Goal: Task Accomplishment & Management: Use online tool/utility

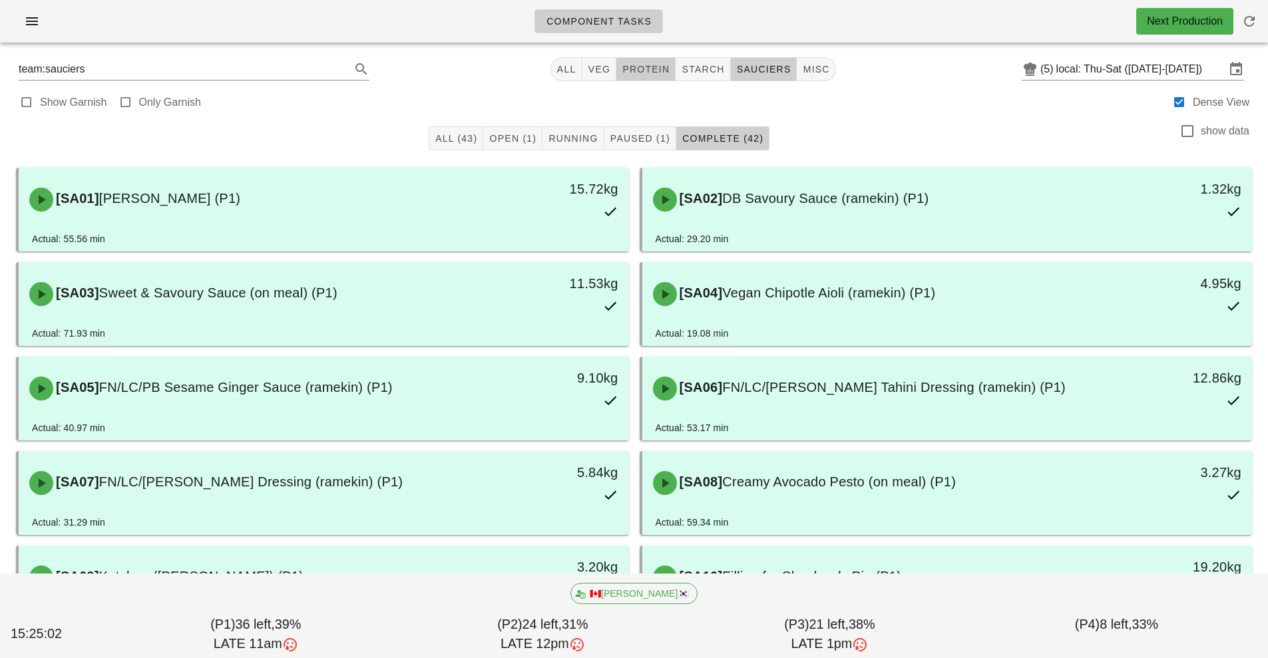
click at [650, 79] on button "protein" at bounding box center [645, 69] width 59 height 24
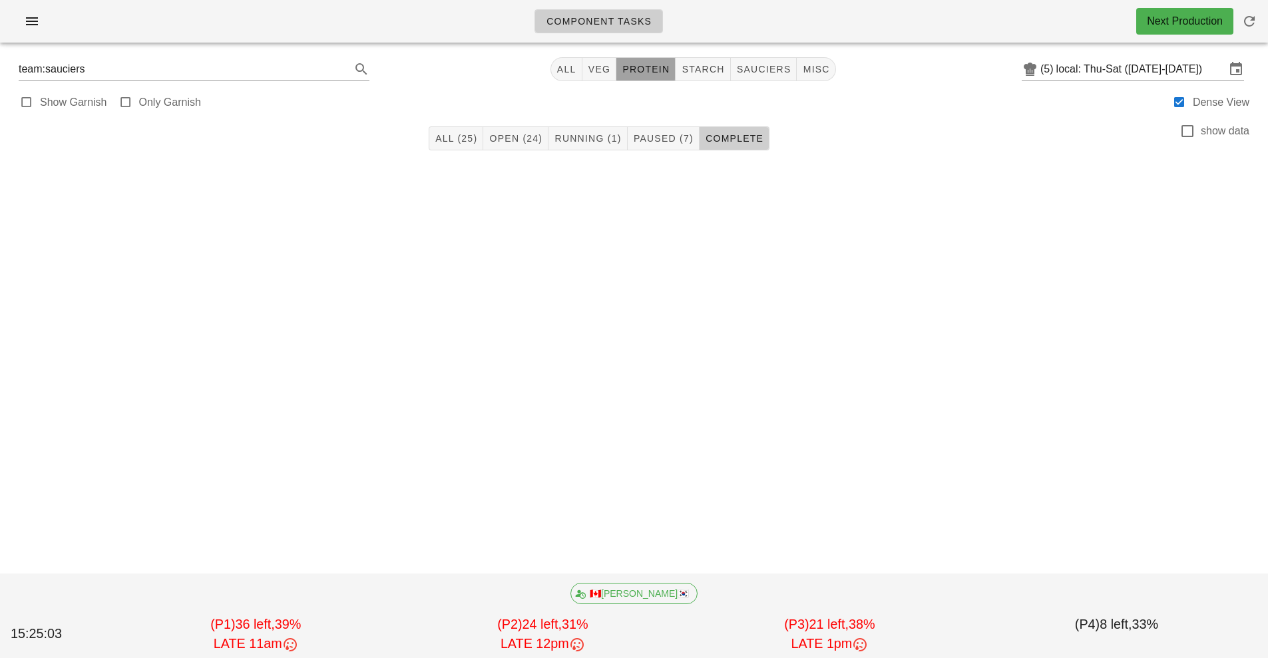
type input "team:protein"
click at [459, 139] on span "All (25)" at bounding box center [456, 138] width 43 height 11
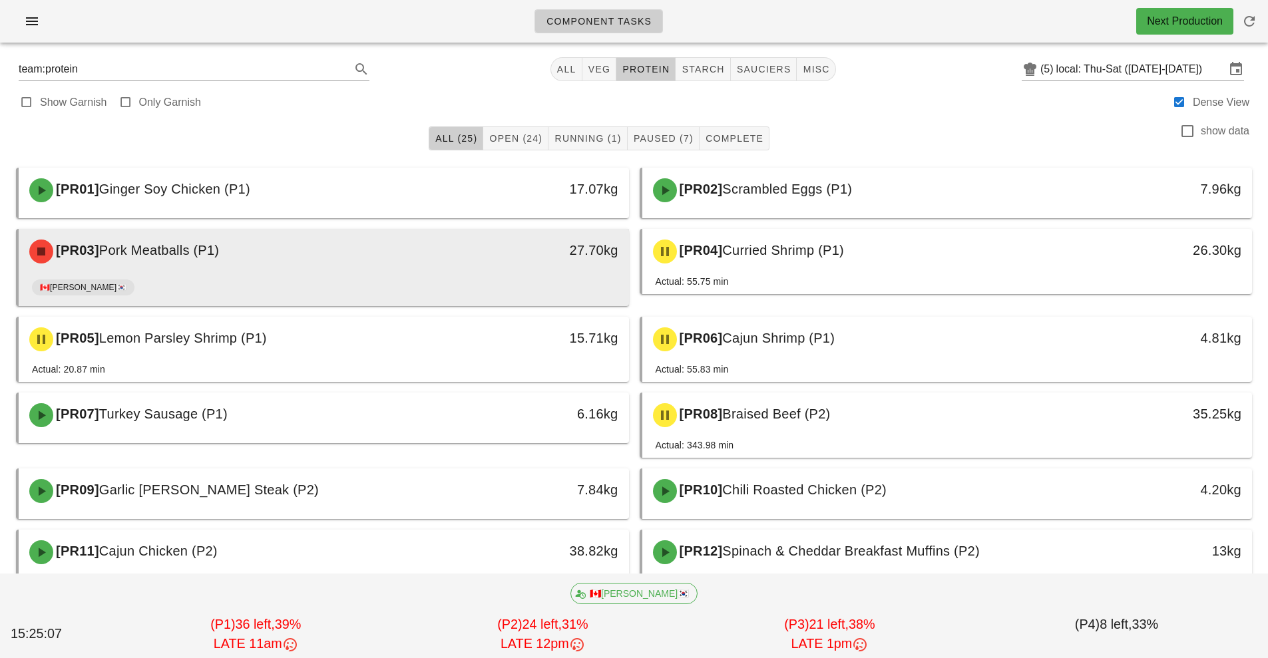
click at [469, 278] on div "🇨🇦[PERSON_NAME]🇰🇷" at bounding box center [324, 290] width 584 height 32
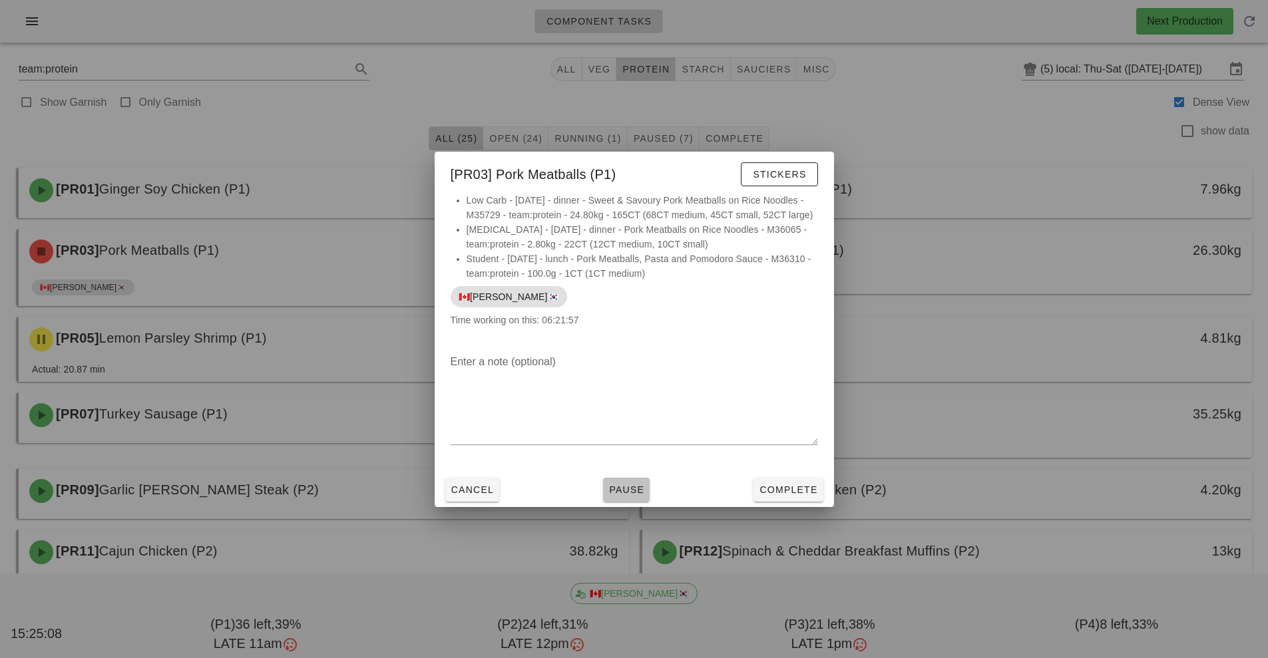
click at [644, 485] on span "Pause" at bounding box center [626, 490] width 36 height 11
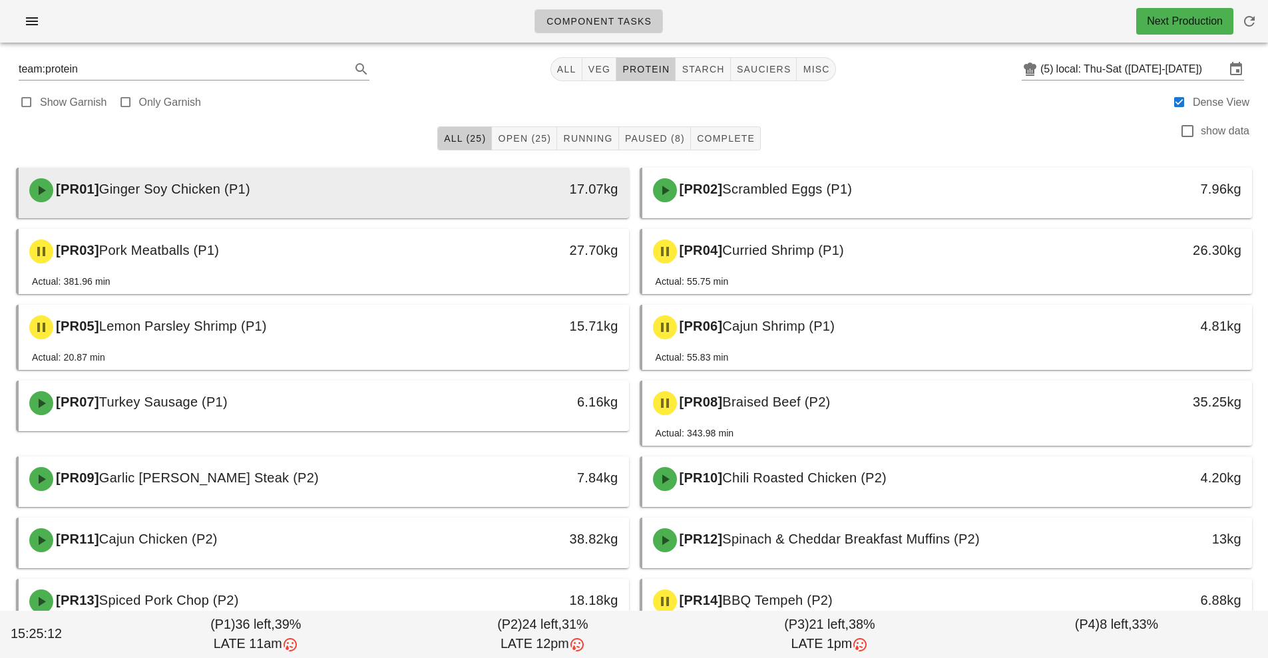
click at [422, 192] on div "[PR01] Ginger Soy Chicken (P1)" at bounding box center [247, 190] width 453 height 40
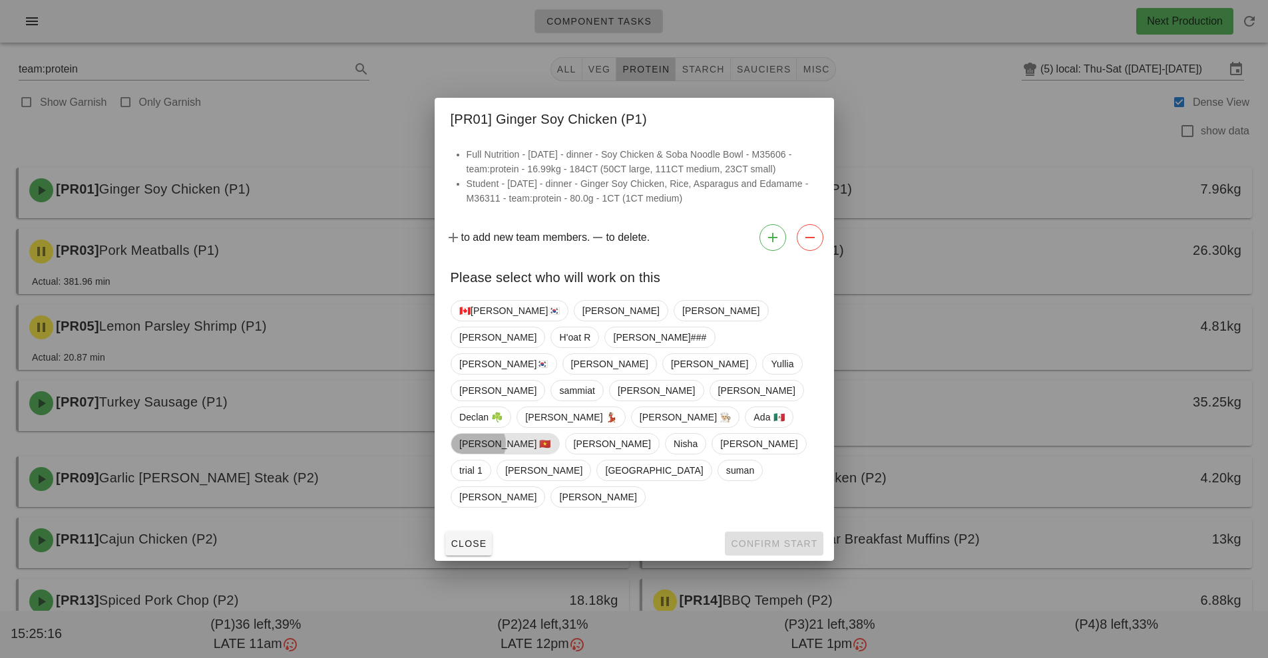
click at [551, 434] on span "[PERSON_NAME] 🇻🇳" at bounding box center [505, 444] width 92 height 20
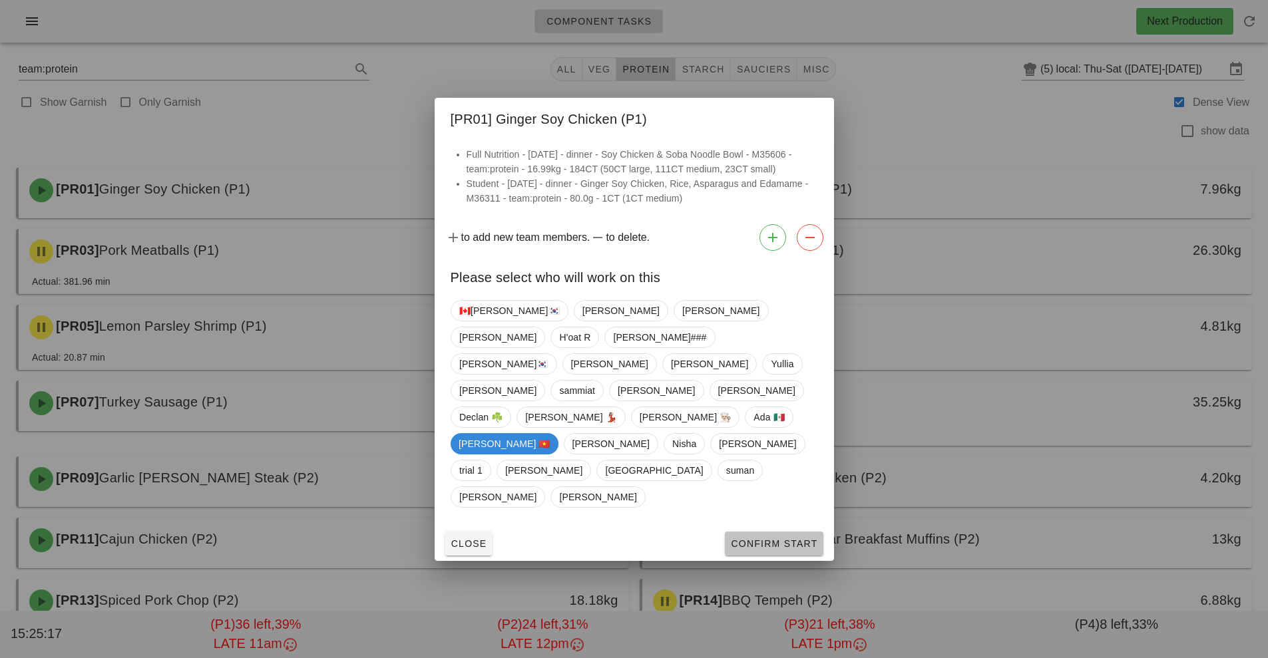
click at [772, 532] on button "Confirm Start" at bounding box center [774, 544] width 98 height 24
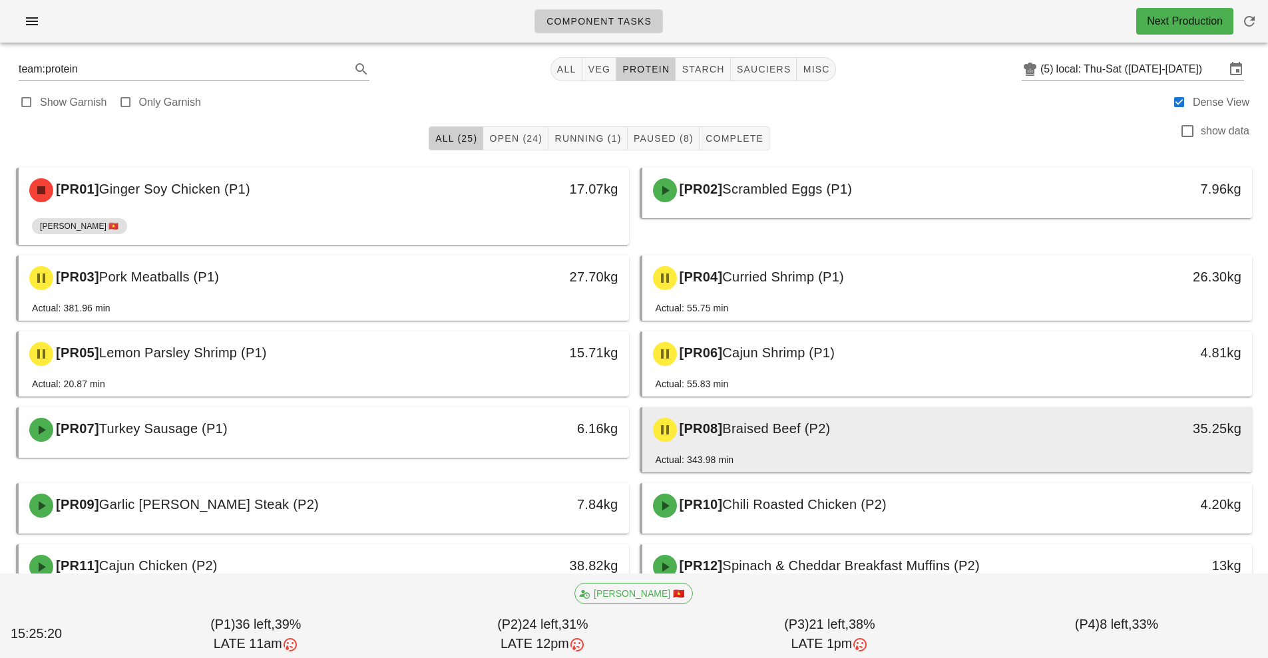
click at [813, 443] on div "[PR08] Braised Beef (P2)" at bounding box center [871, 430] width 453 height 40
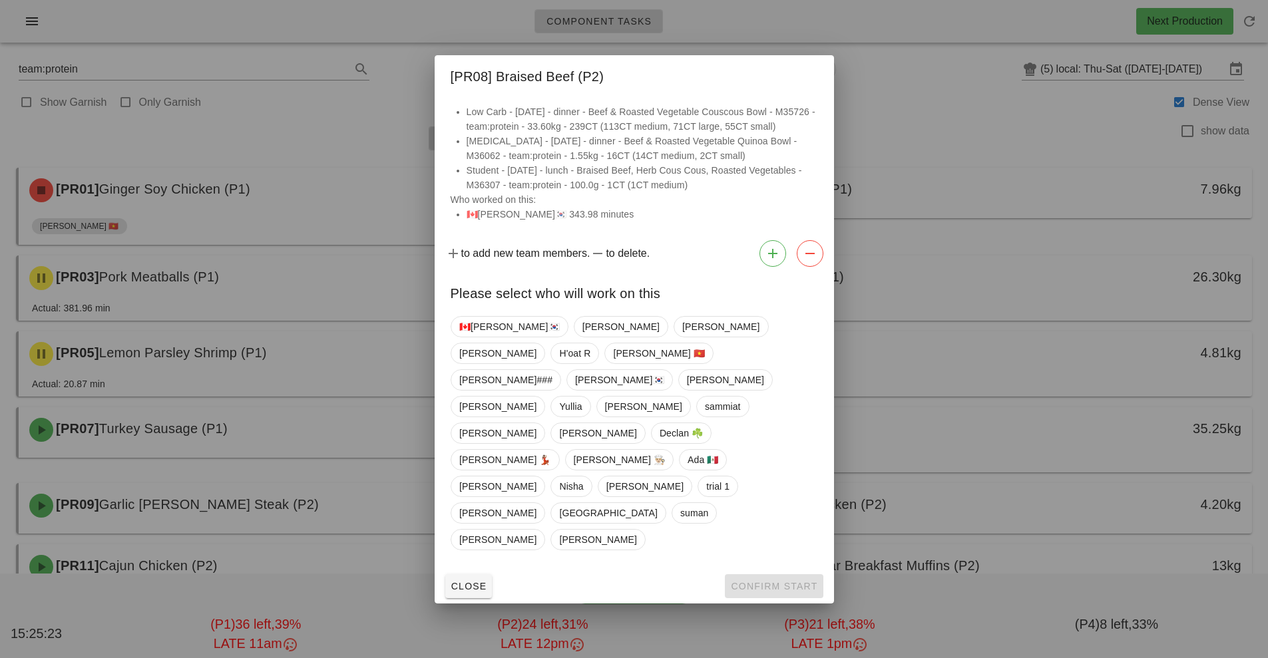
click at [711, 582] on div at bounding box center [634, 329] width 1268 height 658
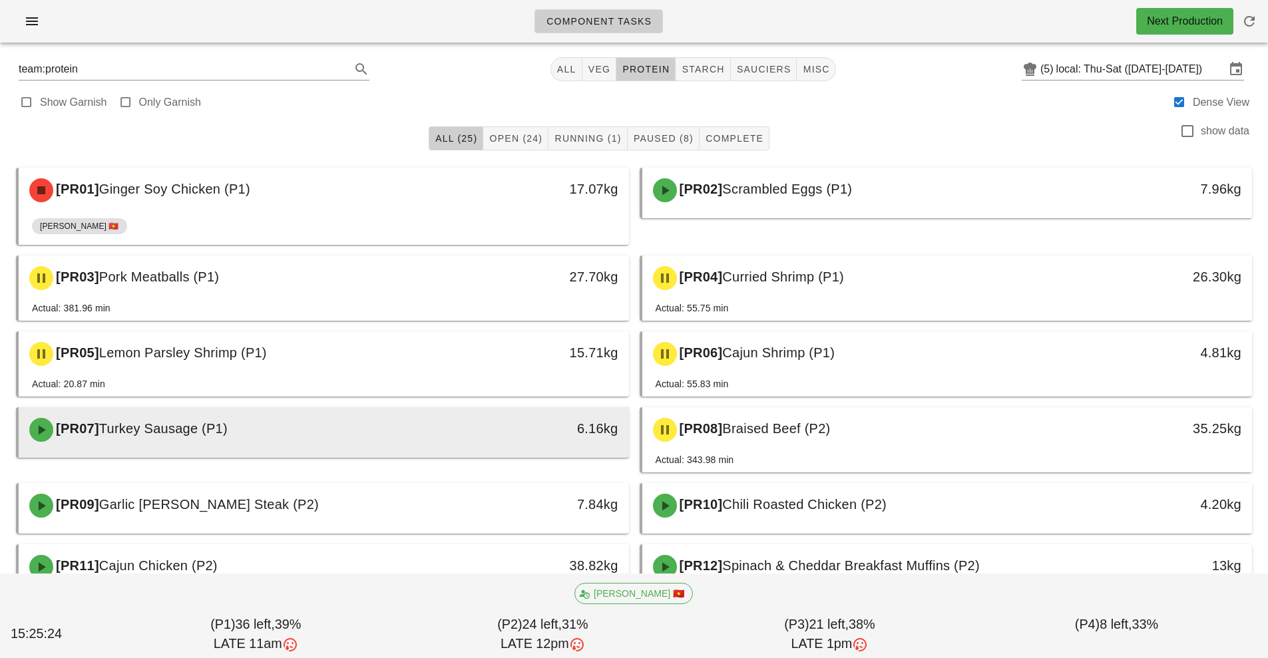
click at [473, 437] on div "[PR07] Turkey Sausage (P1)" at bounding box center [247, 430] width 453 height 40
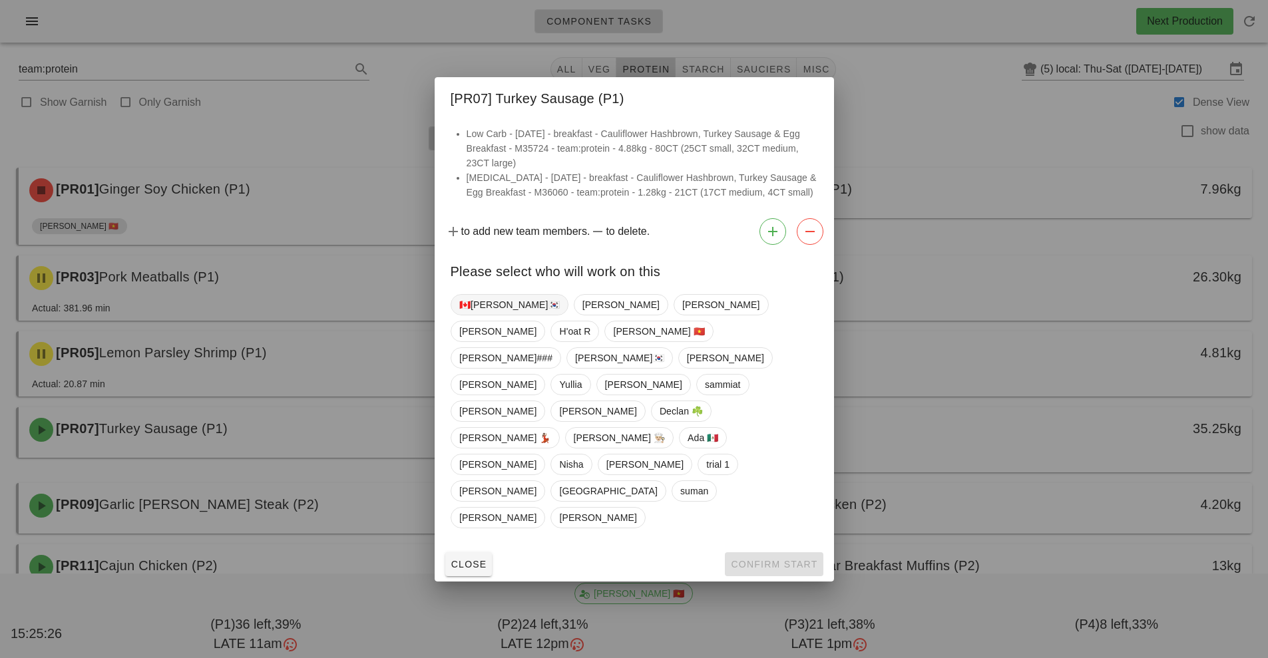
click at [483, 315] on span "🇨🇦[PERSON_NAME]🇰🇷" at bounding box center [509, 305] width 101 height 20
click at [797, 553] on button "Confirm Start" at bounding box center [774, 565] width 98 height 24
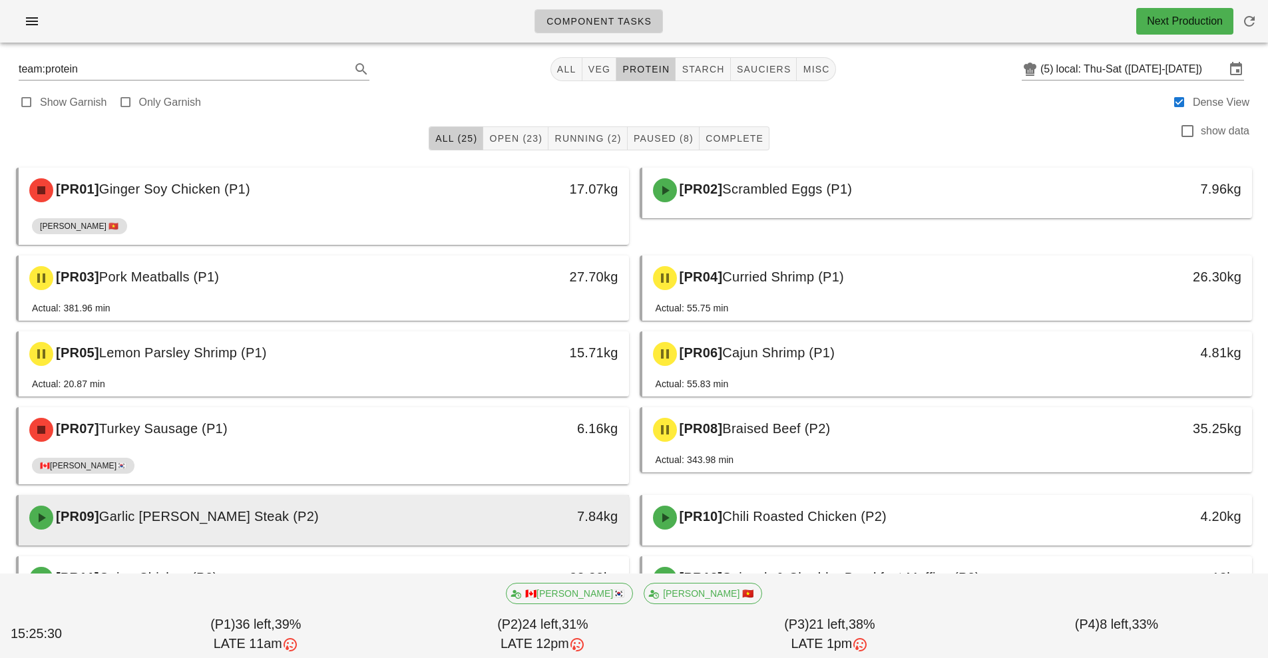
click at [495, 524] on div "7.84kg" at bounding box center [550, 516] width 135 height 21
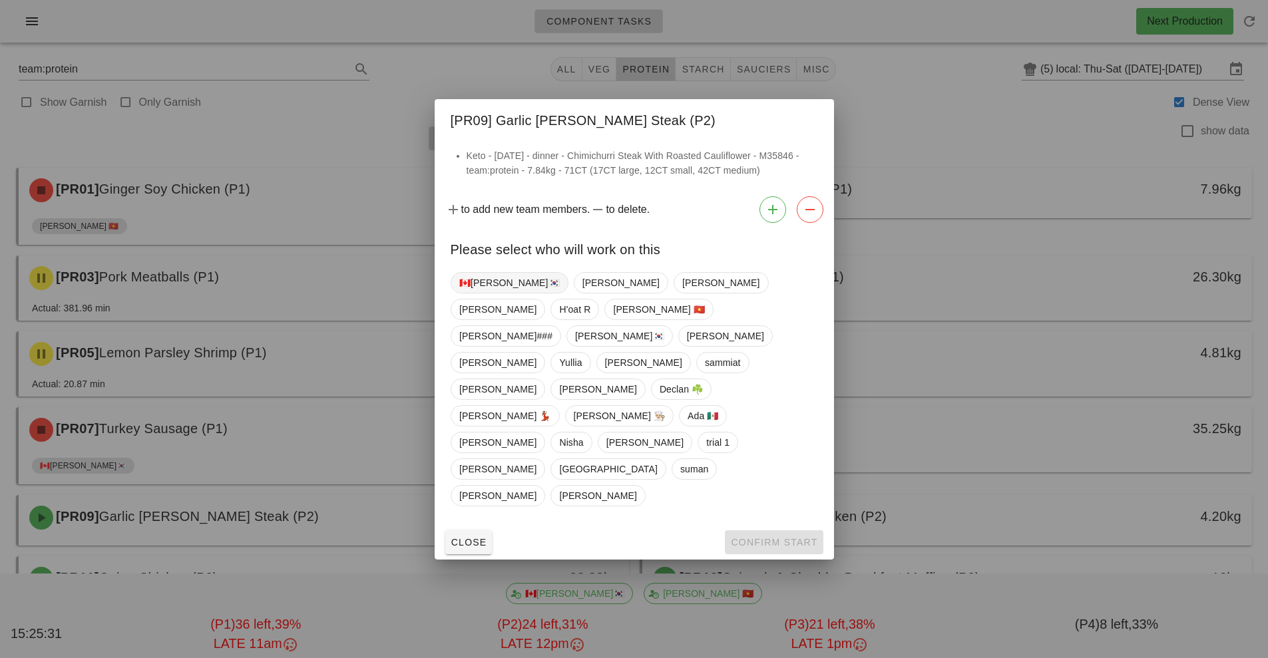
click at [495, 293] on span "🇨🇦[PERSON_NAME]🇰🇷" at bounding box center [509, 283] width 101 height 20
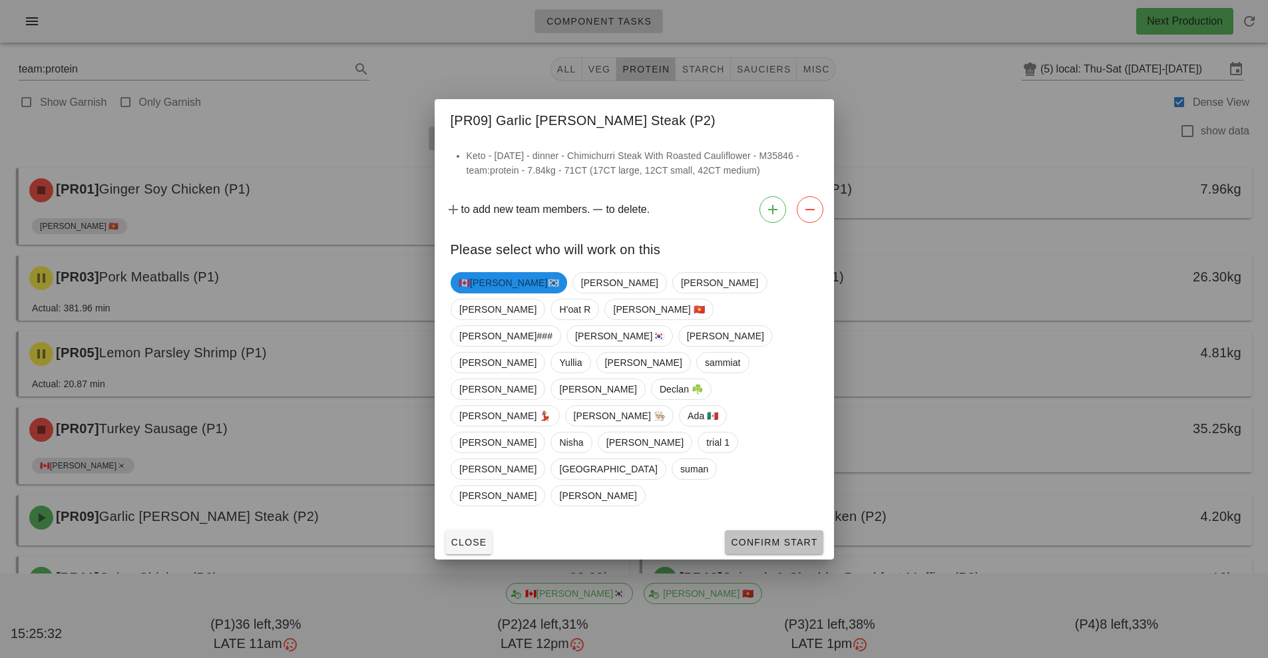
click at [784, 531] on button "Confirm Start" at bounding box center [774, 543] width 98 height 24
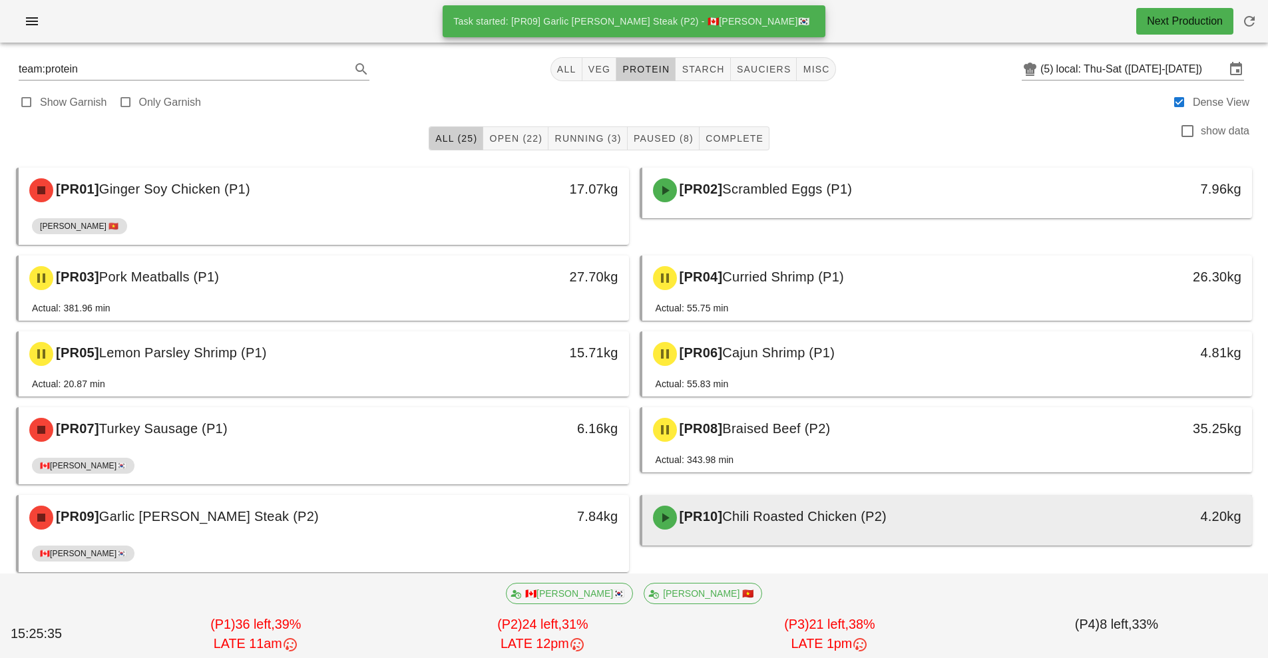
click at [874, 530] on div "[PR10] Chili Roasted Chicken (P2)" at bounding box center [871, 518] width 453 height 40
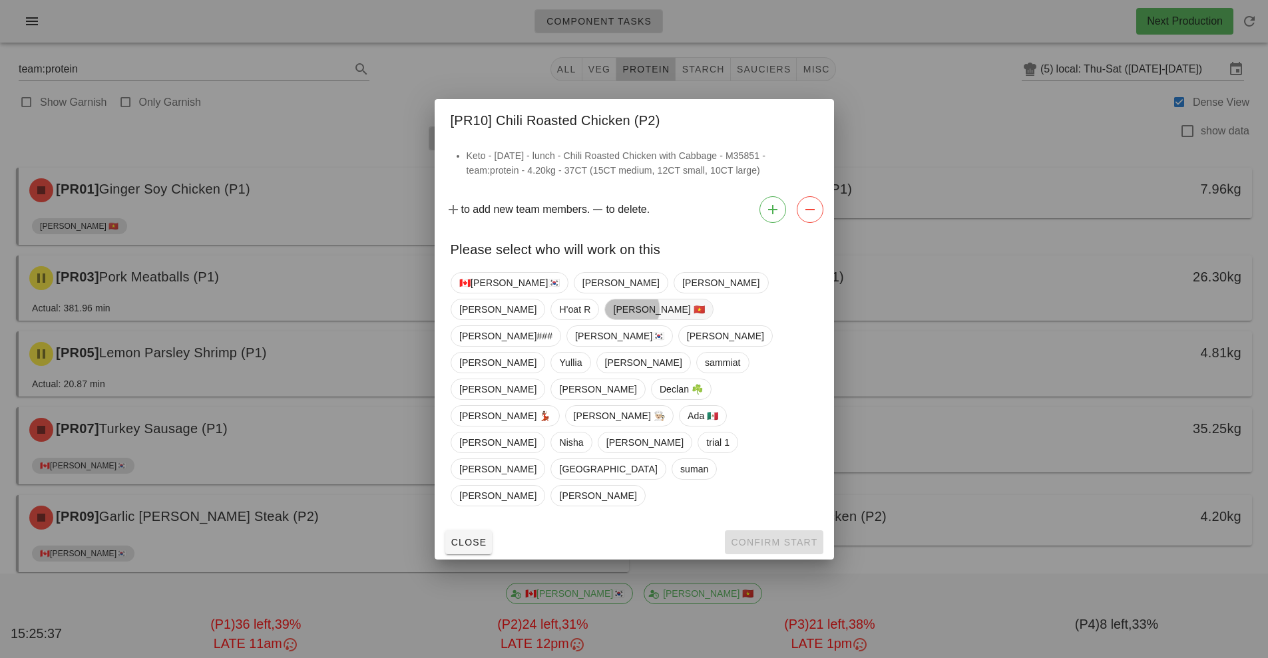
click at [705, 320] on span "[PERSON_NAME] 🇻🇳" at bounding box center [659, 310] width 92 height 20
click at [797, 537] on span "Confirm Start" at bounding box center [773, 542] width 87 height 11
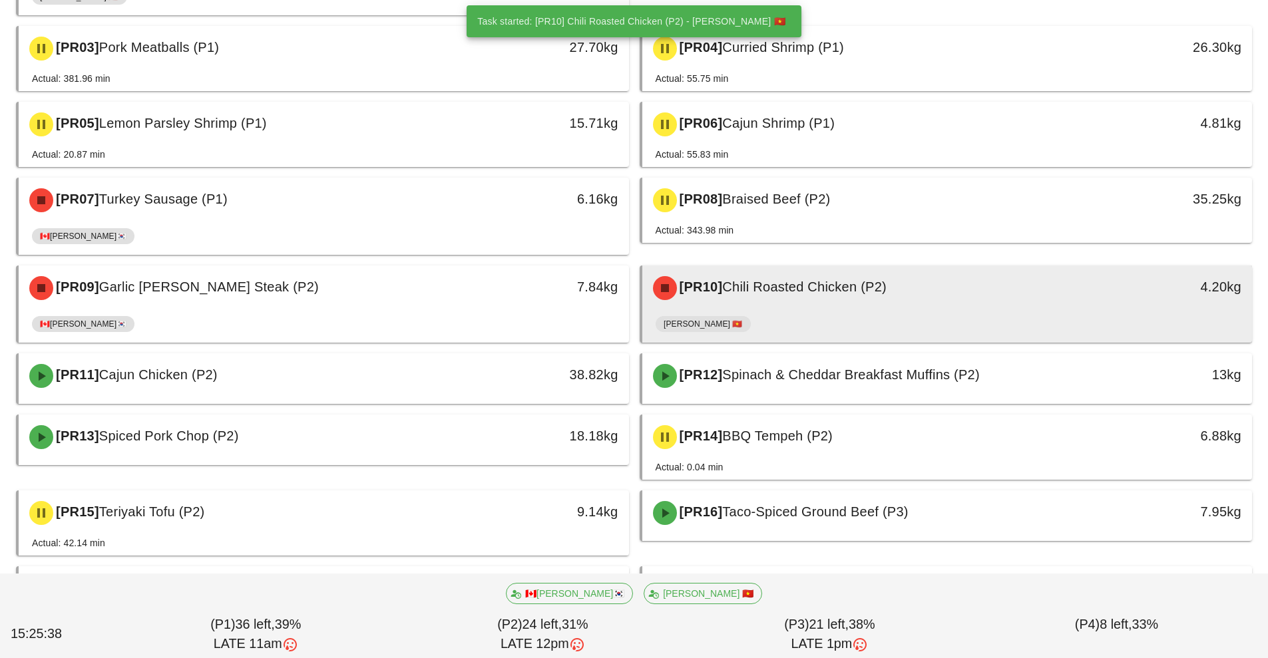
scroll to position [232, 0]
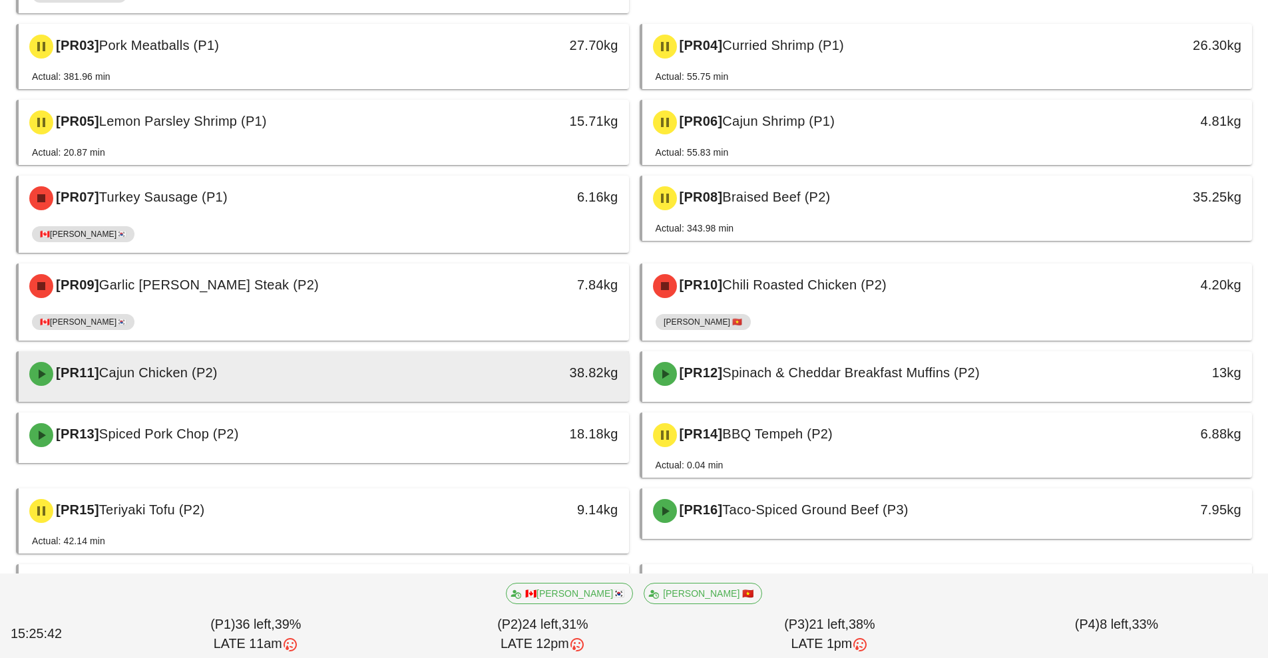
click at [512, 378] on div "38.82kg" at bounding box center [550, 372] width 135 height 21
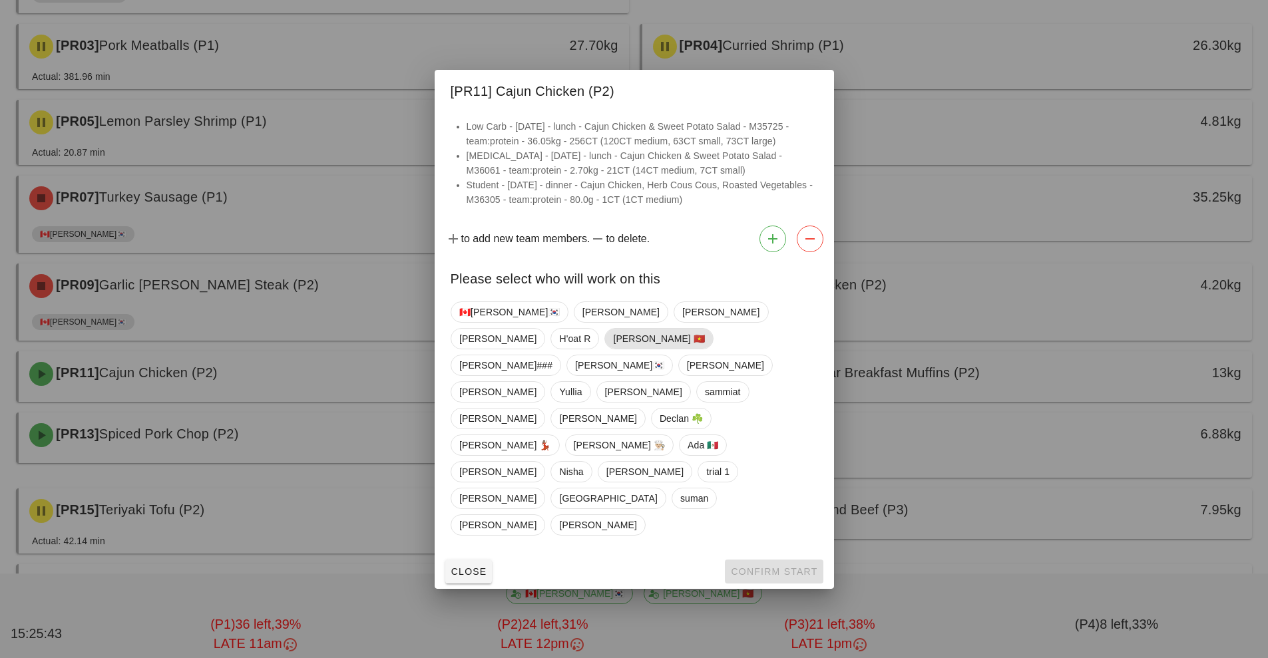
click at [714, 349] on span "[PERSON_NAME] 🇻🇳" at bounding box center [658, 338] width 109 height 21
click at [780, 566] on span "Confirm Start" at bounding box center [773, 571] width 87 height 11
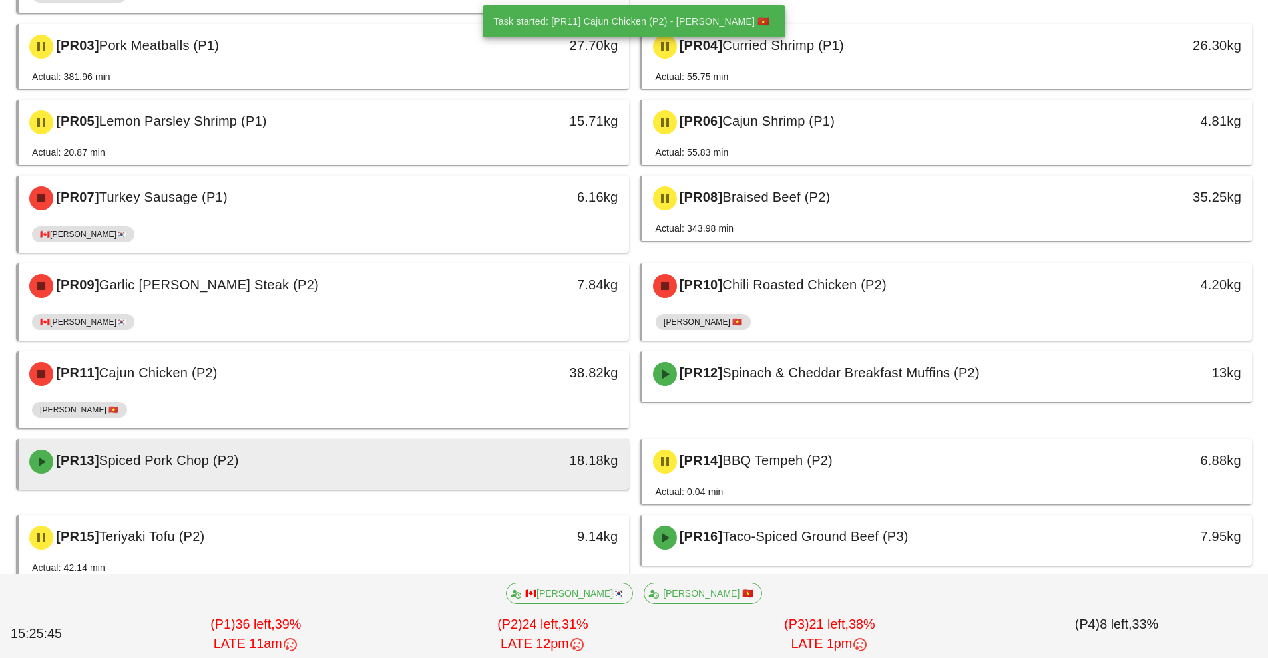
click at [496, 470] on div "18.18kg" at bounding box center [550, 460] width 135 height 21
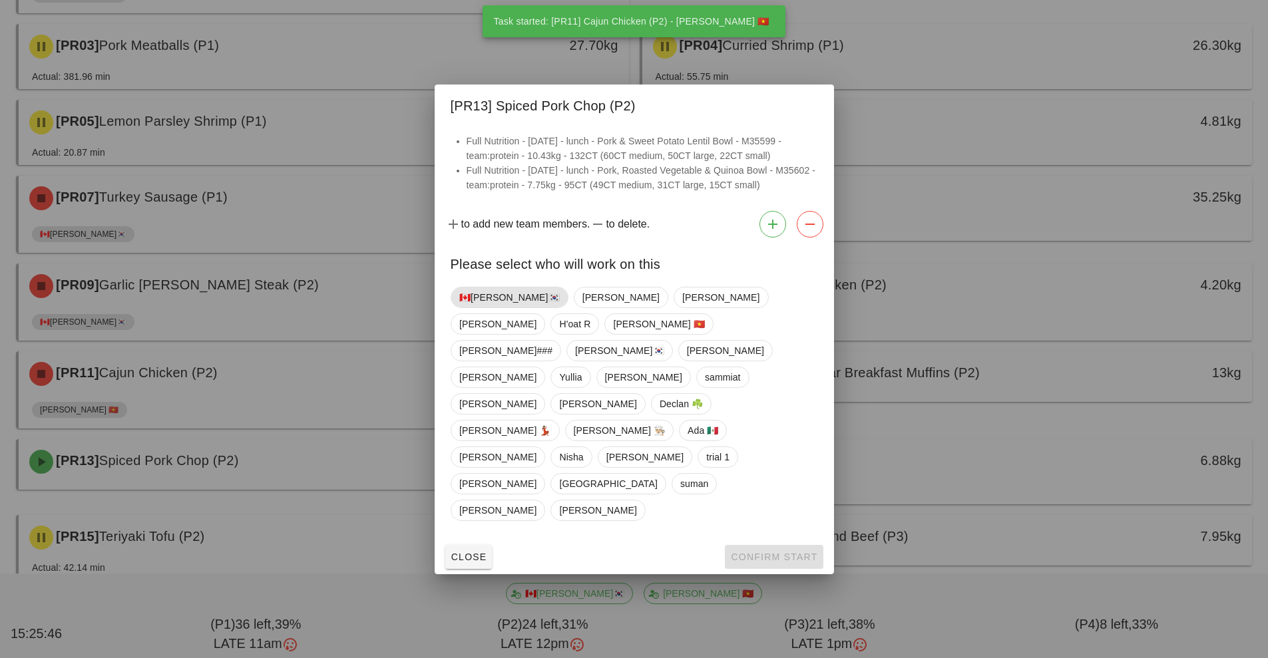
click at [491, 308] on span "🇨🇦[PERSON_NAME]🇰🇷" at bounding box center [509, 298] width 101 height 20
click at [786, 545] on button "Confirm Start" at bounding box center [774, 557] width 98 height 24
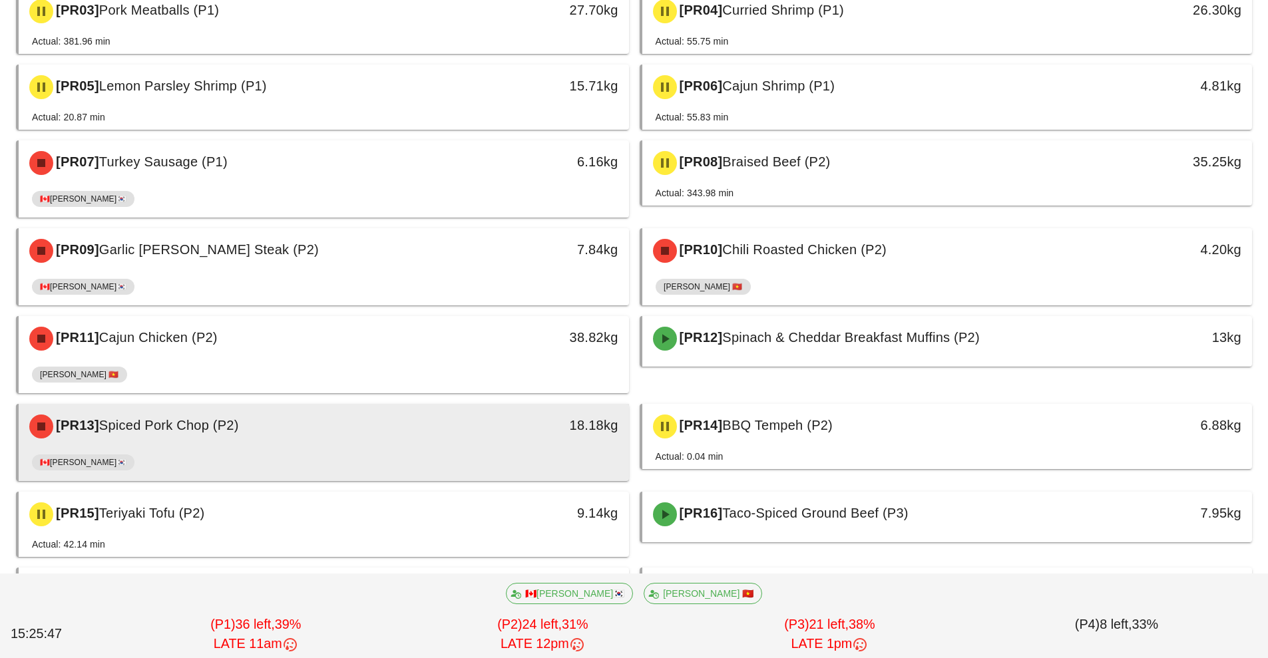
scroll to position [409, 0]
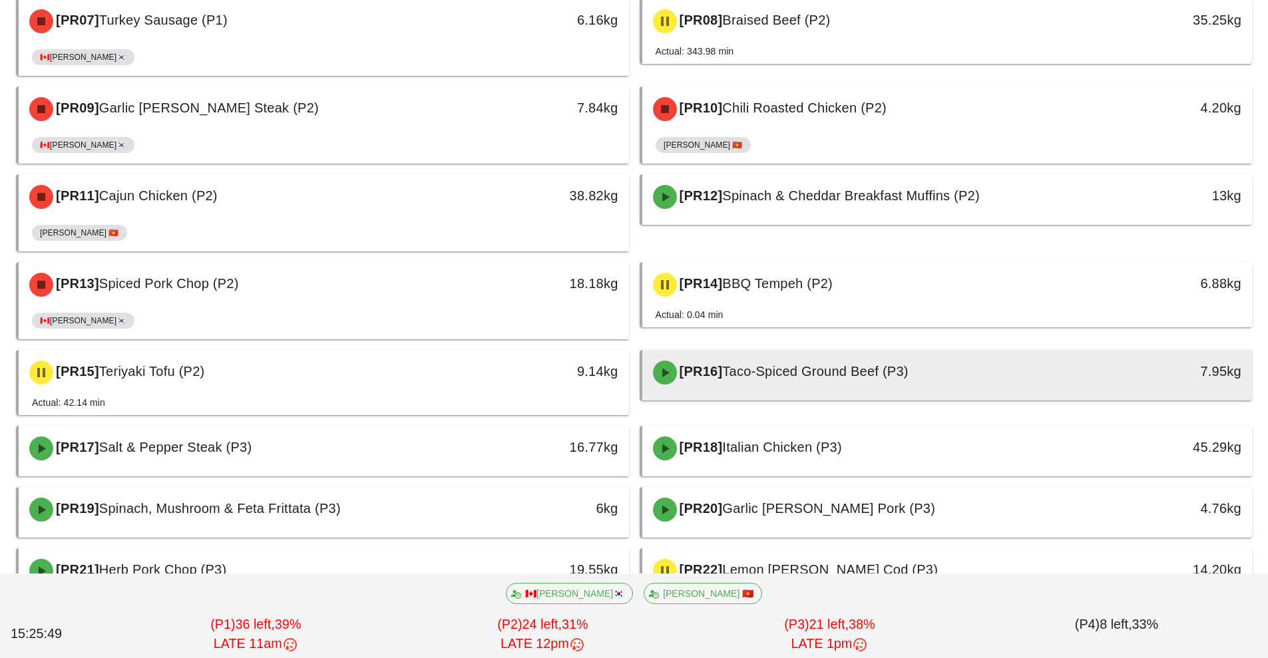
click at [888, 377] on span "Taco-Spiced Ground Beef (P3)" at bounding box center [815, 371] width 186 height 15
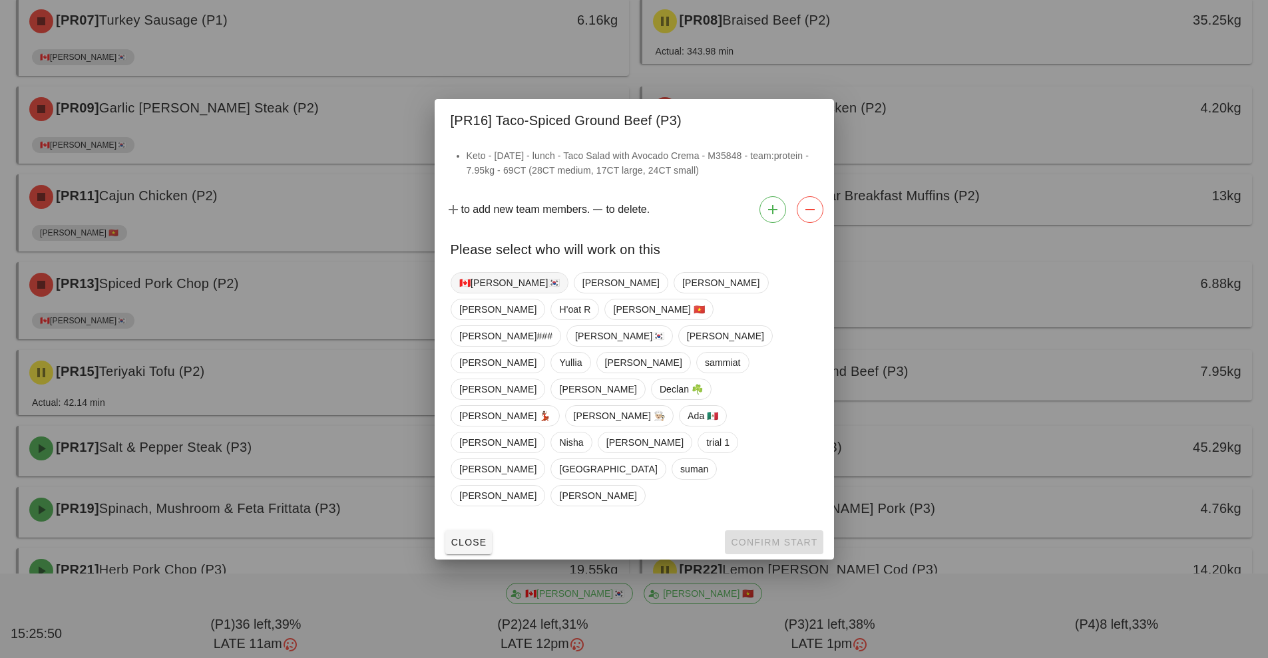
click at [492, 293] on span "🇨🇦[PERSON_NAME]🇰🇷" at bounding box center [509, 283] width 101 height 20
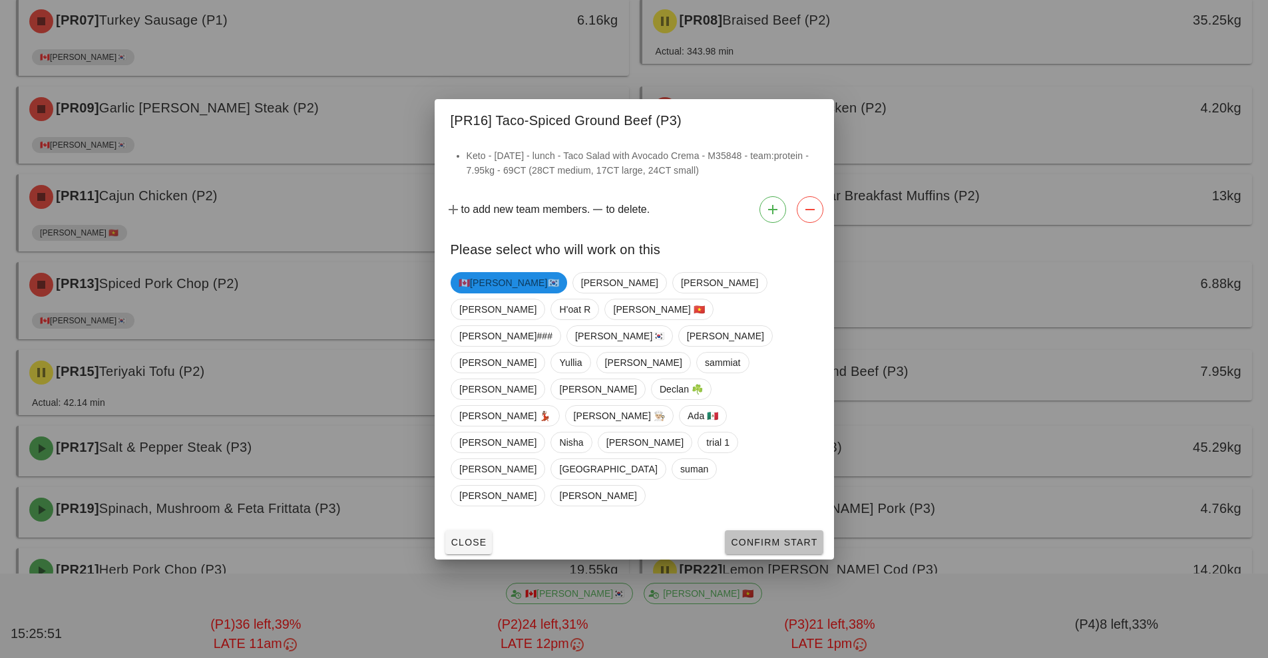
click at [780, 537] on span "Confirm Start" at bounding box center [773, 542] width 87 height 11
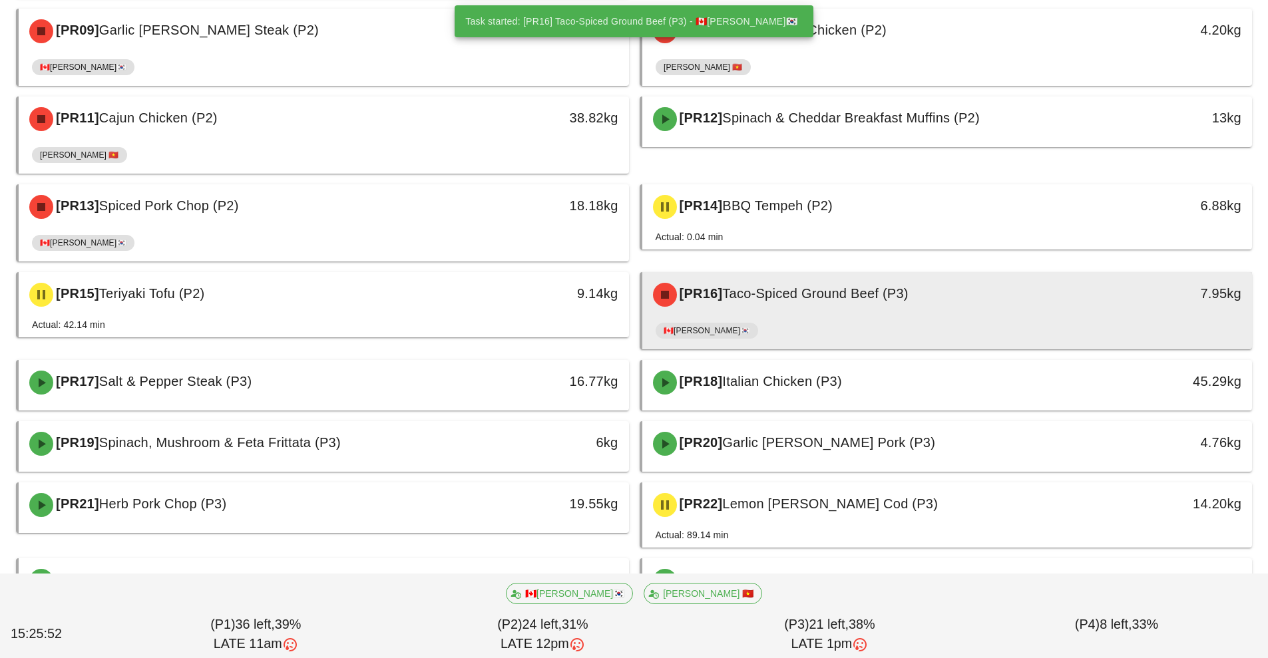
scroll to position [562, 0]
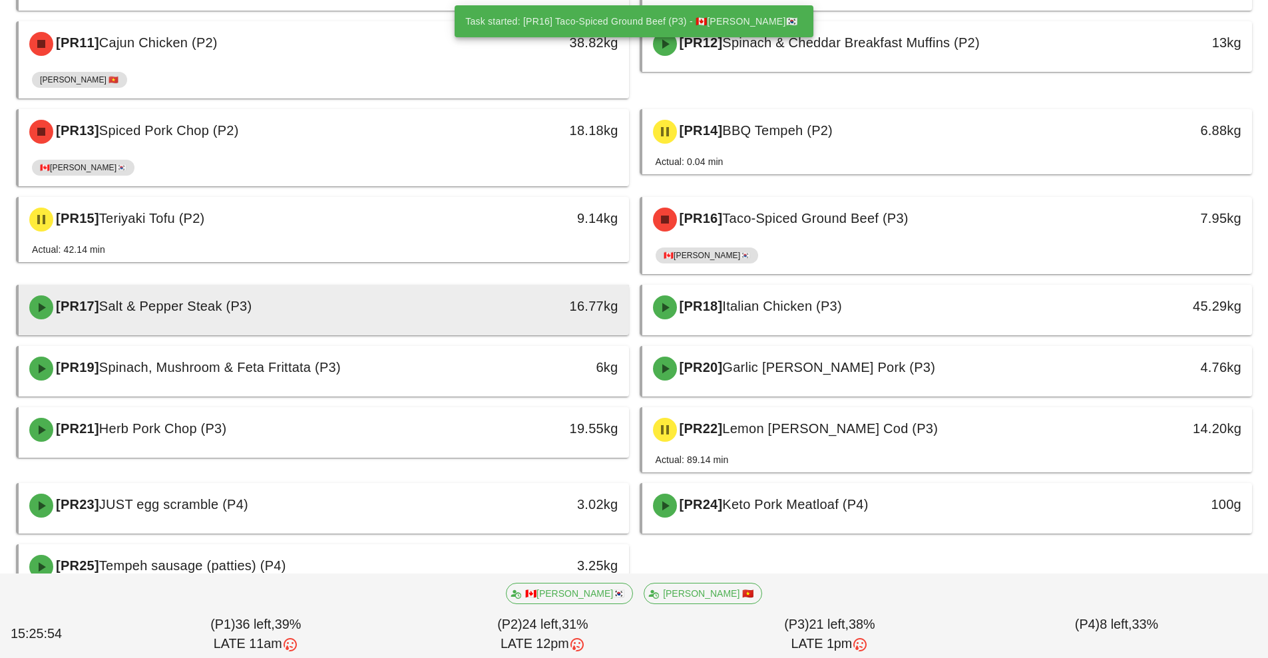
click at [463, 314] on div "[PR17] Salt & Pepper Steak (P3)" at bounding box center [247, 308] width 453 height 40
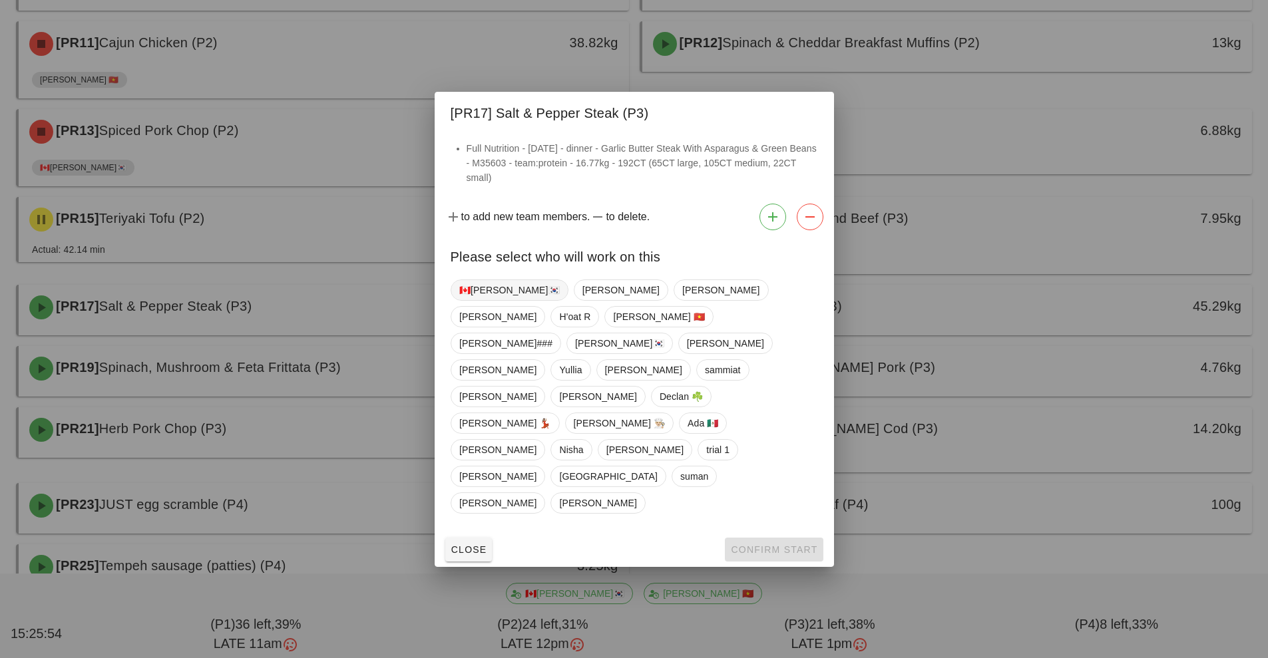
click at [497, 300] on span "🇨🇦[PERSON_NAME]🇰🇷" at bounding box center [509, 290] width 101 height 20
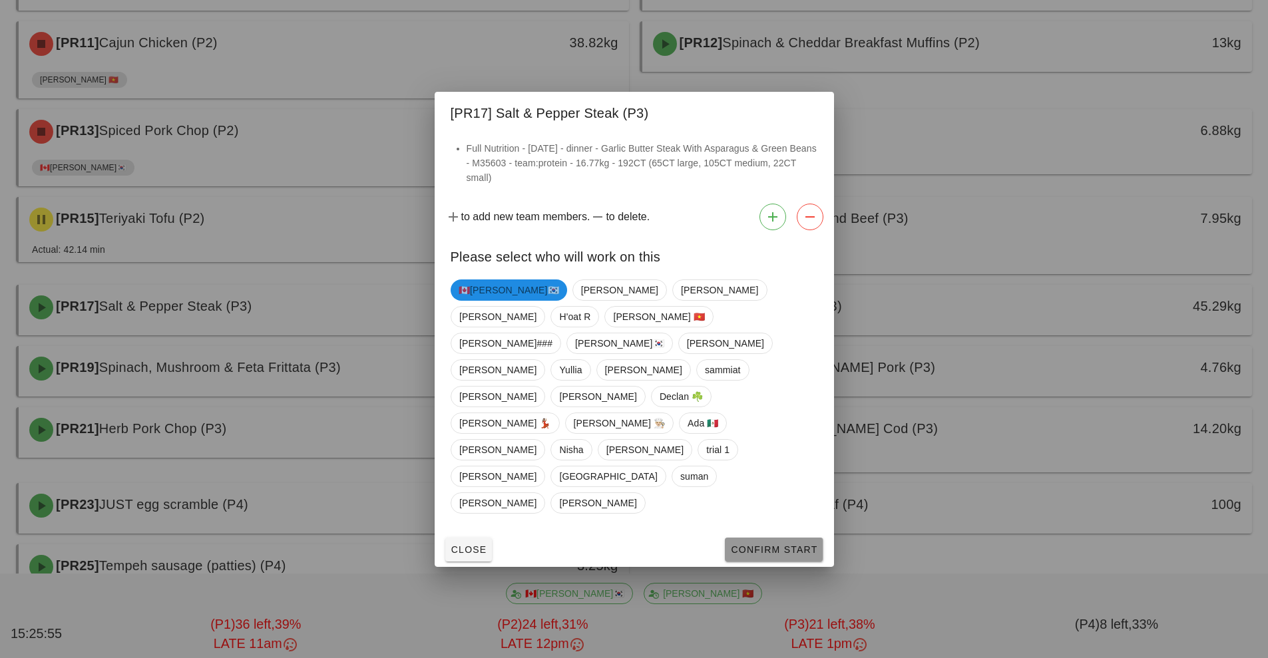
click at [801, 538] on button "Confirm Start" at bounding box center [774, 550] width 98 height 24
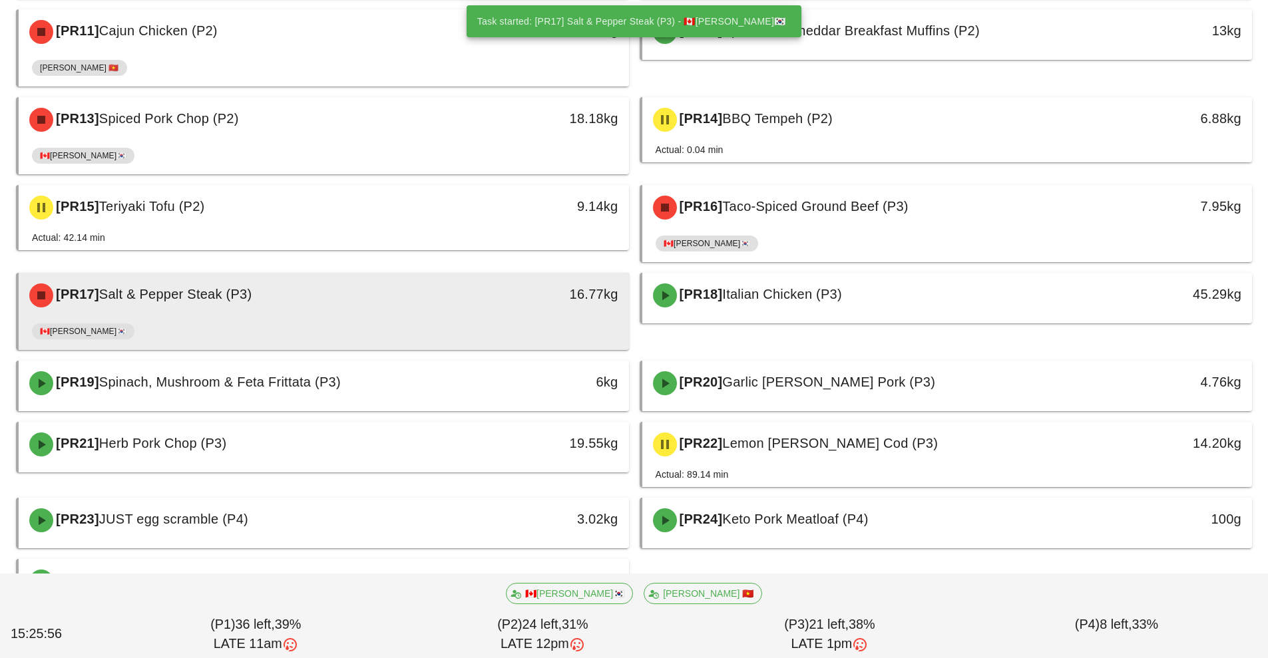
scroll to position [621, 0]
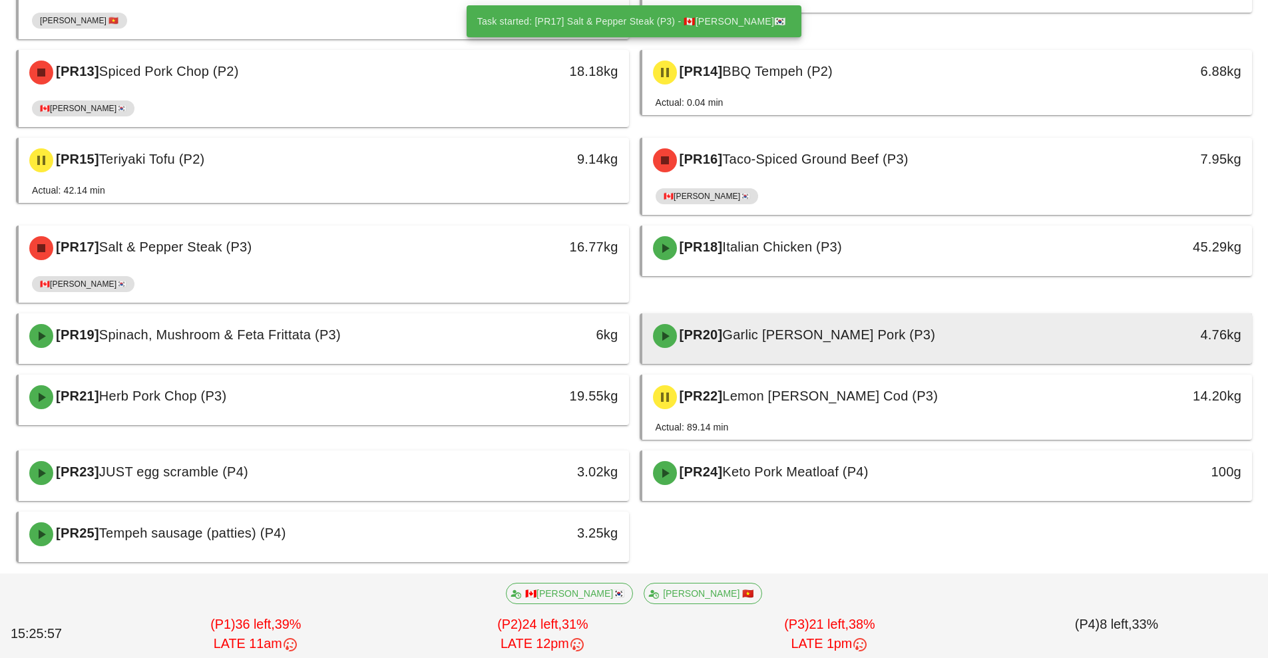
click at [872, 338] on span "Garlic [PERSON_NAME] Pork (P3)" at bounding box center [828, 335] width 213 height 15
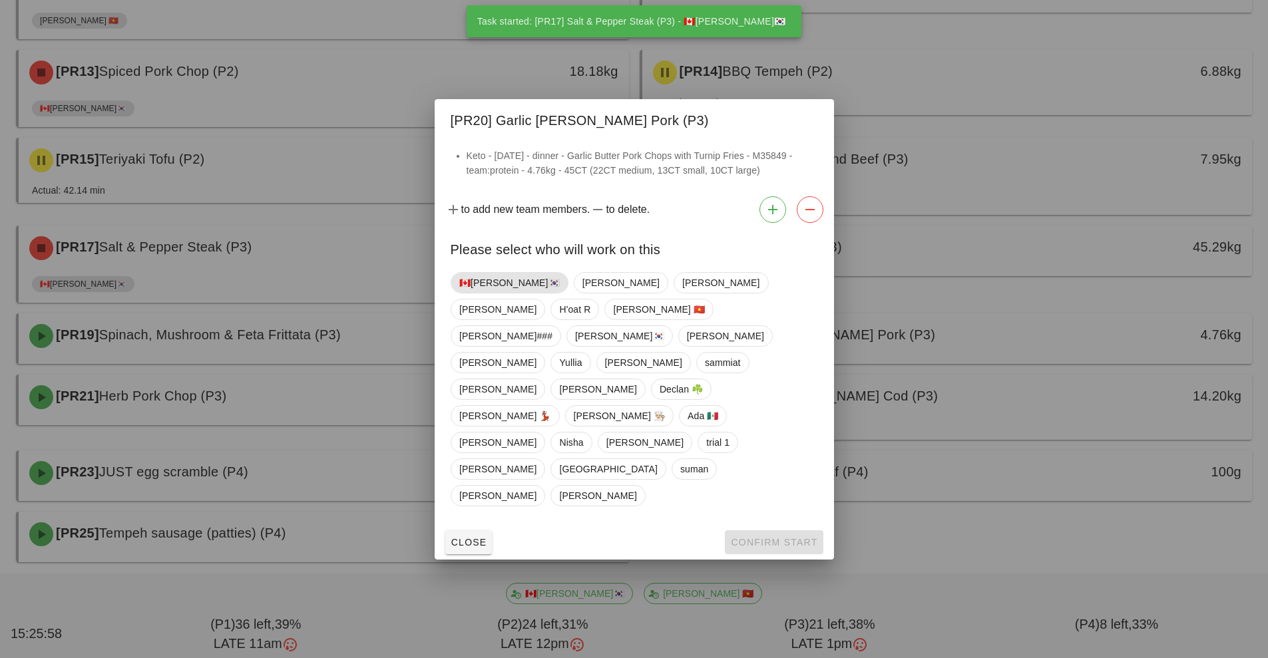
click at [479, 294] on span "🇨🇦[PERSON_NAME]🇰🇷" at bounding box center [510, 282] width 118 height 21
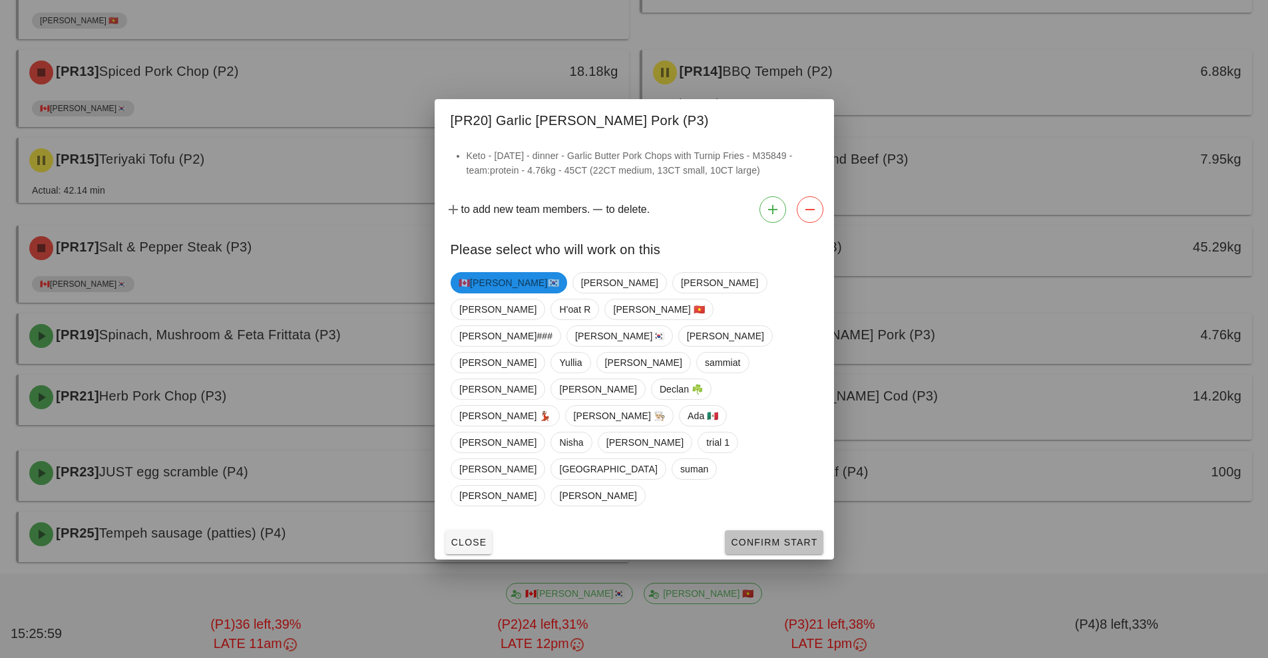
click at [778, 531] on button "Confirm Start" at bounding box center [774, 543] width 98 height 24
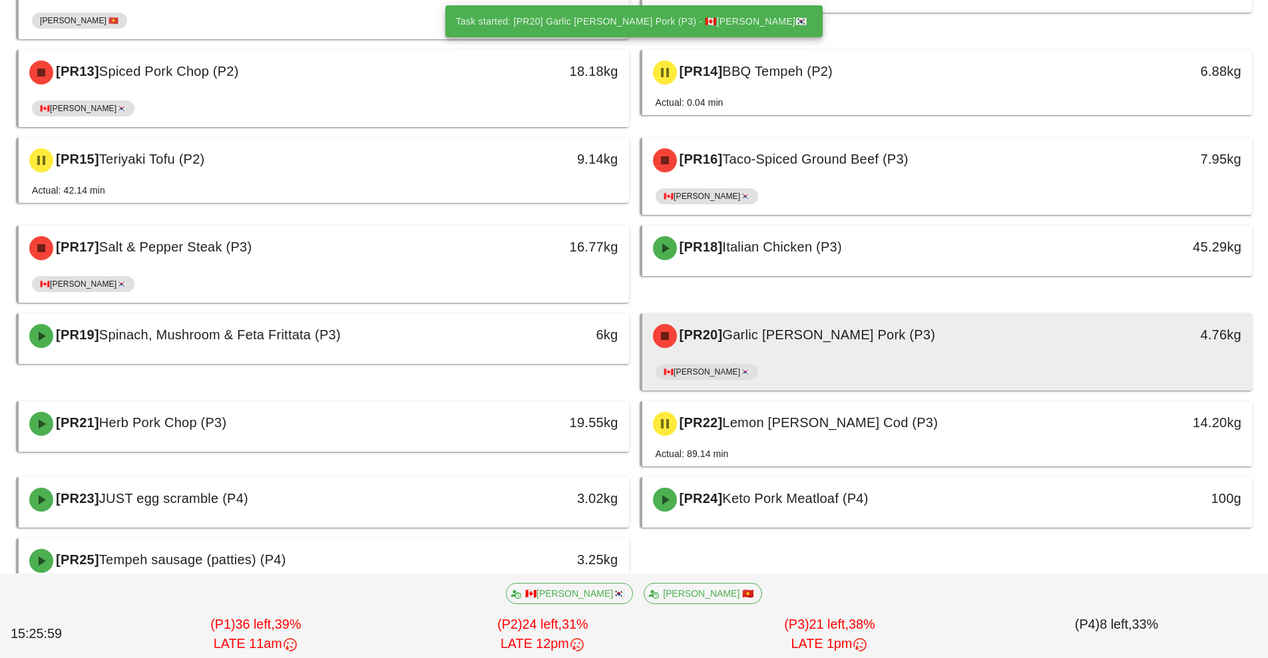
scroll to position [648, 0]
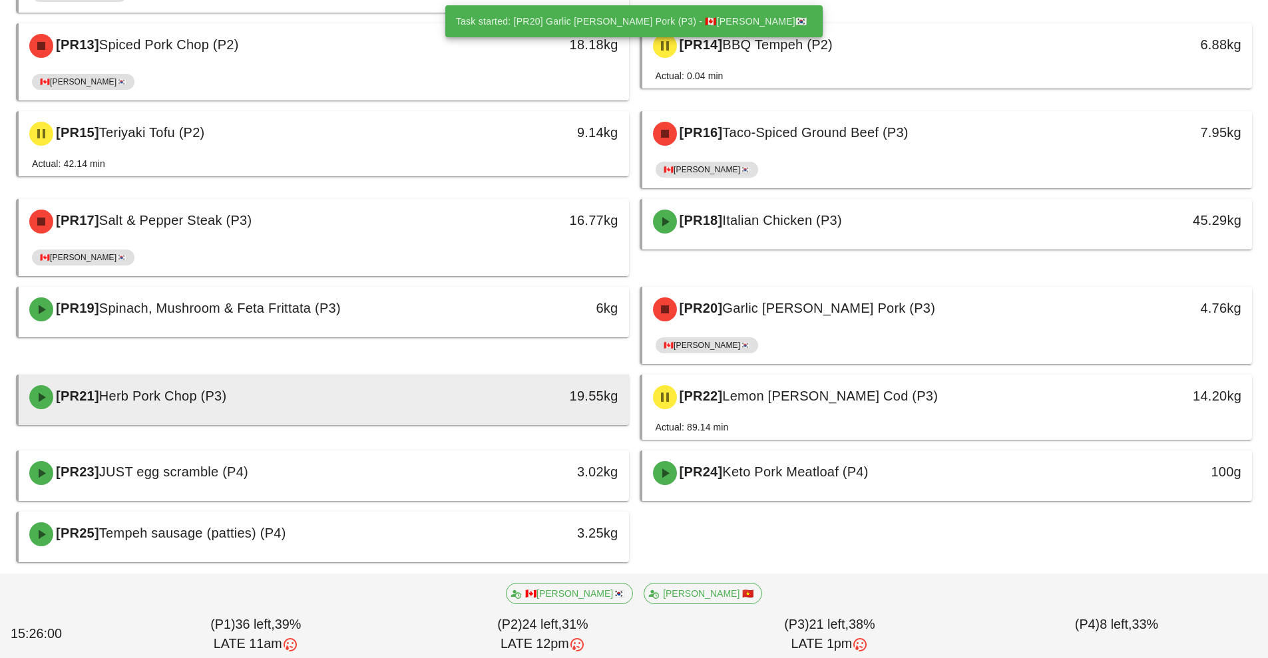
click at [465, 395] on div "[PR21] Herb Pork Chop (P3)" at bounding box center [247, 397] width 453 height 40
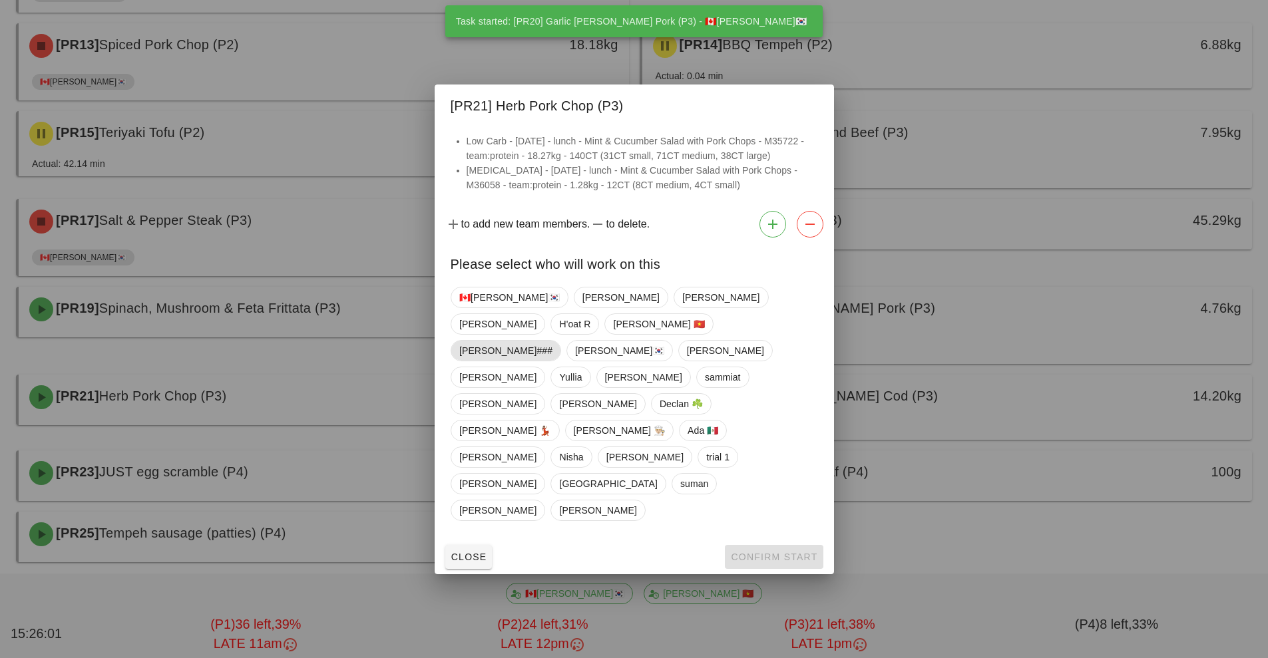
click at [493, 361] on span "[PERSON_NAME]###" at bounding box center [505, 351] width 93 height 20
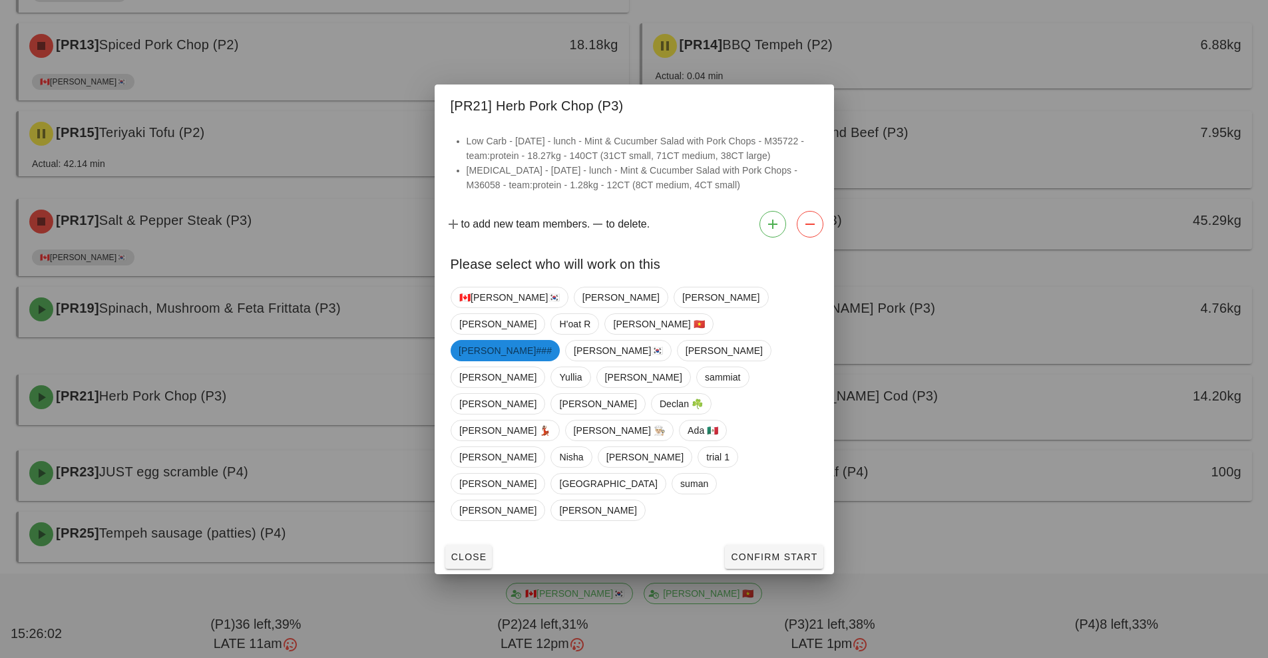
click at [495, 361] on span "[PERSON_NAME]###" at bounding box center [505, 350] width 93 height 21
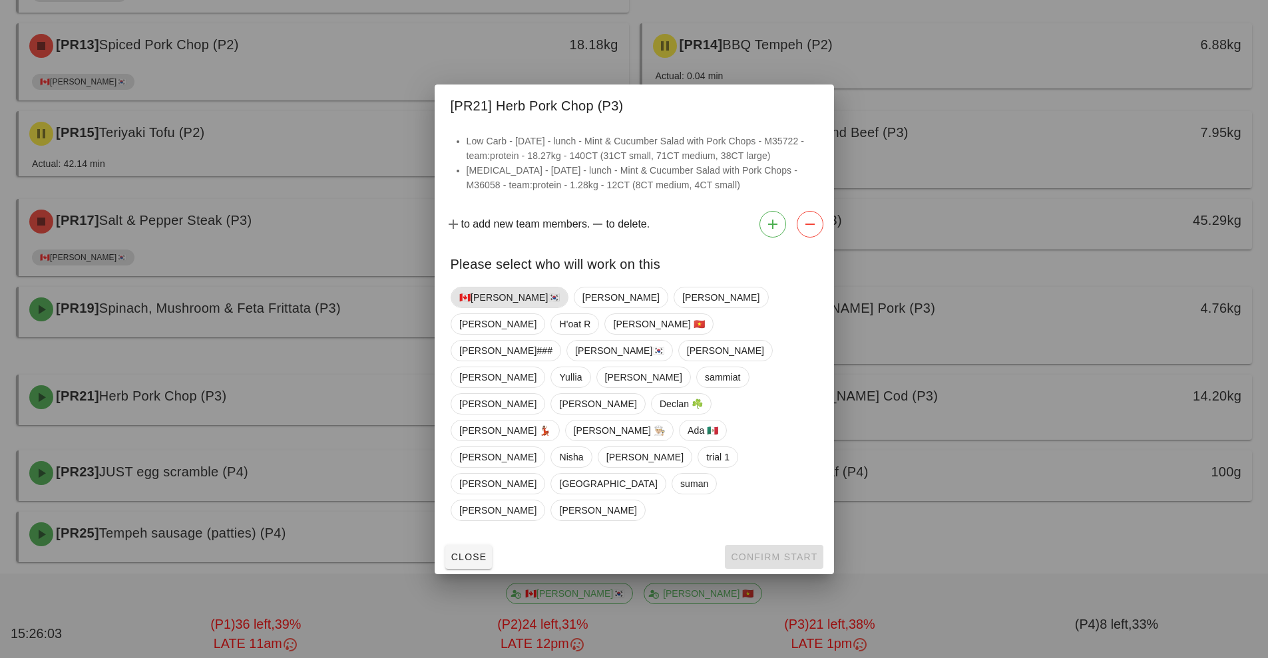
click at [487, 308] on span "🇨🇦[PERSON_NAME]🇰🇷" at bounding box center [509, 298] width 101 height 20
click at [794, 545] on button "Confirm Start" at bounding box center [774, 557] width 98 height 24
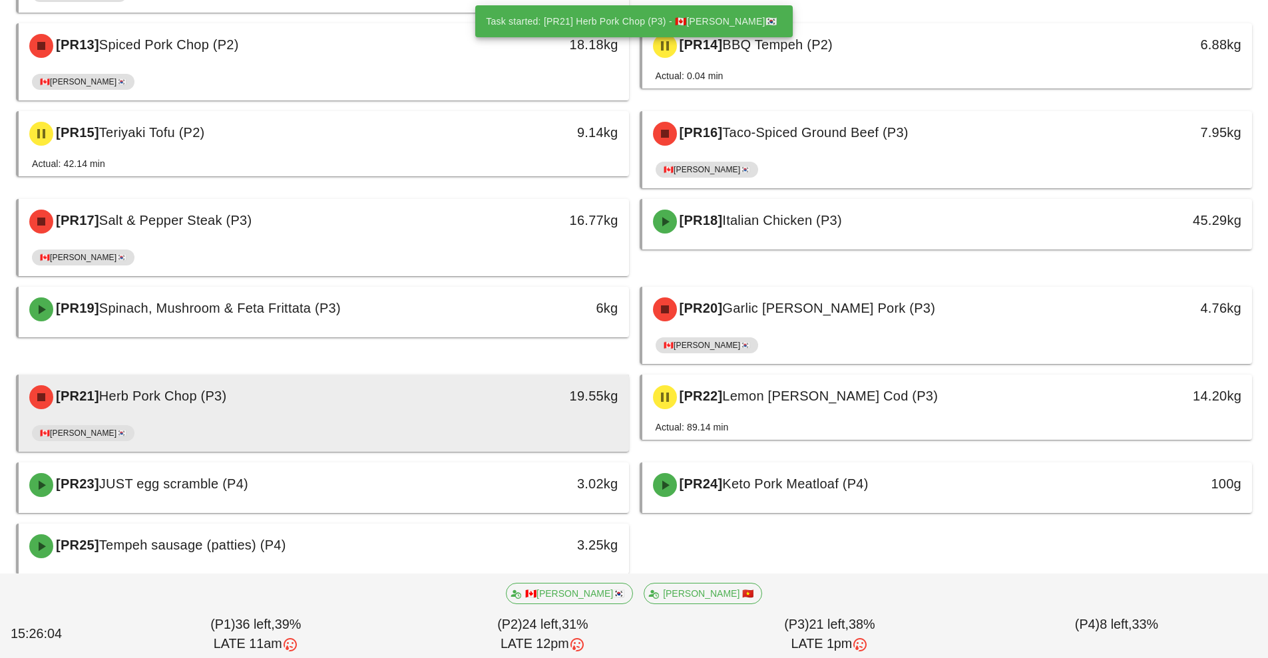
scroll to position [660, 0]
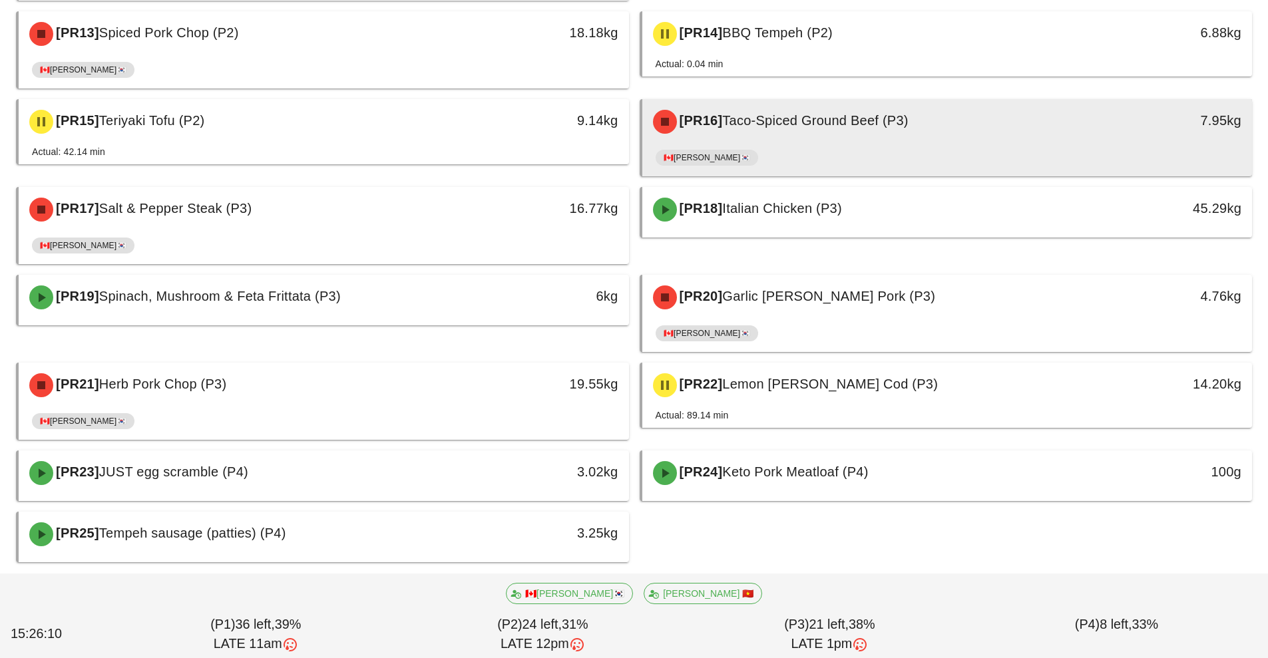
click at [928, 146] on div "🇨🇦[PERSON_NAME]🇰🇷" at bounding box center [948, 160] width 584 height 32
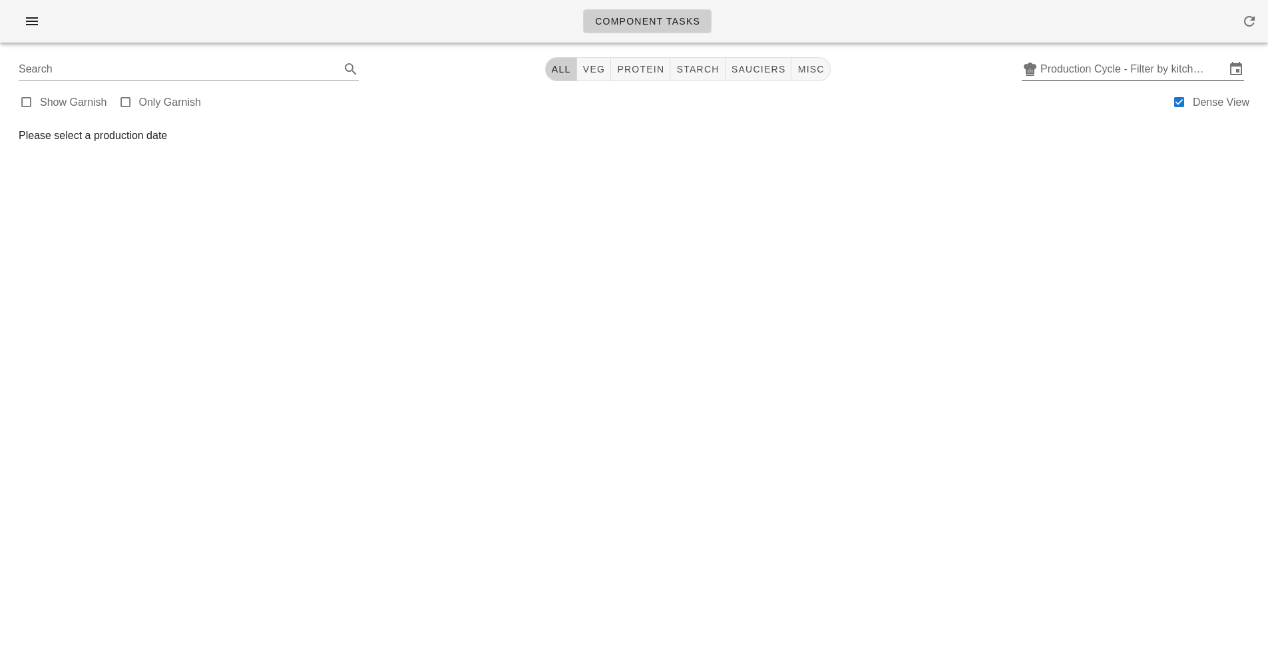
click at [1128, 69] on input "Production Cycle - Filter by kitchen production schedules" at bounding box center [1132, 69] width 185 height 21
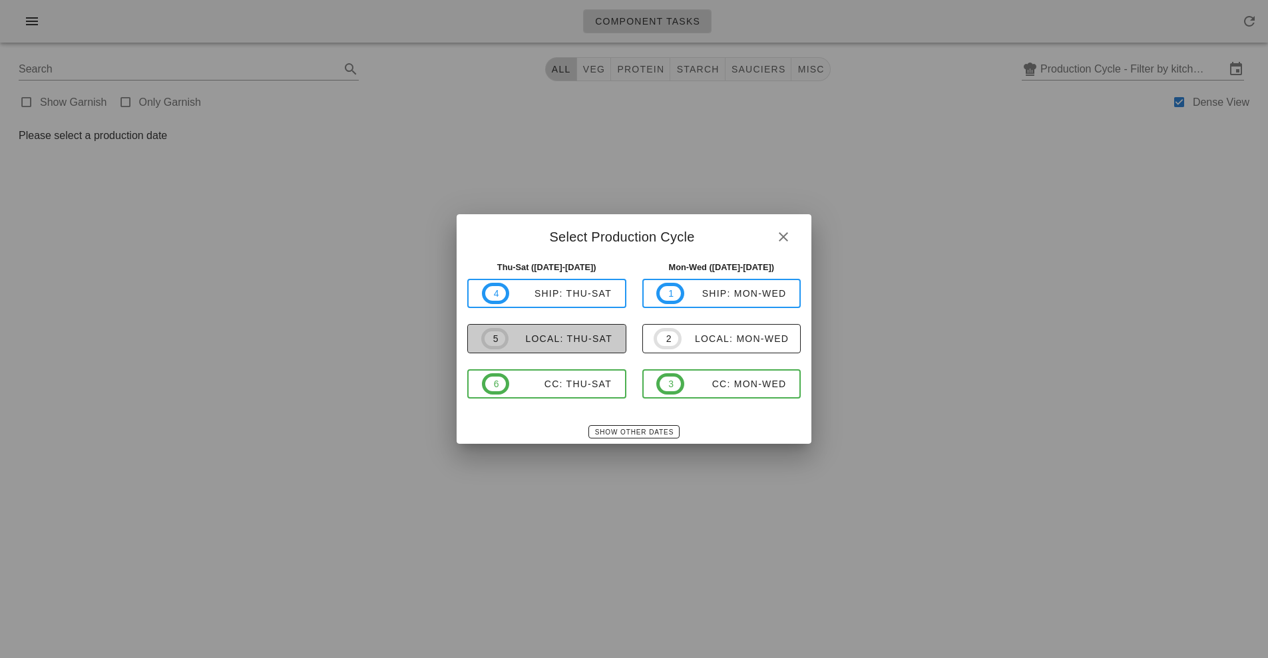
click at [596, 349] on span "5 local: Thu-Sat" at bounding box center [546, 338] width 131 height 21
type input "local: Thu-Sat ([DATE]-[DATE])"
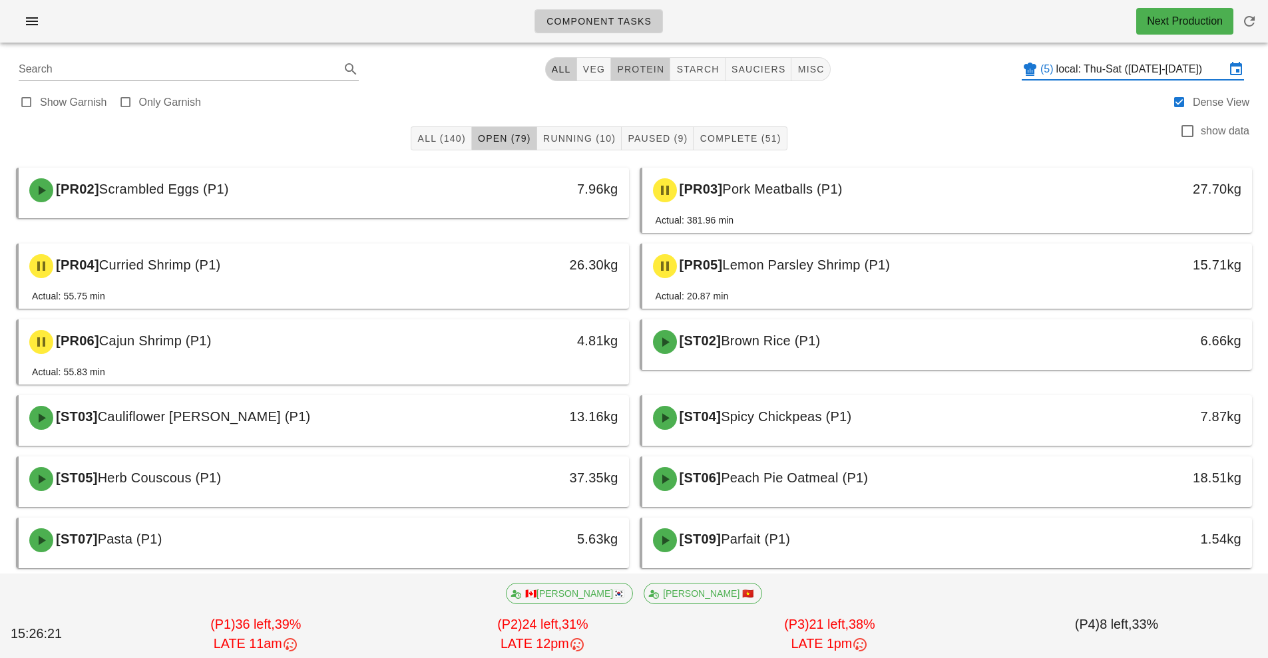
click at [640, 81] on button "protein" at bounding box center [640, 69] width 59 height 24
type input "team:protein"
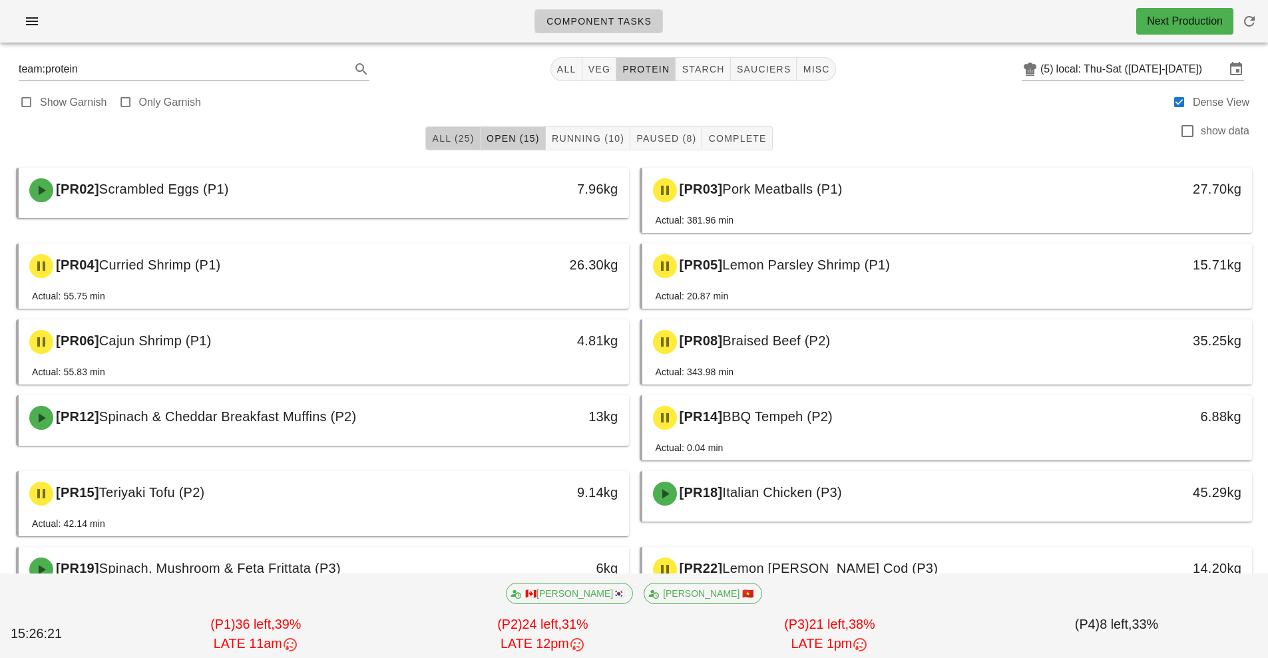
click at [444, 147] on button "All (25)" at bounding box center [452, 138] width 55 height 24
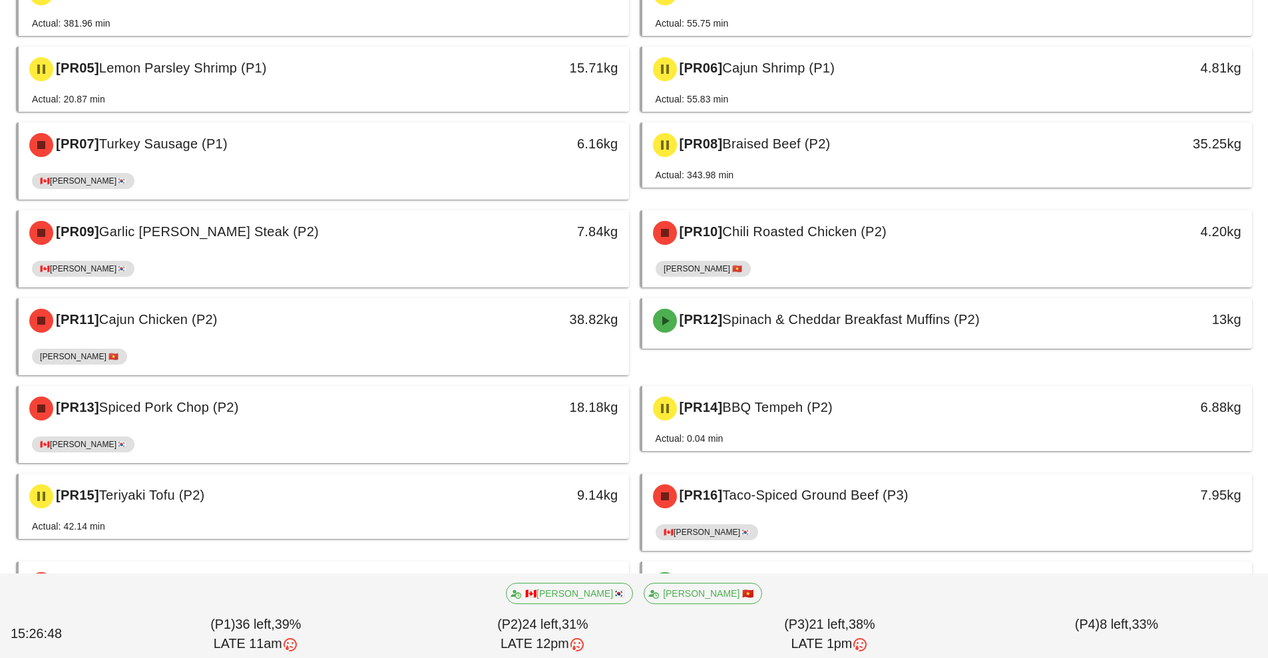
scroll to position [332, 0]
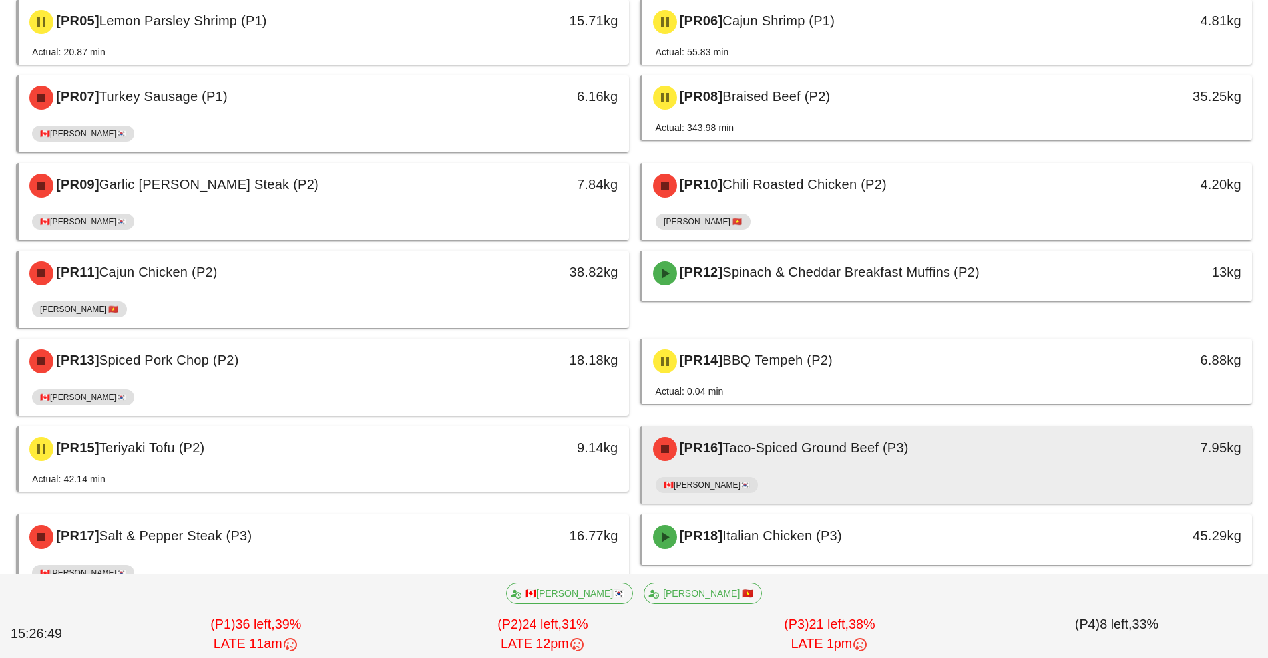
click at [863, 473] on div "🇨🇦[PERSON_NAME]🇰🇷" at bounding box center [948, 488] width 584 height 32
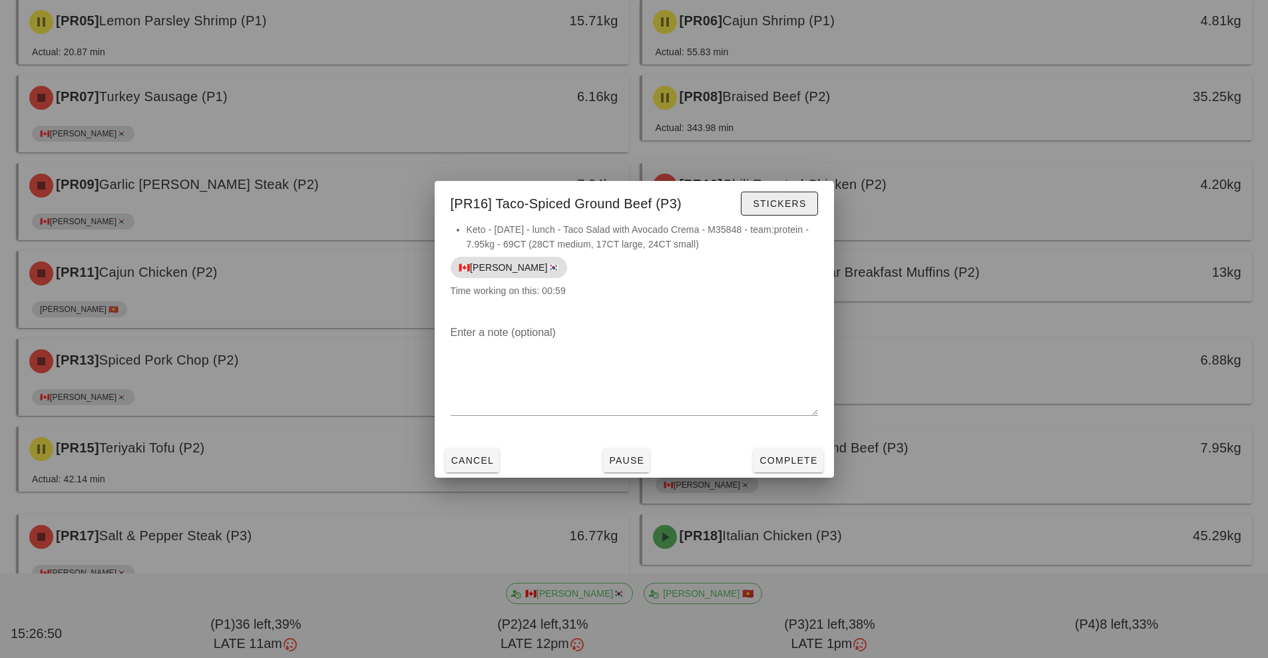
click at [798, 206] on span "Stickers" at bounding box center [779, 203] width 54 height 11
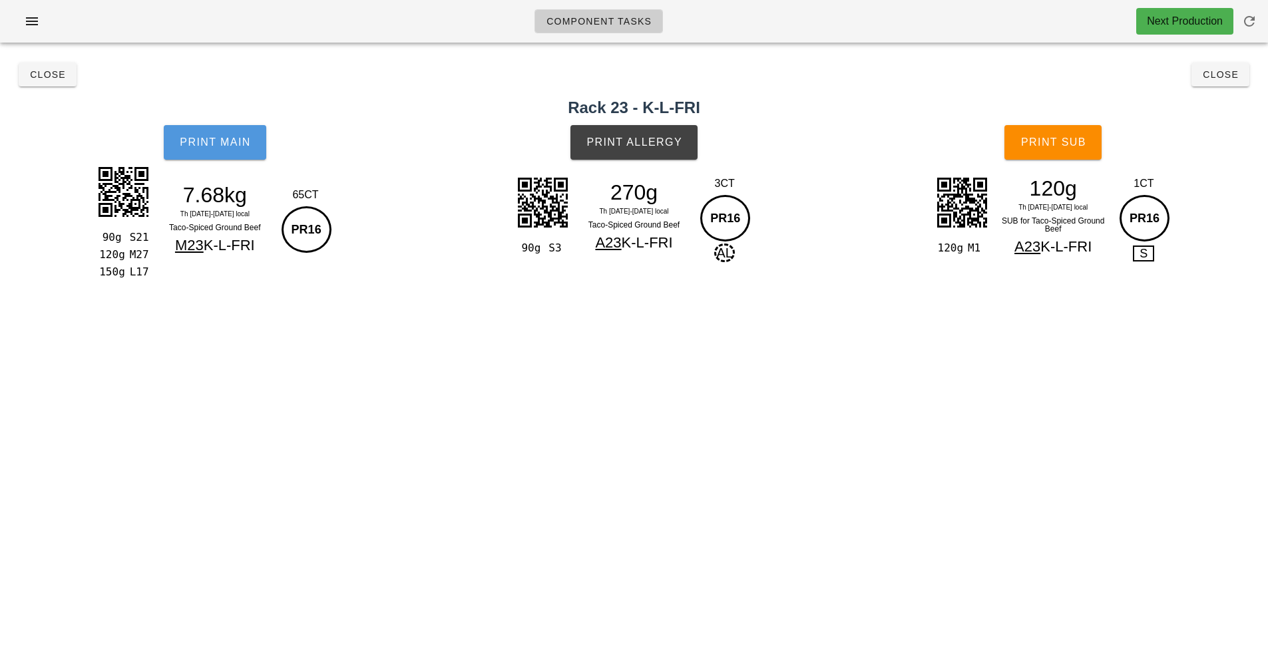
click at [229, 142] on span "Print Main" at bounding box center [215, 142] width 72 height 12
click at [666, 146] on span "Print Allergy" at bounding box center [634, 142] width 97 height 12
click at [1223, 83] on button "Close" at bounding box center [1221, 75] width 58 height 24
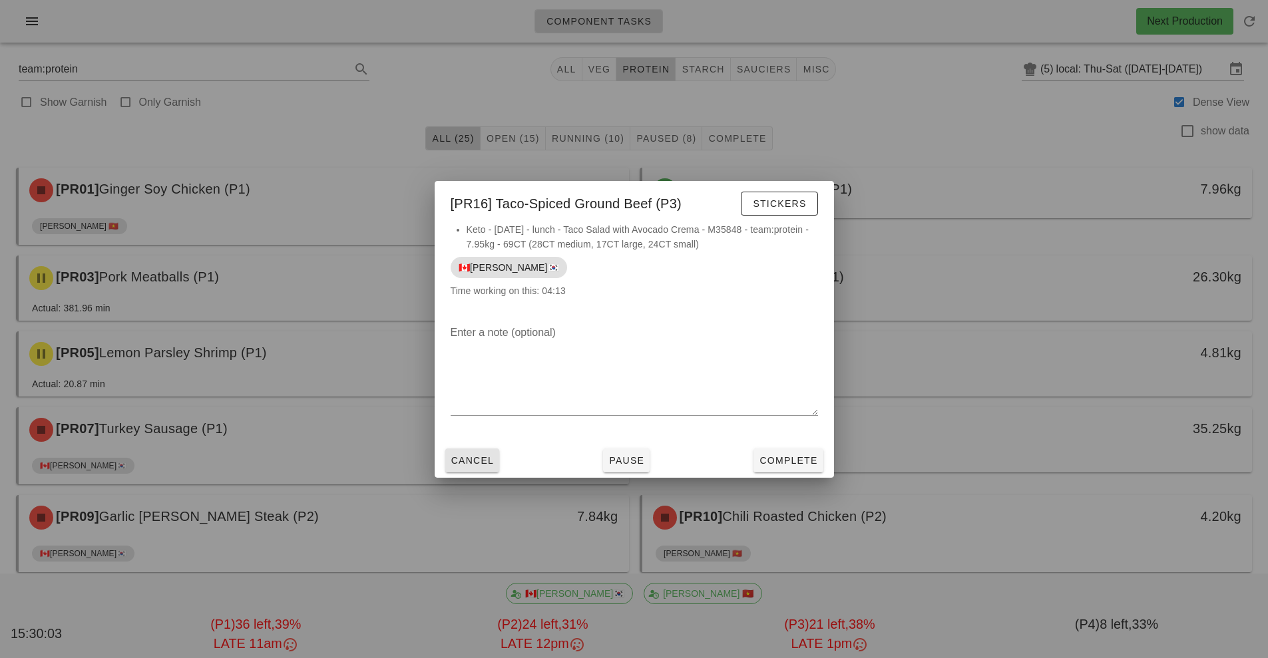
click at [459, 457] on span "Cancel" at bounding box center [473, 460] width 44 height 11
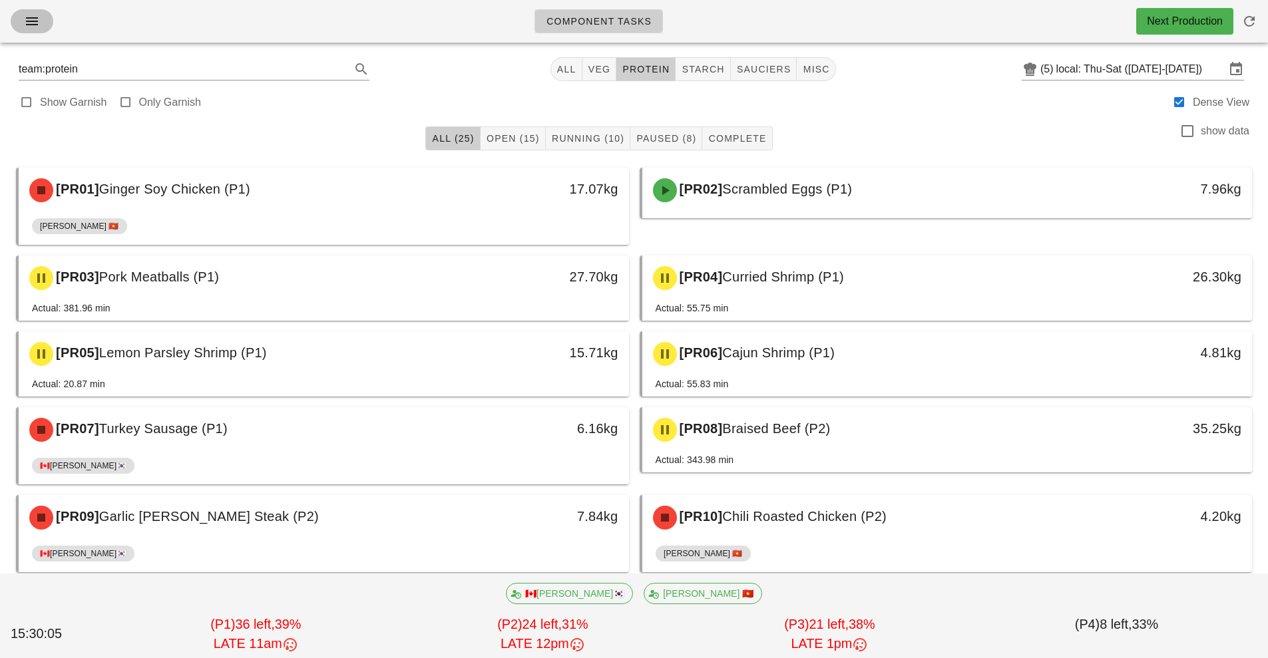
click at [21, 31] on button "button" at bounding box center [32, 21] width 43 height 24
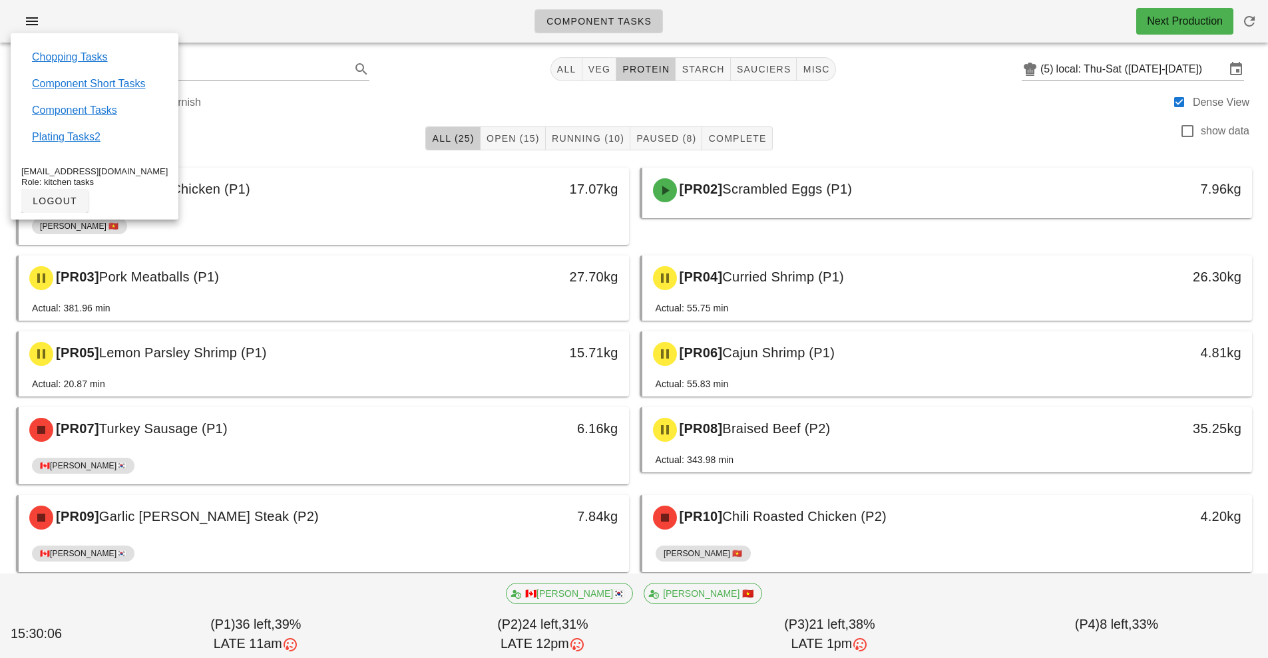
click at [313, 31] on div "Component Tasks Next Production" at bounding box center [634, 21] width 1268 height 43
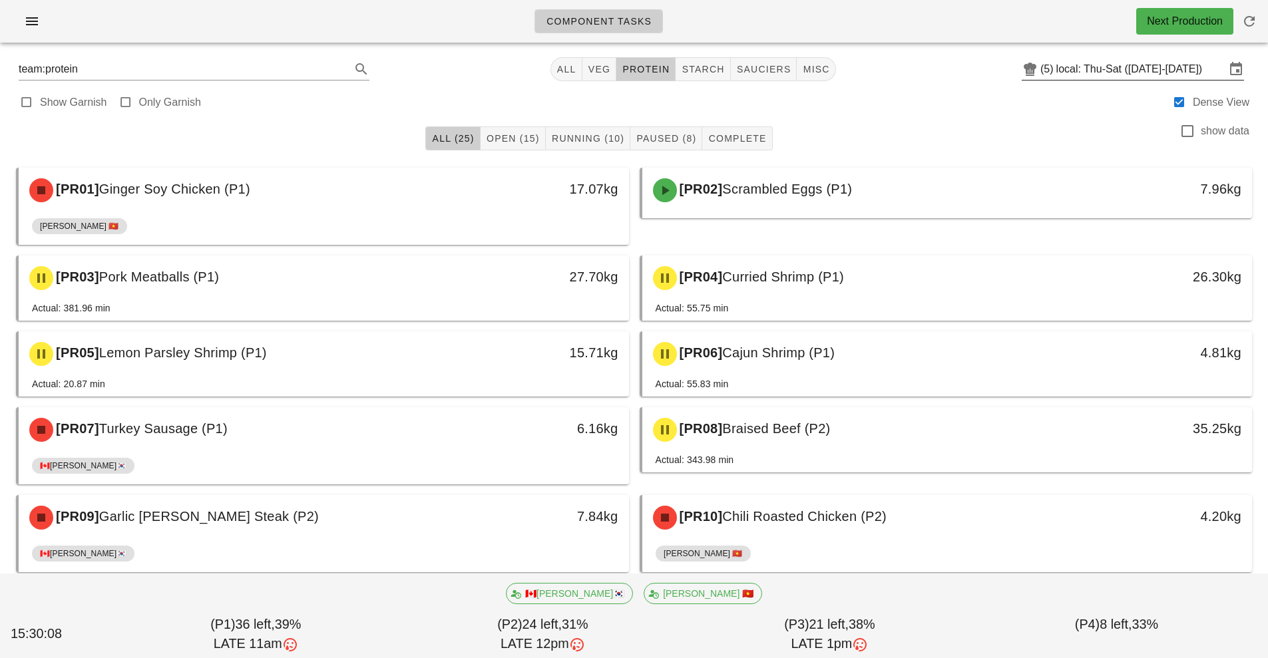
click at [1180, 73] on input "local: Thu-Sat ([DATE]-[DATE])" at bounding box center [1140, 69] width 169 height 21
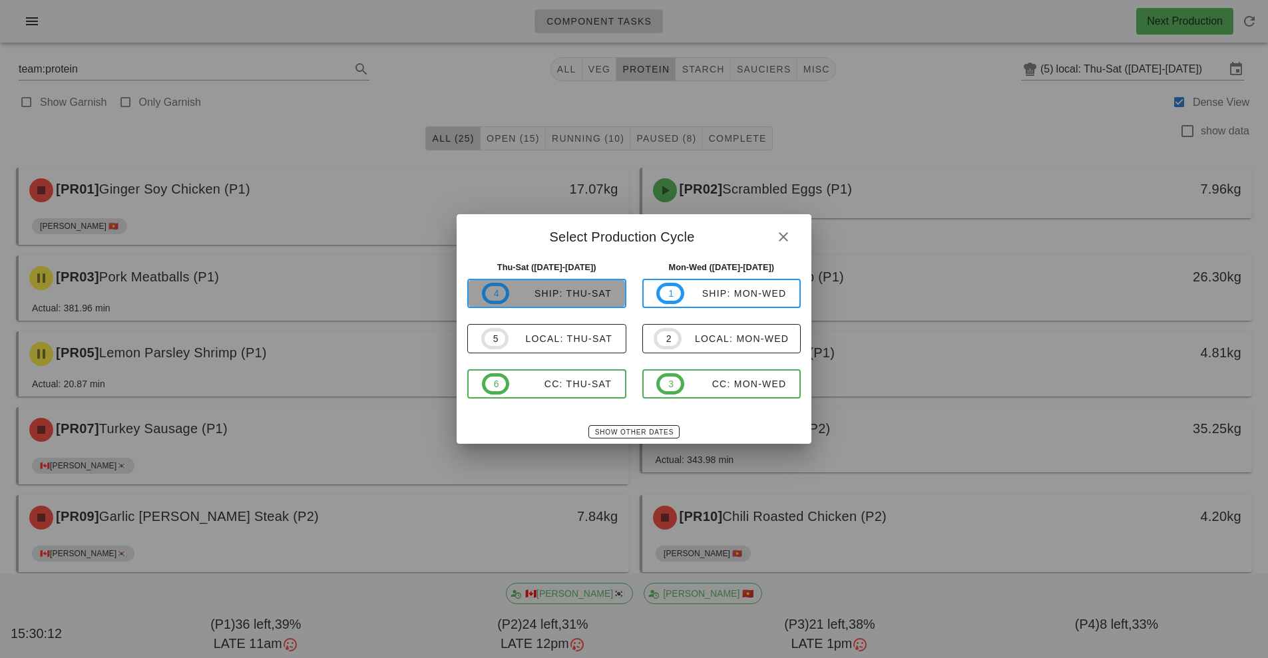
click at [607, 296] on div "ship: Thu-Sat" at bounding box center [560, 293] width 103 height 11
type input "ship: Thu-Sat ([DATE]-[DATE])"
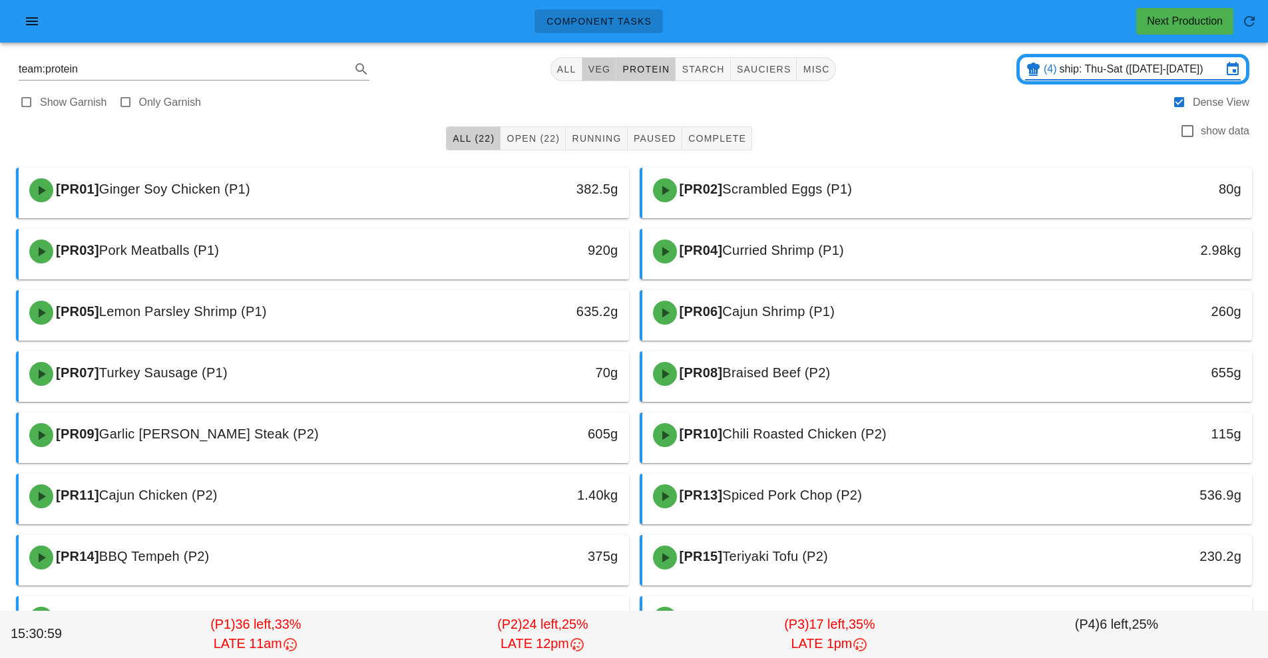
click at [613, 80] on button "veg" at bounding box center [599, 69] width 35 height 24
type input "team:veg"
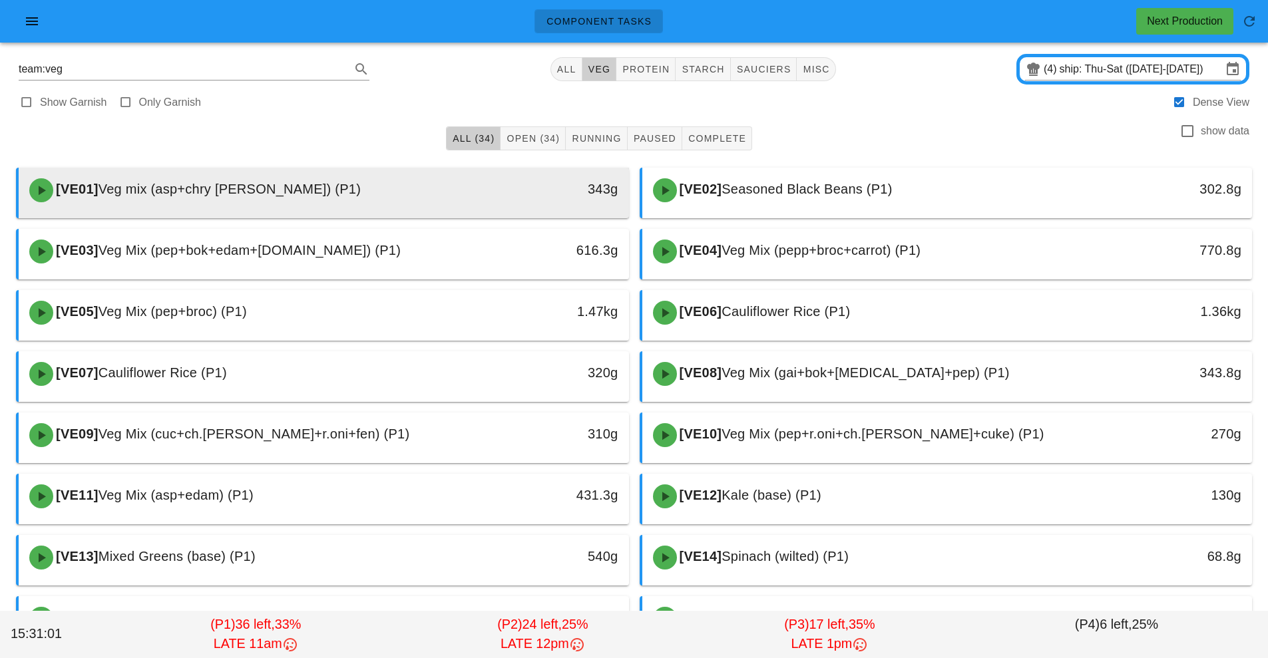
click at [605, 192] on div "343g" at bounding box center [550, 188] width 135 height 21
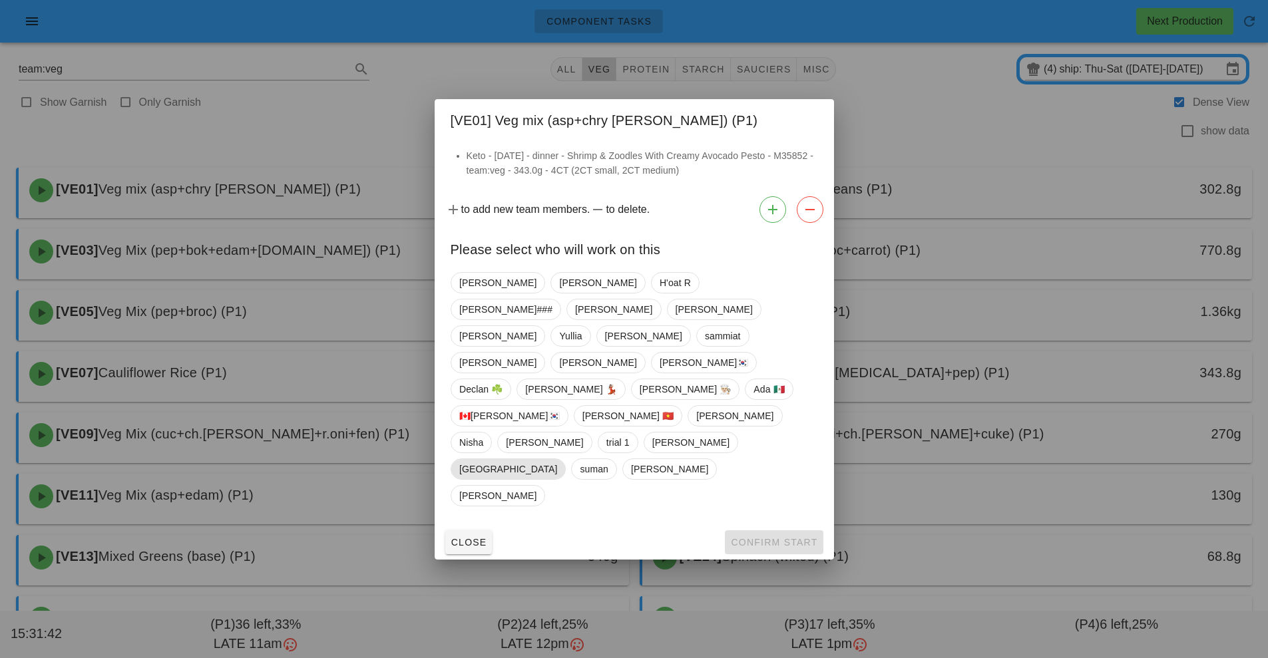
click at [566, 459] on span "[GEOGRAPHIC_DATA]" at bounding box center [508, 469] width 115 height 21
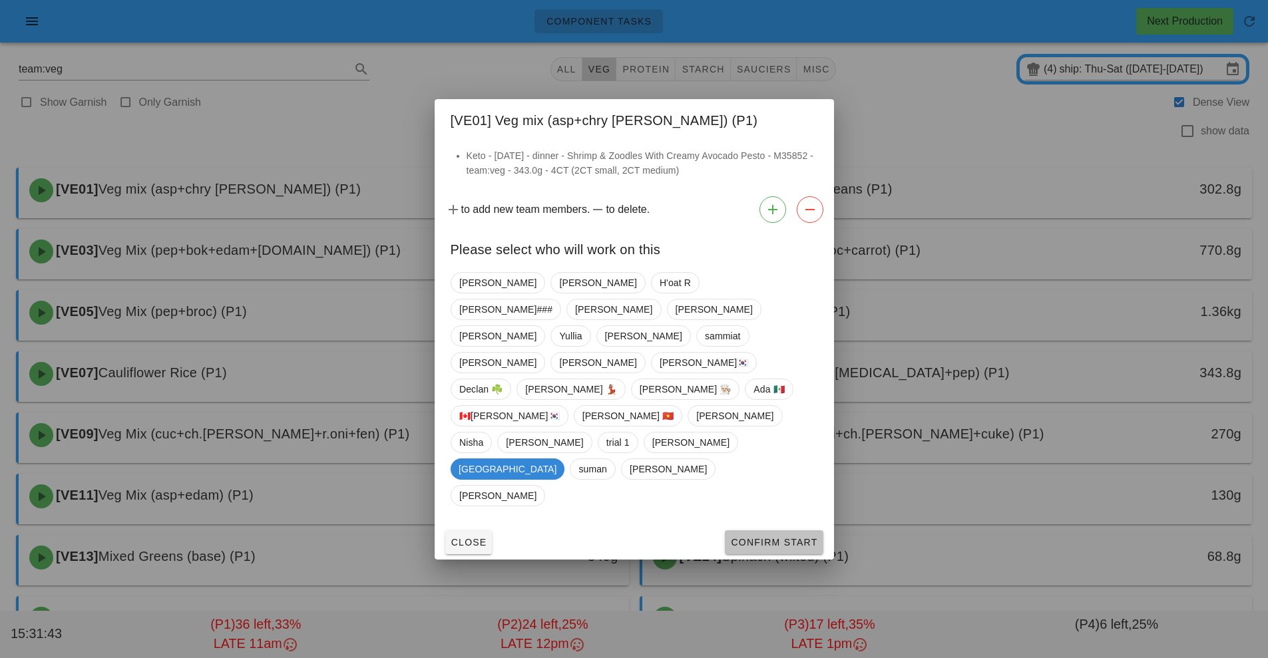
click at [793, 531] on button "Confirm Start" at bounding box center [774, 543] width 98 height 24
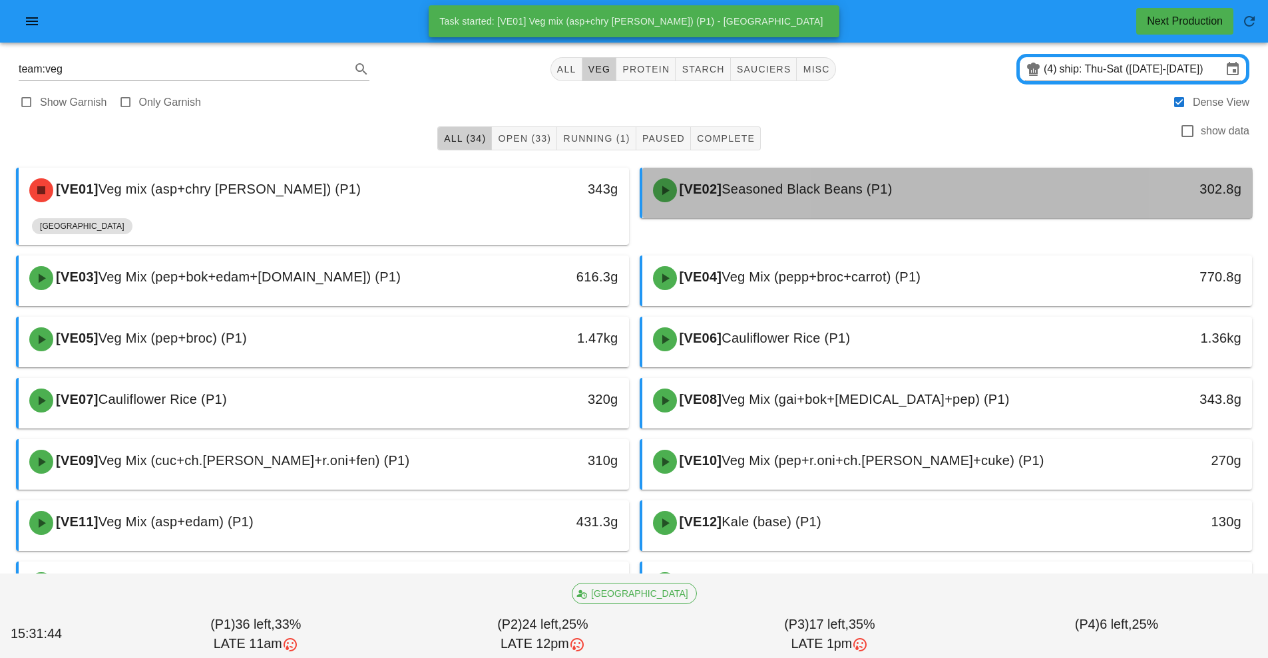
click at [770, 192] on span "Seasoned Black Beans (P1)" at bounding box center [807, 189] width 170 height 15
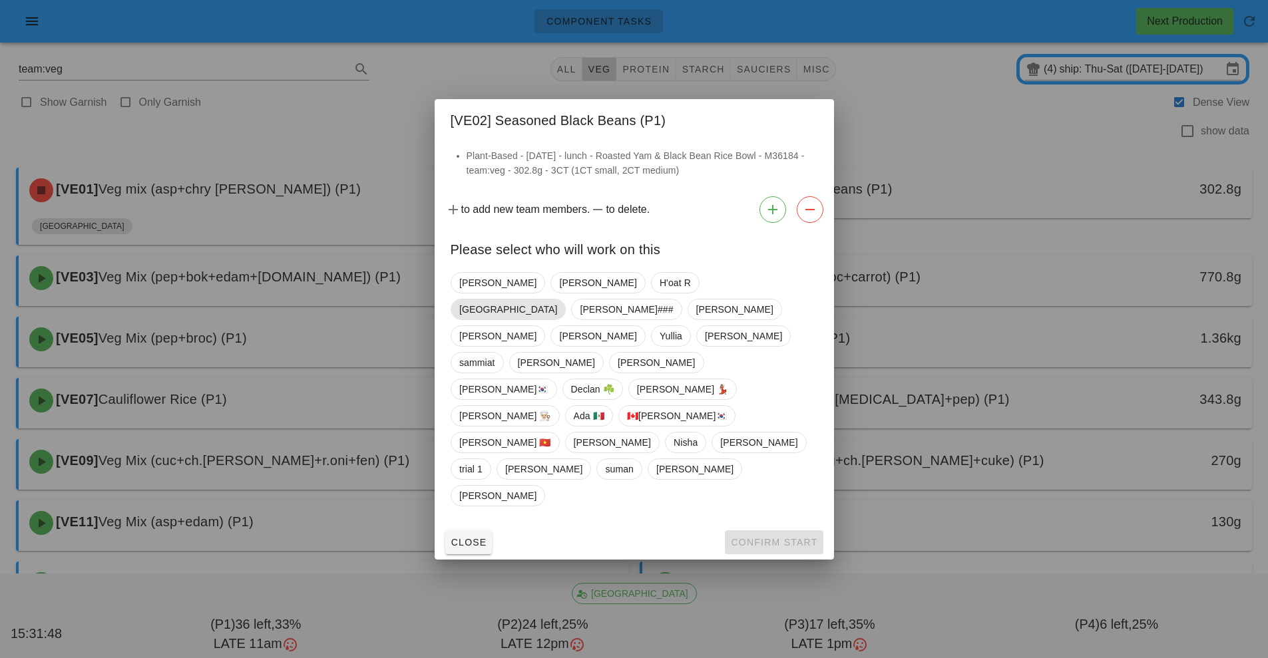
click at [557, 320] on span "[GEOGRAPHIC_DATA]" at bounding box center [508, 310] width 98 height 20
click at [793, 531] on button "Confirm Start" at bounding box center [774, 543] width 98 height 24
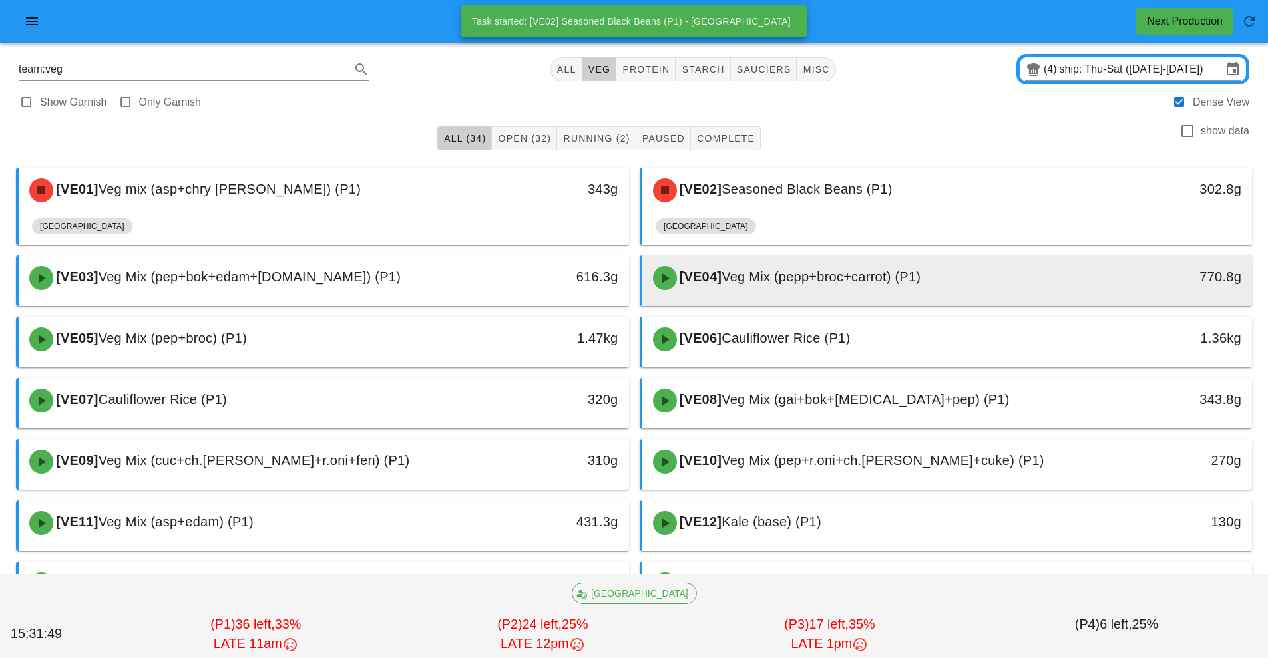
click at [816, 289] on div "[VE04] Veg Mix (pepp+broc+carrot) (P1)" at bounding box center [871, 278] width 453 height 40
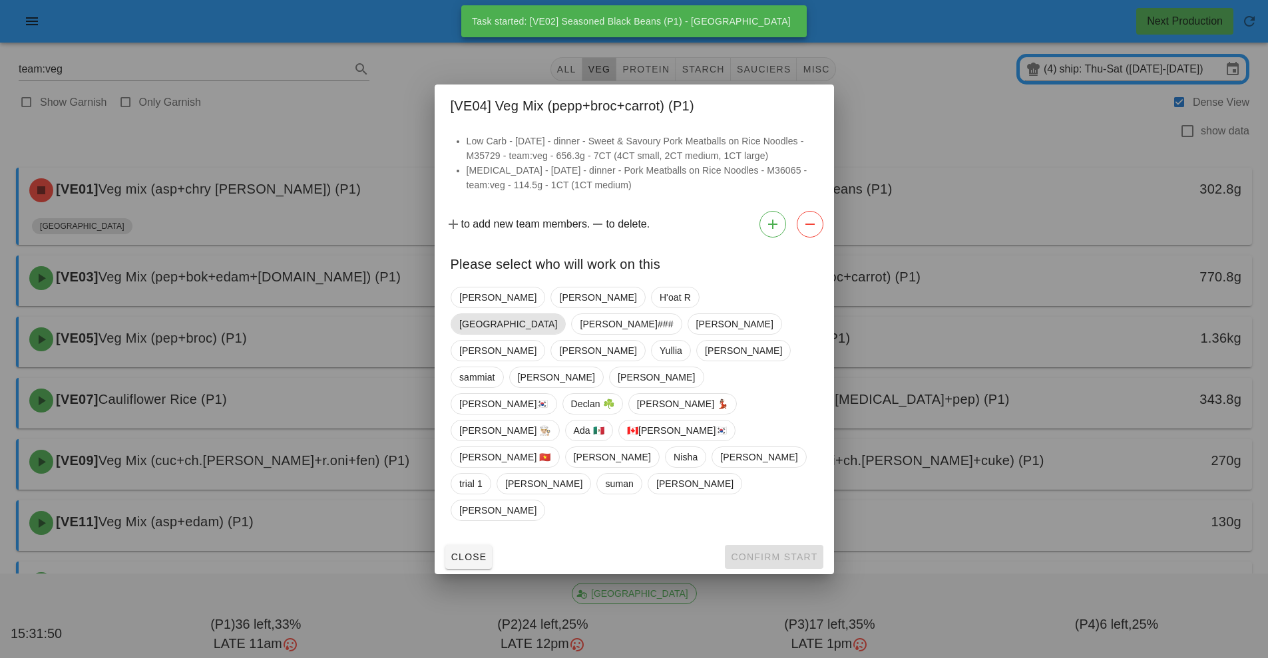
click at [557, 334] on span "[GEOGRAPHIC_DATA]" at bounding box center [508, 324] width 98 height 20
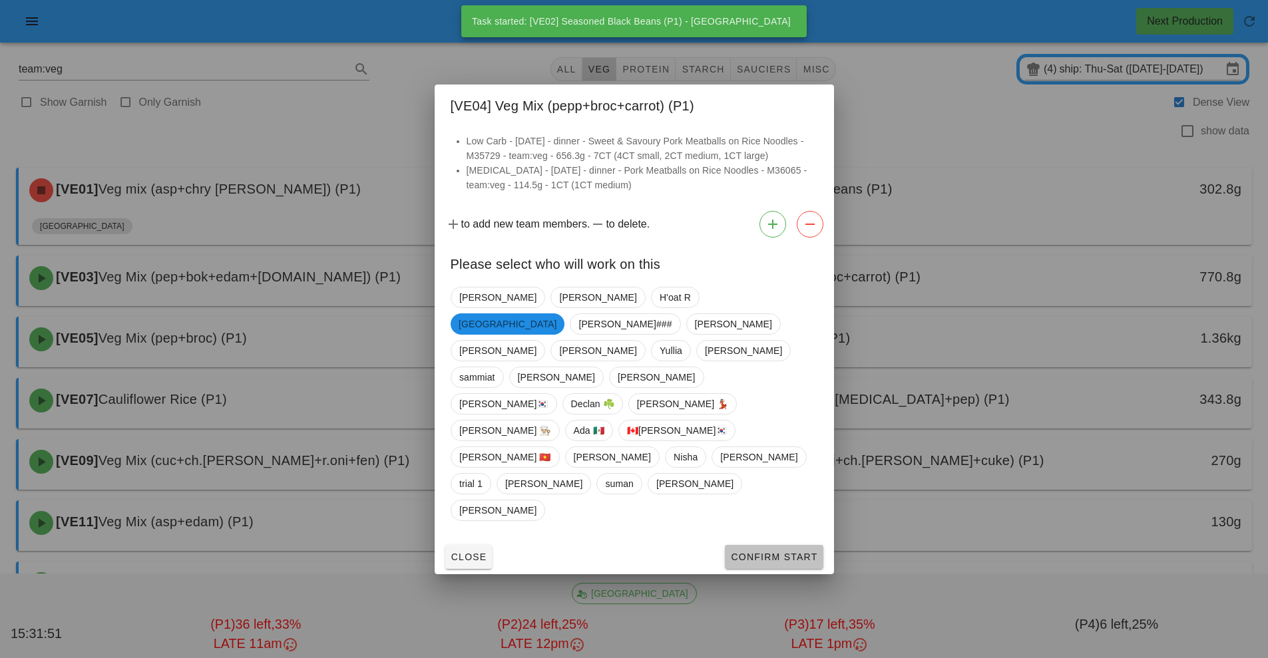
click at [798, 552] on span "Confirm Start" at bounding box center [773, 557] width 87 height 11
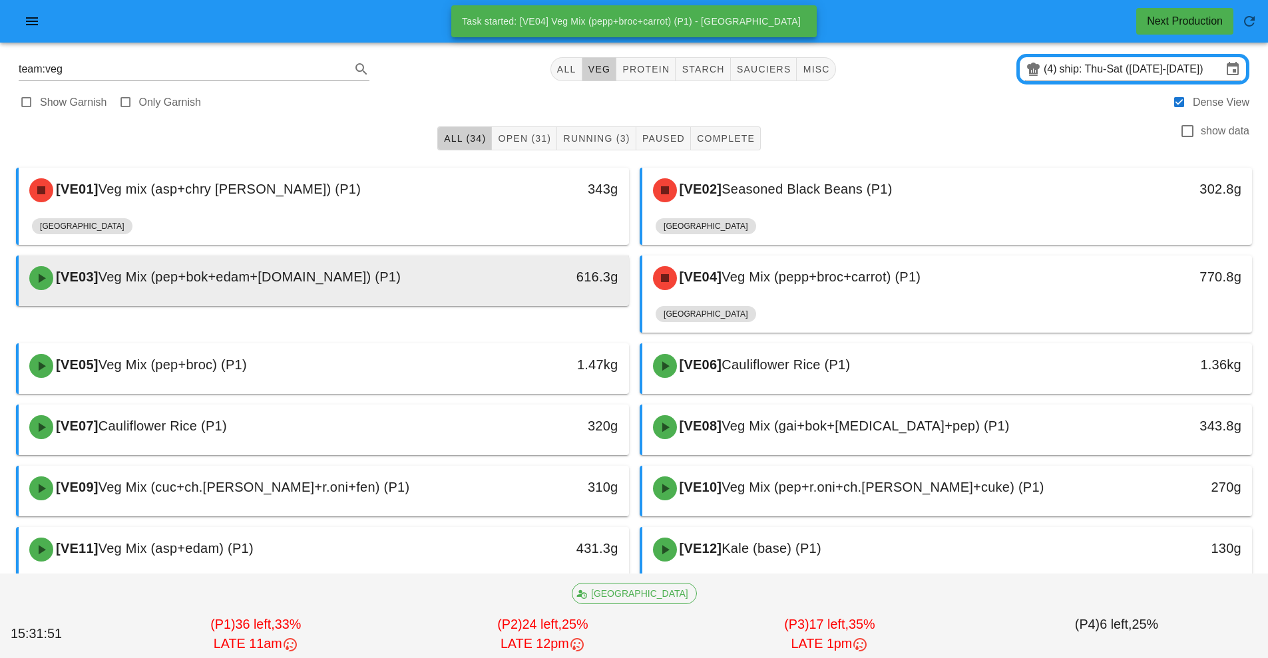
click at [420, 287] on div "[VE03] Veg Mix (pep+bok+edam+[DOMAIN_NAME]) (P1)" at bounding box center [247, 278] width 453 height 40
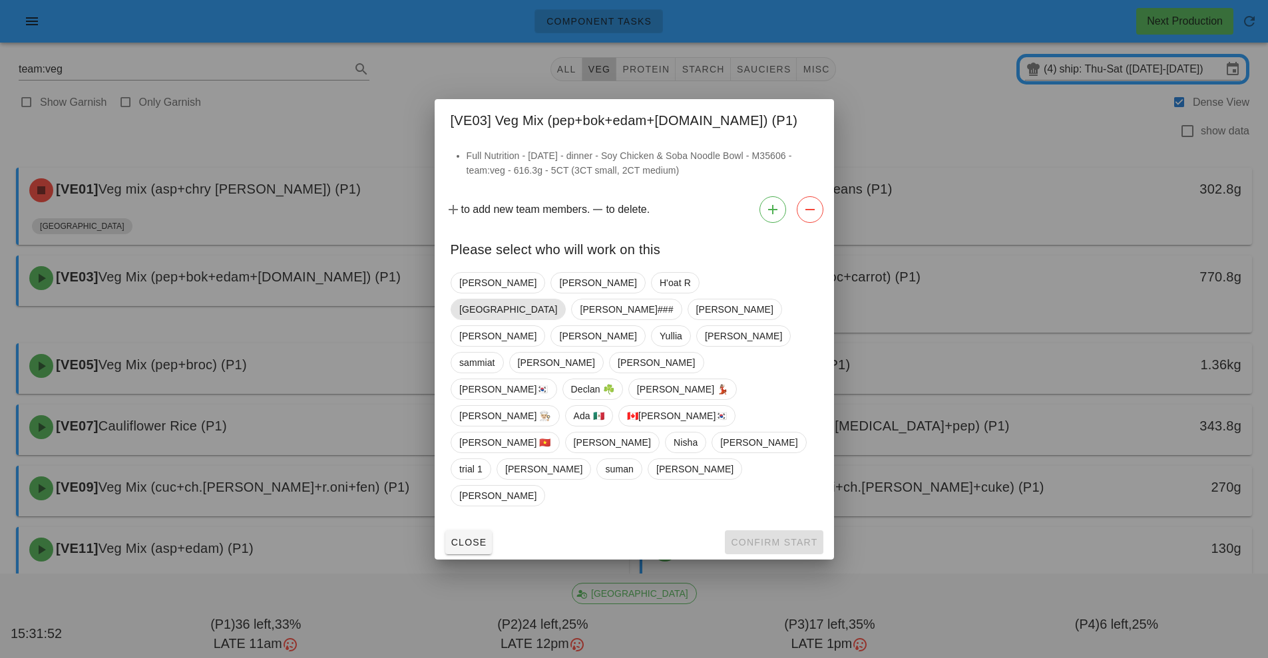
click at [557, 320] on span "[GEOGRAPHIC_DATA]" at bounding box center [508, 310] width 98 height 20
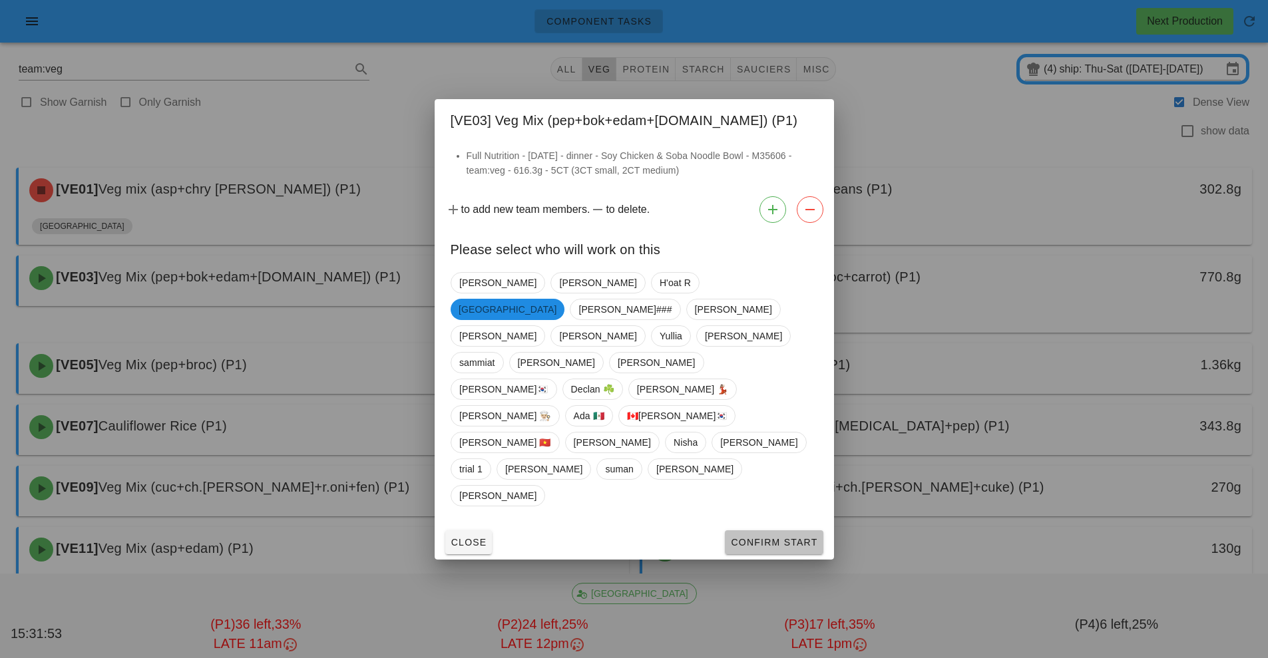
click at [778, 531] on button "Confirm Start" at bounding box center [774, 543] width 98 height 24
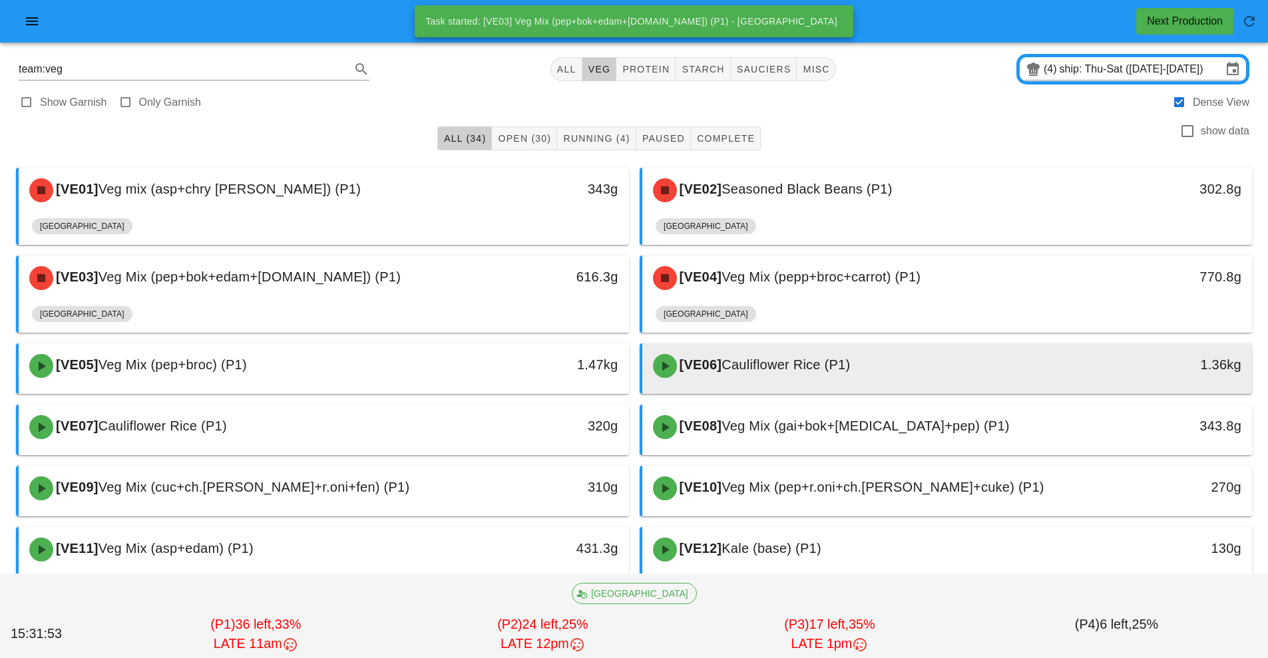
click at [833, 369] on span "Cauliflower Rice (P1)" at bounding box center [786, 364] width 128 height 15
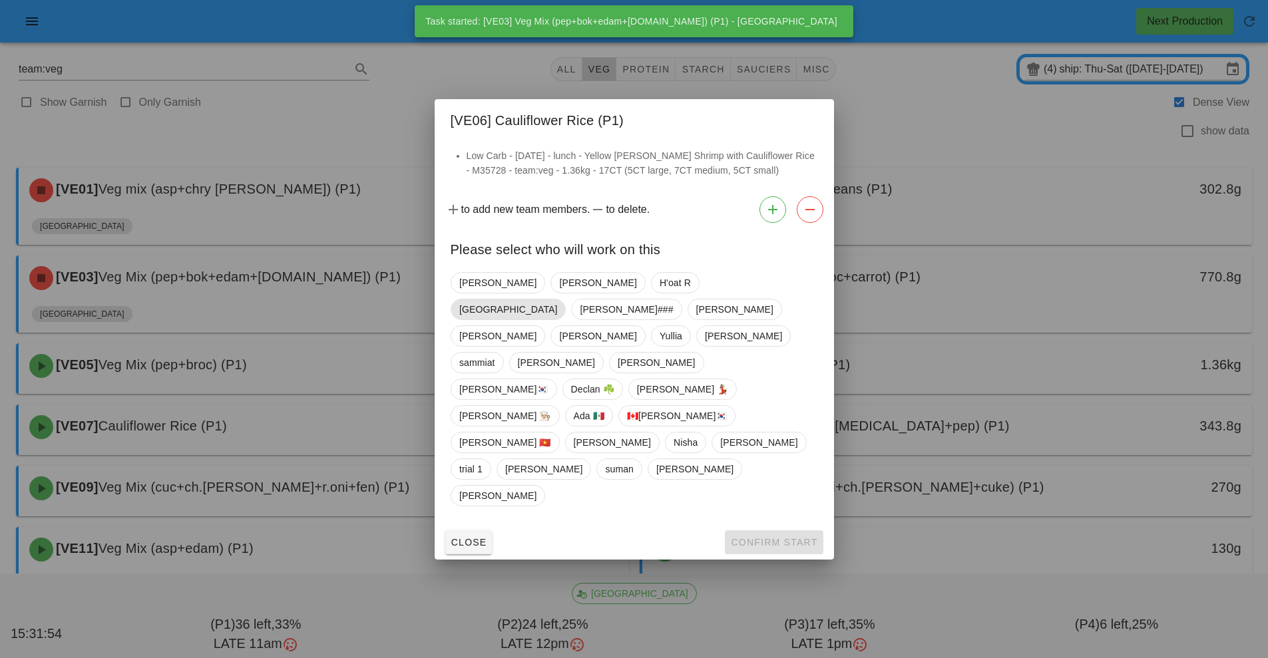
click at [557, 320] on span "[GEOGRAPHIC_DATA]" at bounding box center [508, 310] width 98 height 20
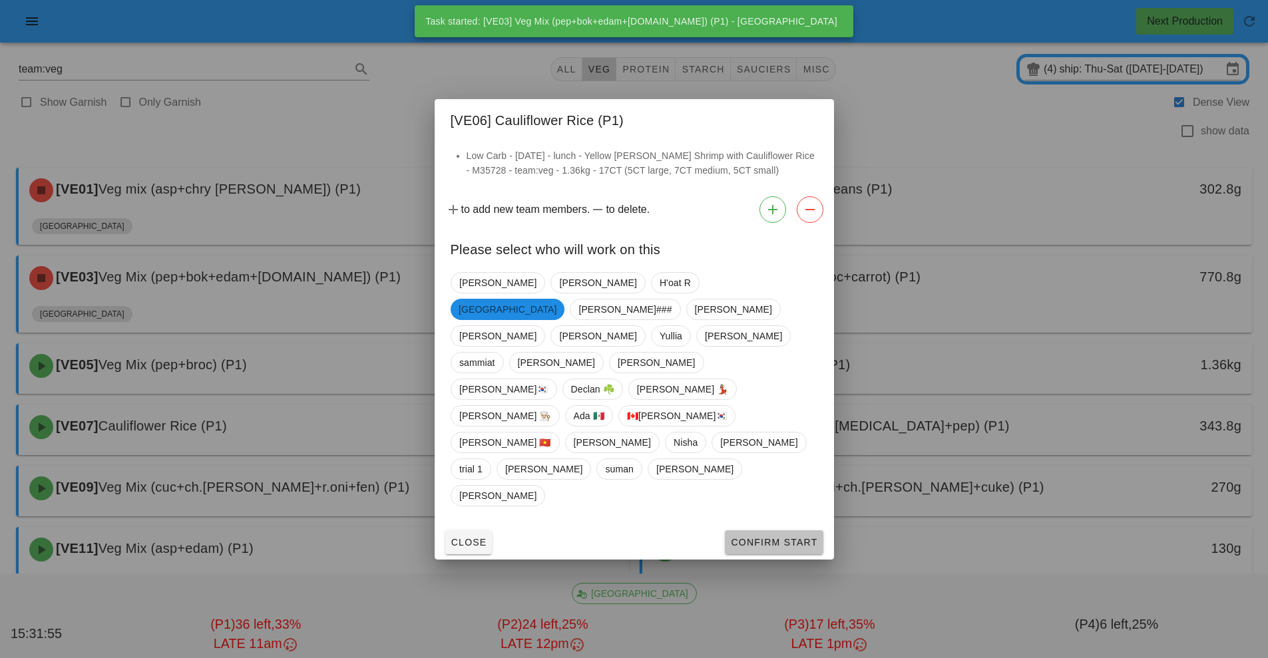
click at [807, 531] on button "Confirm Start" at bounding box center [774, 543] width 98 height 24
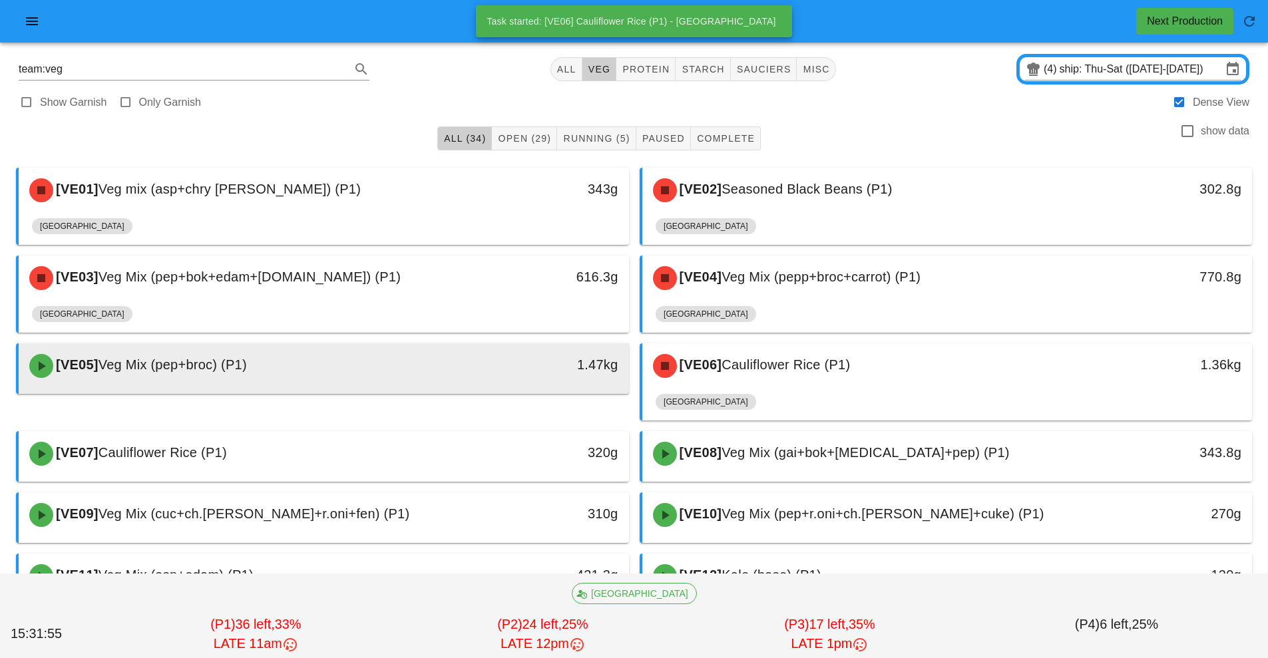
click at [517, 370] on div "1.47kg" at bounding box center [550, 364] width 135 height 21
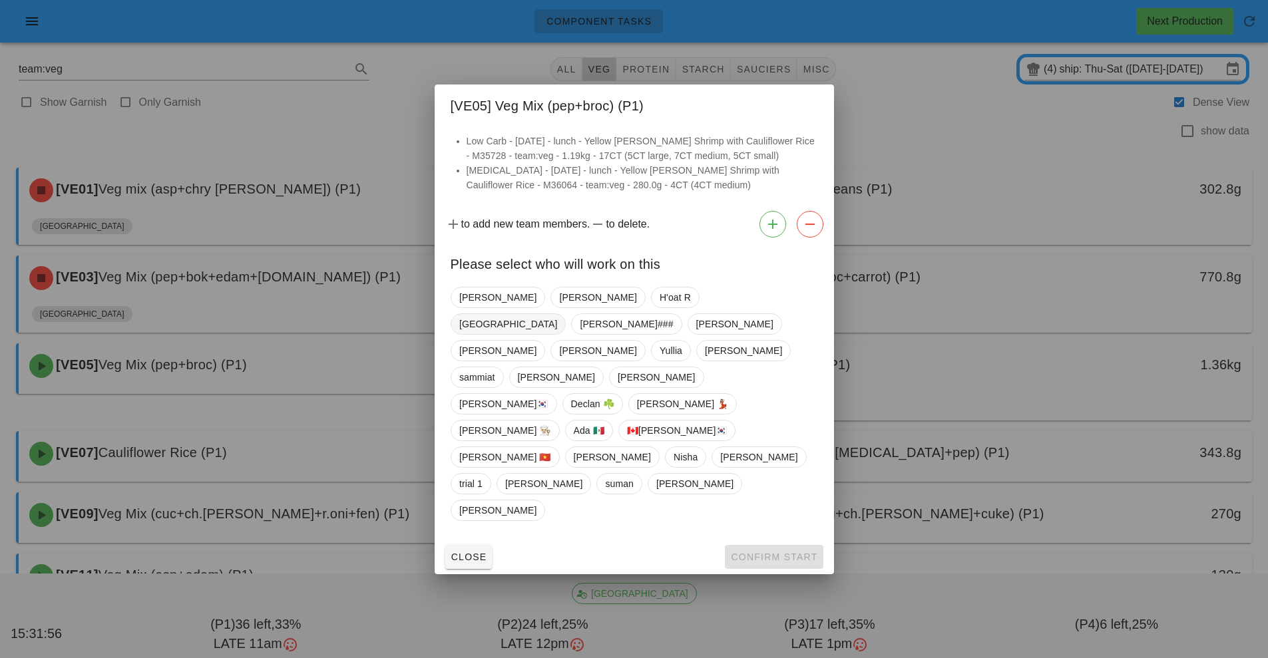
click at [566, 335] on span "[GEOGRAPHIC_DATA]" at bounding box center [508, 324] width 115 height 21
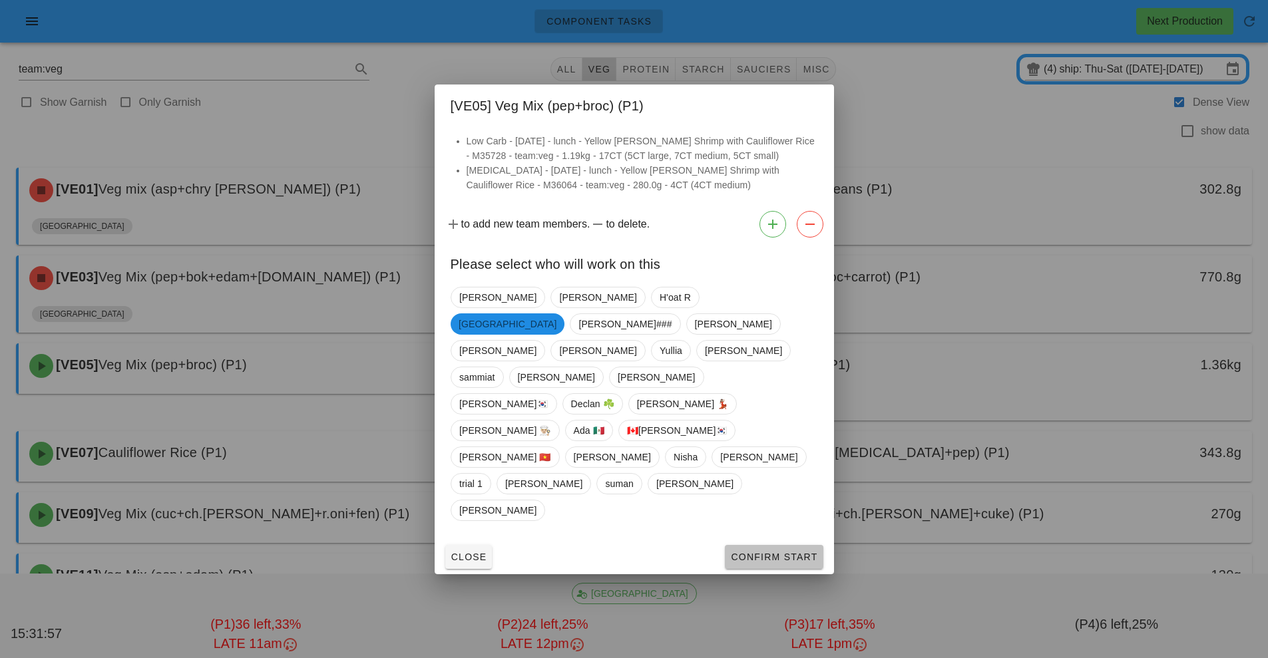
click at [801, 545] on button "Confirm Start" at bounding box center [774, 557] width 98 height 24
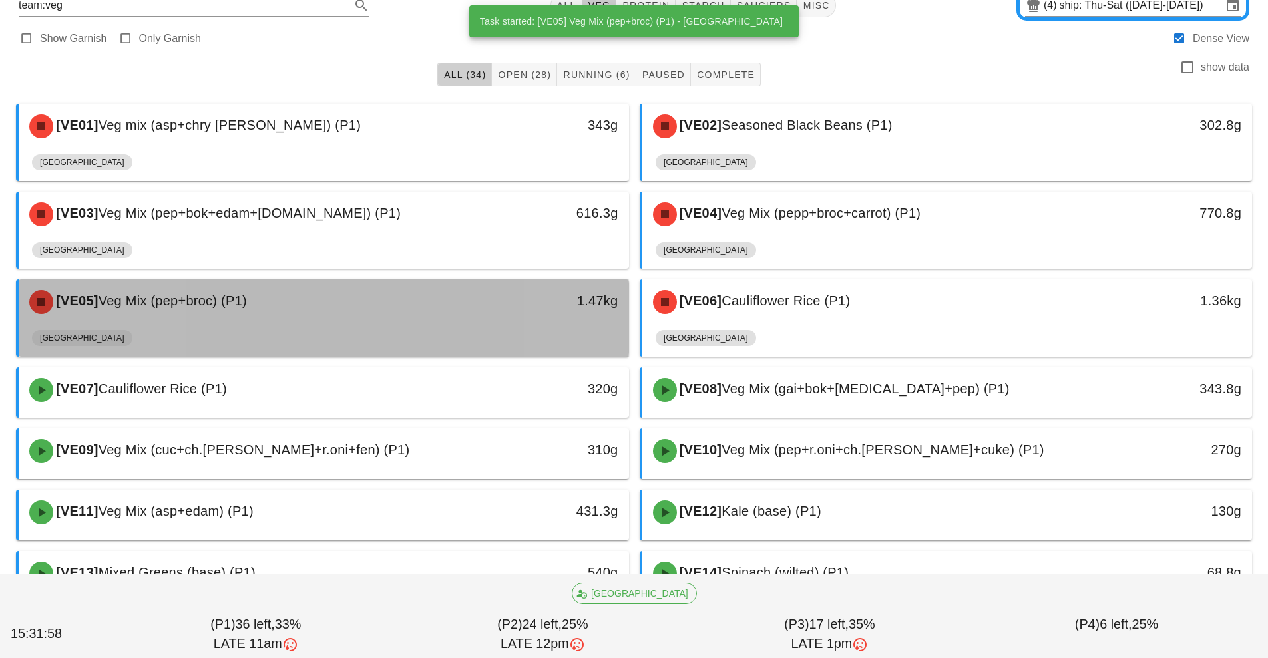
scroll to position [77, 0]
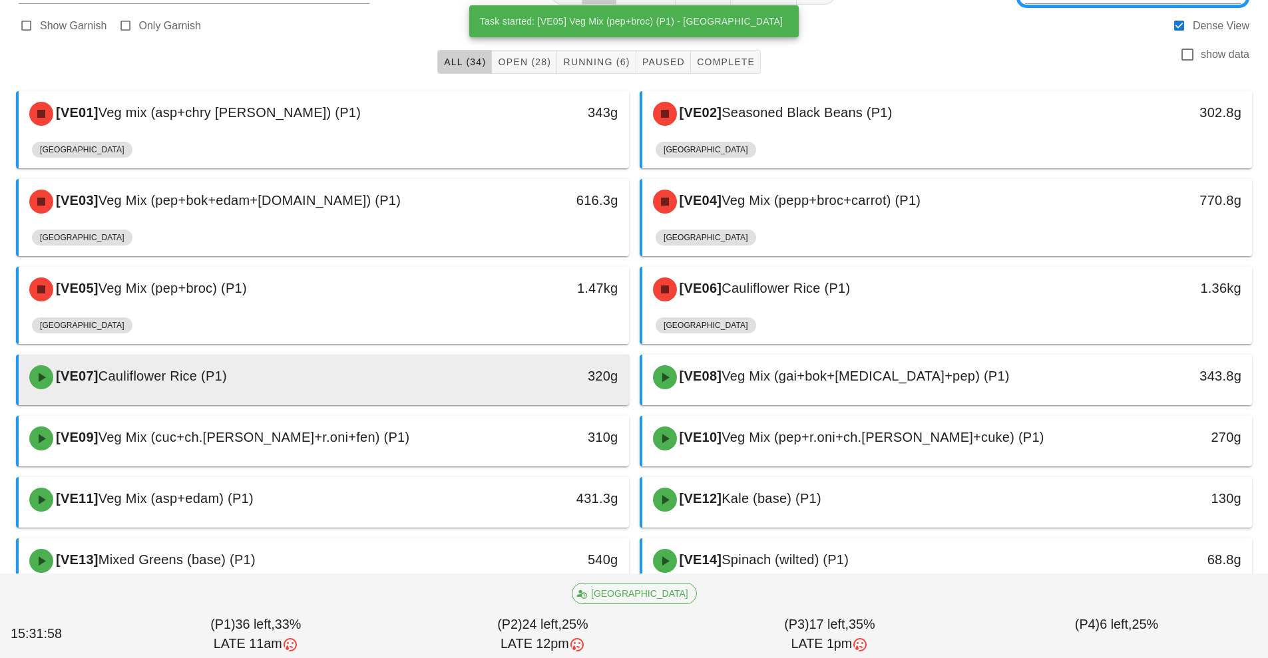
click at [547, 388] on div "320g" at bounding box center [550, 377] width 151 height 40
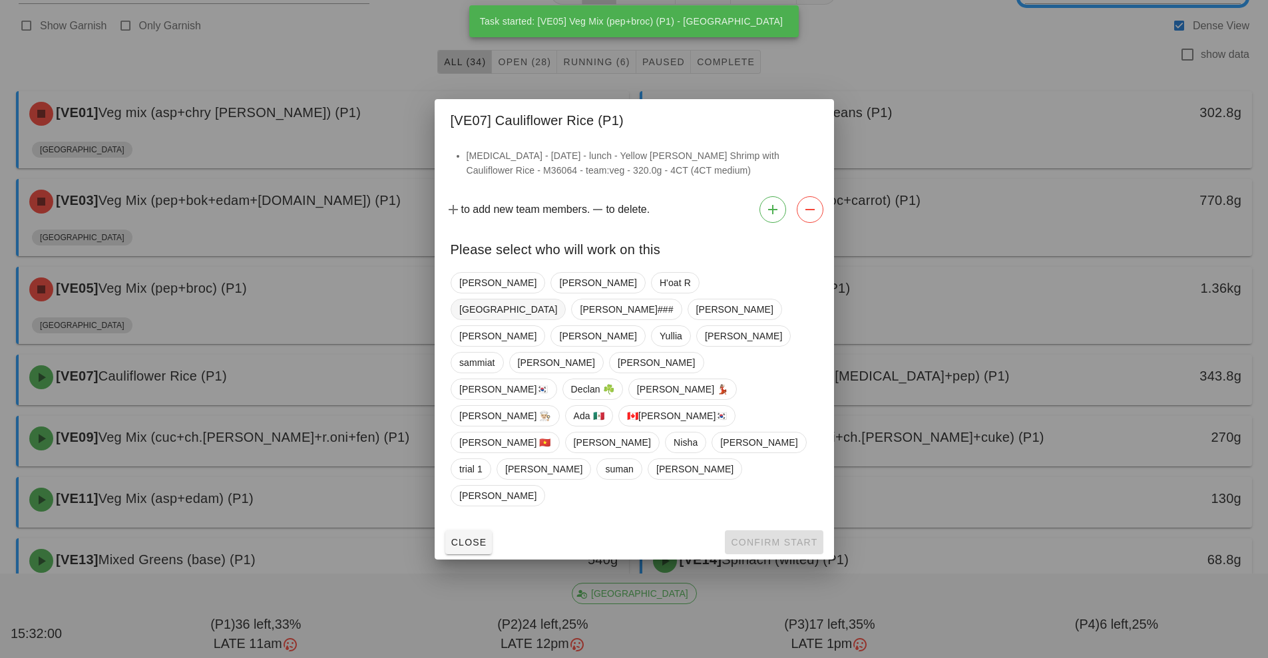
click at [566, 320] on span "[GEOGRAPHIC_DATA]" at bounding box center [508, 309] width 115 height 21
click at [779, 531] on button "Confirm Start" at bounding box center [774, 543] width 98 height 24
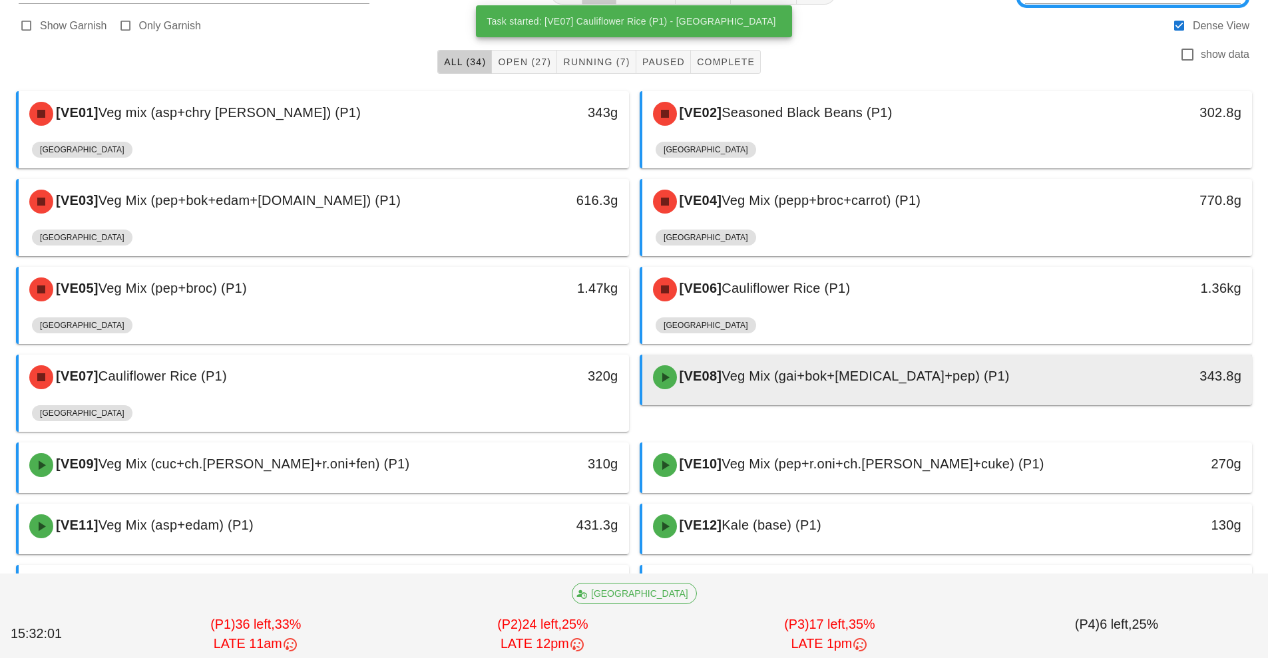
click at [813, 381] on span "Veg Mix (gai+bok+[MEDICAL_DATA]+pep) (P1)" at bounding box center [866, 376] width 288 height 15
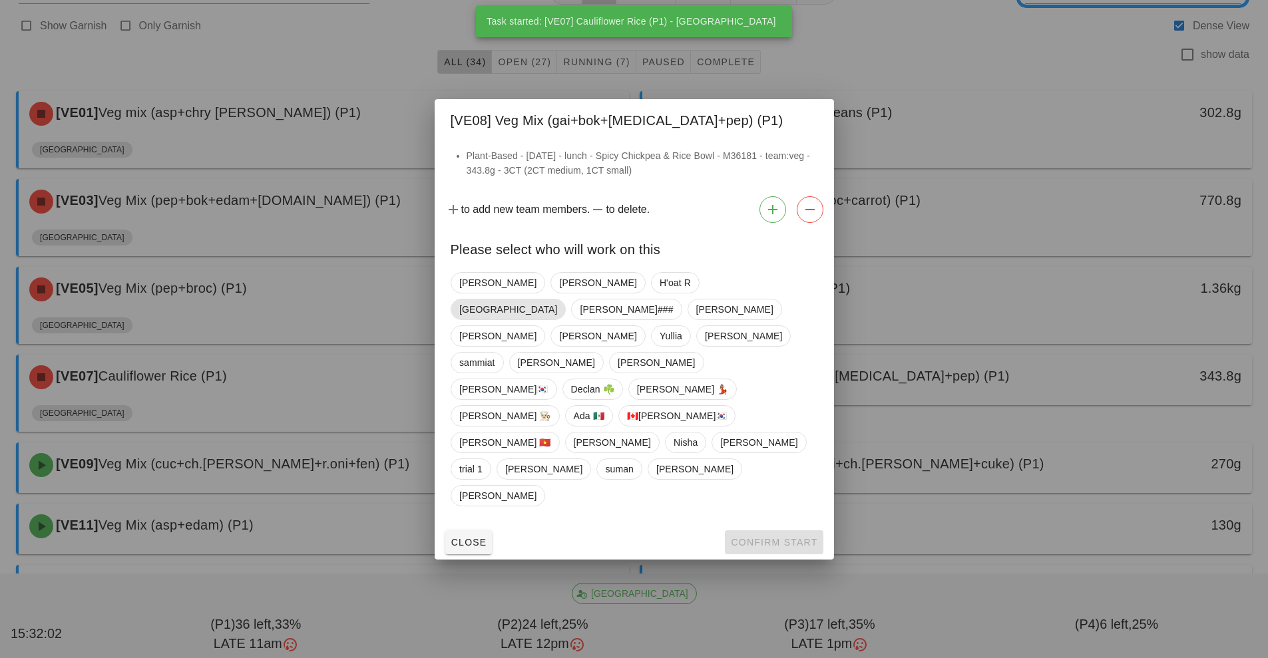
click at [566, 320] on span "[GEOGRAPHIC_DATA]" at bounding box center [508, 309] width 115 height 21
click at [805, 531] on button "Confirm Start" at bounding box center [774, 543] width 98 height 24
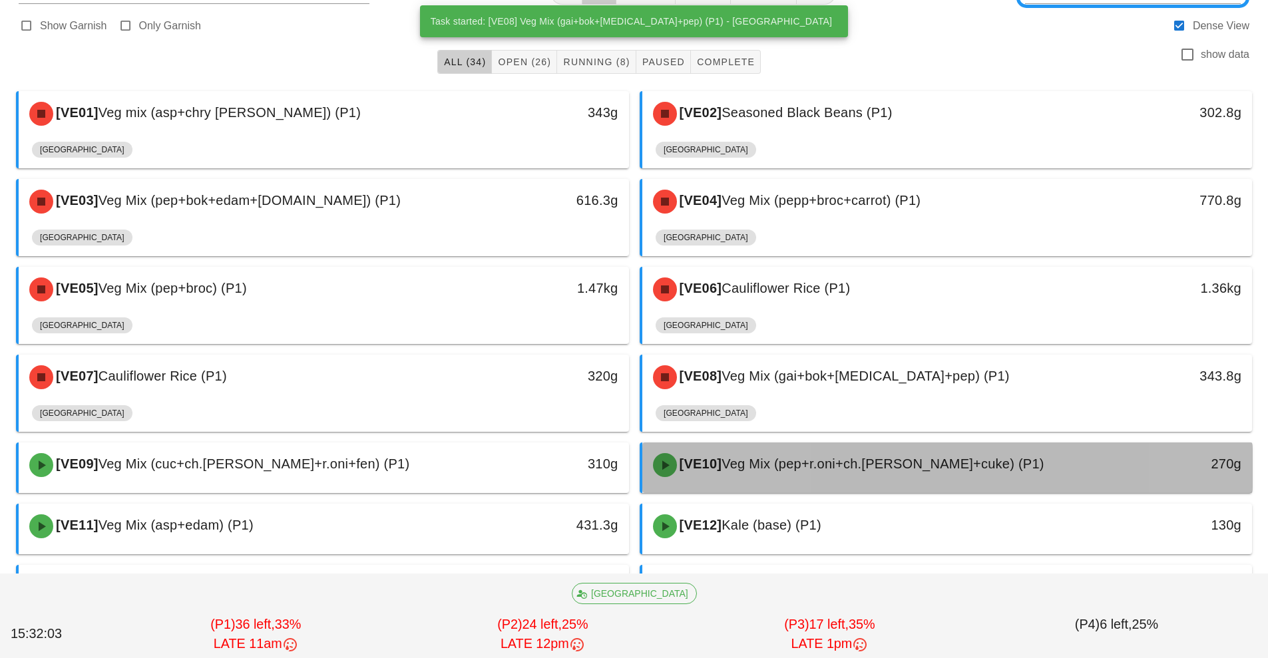
click at [833, 467] on span "Veg Mix (pep+r.oni+ch.[PERSON_NAME]+cuke) (P1)" at bounding box center [883, 464] width 322 height 15
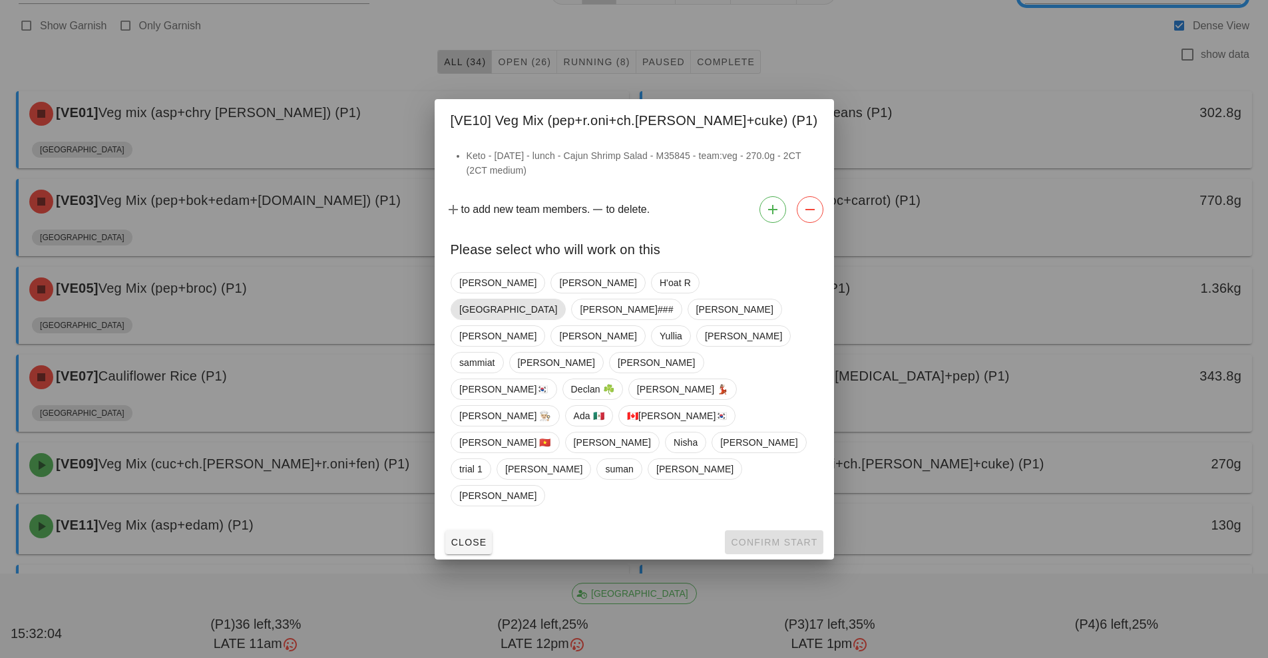
click at [557, 320] on span "[GEOGRAPHIC_DATA]" at bounding box center [508, 310] width 98 height 20
click at [778, 525] on div "Close Confirm Start" at bounding box center [634, 542] width 399 height 35
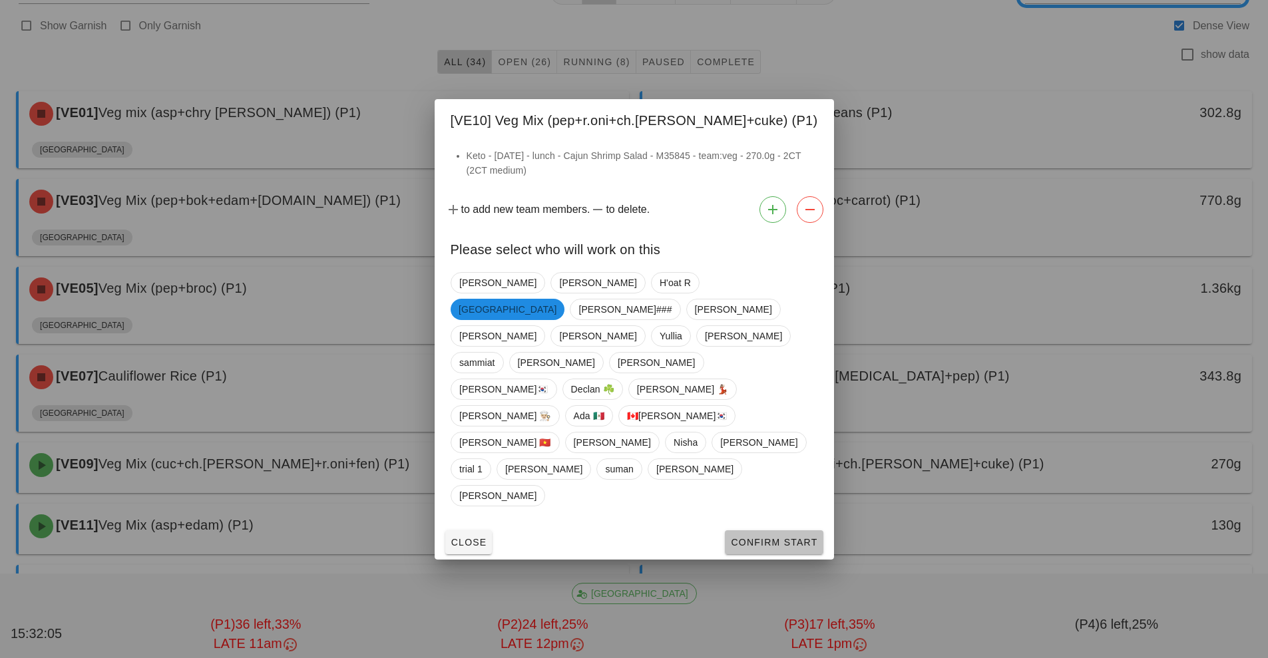
click at [795, 537] on span "Confirm Start" at bounding box center [773, 542] width 87 height 11
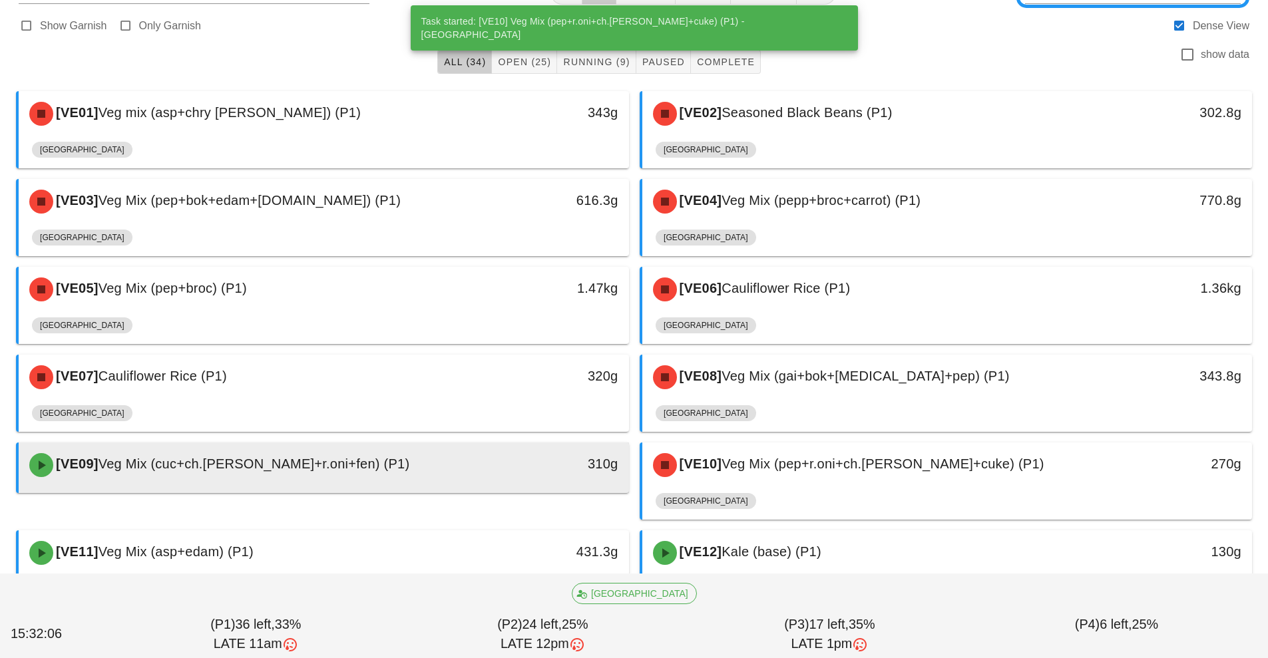
click at [517, 475] on div "310g" at bounding box center [550, 465] width 151 height 40
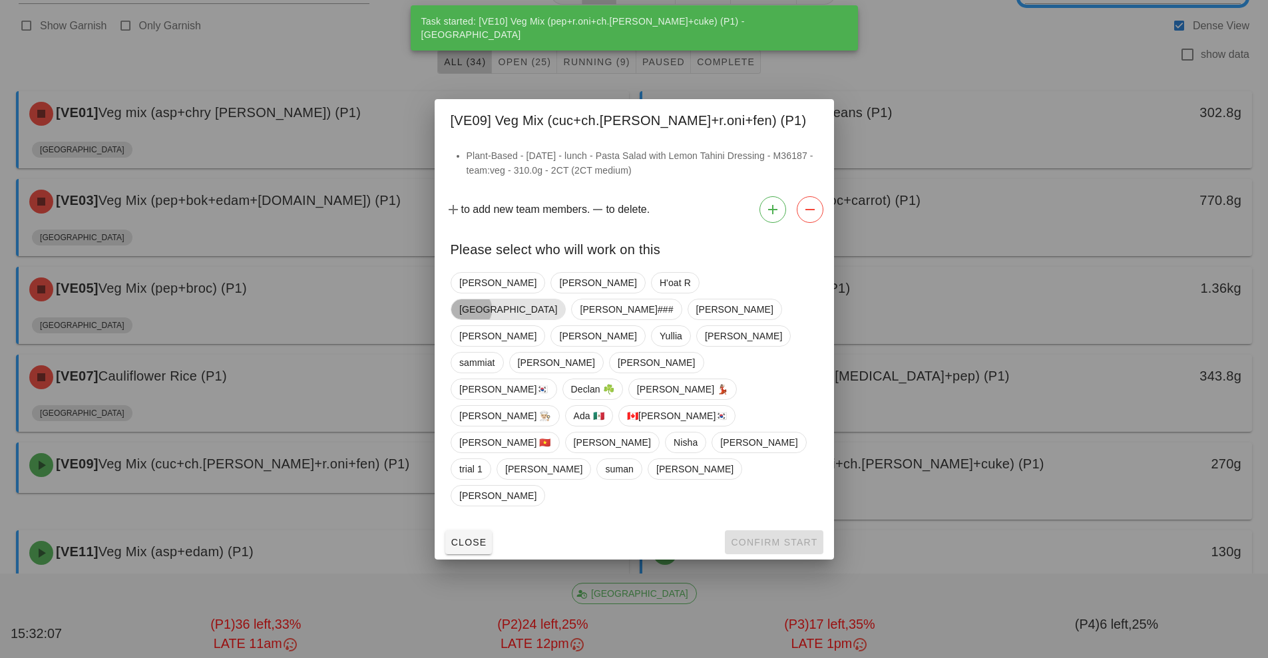
click at [566, 320] on span "[GEOGRAPHIC_DATA]" at bounding box center [508, 309] width 115 height 21
click at [784, 524] on div at bounding box center [634, 329] width 1268 height 658
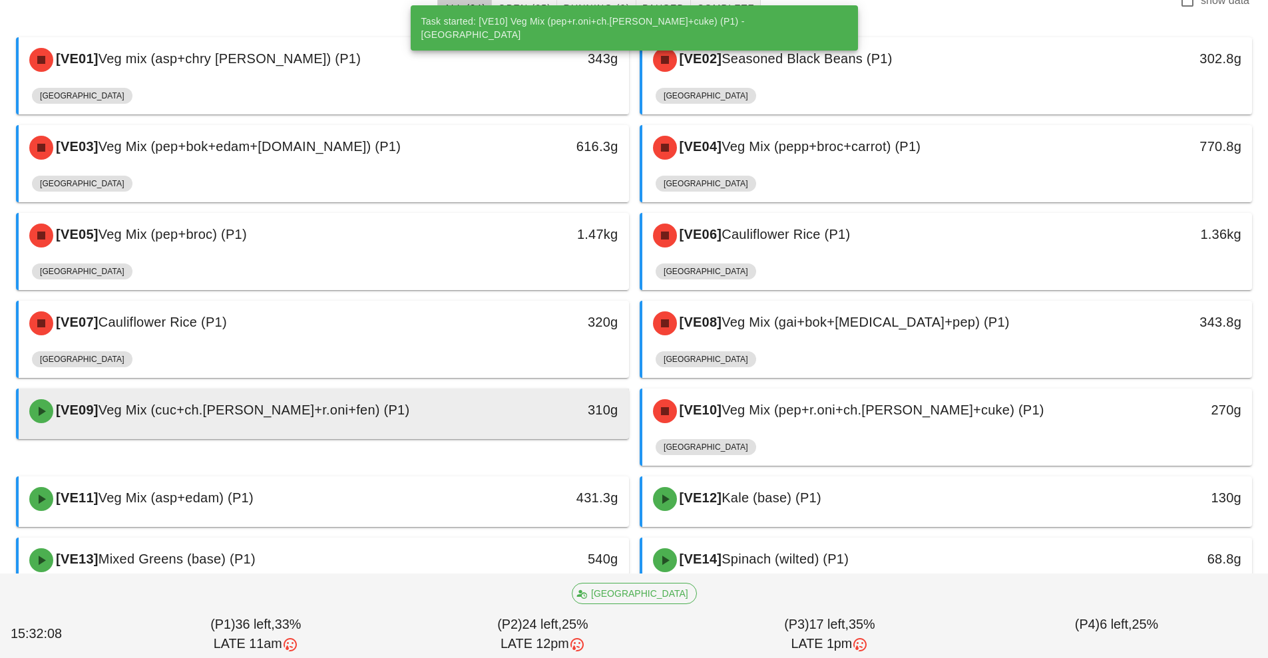
scroll to position [208, 0]
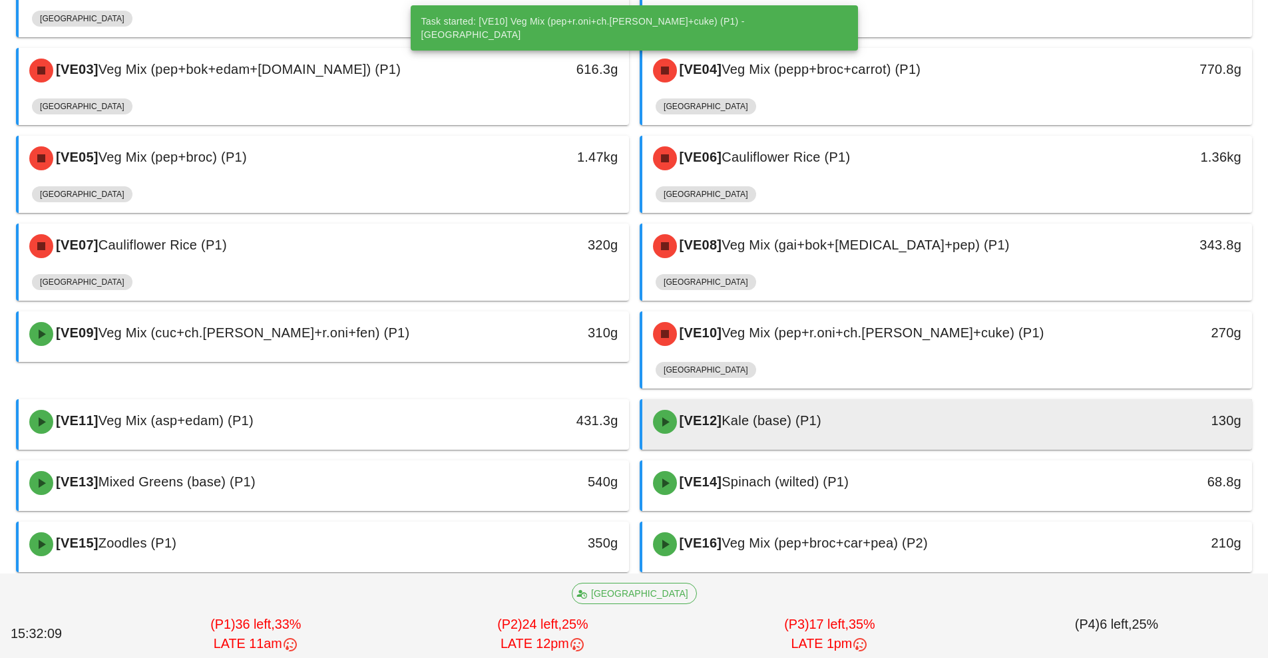
click at [823, 441] on div "[VE12] Kale (base) (P1)" at bounding box center [871, 422] width 453 height 40
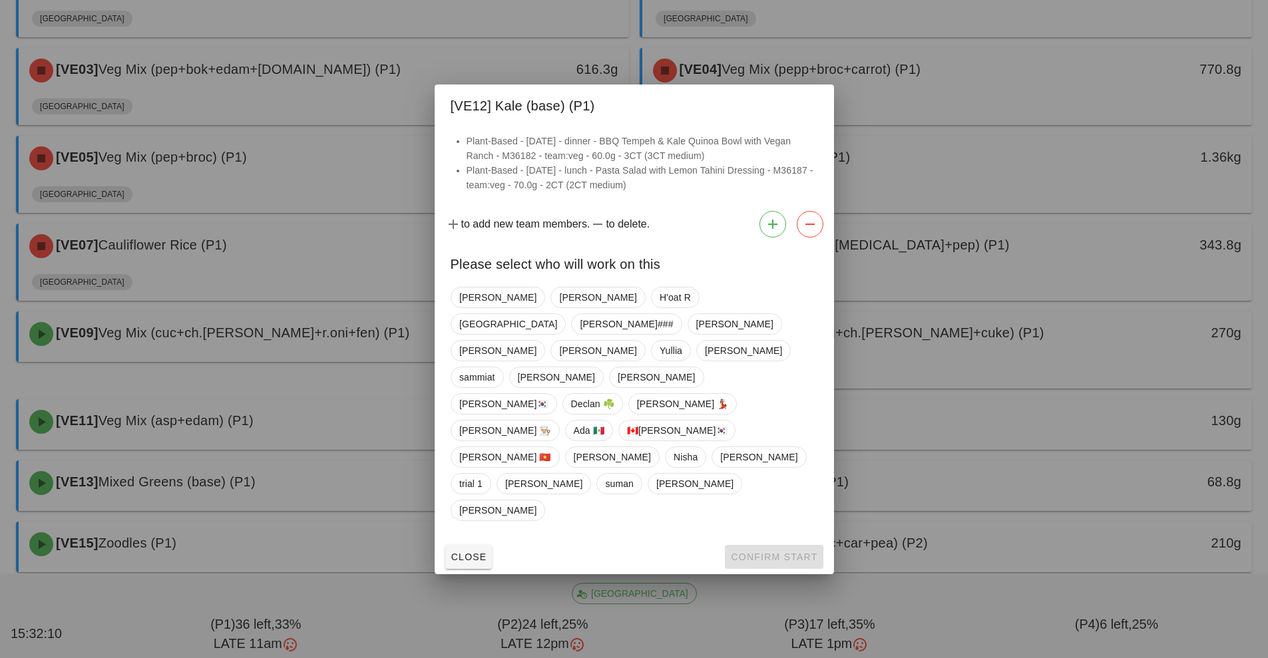
click at [859, 158] on div at bounding box center [634, 329] width 1268 height 658
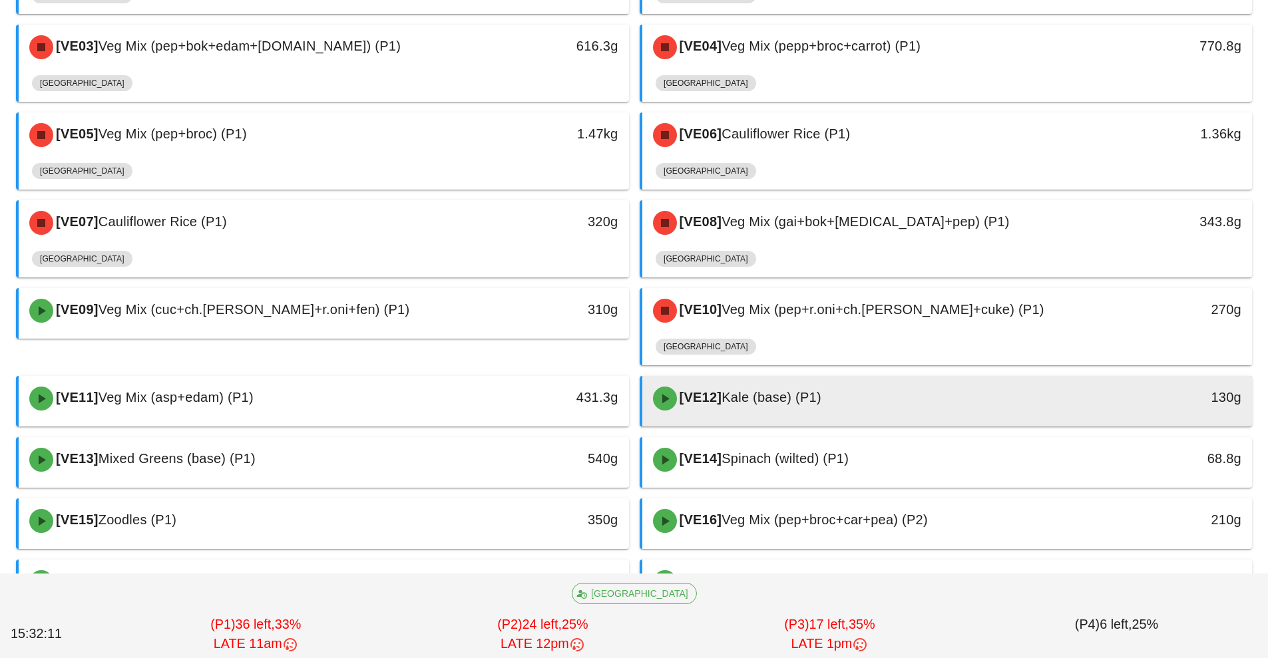
scroll to position [272, 0]
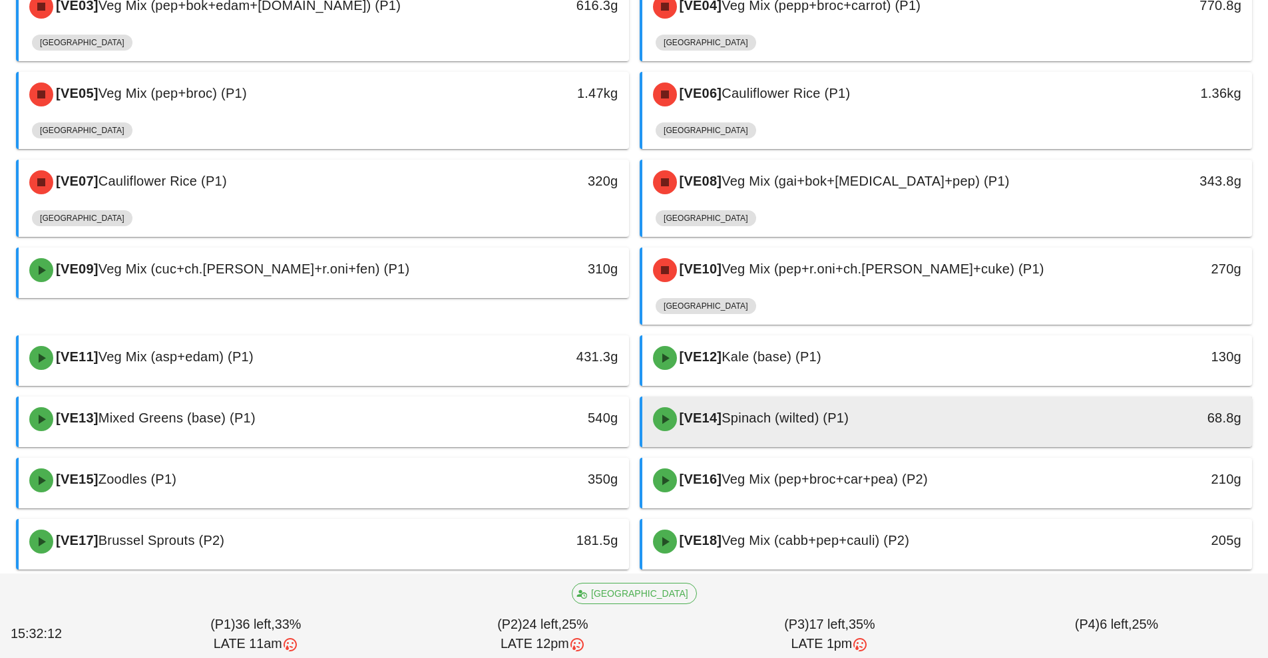
click at [856, 434] on div "[VE14] Spinach (wilted) (P1)" at bounding box center [871, 419] width 453 height 40
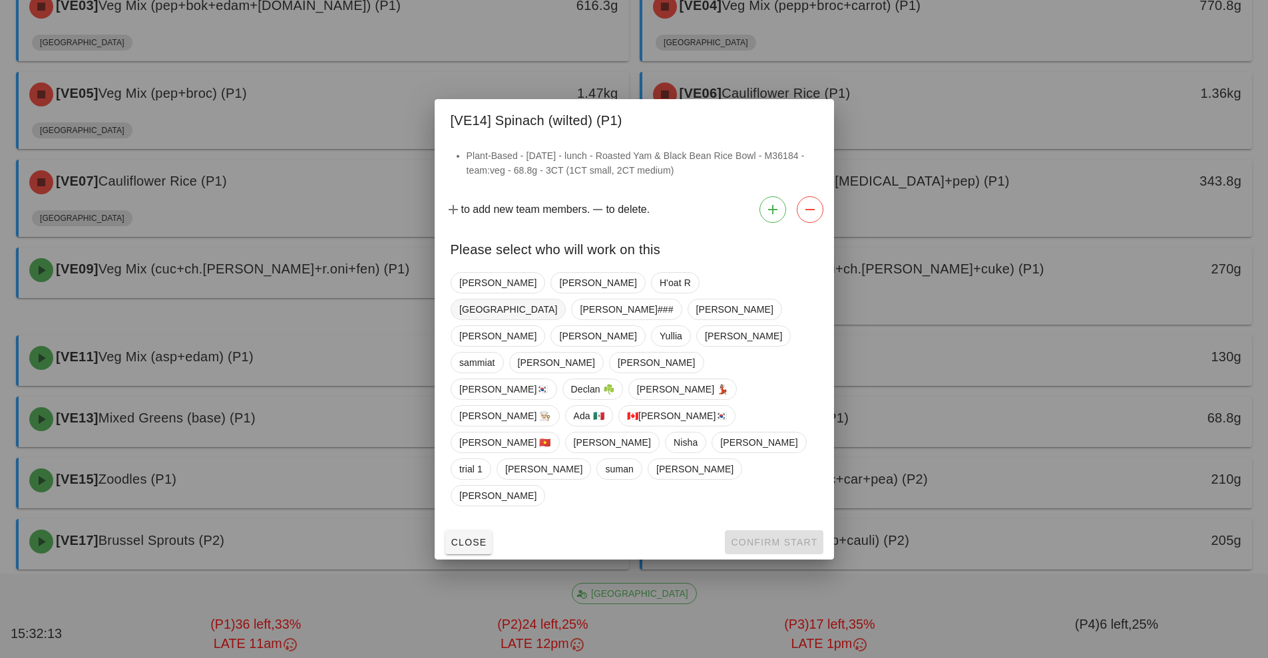
click at [557, 320] on span "[GEOGRAPHIC_DATA]" at bounding box center [508, 310] width 98 height 20
click at [782, 531] on button "Confirm Start" at bounding box center [774, 543] width 98 height 24
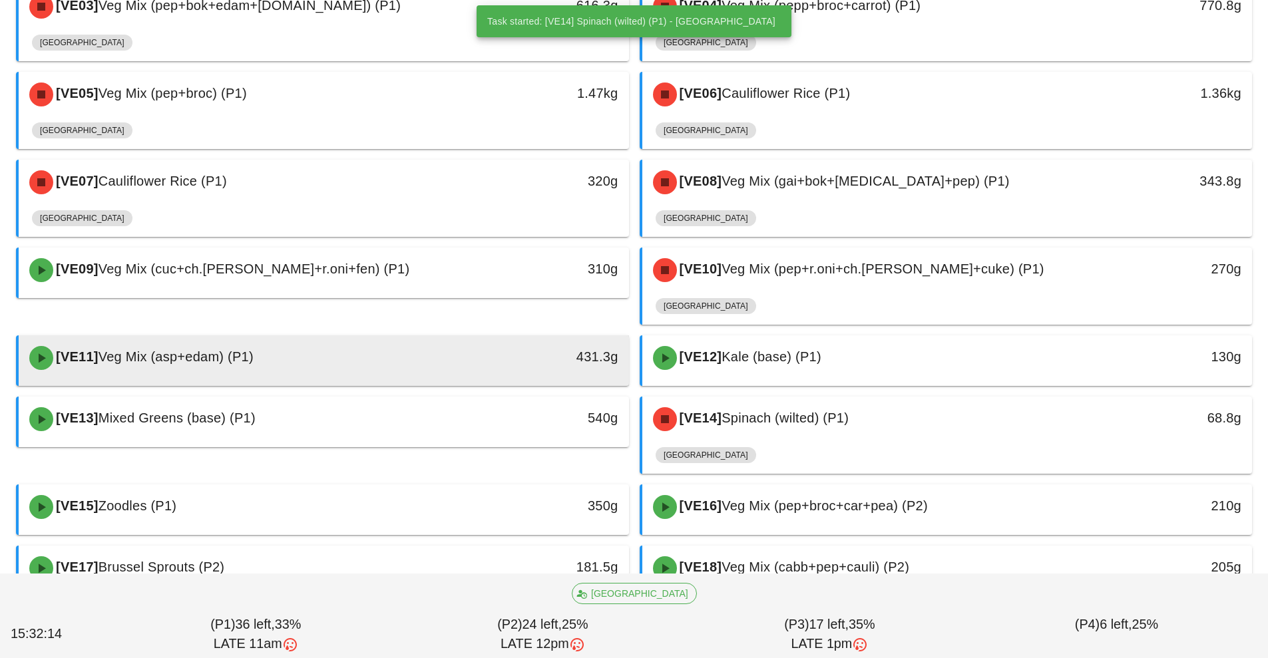
click at [449, 357] on div "[VE11] Veg Mix (asp+edam) (P1)" at bounding box center [247, 358] width 453 height 40
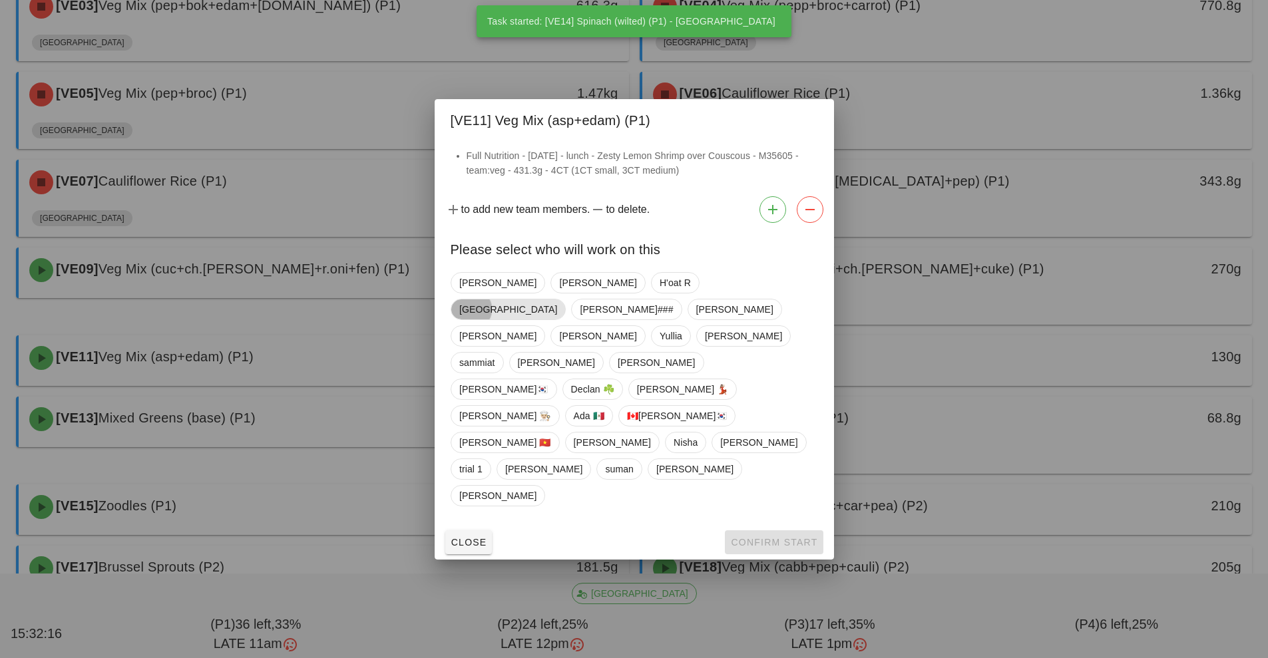
click at [557, 320] on span "[GEOGRAPHIC_DATA]" at bounding box center [508, 310] width 98 height 20
click at [790, 537] on span "Confirm Start" at bounding box center [773, 542] width 87 height 11
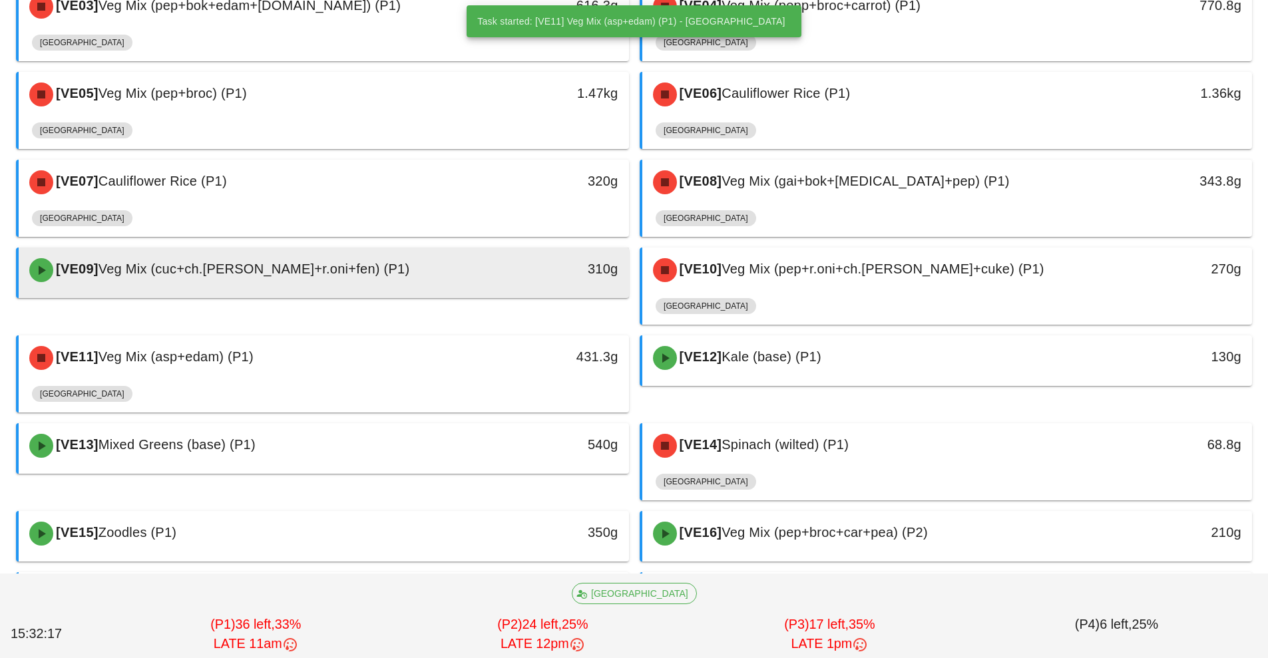
click at [487, 279] on div "310g" at bounding box center [550, 268] width 135 height 21
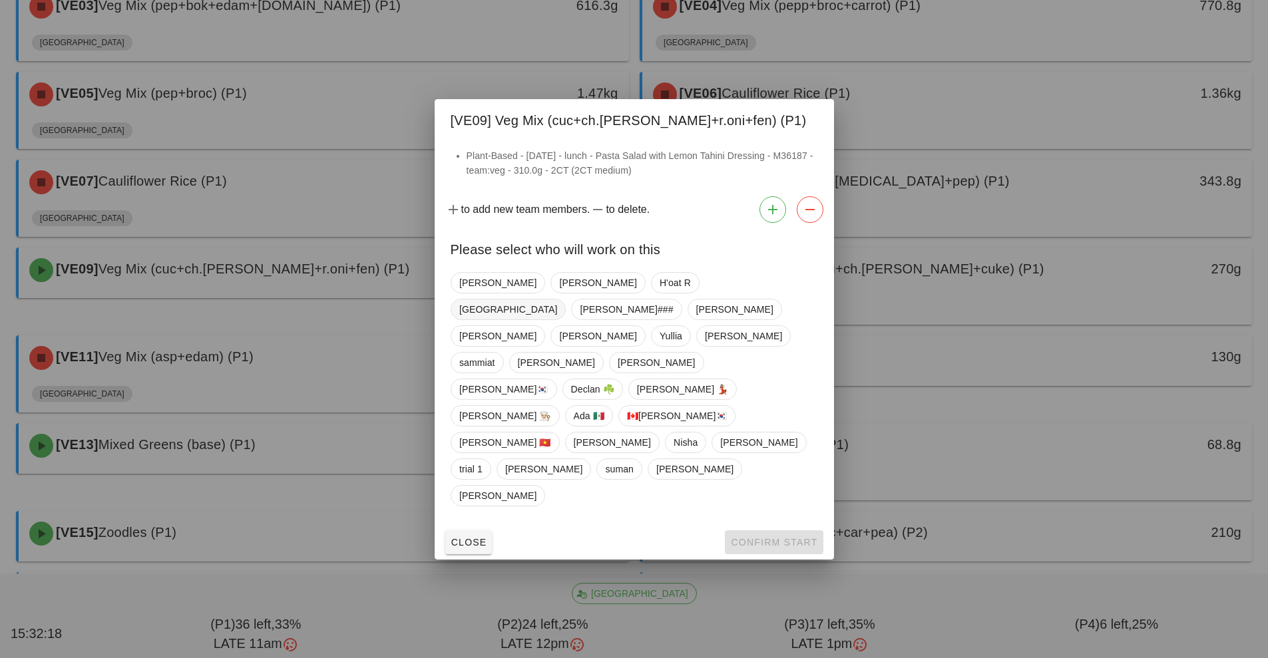
click at [557, 320] on span "[GEOGRAPHIC_DATA]" at bounding box center [508, 310] width 98 height 20
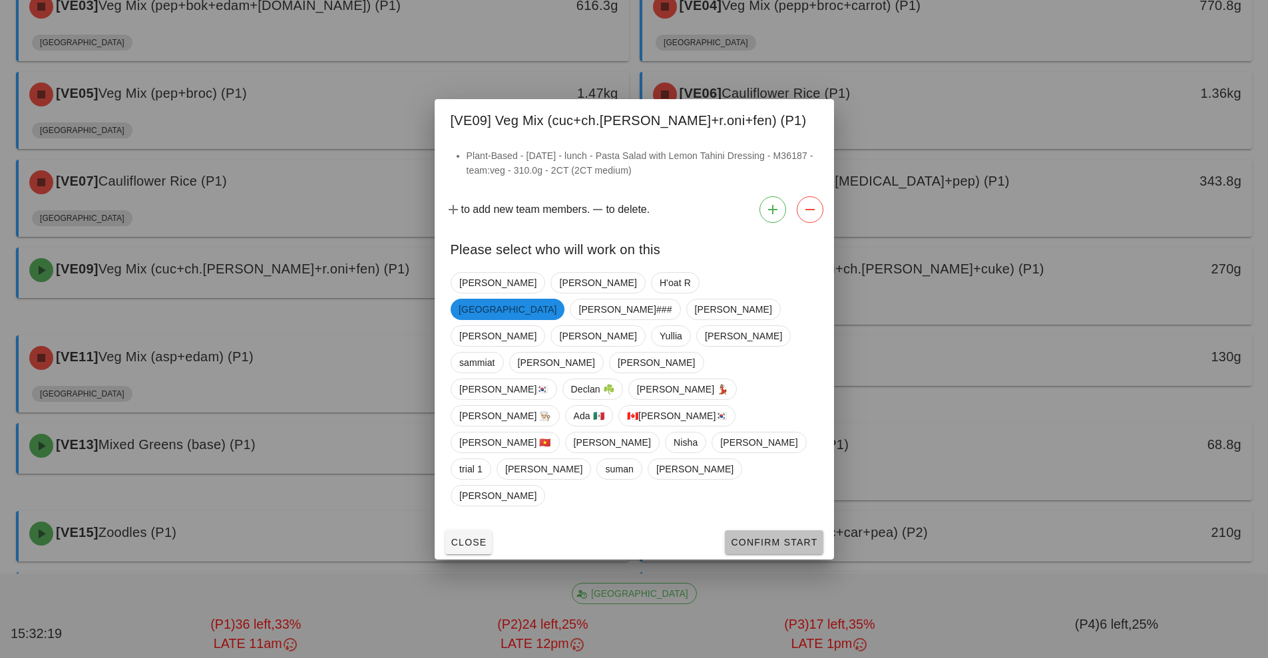
click at [801, 537] on span "Confirm Start" at bounding box center [773, 542] width 87 height 11
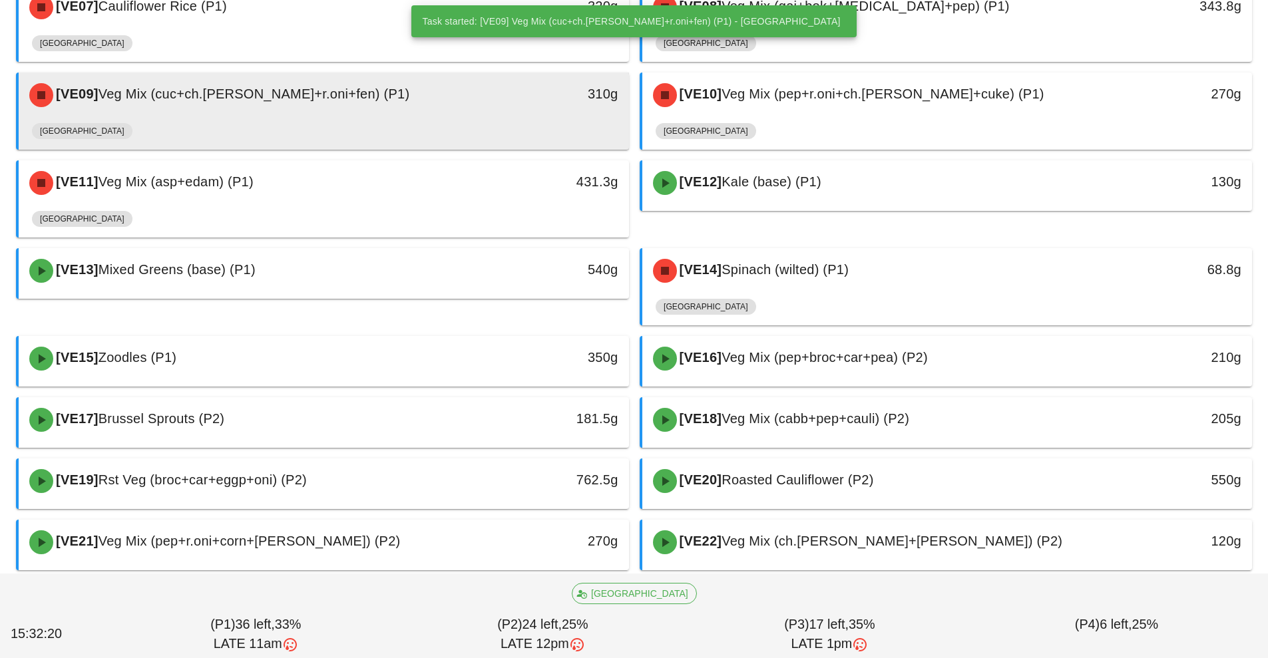
scroll to position [452, 0]
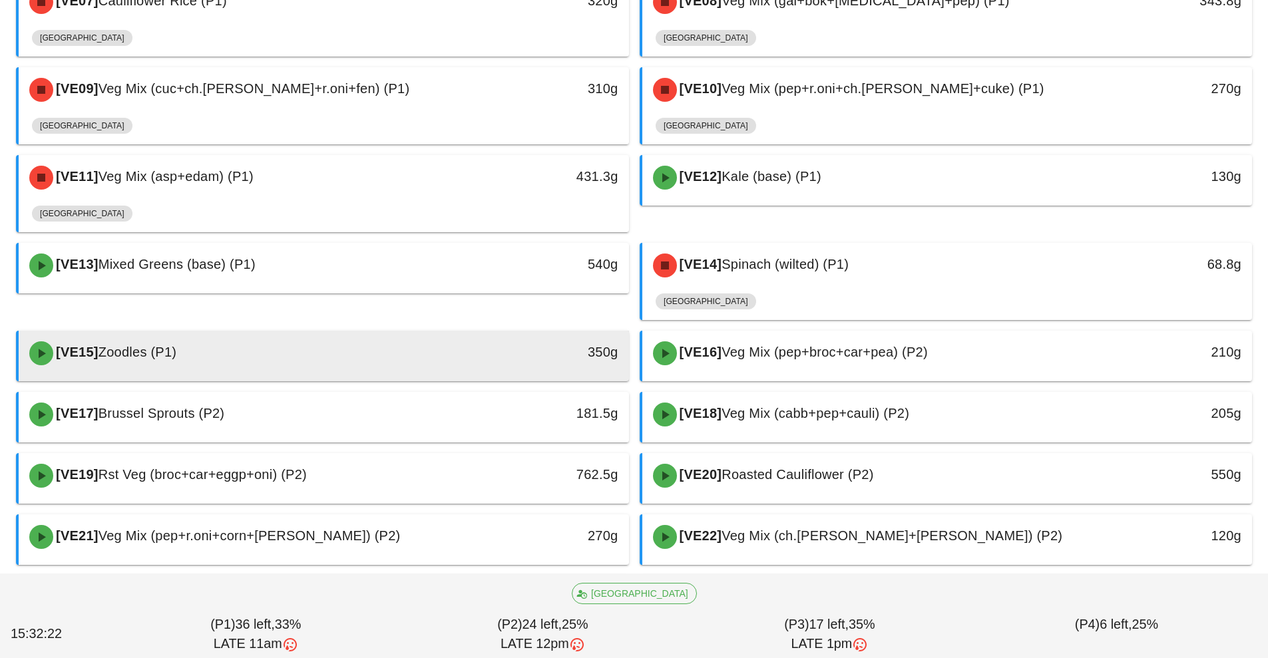
click at [559, 343] on div "350g" at bounding box center [550, 351] width 135 height 21
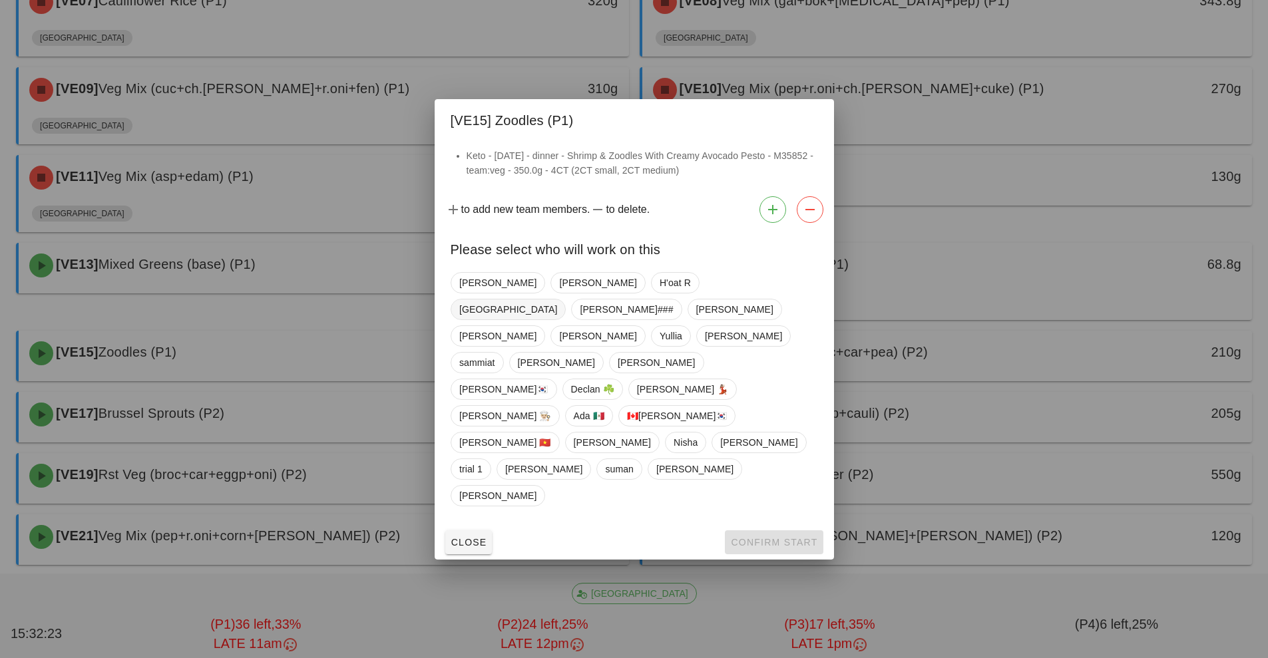
click at [566, 320] on span "[GEOGRAPHIC_DATA]" at bounding box center [508, 309] width 115 height 21
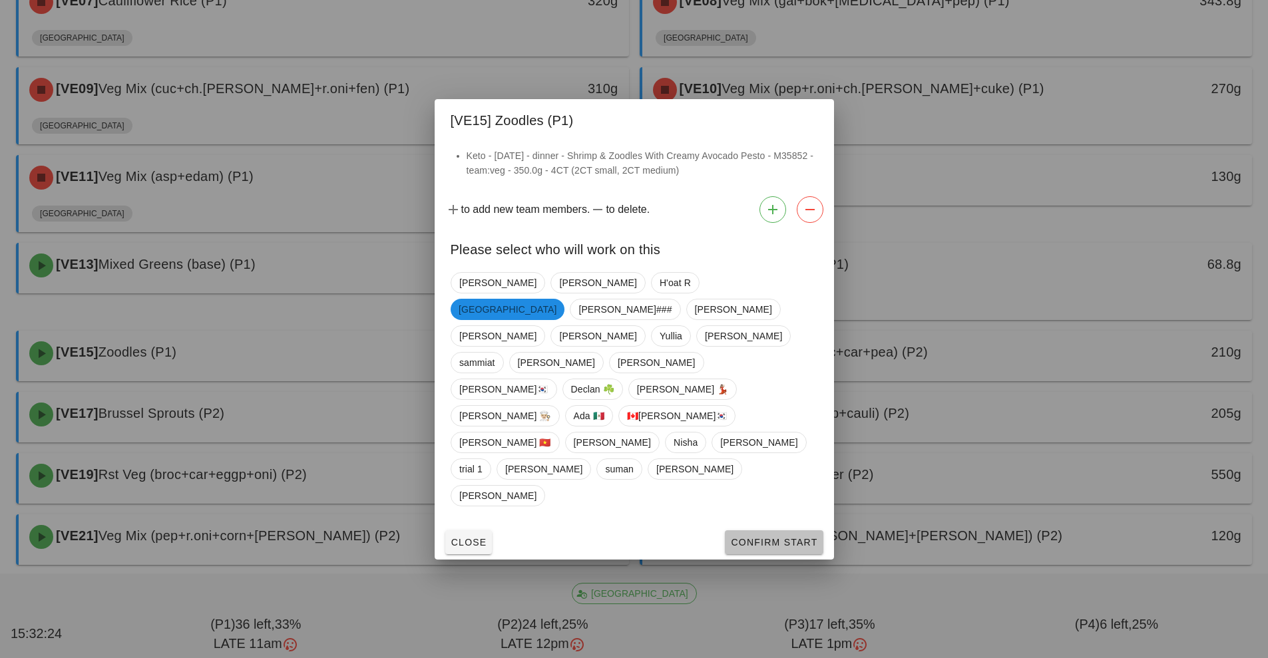
click at [769, 537] on span "Confirm Start" at bounding box center [773, 542] width 87 height 11
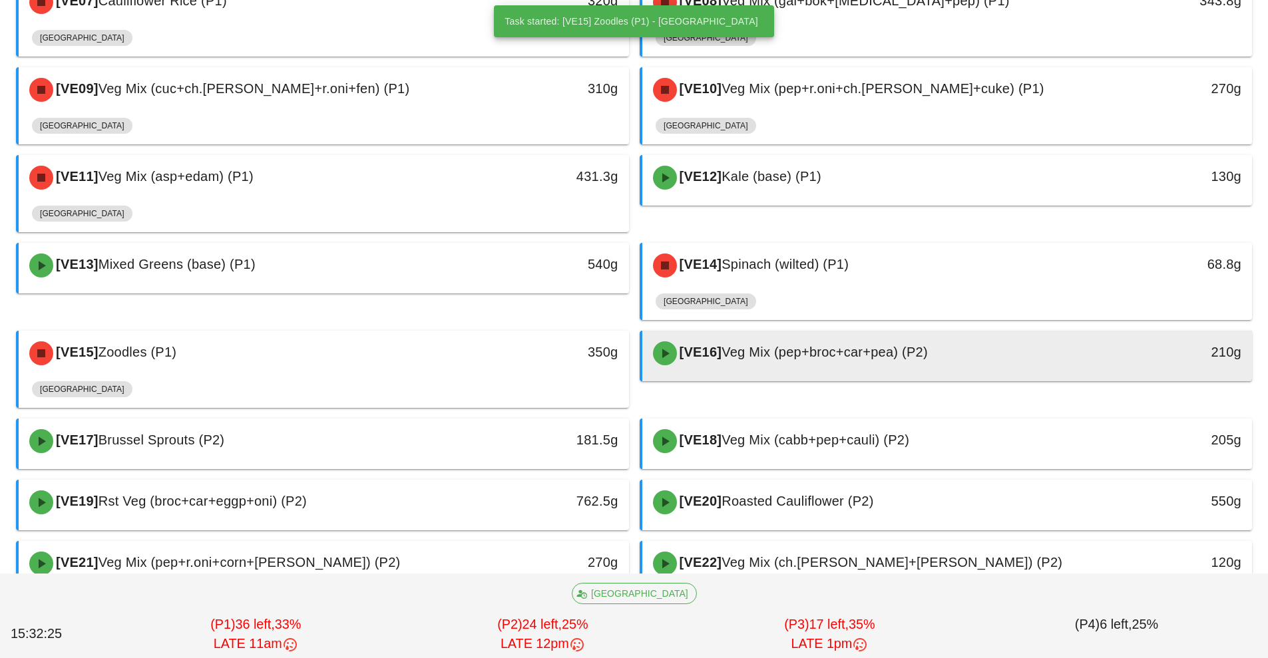
click at [881, 379] on div at bounding box center [948, 378] width 584 height 5
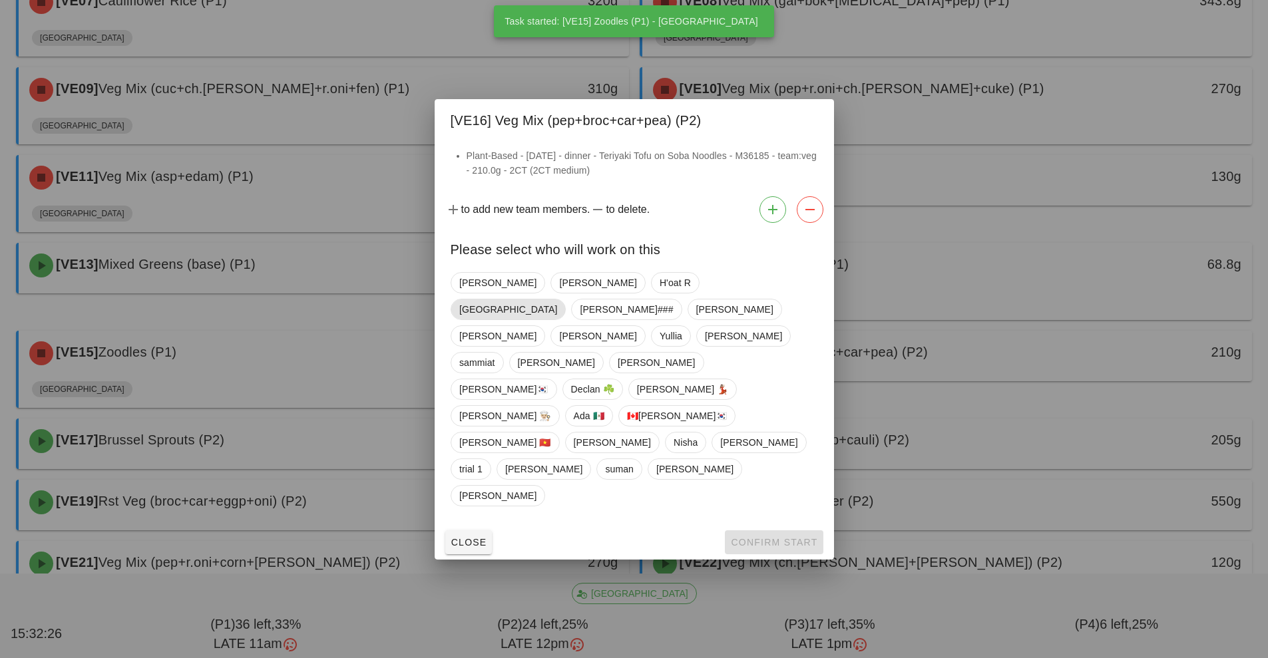
click at [557, 320] on span "[GEOGRAPHIC_DATA]" at bounding box center [508, 310] width 98 height 20
click at [781, 531] on button "Confirm Start" at bounding box center [774, 543] width 98 height 24
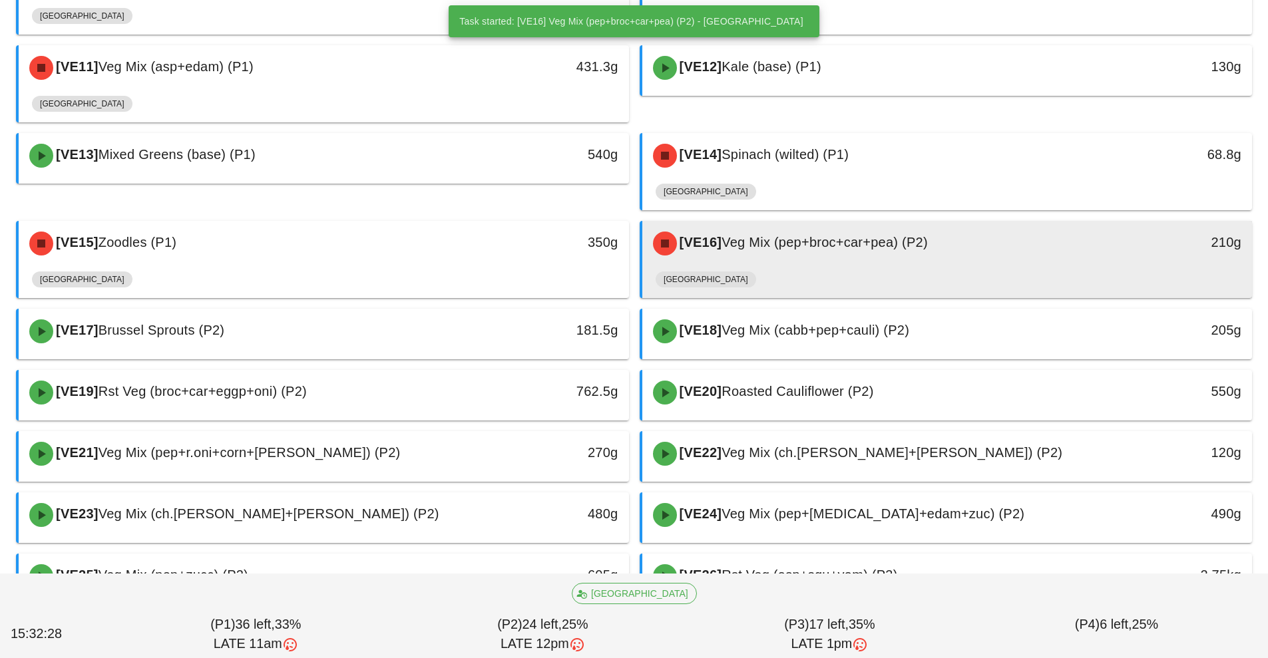
scroll to position [582, 0]
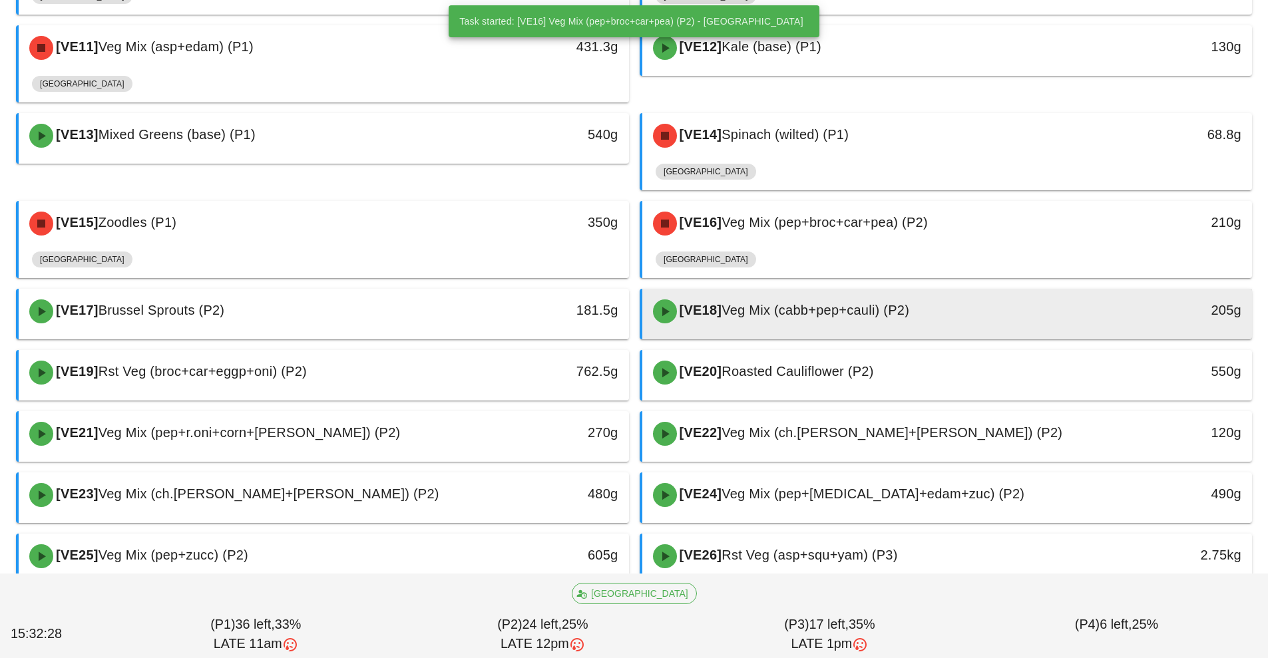
click at [905, 325] on div "[VE18] Veg Mix (cabb+pep+cauli) (P2)" at bounding box center [871, 312] width 453 height 40
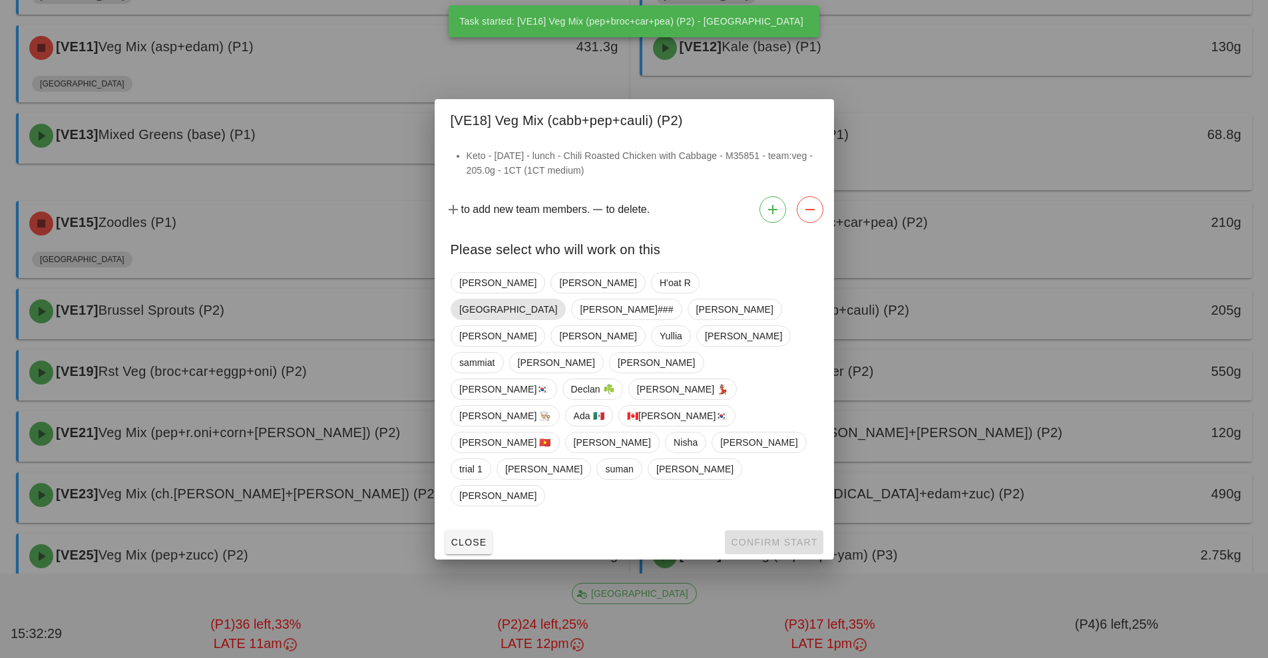
click at [557, 320] on span "[GEOGRAPHIC_DATA]" at bounding box center [508, 310] width 98 height 20
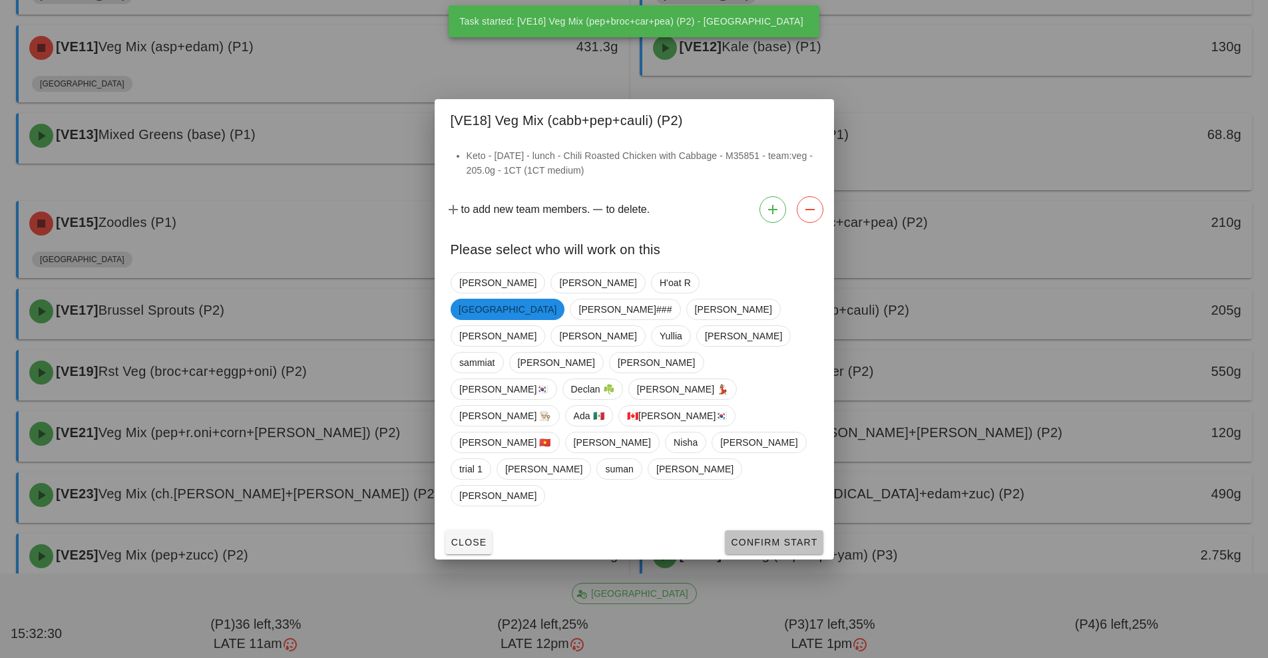
click at [776, 531] on button "Confirm Start" at bounding box center [774, 543] width 98 height 24
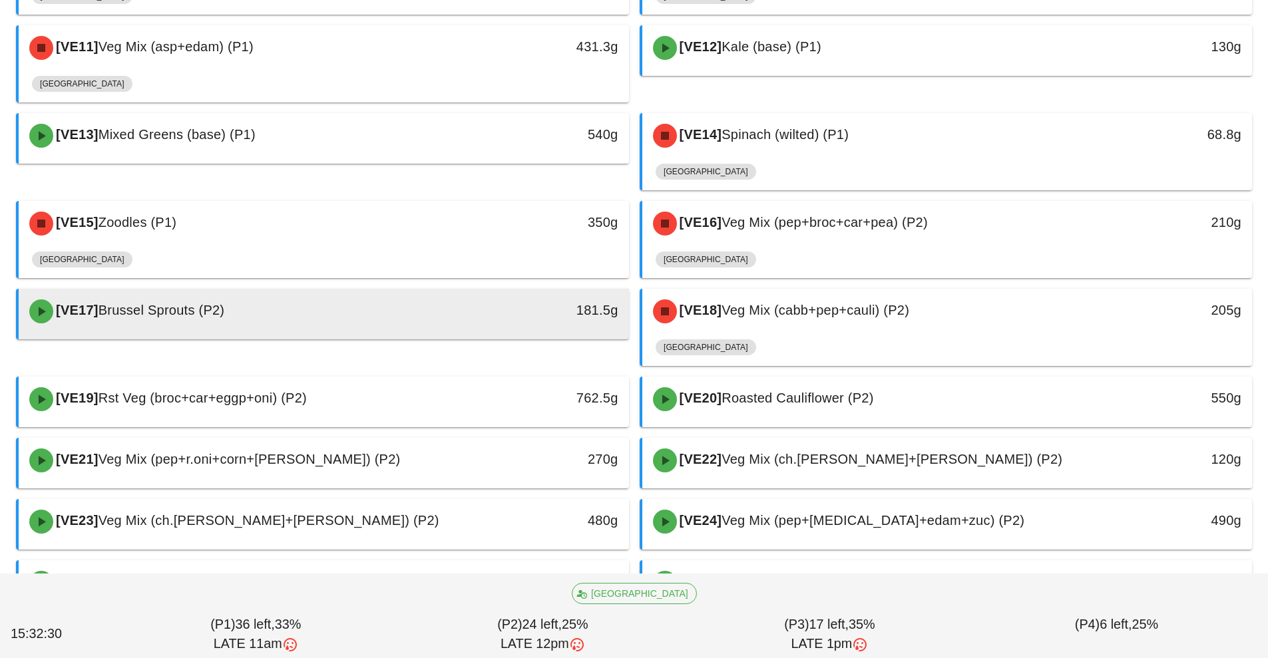
click at [489, 316] on div "181.5g" at bounding box center [550, 310] width 135 height 21
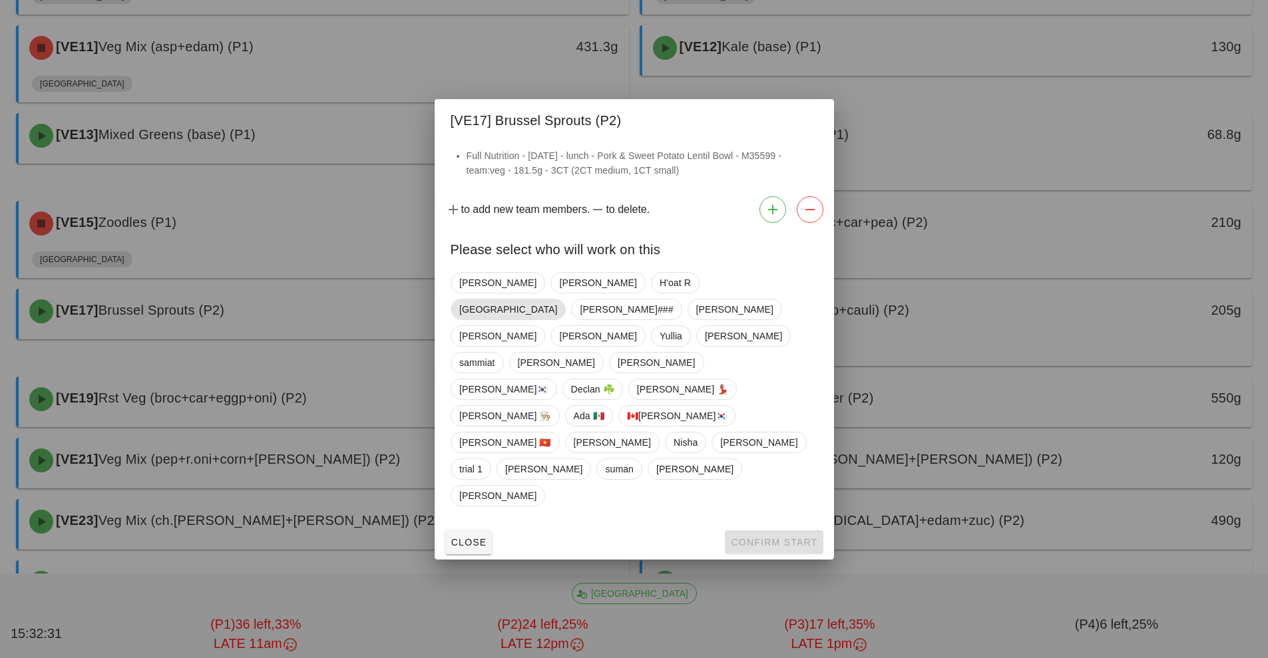
click at [566, 320] on span "[GEOGRAPHIC_DATA]" at bounding box center [508, 309] width 115 height 21
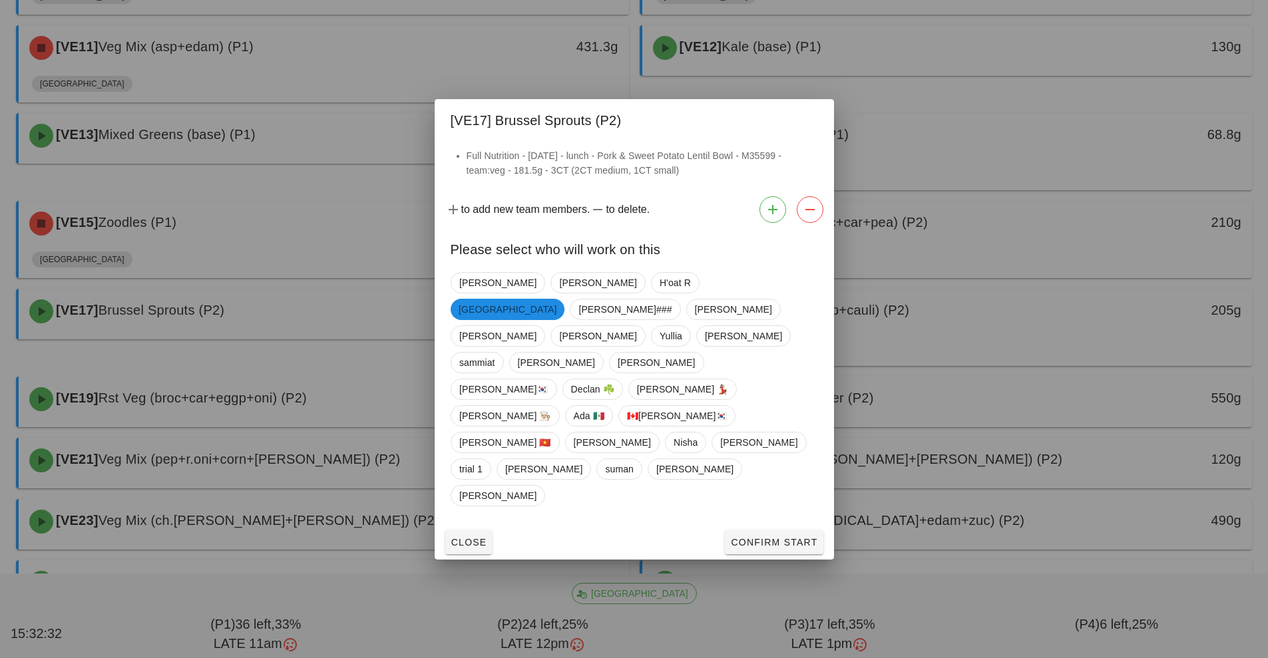
click at [769, 523] on div at bounding box center [634, 329] width 1268 height 658
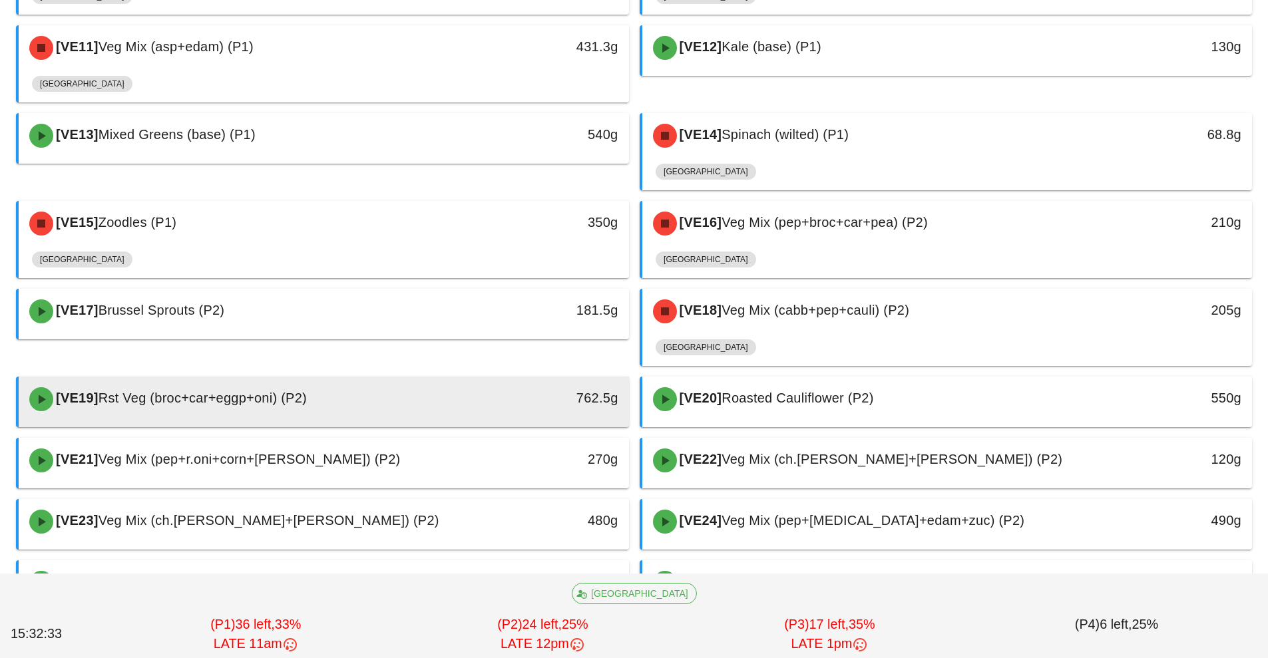
click at [532, 425] on div at bounding box center [324, 424] width 584 height 5
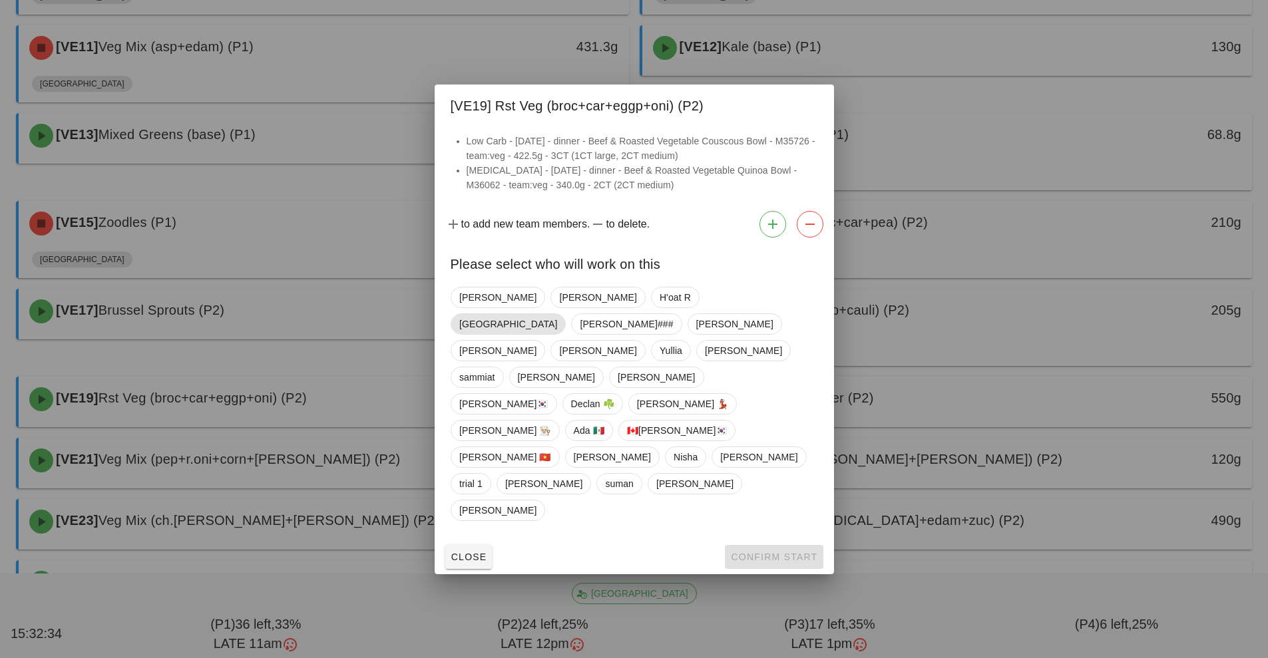
click at [557, 334] on span "[GEOGRAPHIC_DATA]" at bounding box center [508, 324] width 98 height 20
click at [769, 552] on span "Confirm Start" at bounding box center [773, 557] width 87 height 11
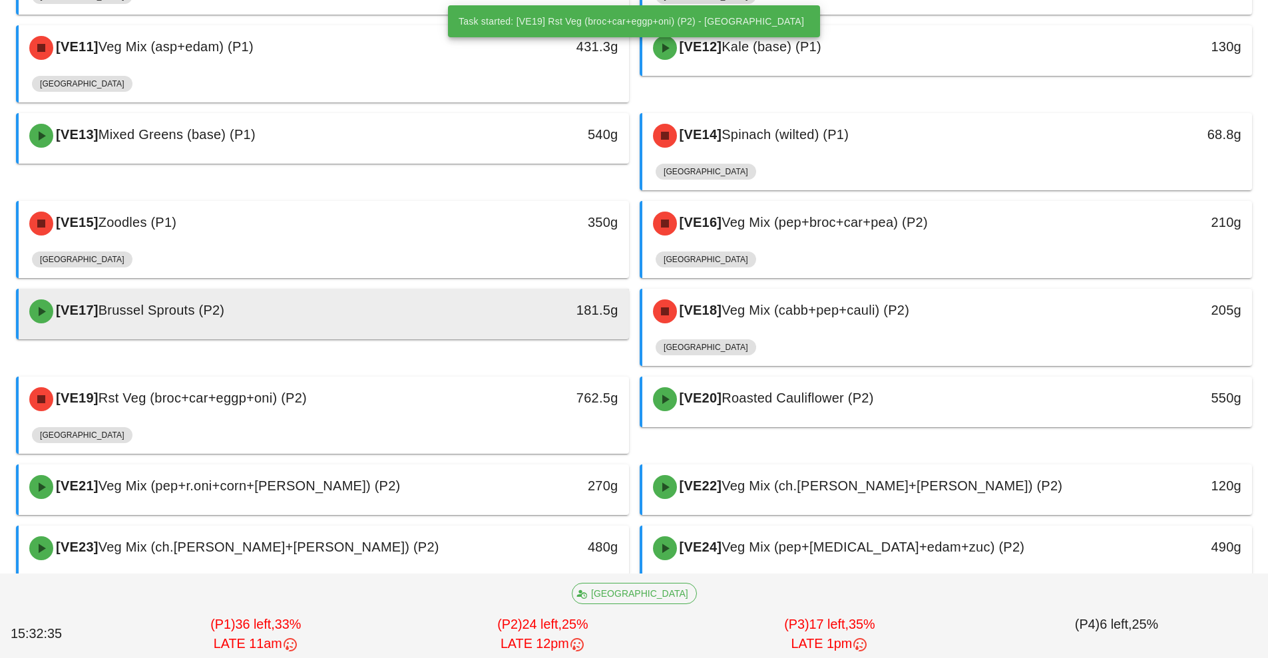
click at [442, 334] on div at bounding box center [324, 336] width 584 height 5
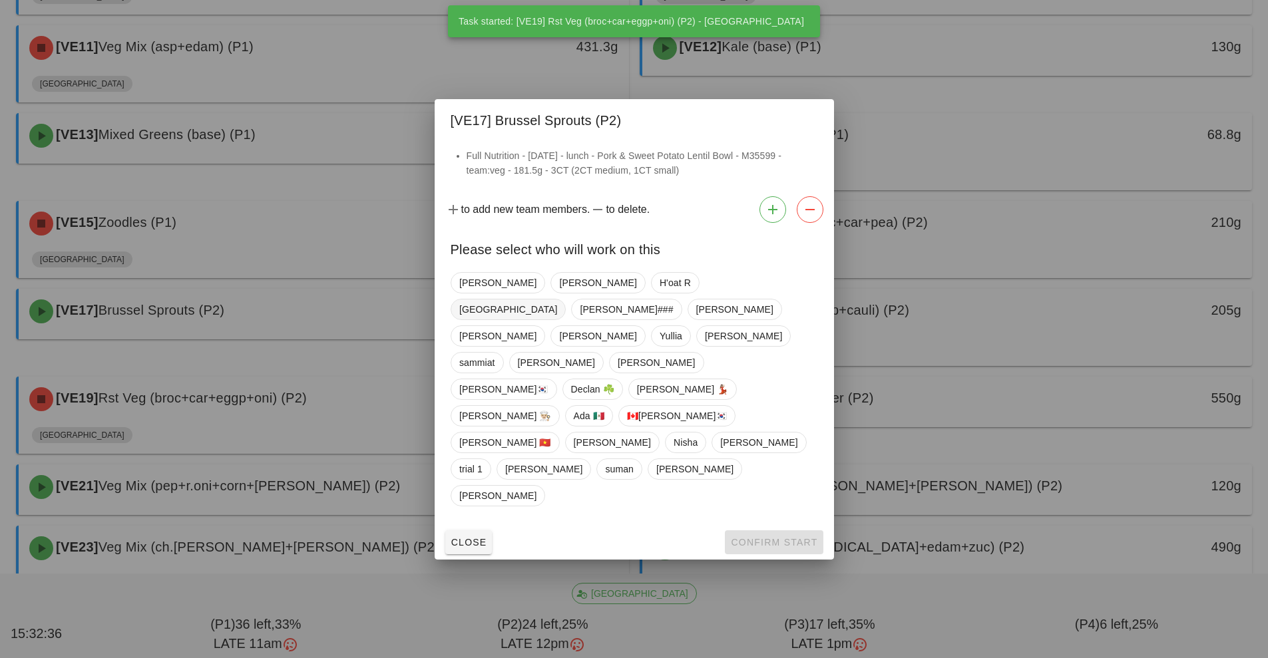
click at [566, 320] on span "[GEOGRAPHIC_DATA]" at bounding box center [508, 309] width 115 height 21
click at [785, 531] on button "Confirm Start" at bounding box center [774, 543] width 98 height 24
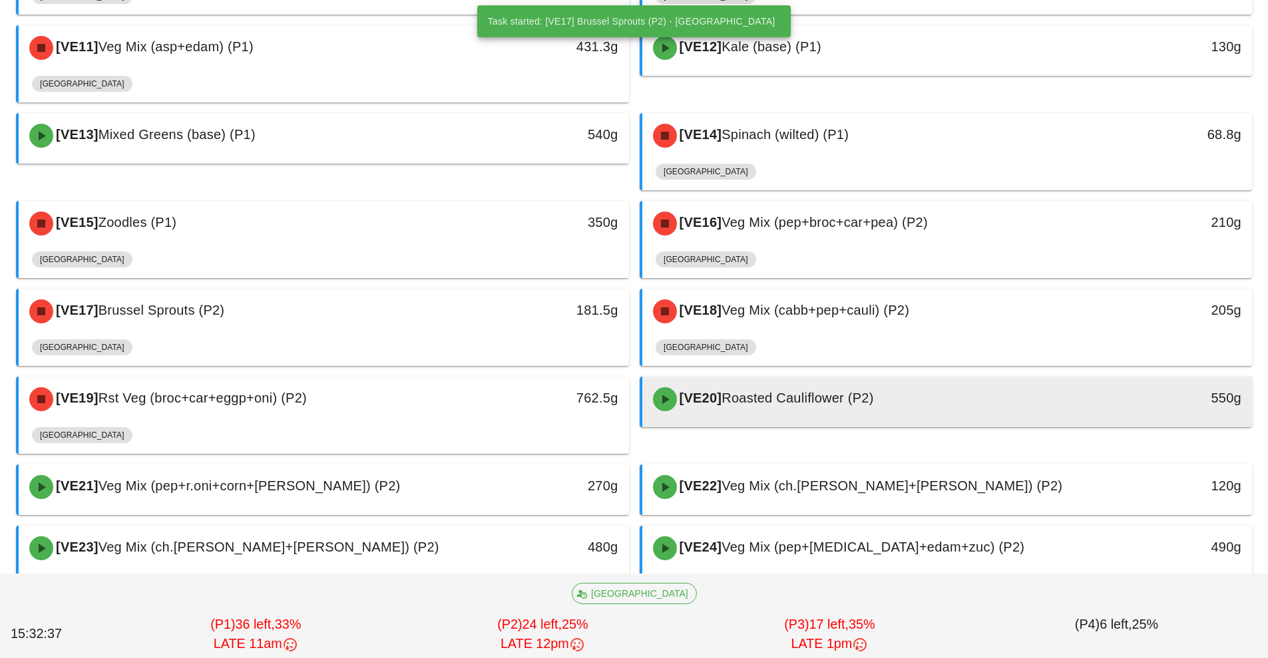
click at [863, 409] on div "[VE20] Roasted Cauliflower (P2)" at bounding box center [871, 399] width 453 height 40
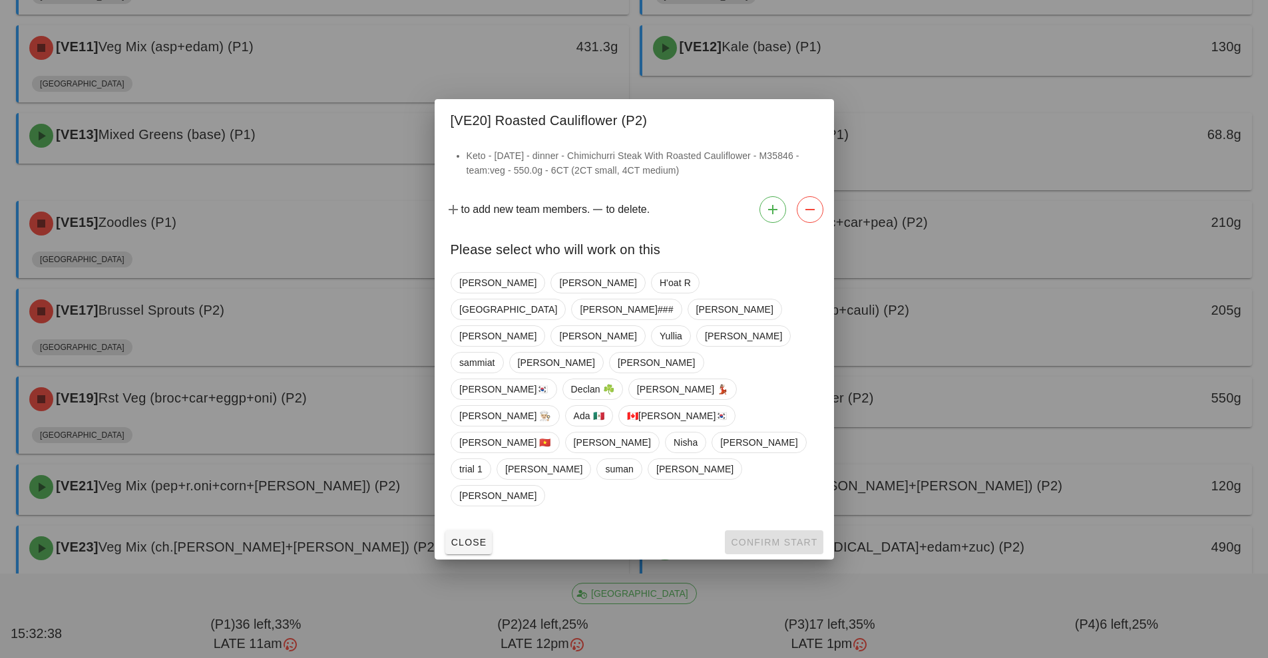
click at [645, 352] on div "[PERSON_NAME] R [PERSON_NAME]### [PERSON_NAME] [PERSON_NAME] [PERSON_NAME] [PER…" at bounding box center [634, 389] width 367 height 245
click at [557, 320] on span "[GEOGRAPHIC_DATA]" at bounding box center [508, 310] width 98 height 20
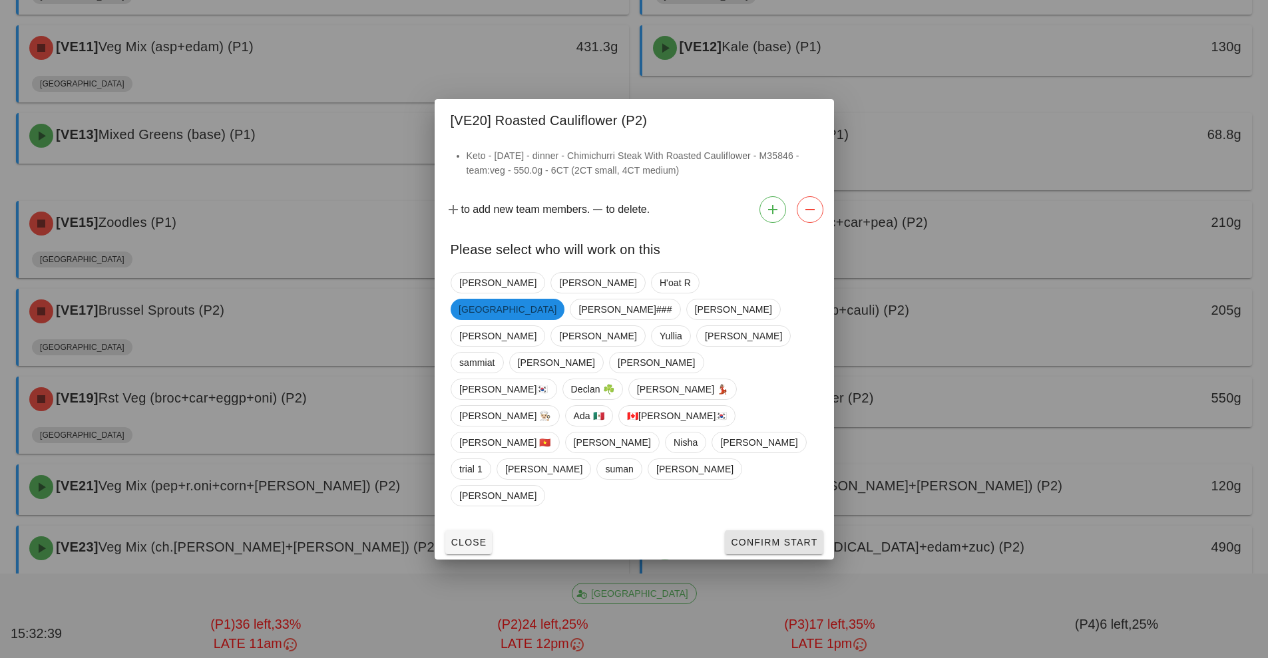
click at [790, 537] on span "Confirm Start" at bounding box center [773, 542] width 87 height 11
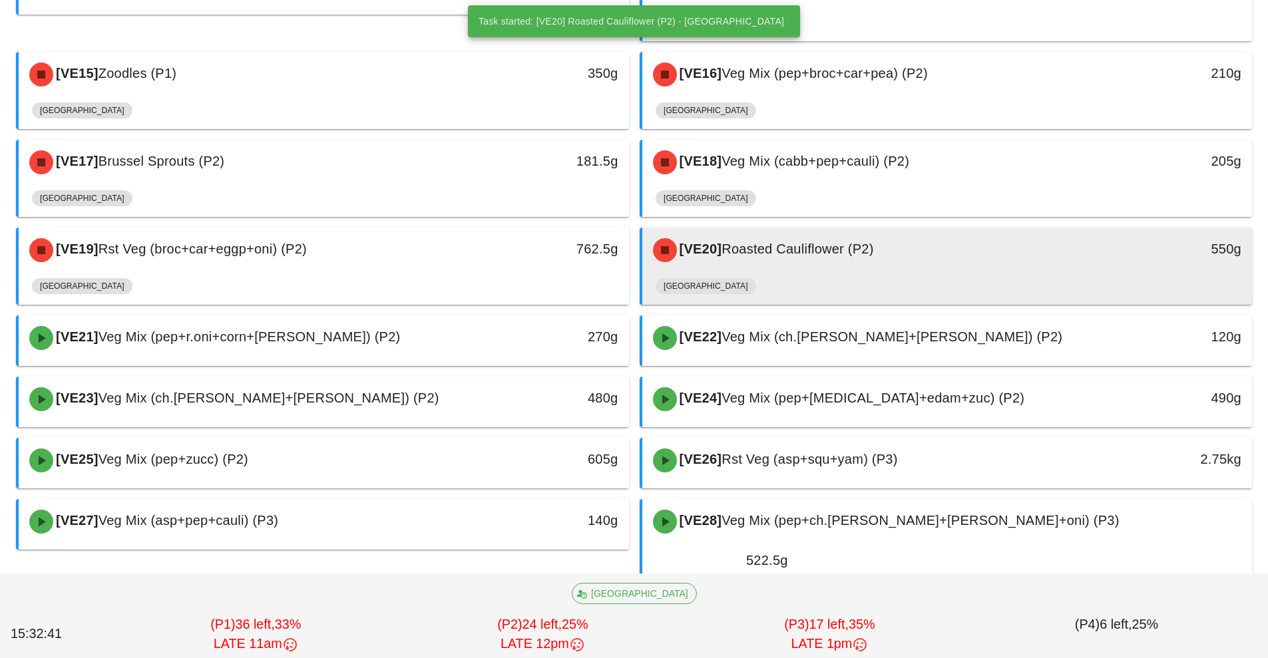
scroll to position [732, 0]
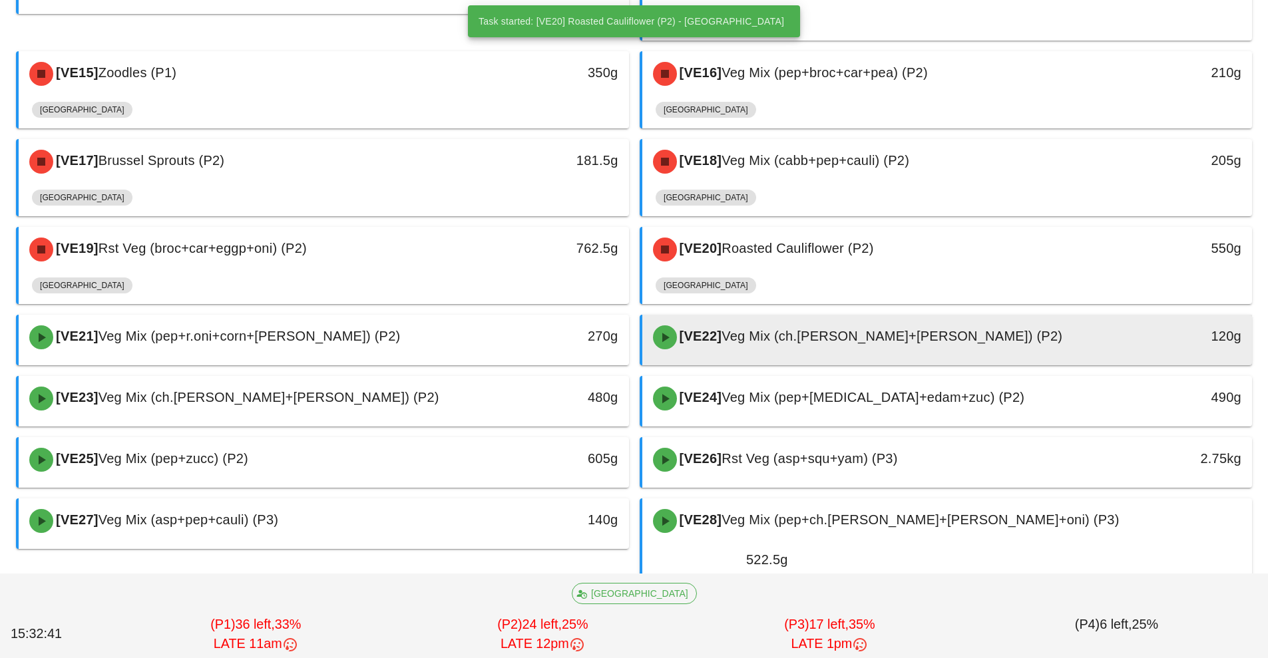
click at [885, 332] on span "Veg Mix (ch.[PERSON_NAME]+[PERSON_NAME]) (P2)" at bounding box center [892, 336] width 341 height 15
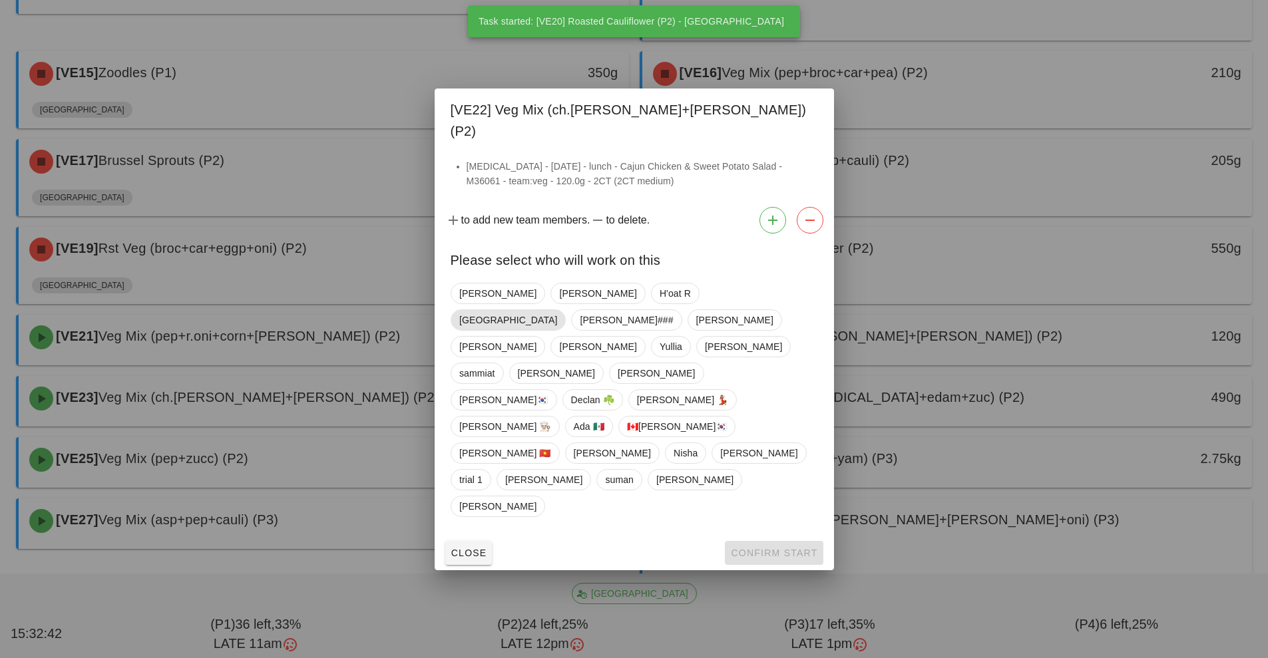
click at [557, 330] on span "[GEOGRAPHIC_DATA]" at bounding box center [508, 320] width 98 height 20
click at [795, 548] on span "Confirm Start" at bounding box center [773, 553] width 87 height 11
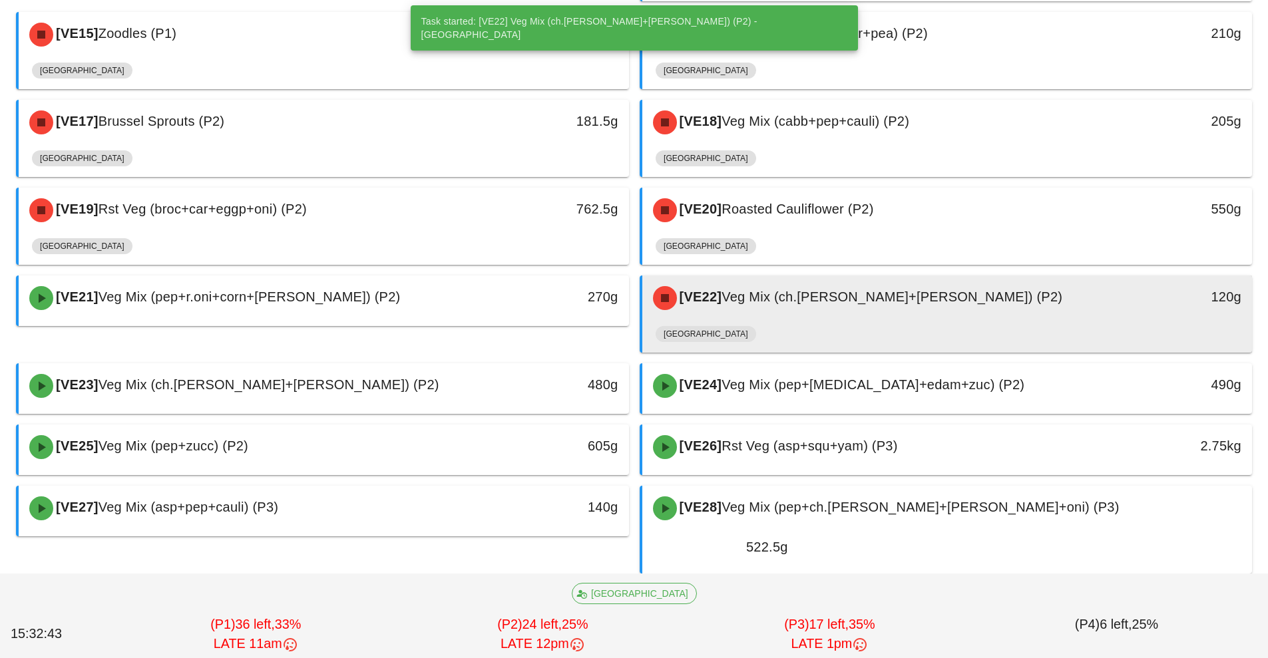
scroll to position [929, 0]
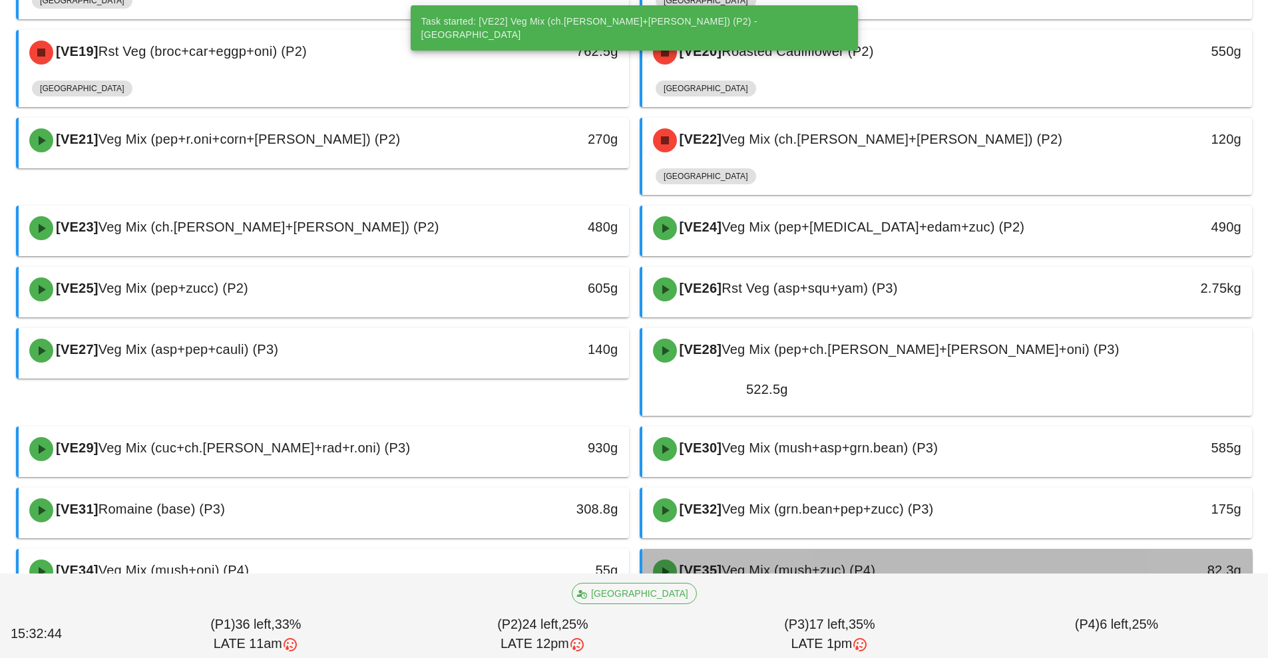
click at [875, 563] on span "Veg Mix (mush+zuc) (P4)" at bounding box center [799, 570] width 154 height 15
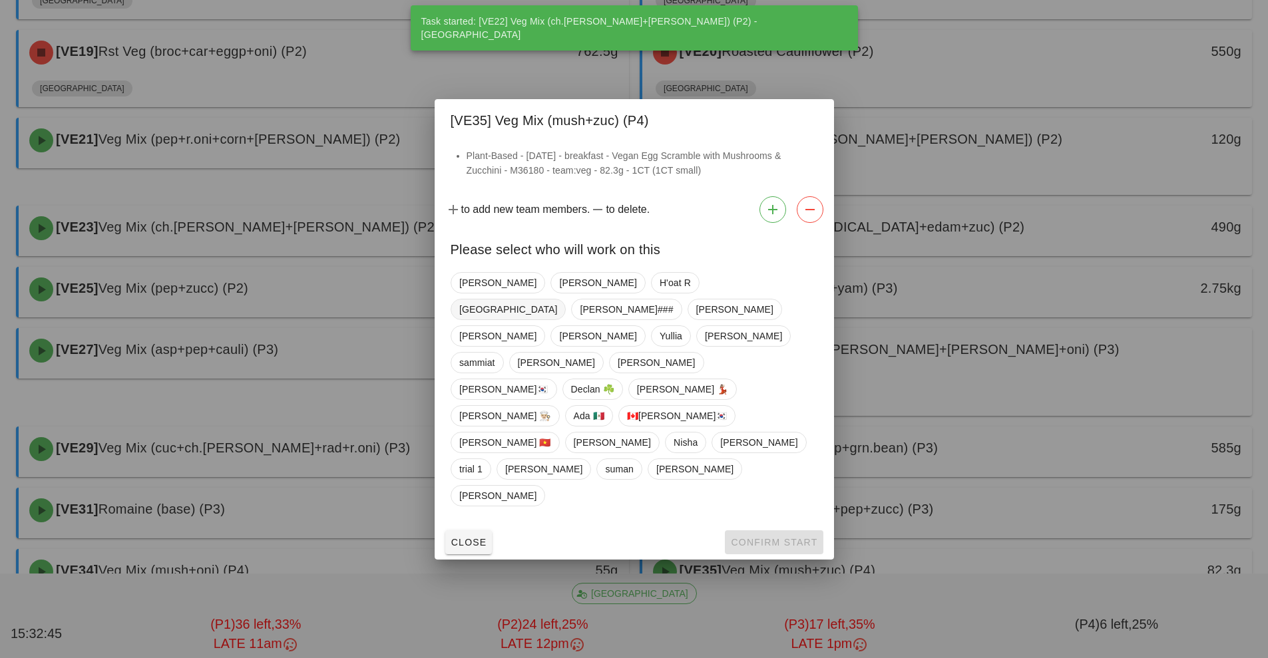
click at [557, 320] on span "[GEOGRAPHIC_DATA]" at bounding box center [508, 310] width 98 height 20
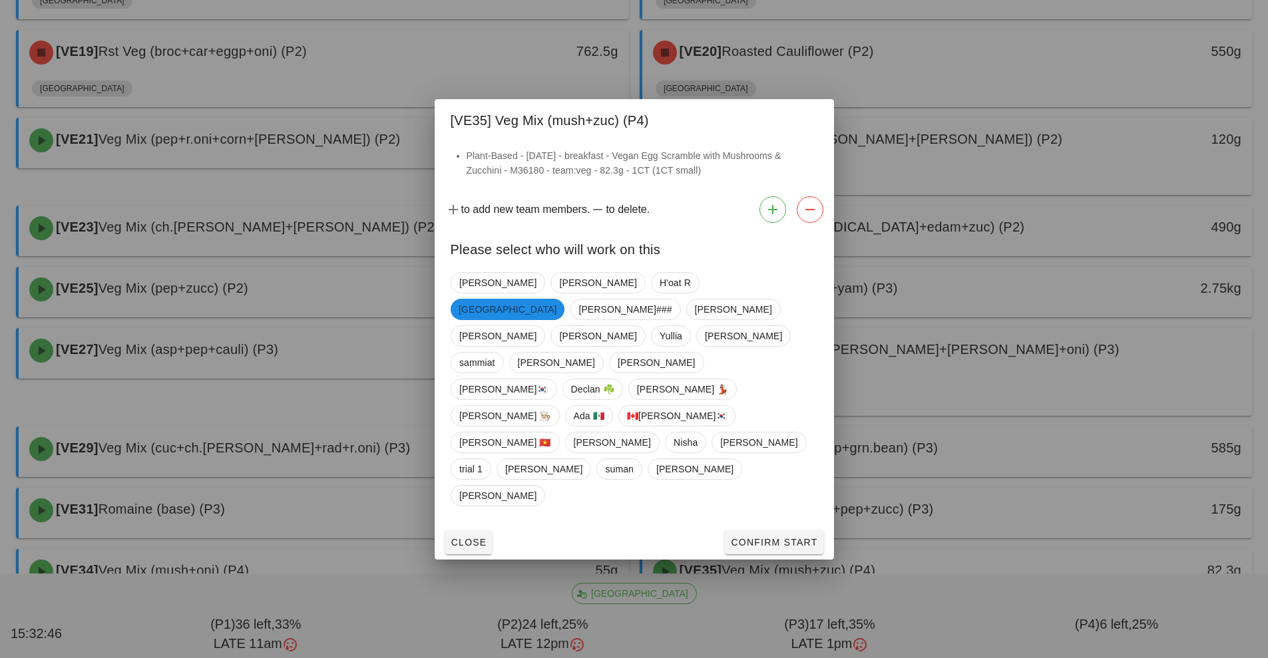
click at [785, 523] on div at bounding box center [634, 329] width 1268 height 658
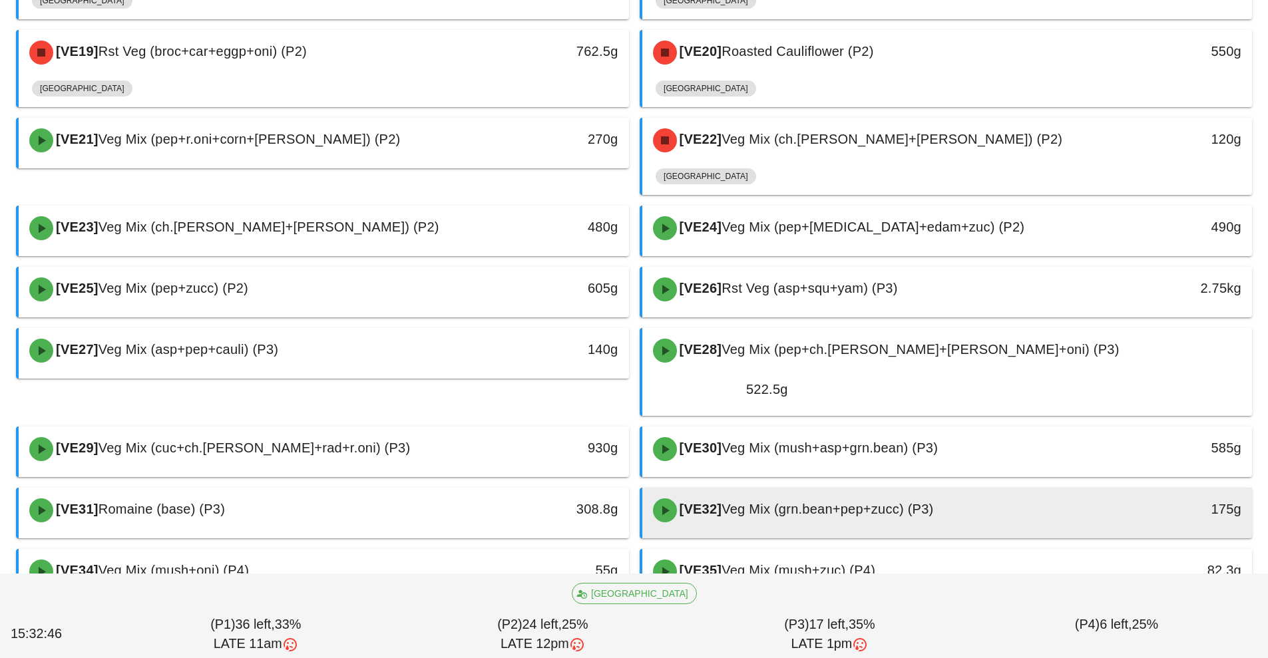
click at [838, 491] on div "[VE32] Veg Mix (grn.bean+pep+zucc) (P3)" at bounding box center [871, 511] width 453 height 40
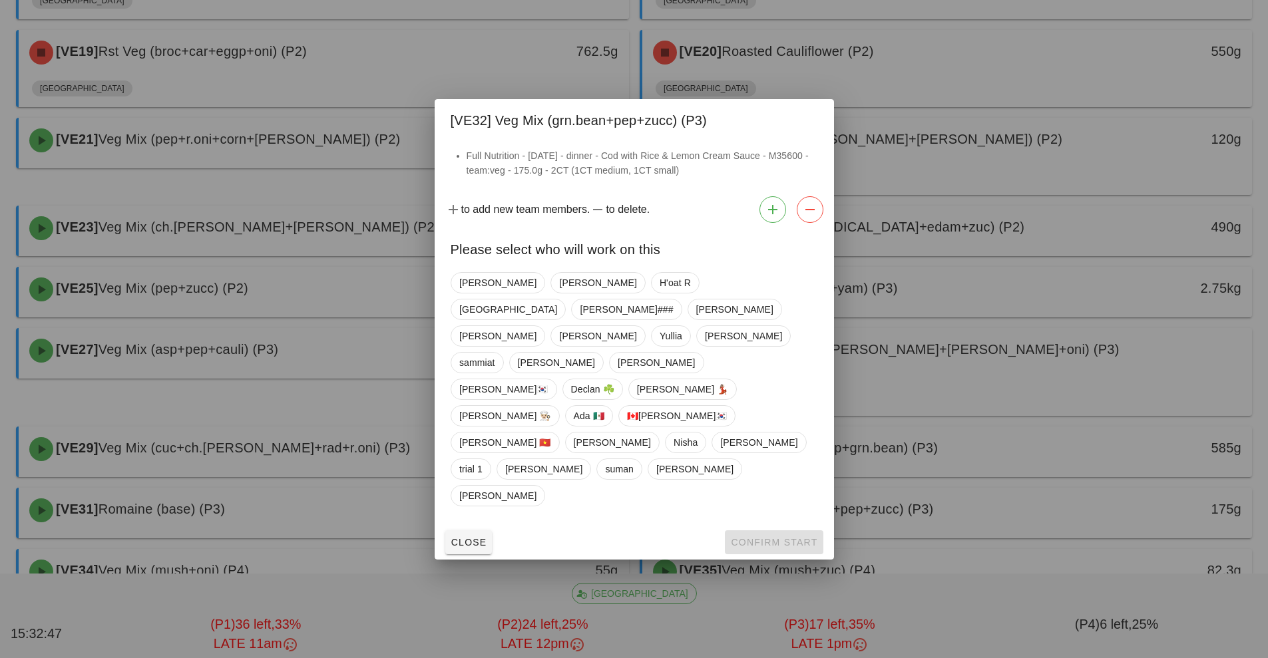
click at [566, 320] on span "[GEOGRAPHIC_DATA]" at bounding box center [508, 309] width 115 height 21
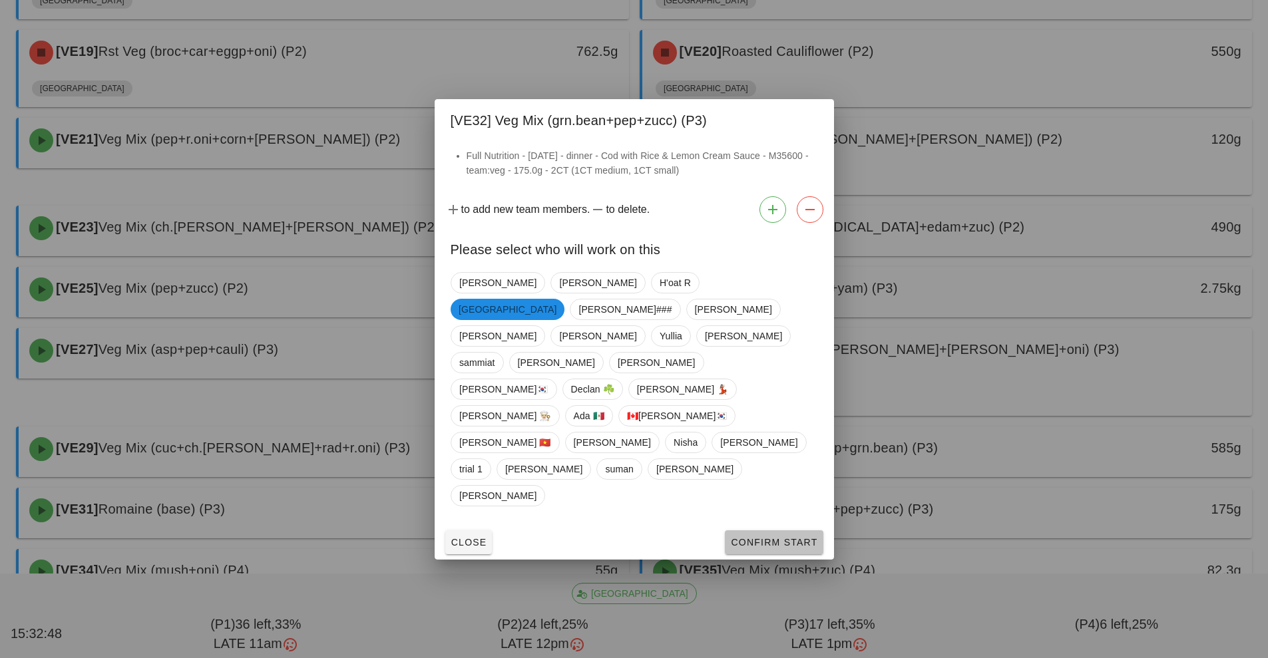
click at [790, 531] on button "Confirm Start" at bounding box center [774, 543] width 98 height 24
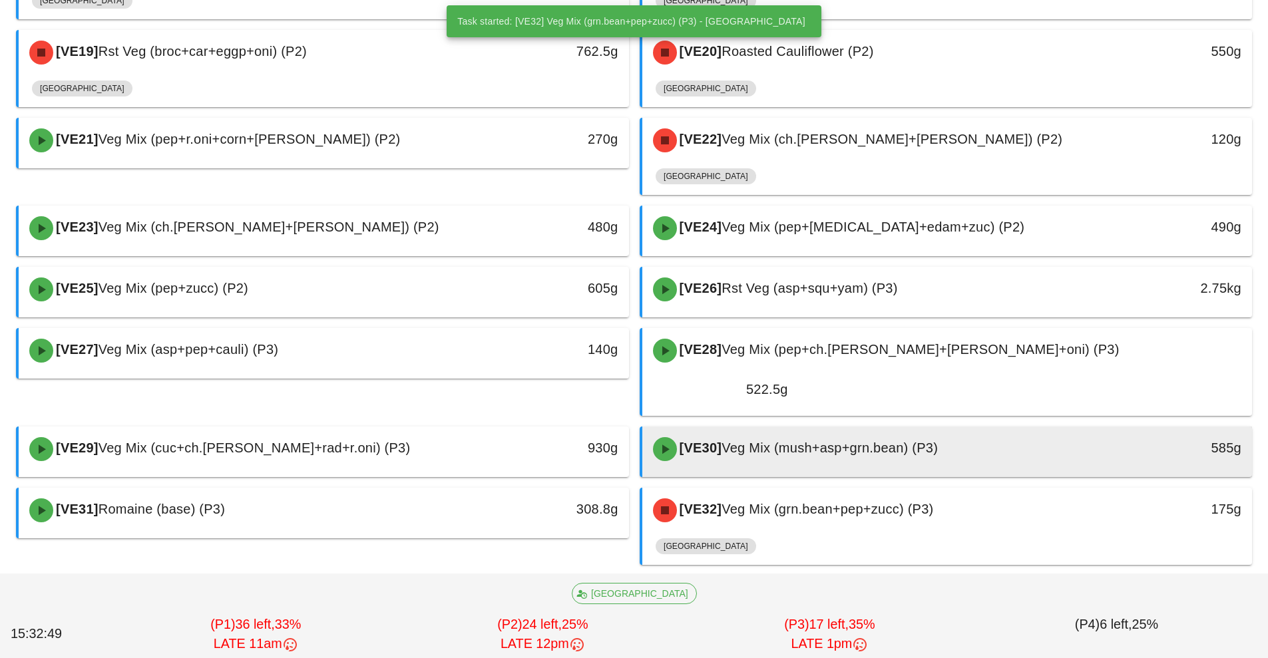
click at [801, 441] on span "Veg Mix (mush+asp+grn.bean) (P3)" at bounding box center [830, 448] width 216 height 15
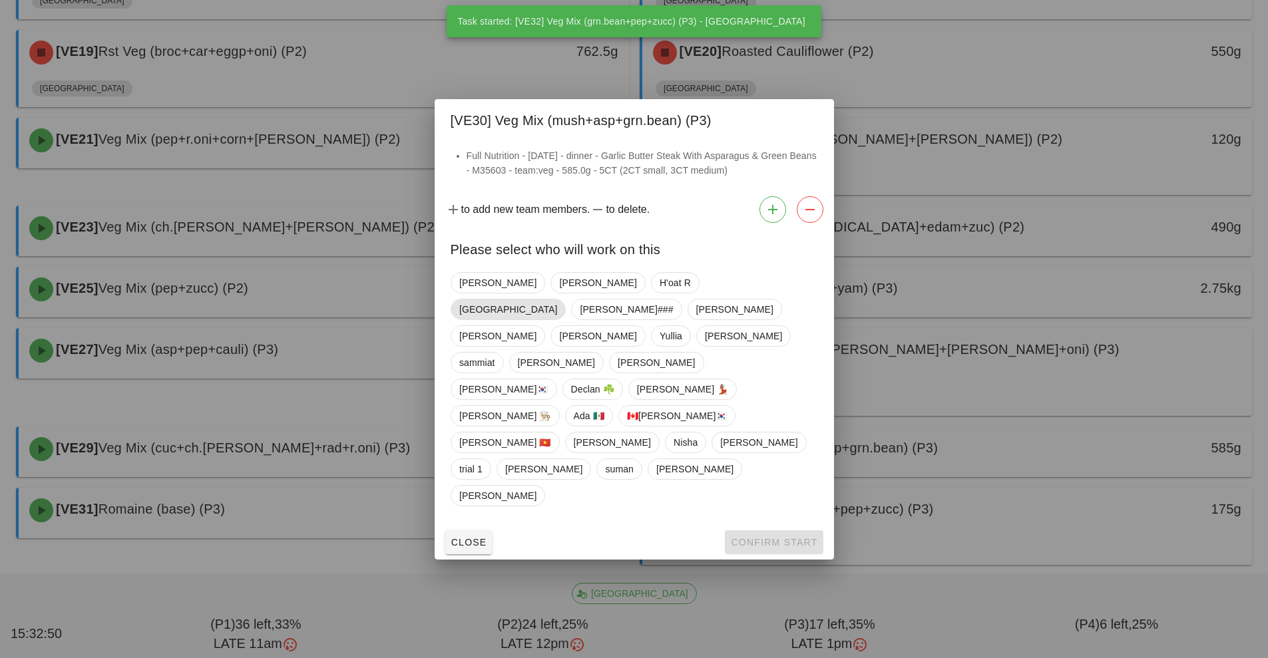
click at [557, 320] on span "[GEOGRAPHIC_DATA]" at bounding box center [508, 310] width 98 height 20
click at [788, 531] on button "Confirm Start" at bounding box center [774, 543] width 98 height 24
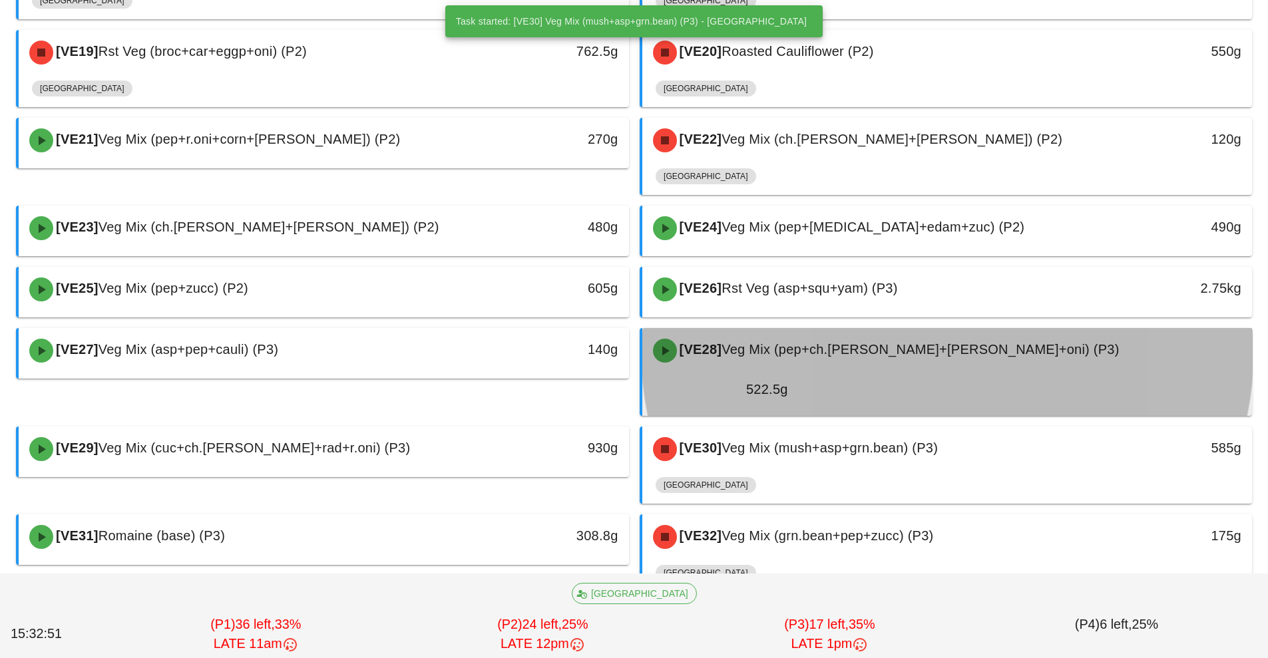
click at [805, 328] on div "[VE28] Veg Mix (pep+ch.[PERSON_NAME]+[PERSON_NAME]+oni) (P3) 522.5g" at bounding box center [947, 369] width 610 height 83
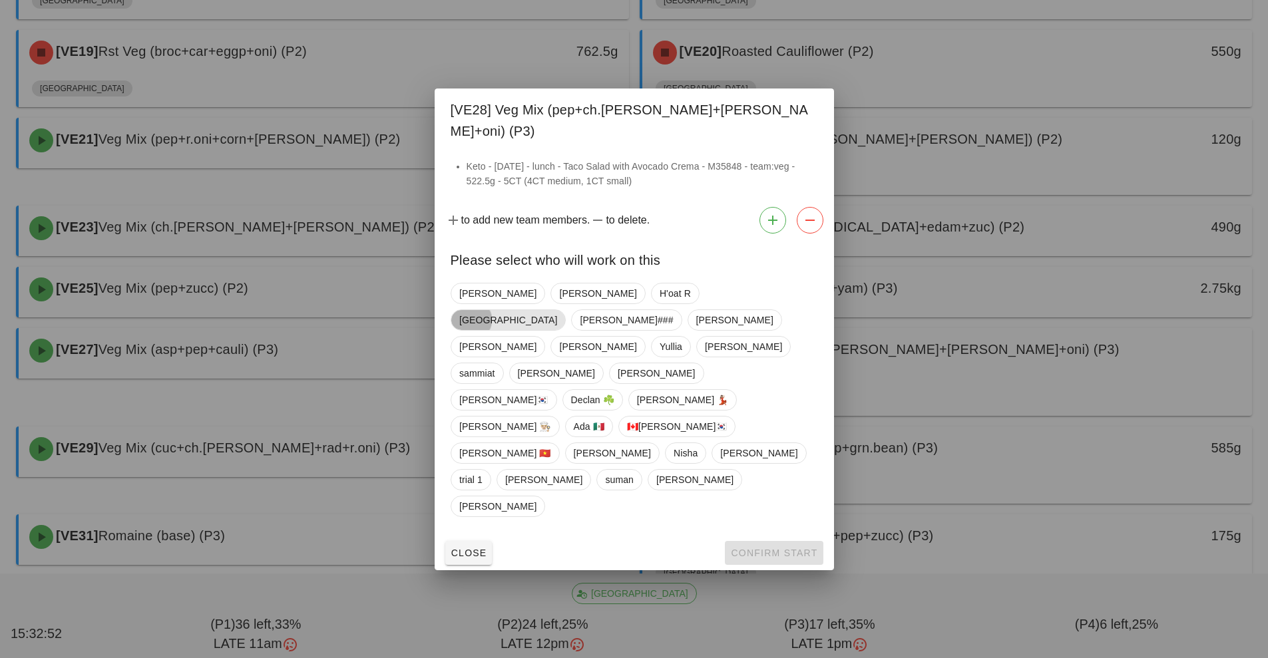
click at [566, 331] on span "[GEOGRAPHIC_DATA]" at bounding box center [508, 320] width 115 height 21
click at [784, 541] on button "Confirm Start" at bounding box center [774, 553] width 98 height 24
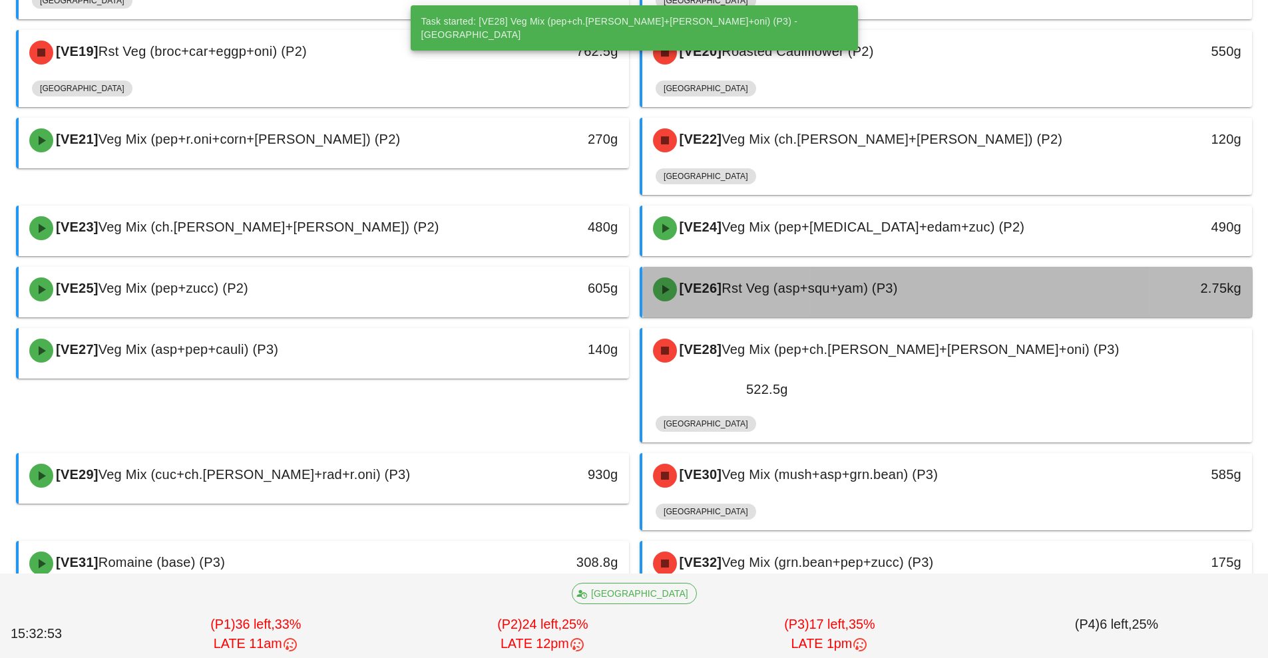
click at [813, 304] on div "[VE26] Rst Veg (asp+squ+yam) (P3)" at bounding box center [871, 290] width 453 height 40
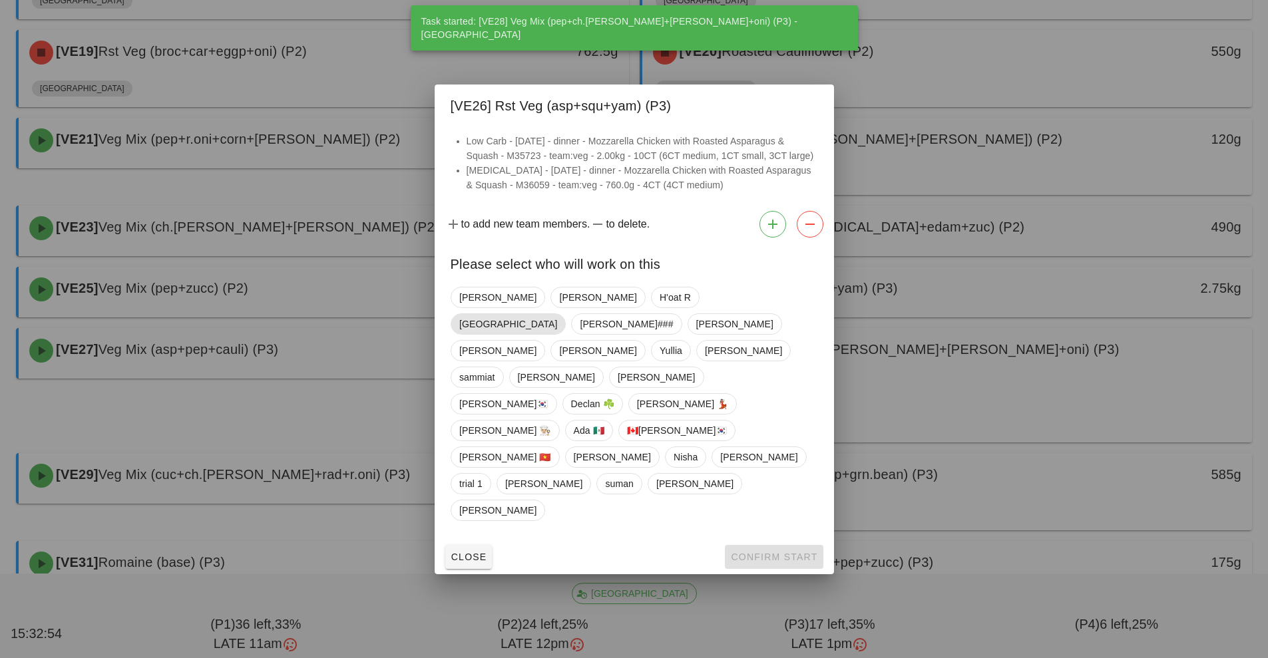
click at [557, 334] on span "[GEOGRAPHIC_DATA]" at bounding box center [508, 324] width 98 height 20
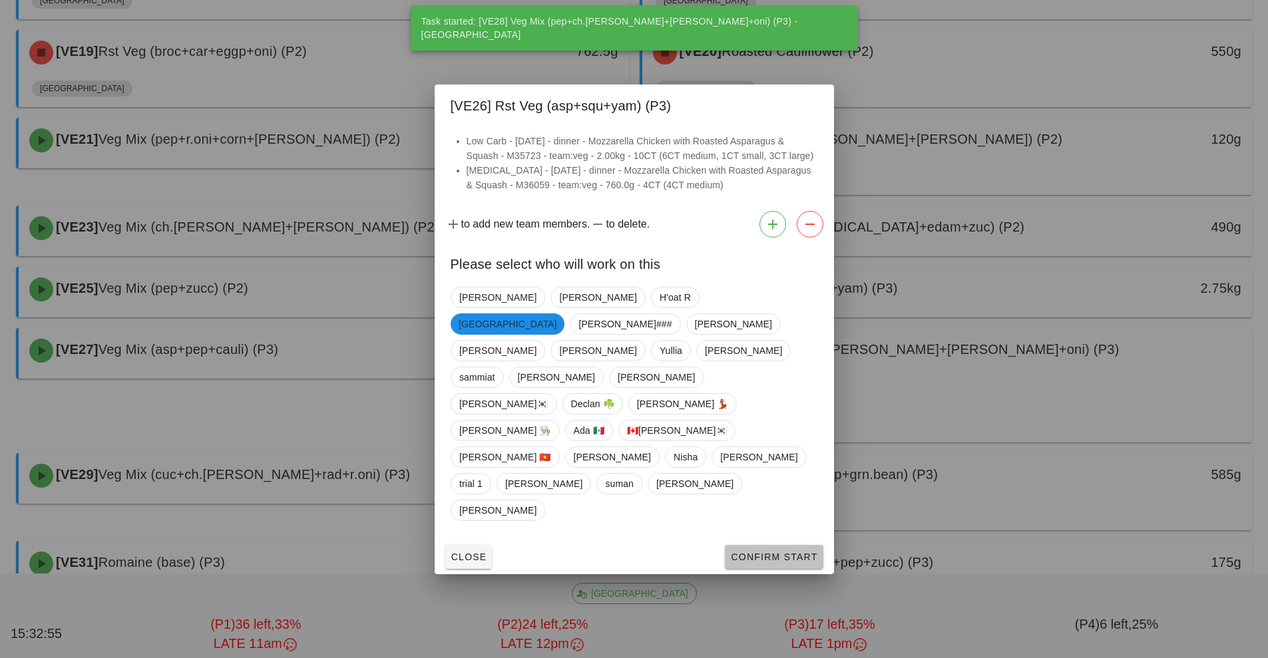
click at [788, 552] on span "Confirm Start" at bounding box center [773, 557] width 87 height 11
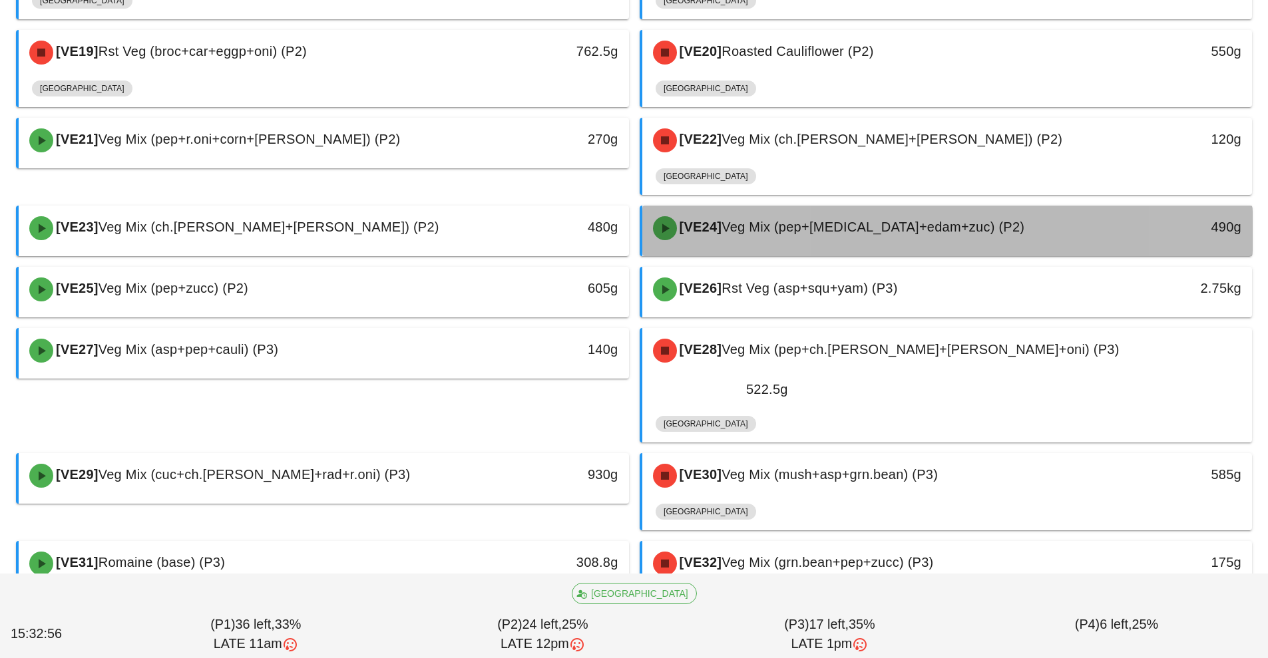
click at [845, 237] on div "[VE24] Veg Mix (pep+[MEDICAL_DATA]+edam+zuc) (P2)" at bounding box center [871, 228] width 453 height 40
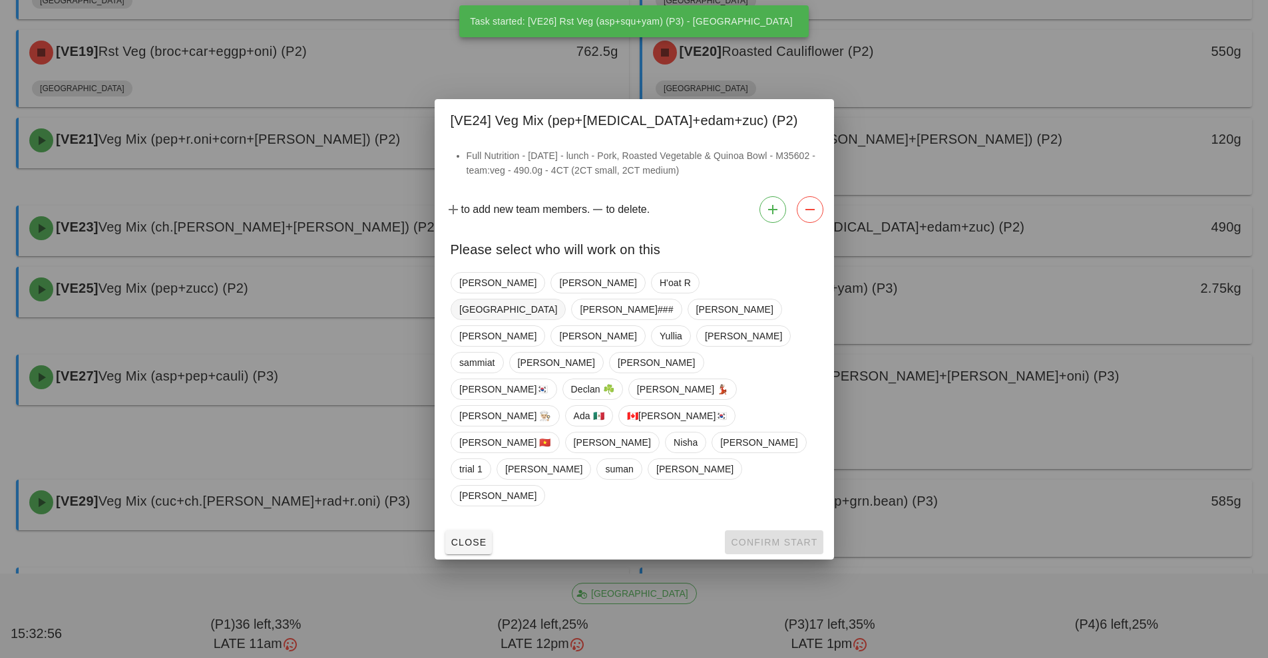
click at [557, 320] on span "[GEOGRAPHIC_DATA]" at bounding box center [508, 310] width 98 height 20
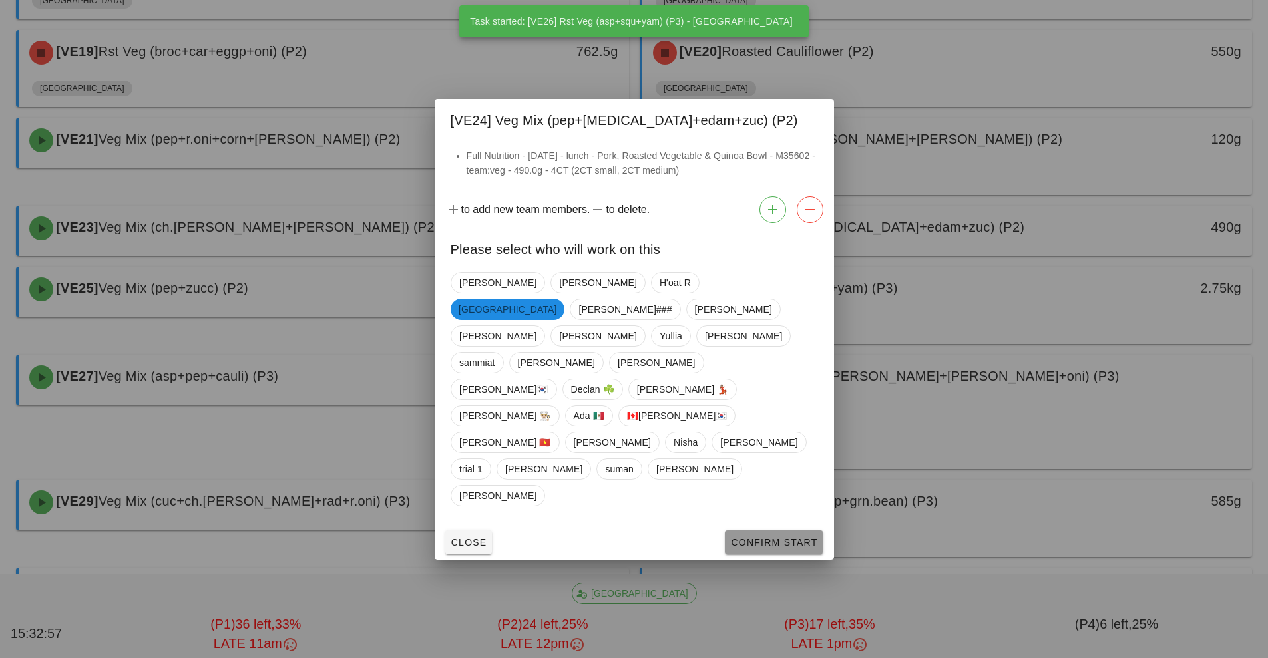
click at [784, 537] on span "Confirm Start" at bounding box center [773, 542] width 87 height 11
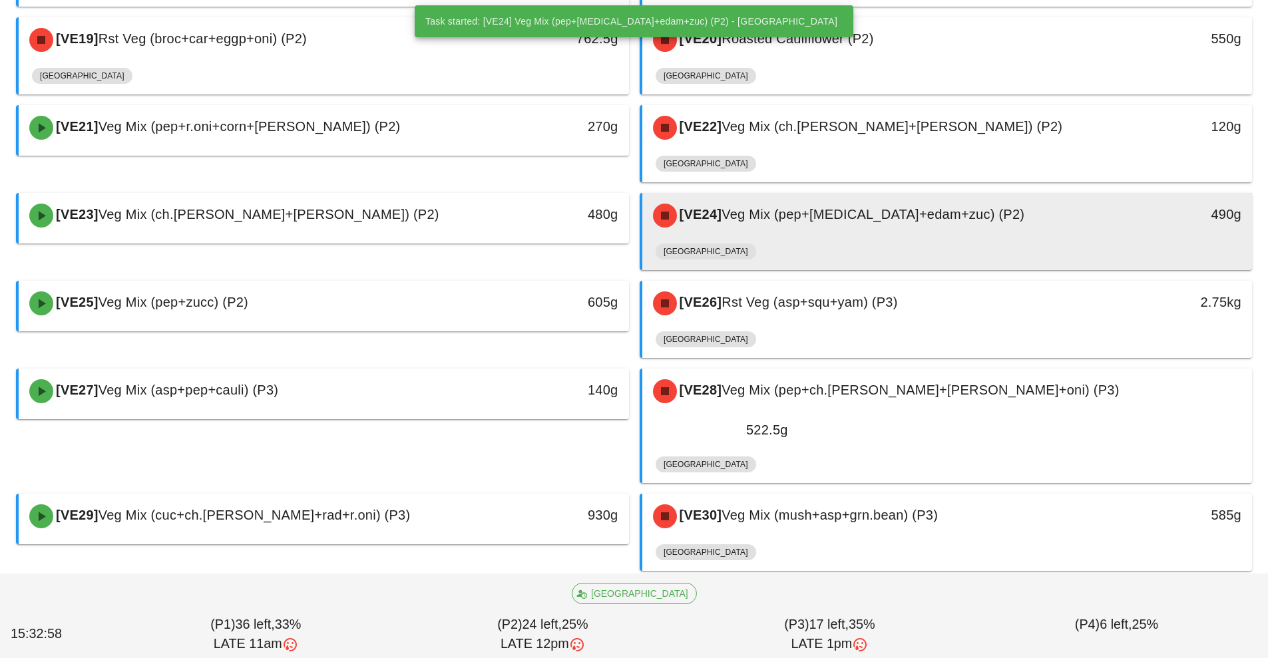
scroll to position [1062, 0]
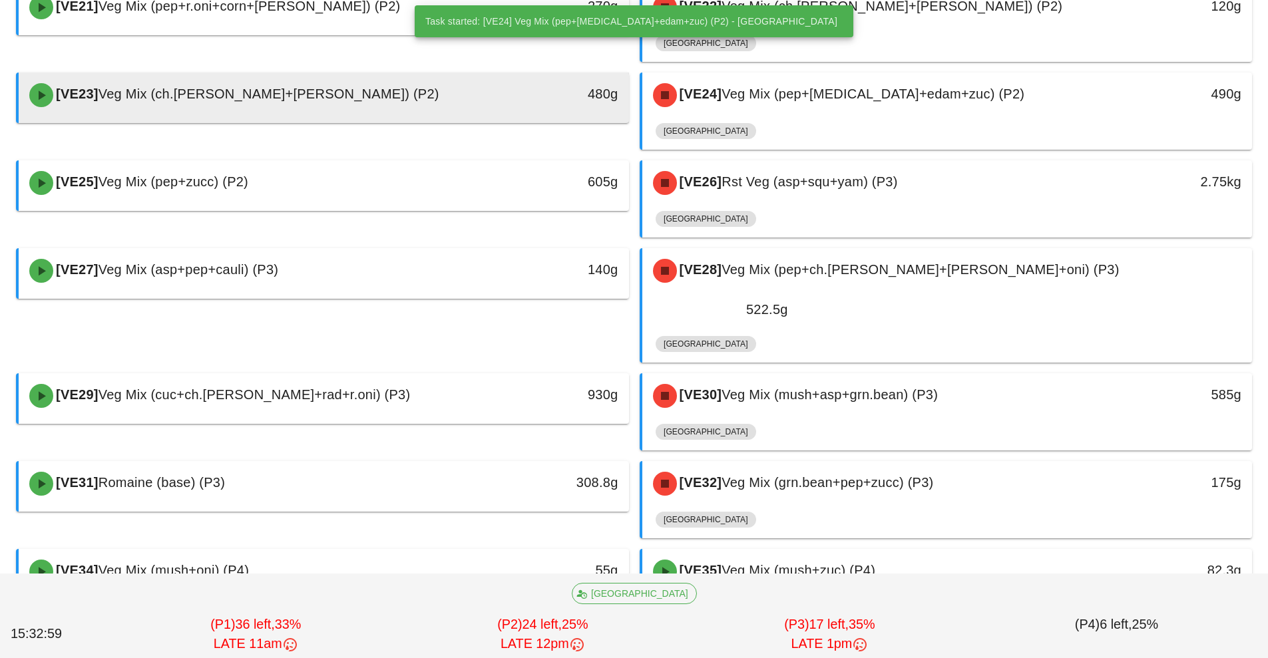
click at [449, 85] on div "[VE23] Veg Mix (ch.[PERSON_NAME]+[PERSON_NAME]) (P2)" at bounding box center [247, 95] width 453 height 40
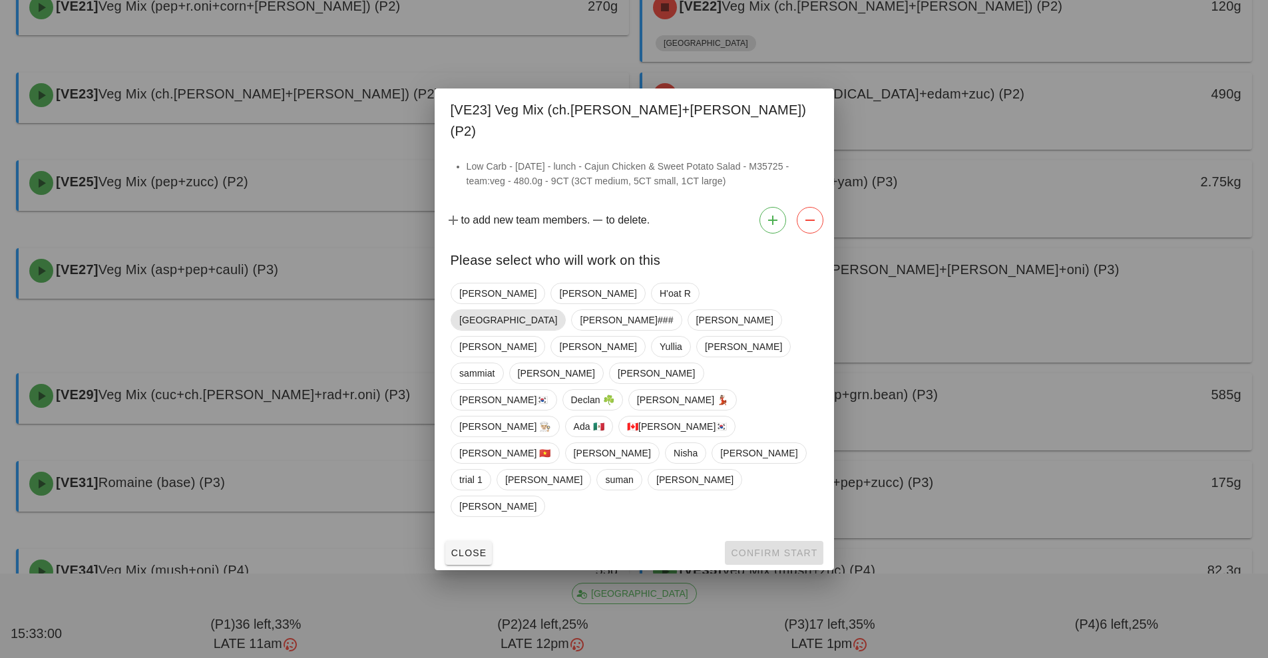
click at [557, 330] on span "[GEOGRAPHIC_DATA]" at bounding box center [508, 320] width 98 height 20
click at [757, 548] on span "Confirm Start" at bounding box center [773, 553] width 87 height 11
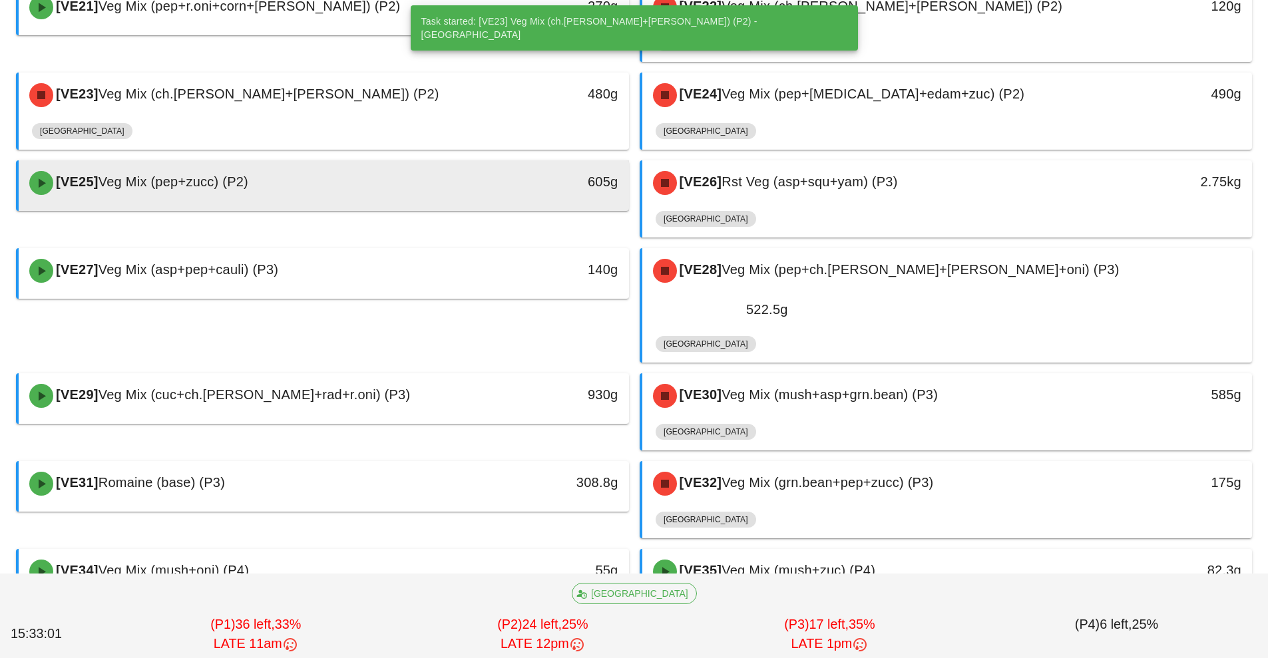
click at [87, 188] on span "[VE25]" at bounding box center [75, 181] width 45 height 15
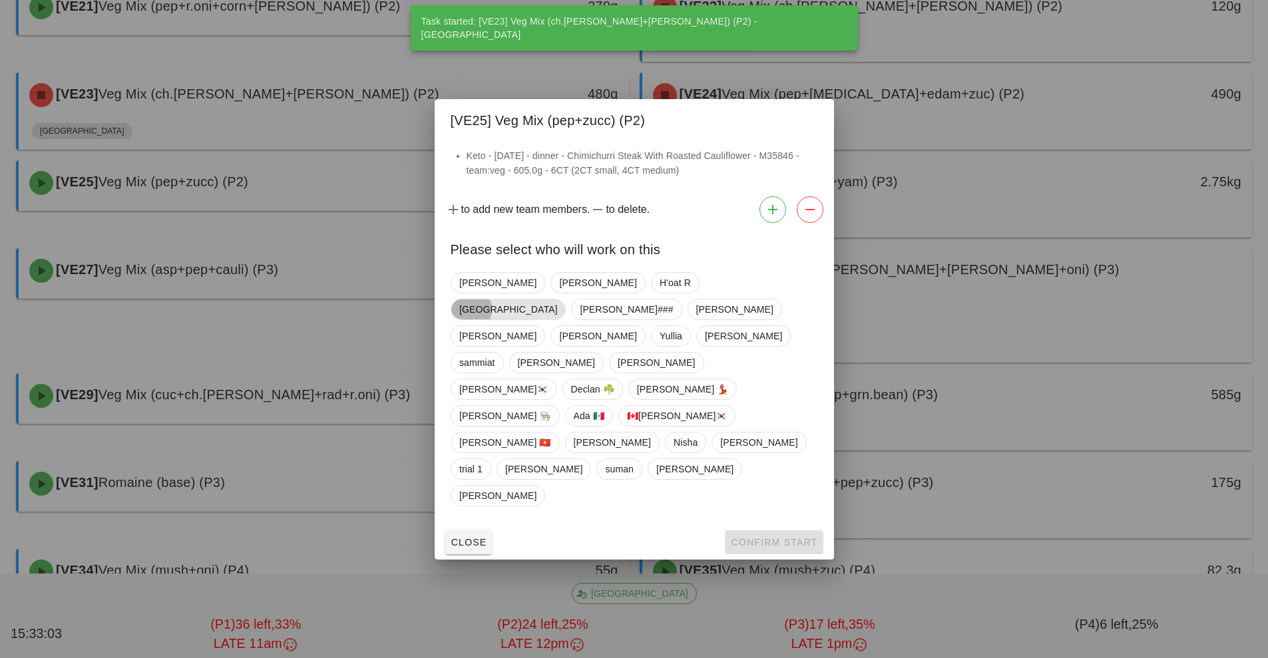
click at [557, 320] on span "[GEOGRAPHIC_DATA]" at bounding box center [508, 310] width 98 height 20
click at [811, 523] on div at bounding box center [634, 329] width 1268 height 658
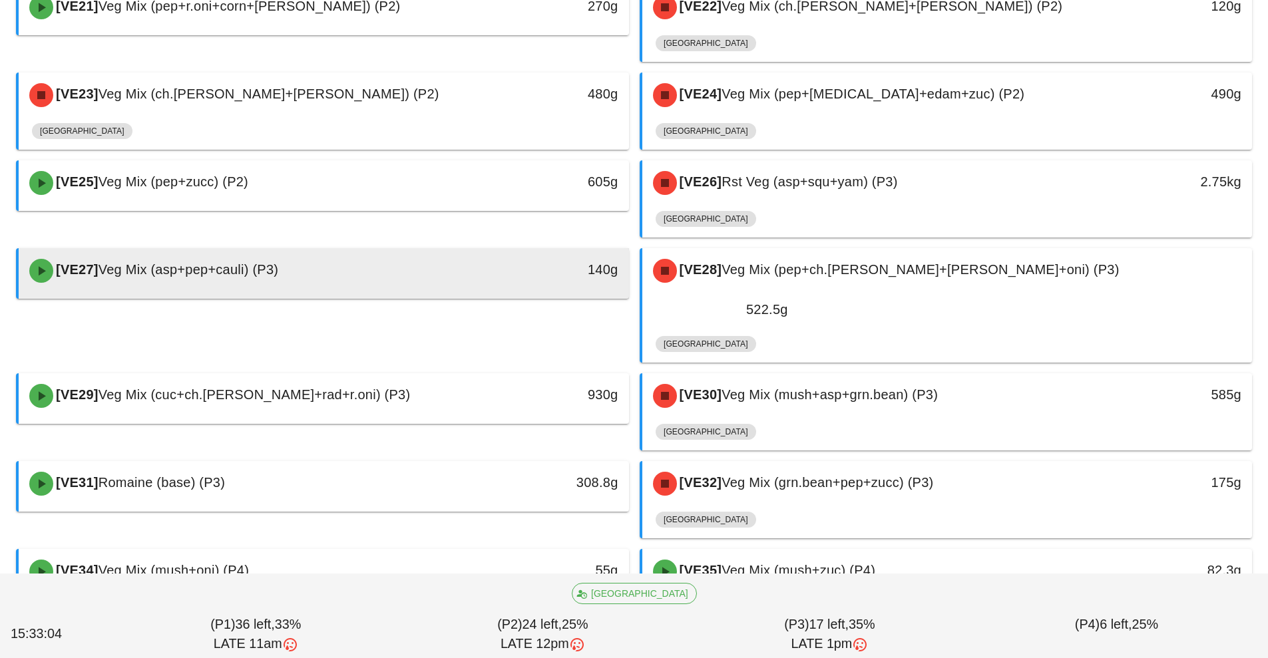
click at [436, 262] on div "[VE27] Veg Mix (asp+pep+cauli) (P3)" at bounding box center [247, 271] width 453 height 40
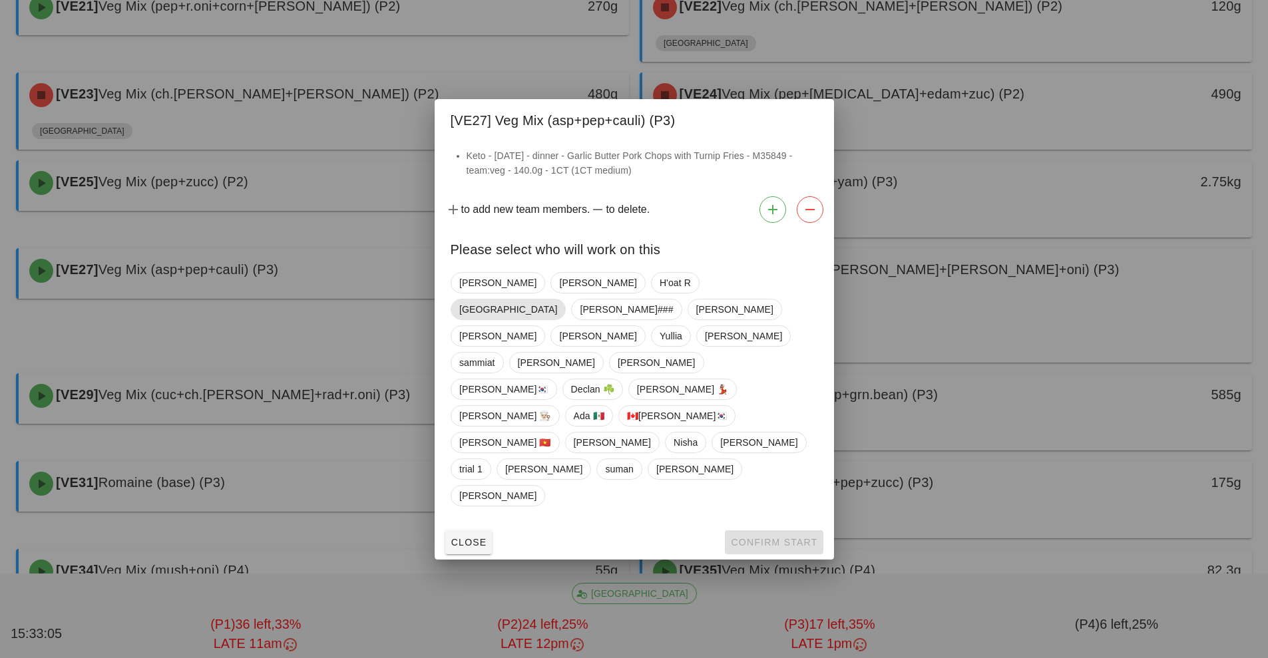
click at [557, 320] on span "[GEOGRAPHIC_DATA]" at bounding box center [508, 310] width 98 height 20
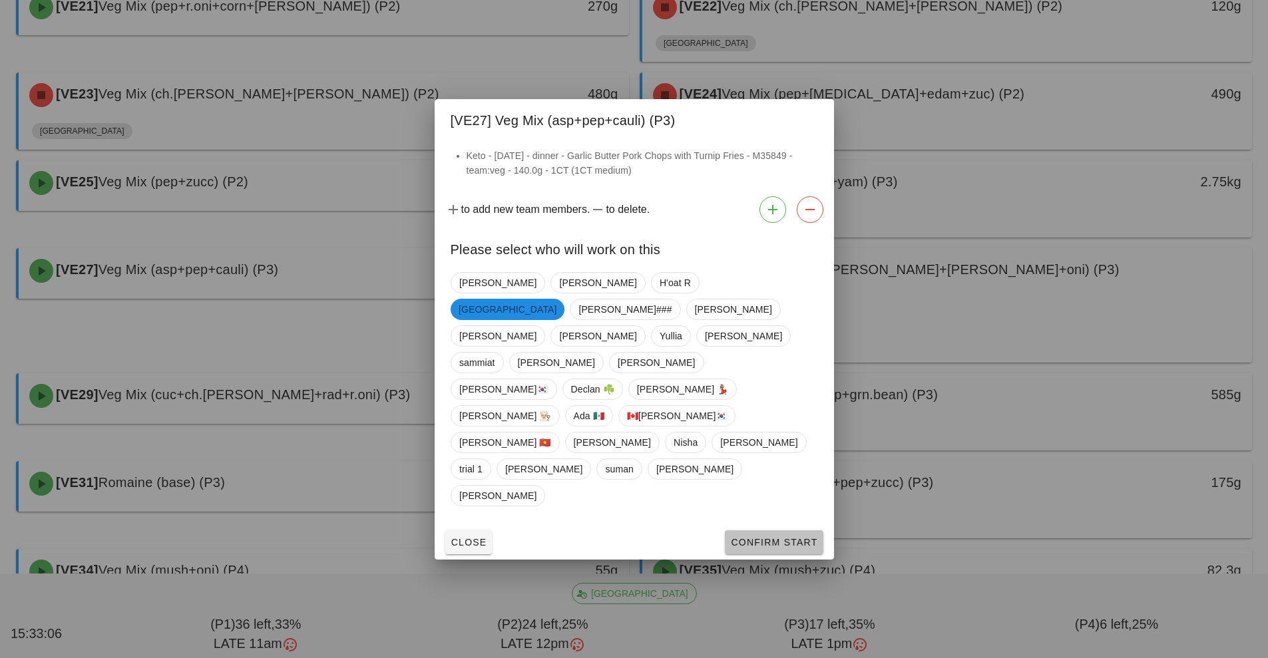
click at [779, 531] on button "Confirm Start" at bounding box center [774, 543] width 98 height 24
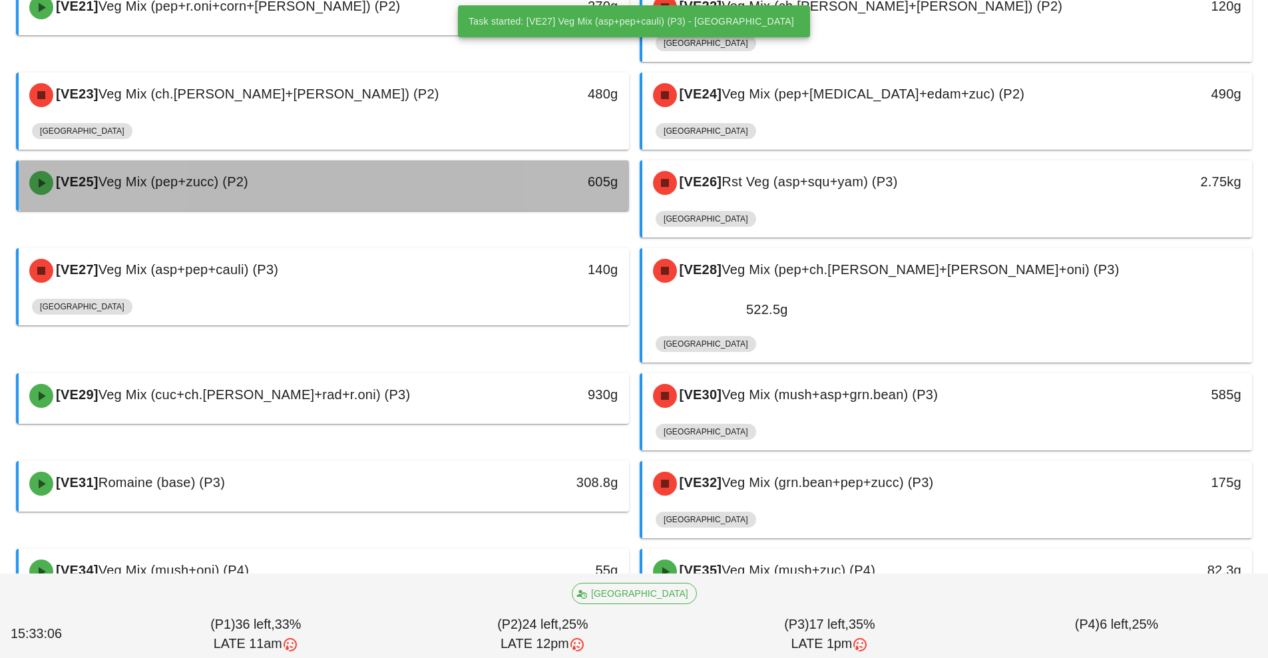
click at [473, 177] on div "[VE25] Veg Mix (pep+zucc) (P2)" at bounding box center [247, 183] width 453 height 40
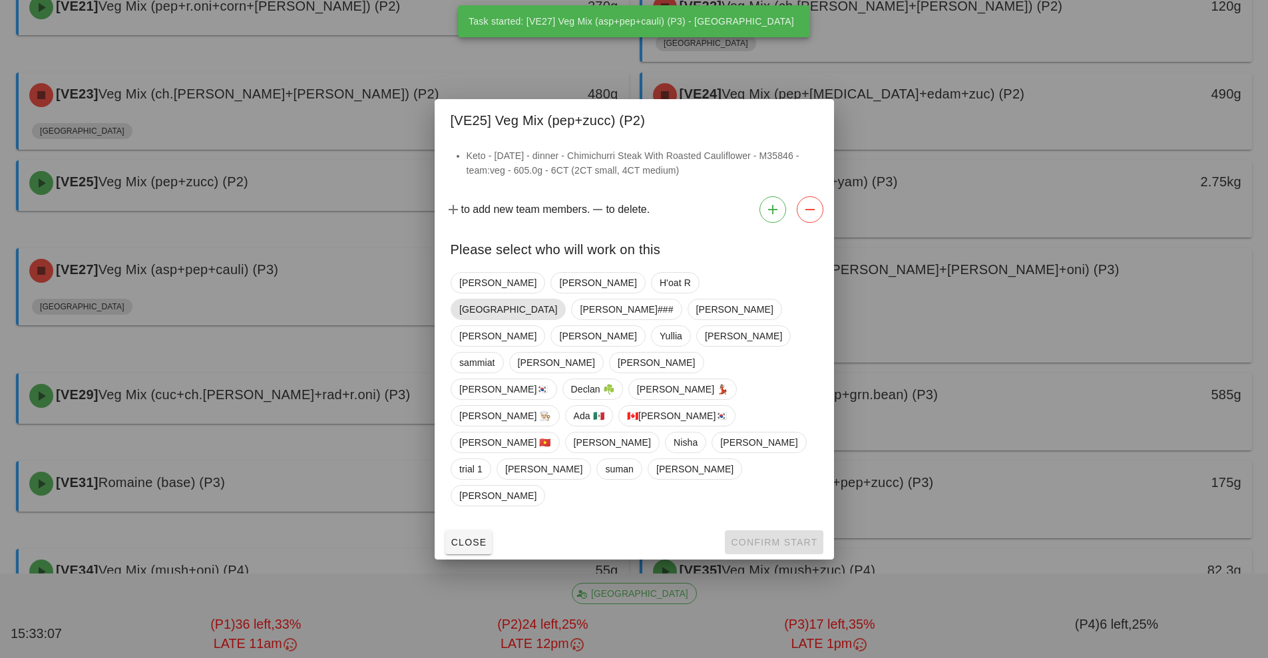
click at [557, 320] on span "[GEOGRAPHIC_DATA]" at bounding box center [508, 310] width 98 height 20
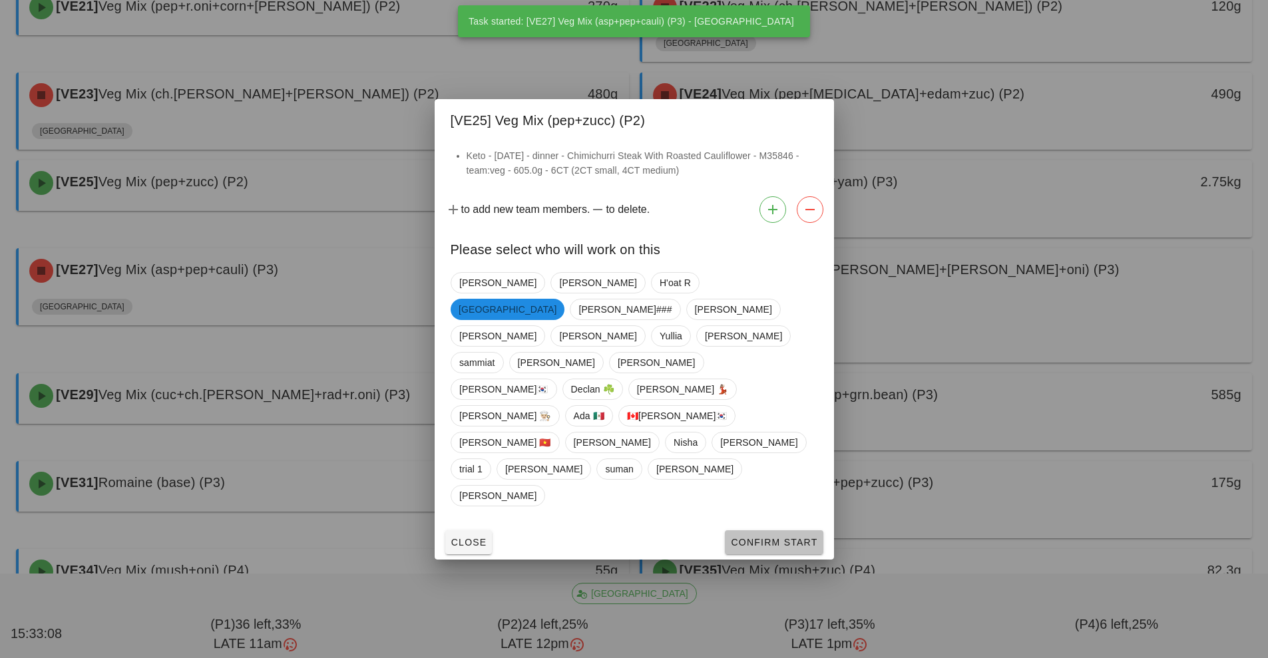
click at [765, 531] on button "Confirm Start" at bounding box center [774, 543] width 98 height 24
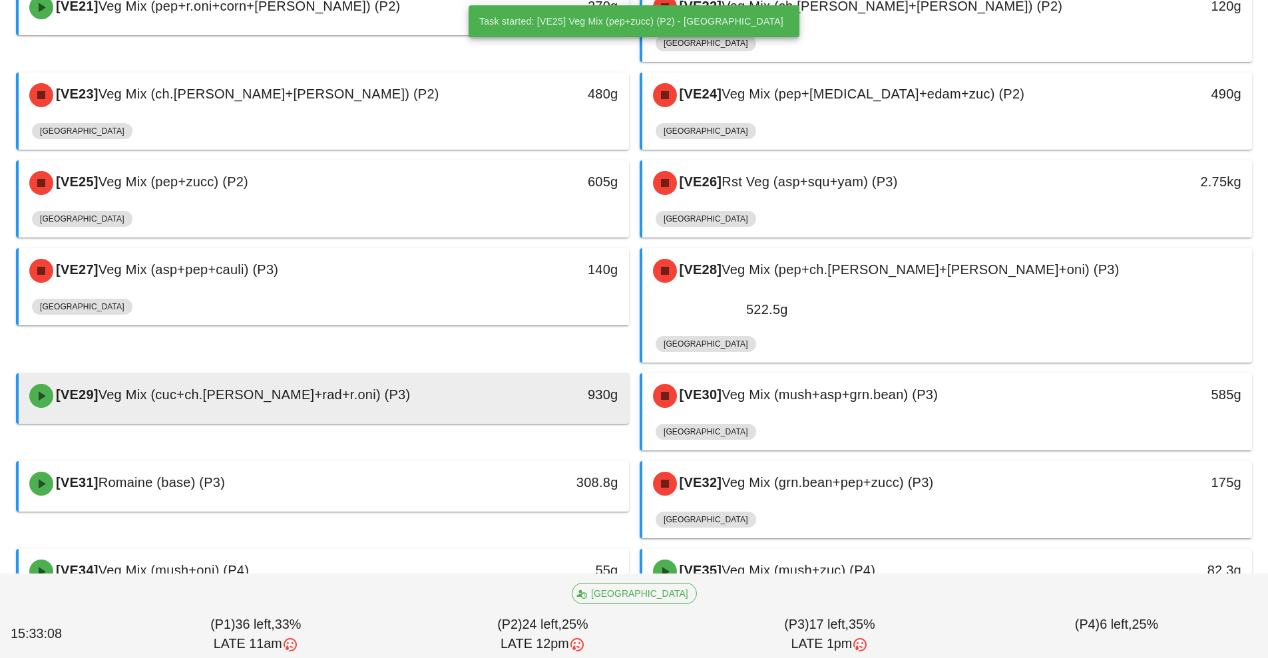
click at [465, 376] on div "[VE29] Veg Mix (cuc+ch.[PERSON_NAME]+rad+r.oni) (P3)" at bounding box center [247, 396] width 453 height 40
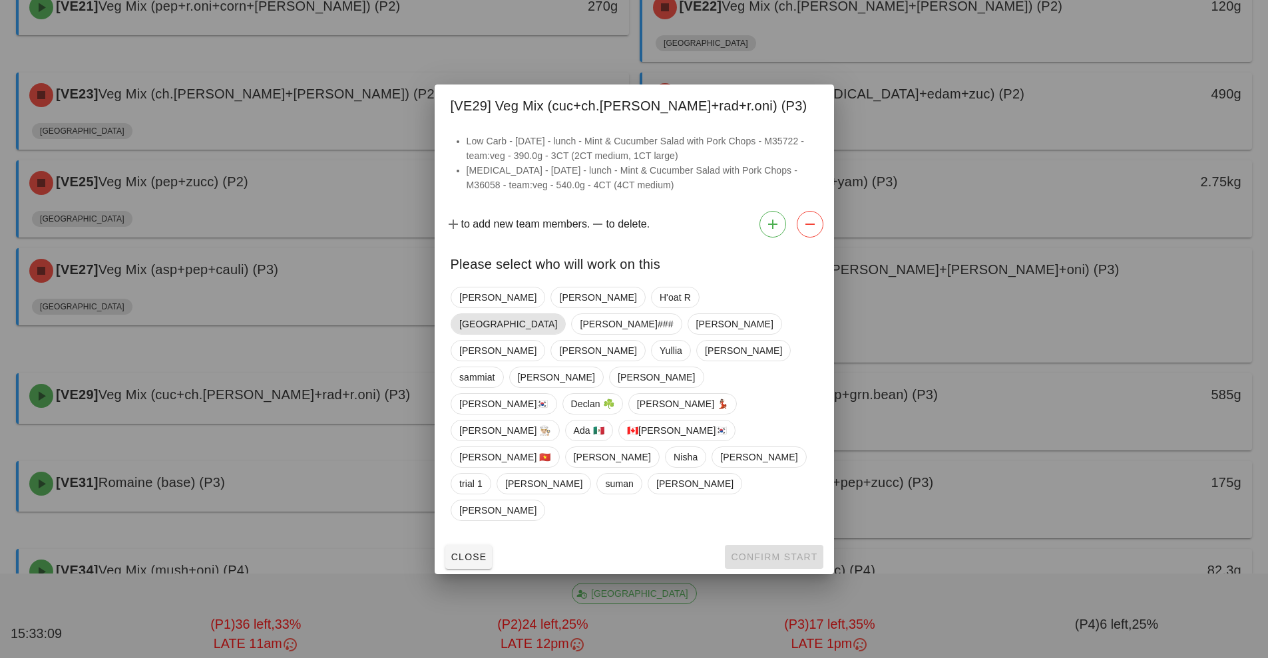
click at [566, 335] on span "[GEOGRAPHIC_DATA]" at bounding box center [508, 324] width 115 height 21
click at [783, 552] on span "Confirm Start" at bounding box center [773, 557] width 87 height 11
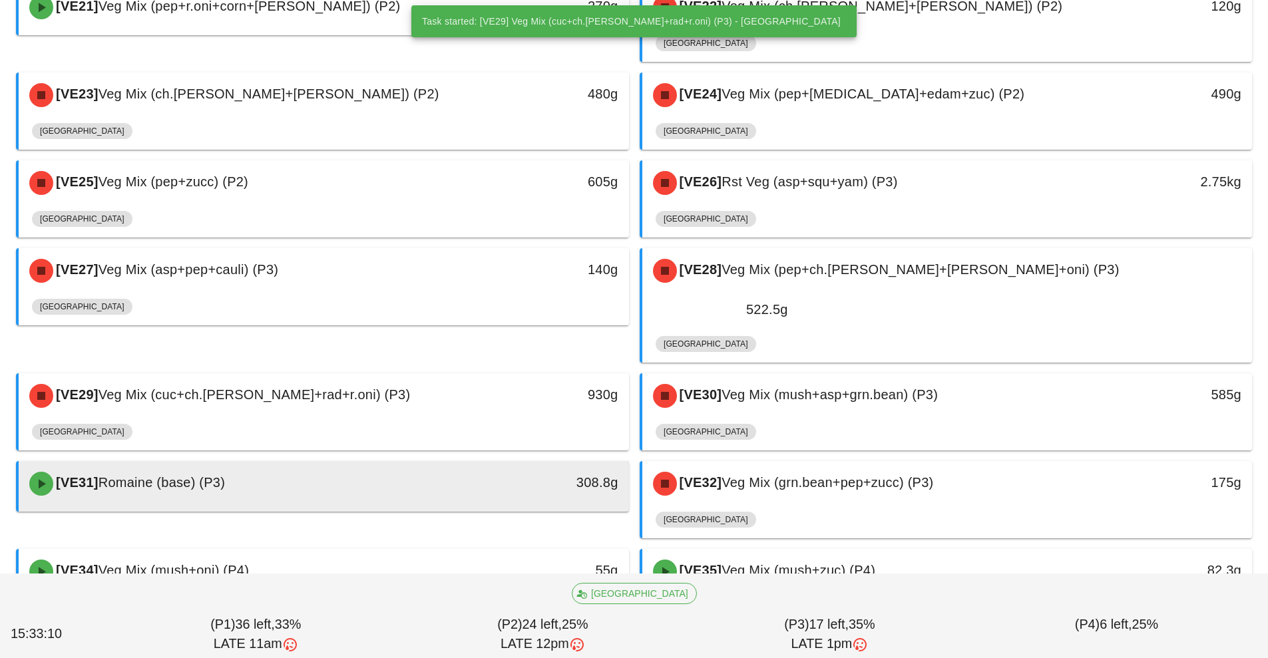
click at [471, 464] on div "[VE31] Romaine (base) (P3)" at bounding box center [247, 484] width 453 height 40
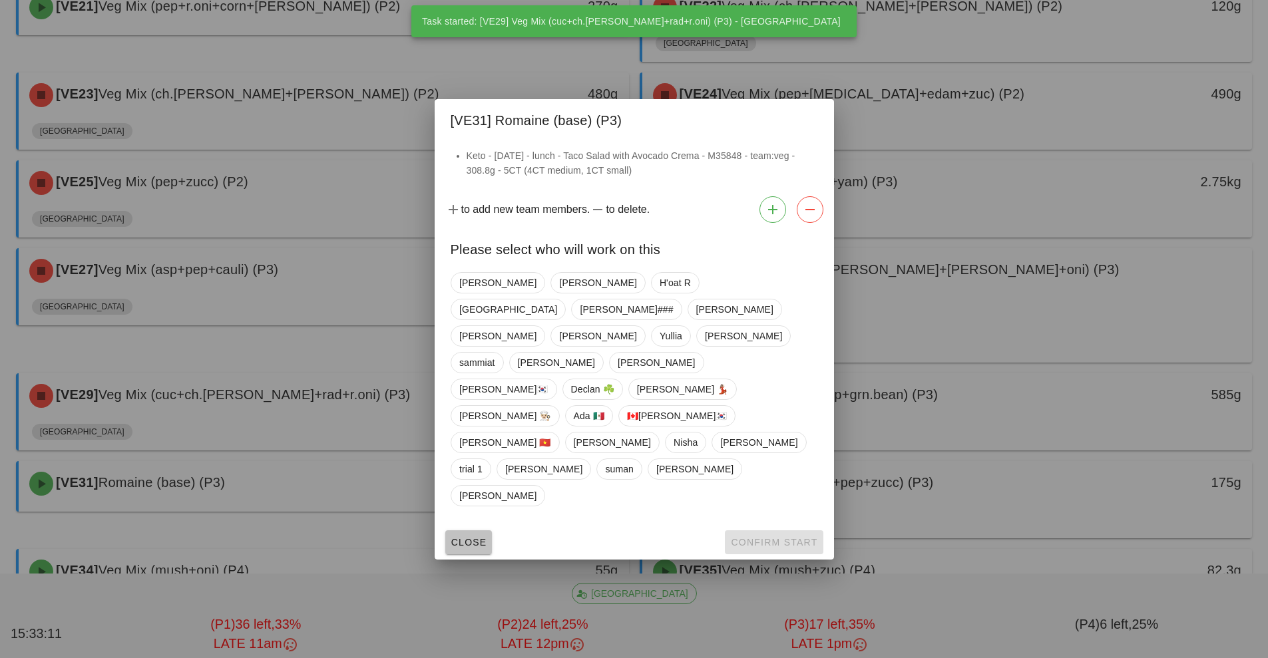
click at [489, 531] on button "Close" at bounding box center [468, 543] width 47 height 24
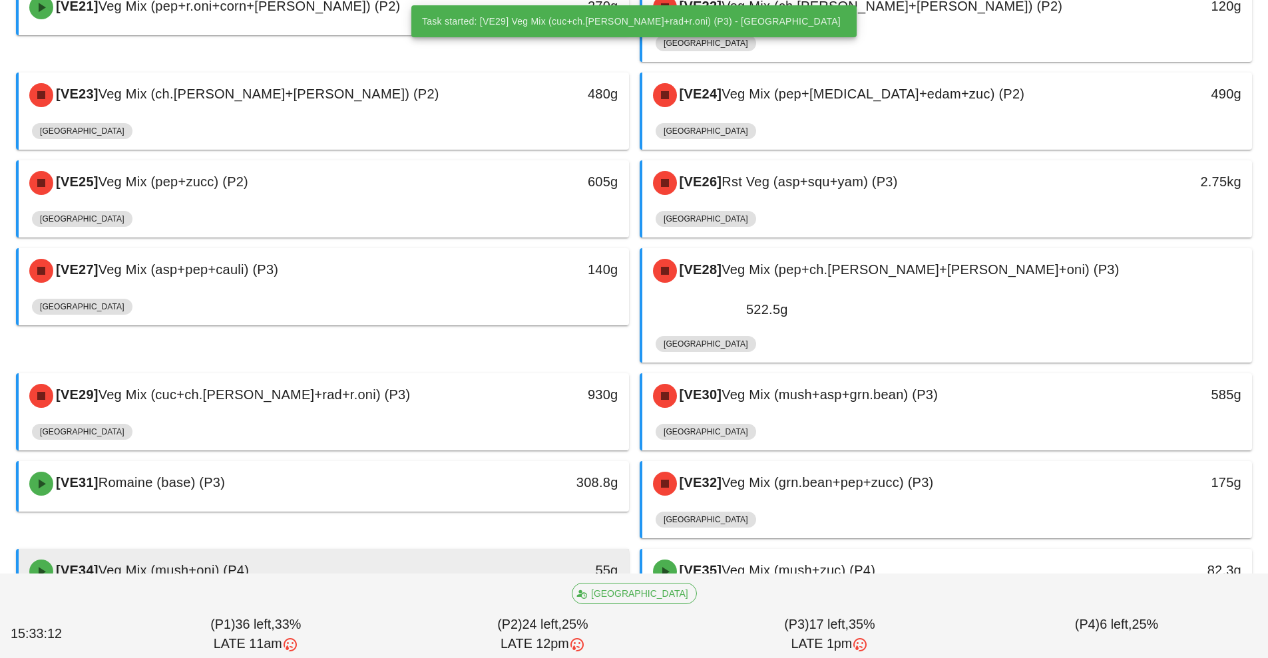
click at [575, 560] on div "55g" at bounding box center [550, 570] width 135 height 21
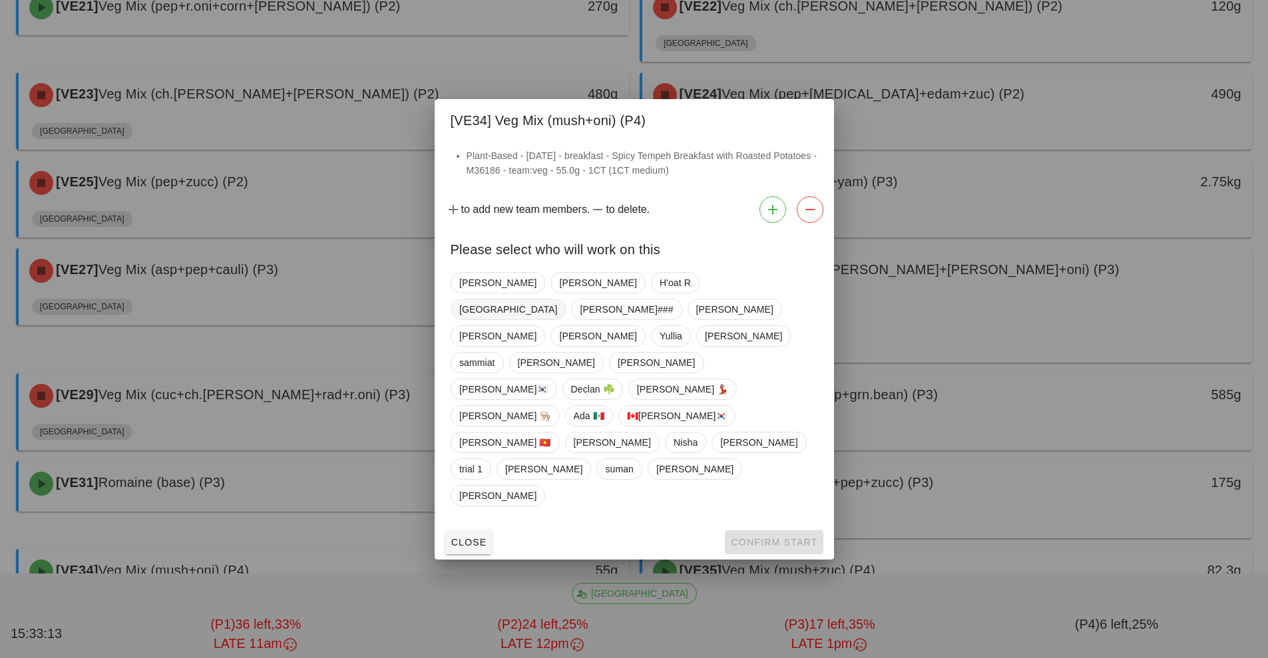
click at [557, 320] on span "[GEOGRAPHIC_DATA]" at bounding box center [508, 310] width 98 height 20
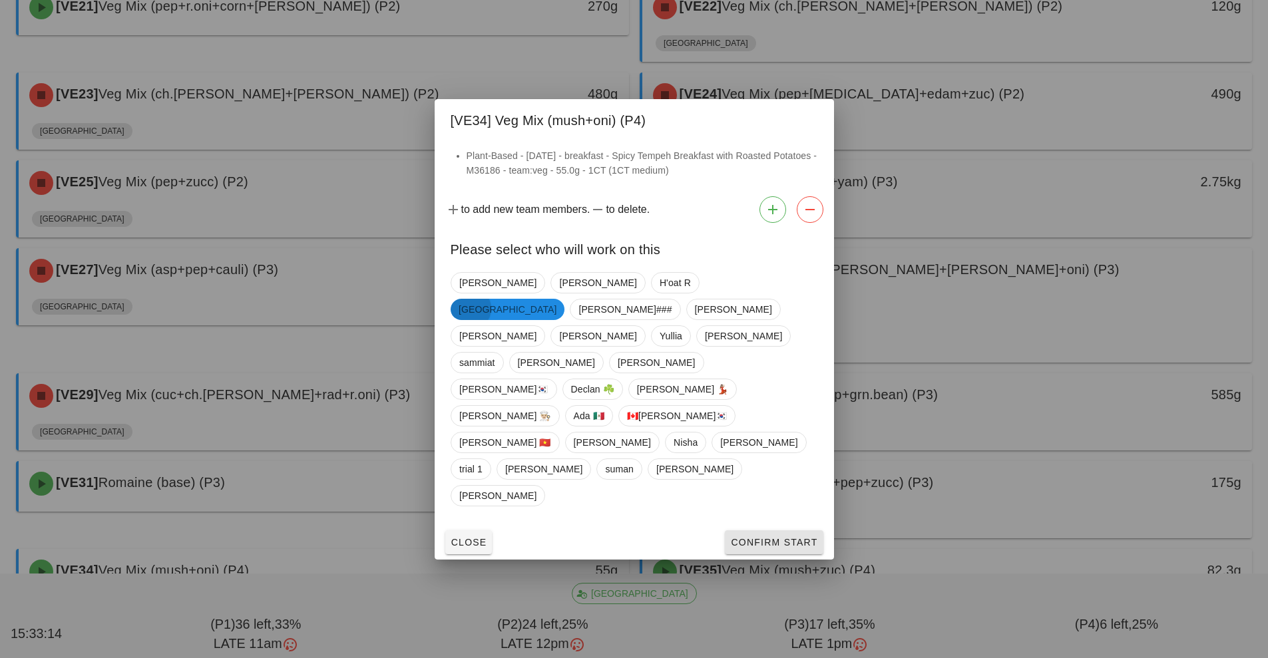
click at [792, 531] on button "Confirm Start" at bounding box center [774, 543] width 98 height 24
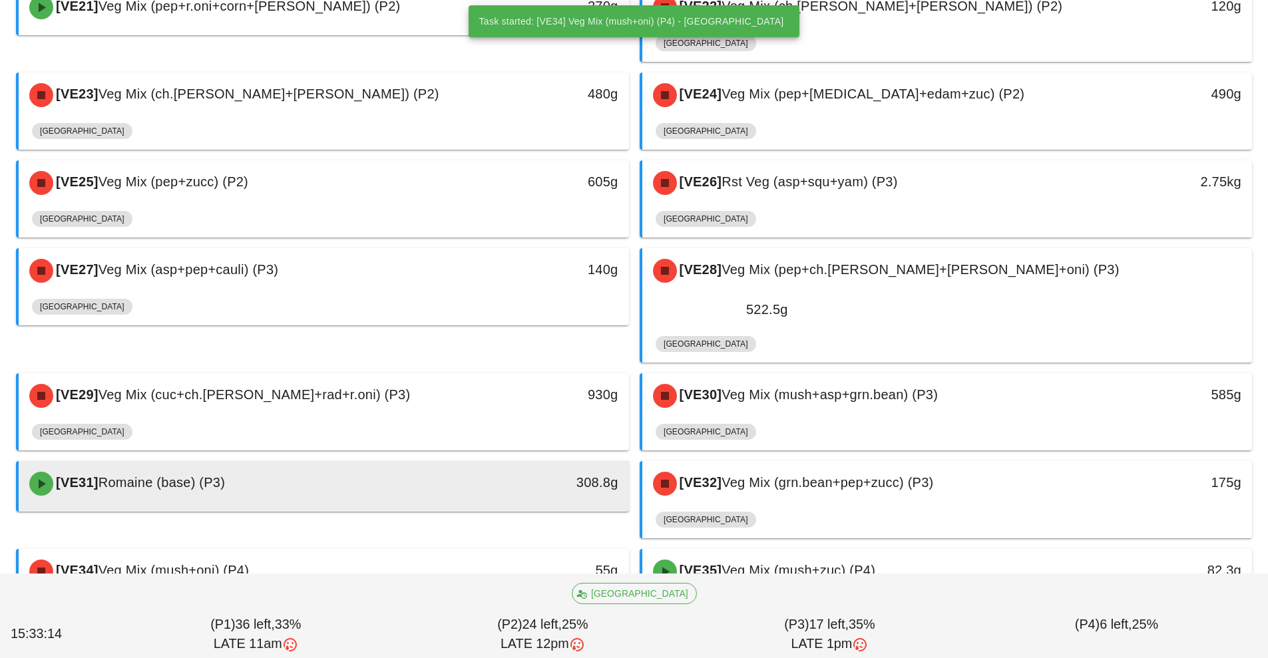
click at [503, 472] on div "308.8g" at bounding box center [550, 482] width 135 height 21
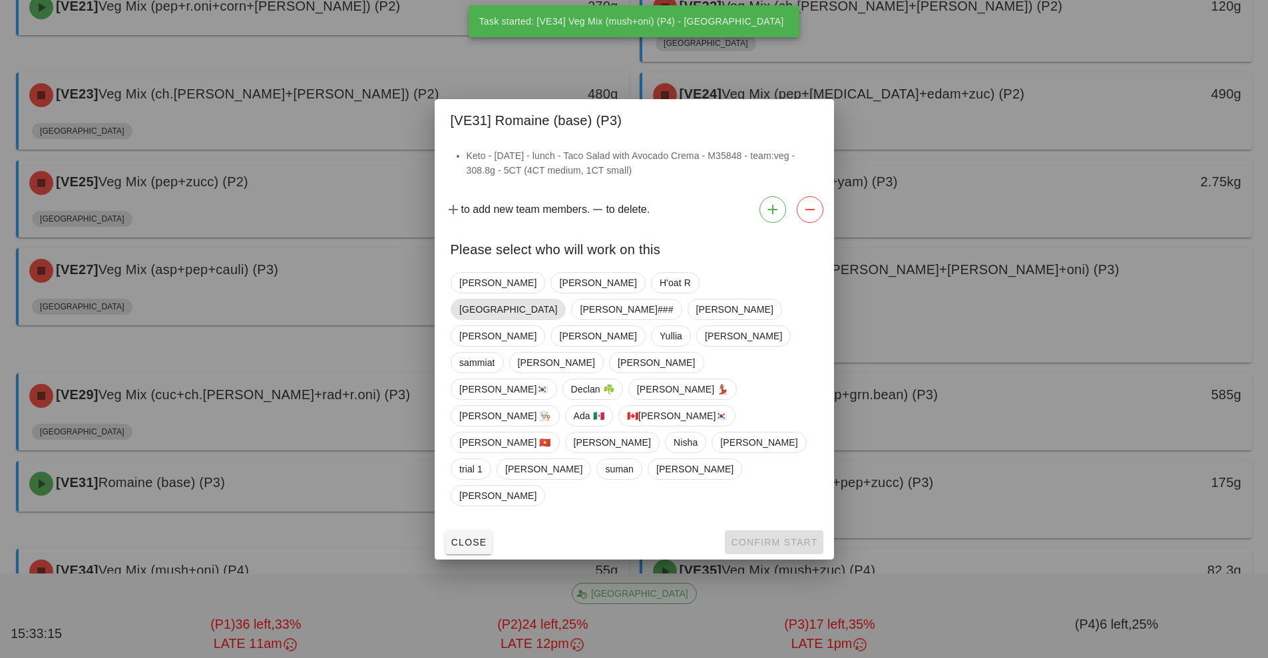
click at [566, 320] on span "[GEOGRAPHIC_DATA]" at bounding box center [508, 309] width 115 height 21
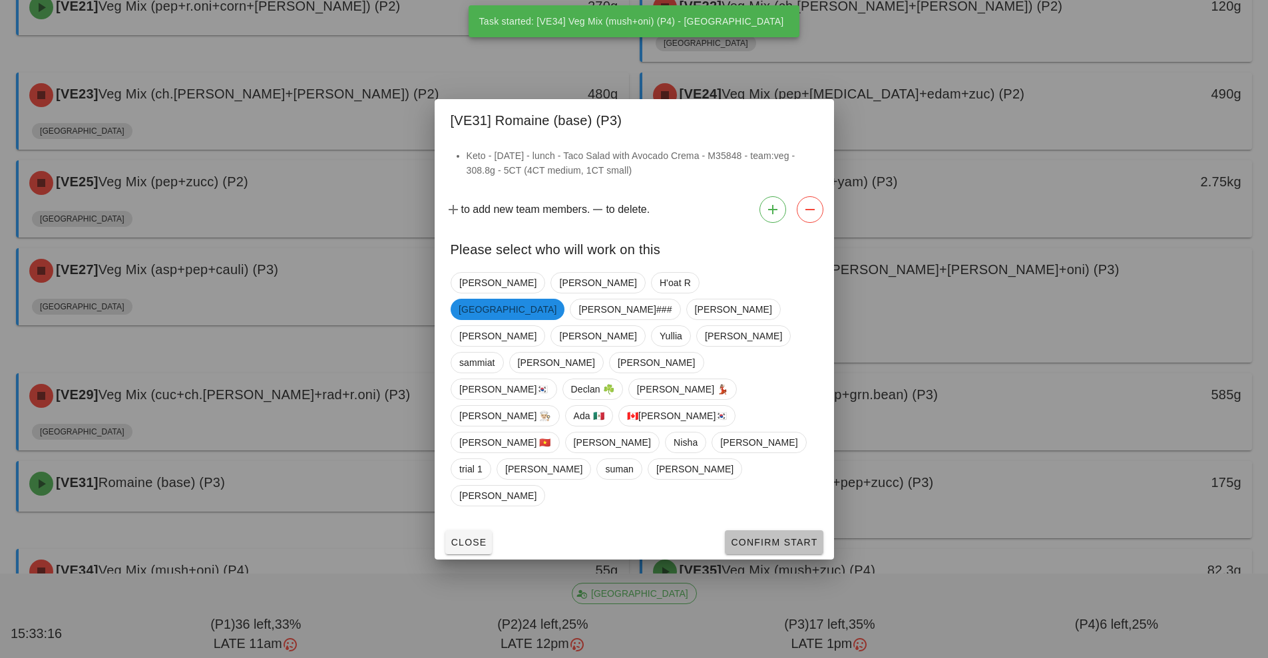
click at [765, 531] on button "Confirm Start" at bounding box center [774, 543] width 98 height 24
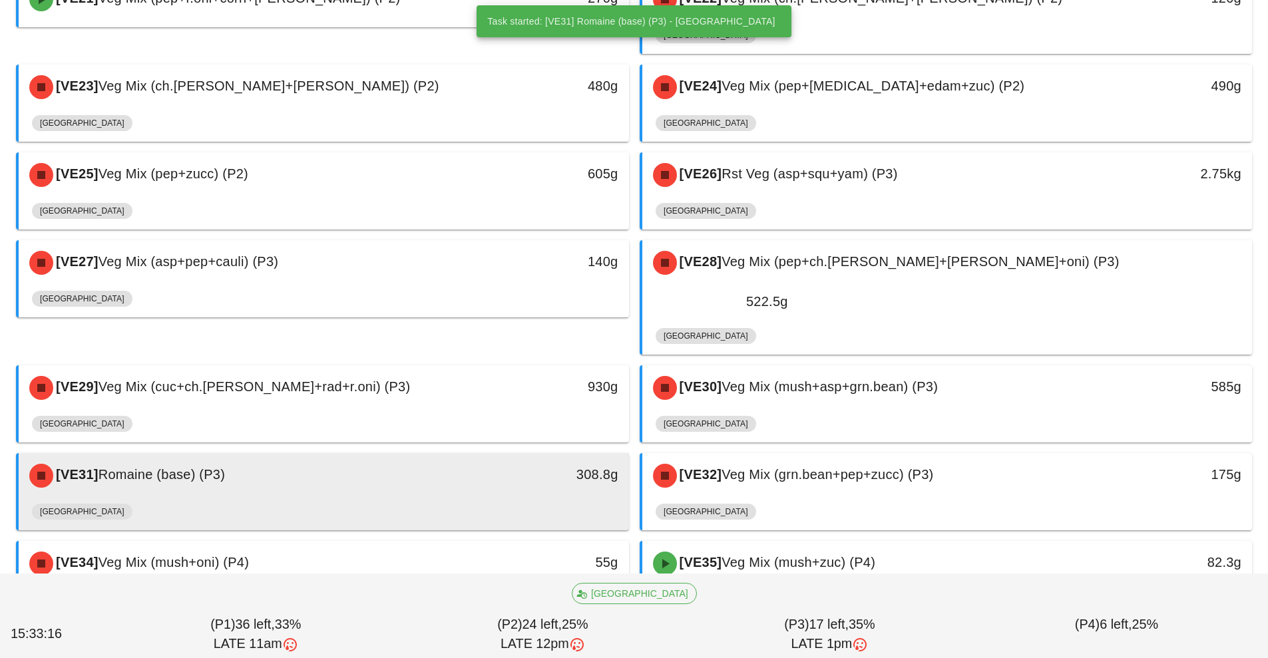
scroll to position [1088, 0]
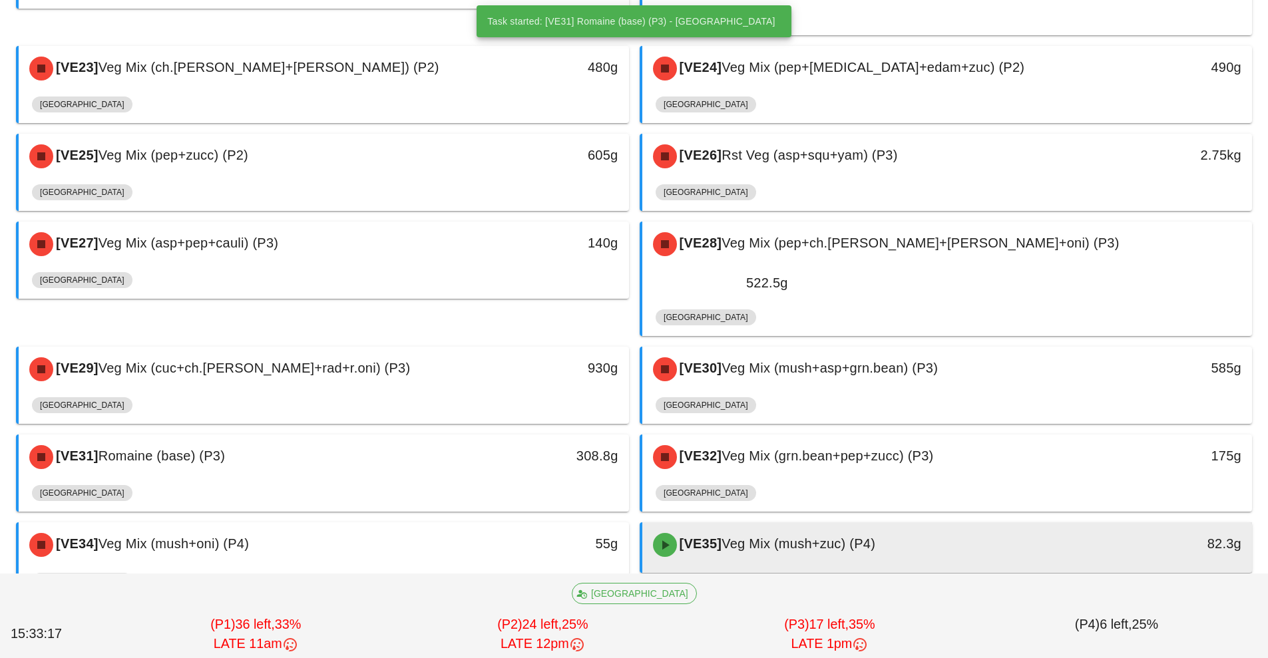
click at [859, 537] on span "Veg Mix (mush+zuc) (P4)" at bounding box center [799, 544] width 154 height 15
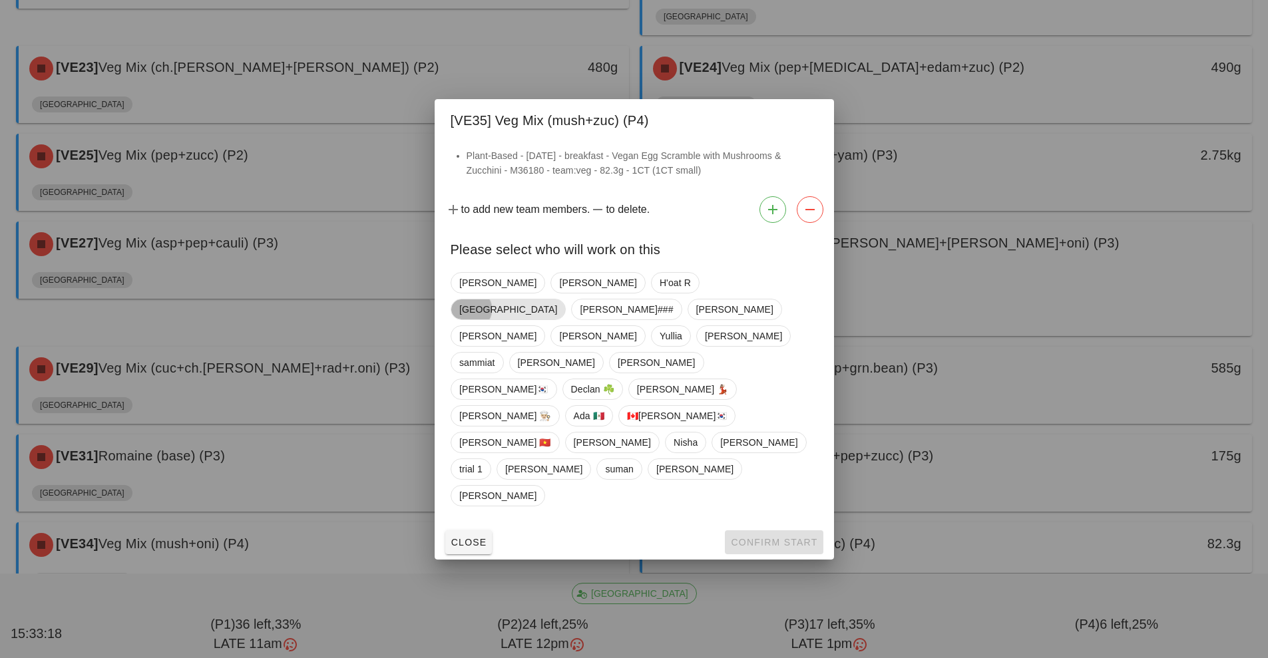
click at [566, 320] on span "[GEOGRAPHIC_DATA]" at bounding box center [508, 309] width 115 height 21
click at [790, 537] on span "Confirm Start" at bounding box center [773, 542] width 87 height 11
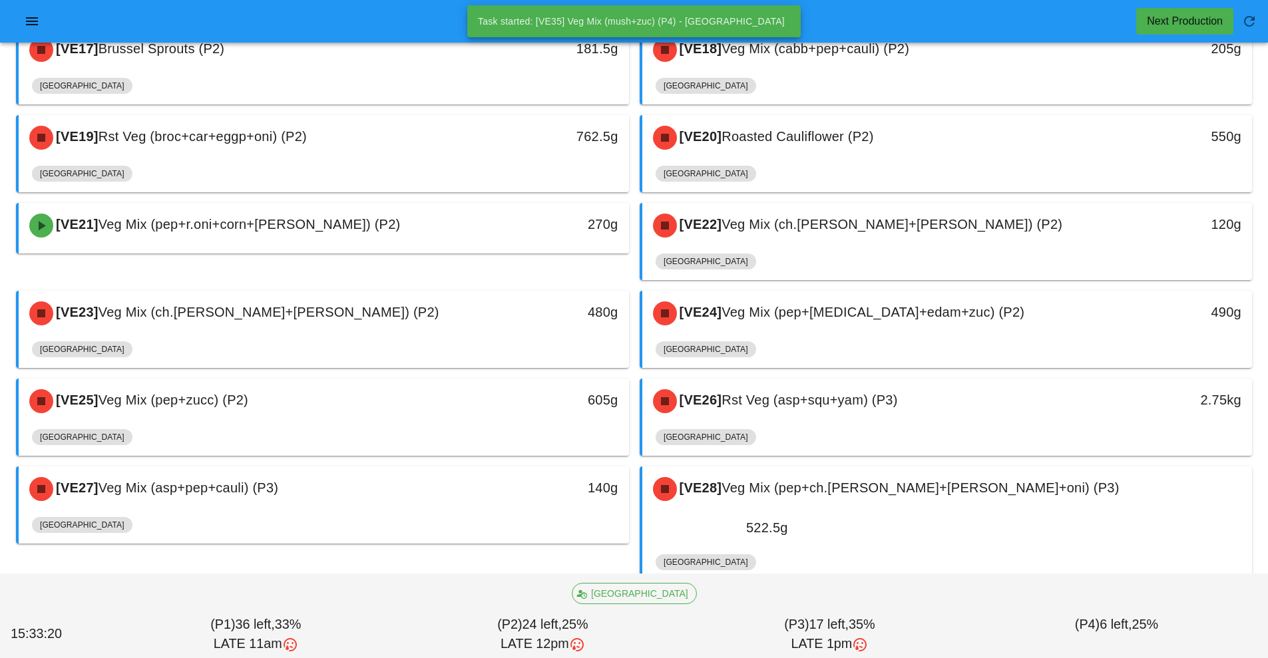
scroll to position [846, 0]
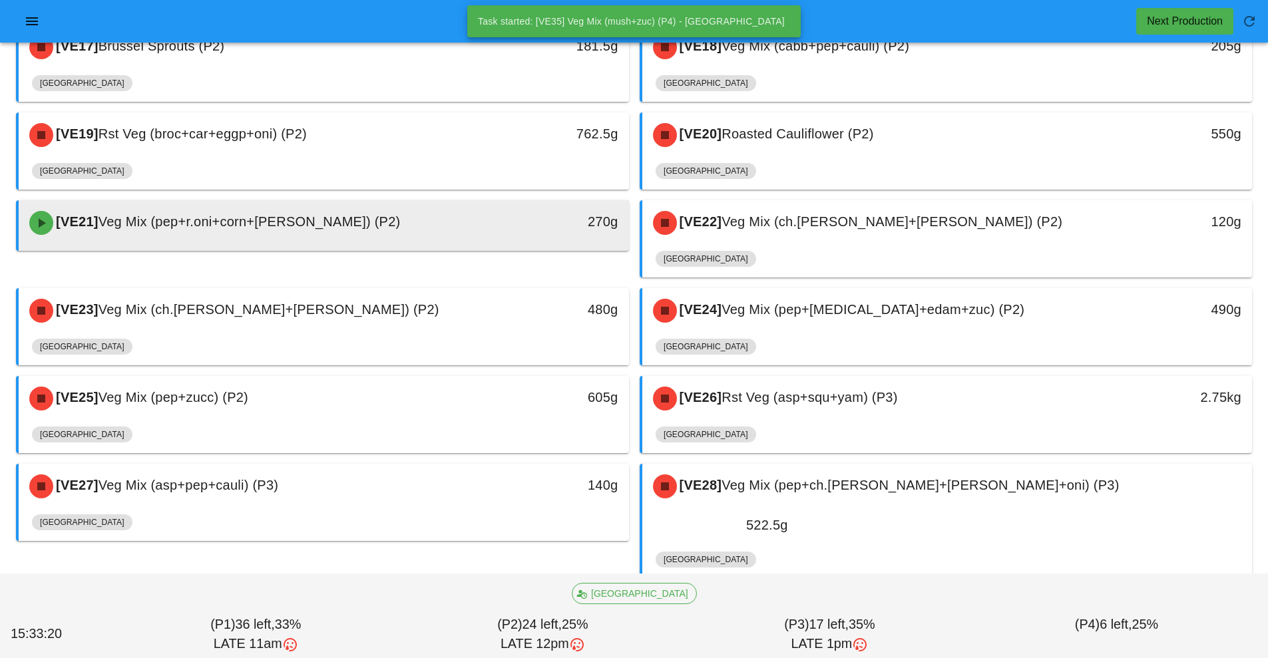
click at [494, 238] on div "270g" at bounding box center [550, 223] width 151 height 40
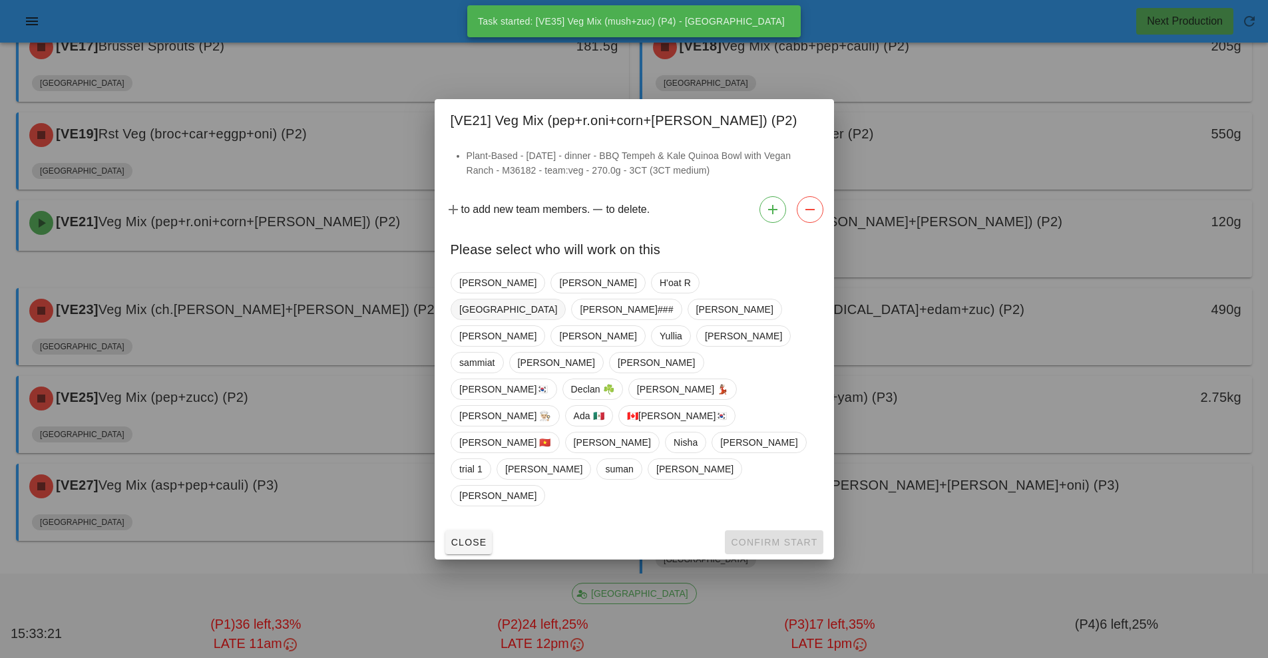
click at [557, 320] on span "[GEOGRAPHIC_DATA]" at bounding box center [508, 310] width 98 height 20
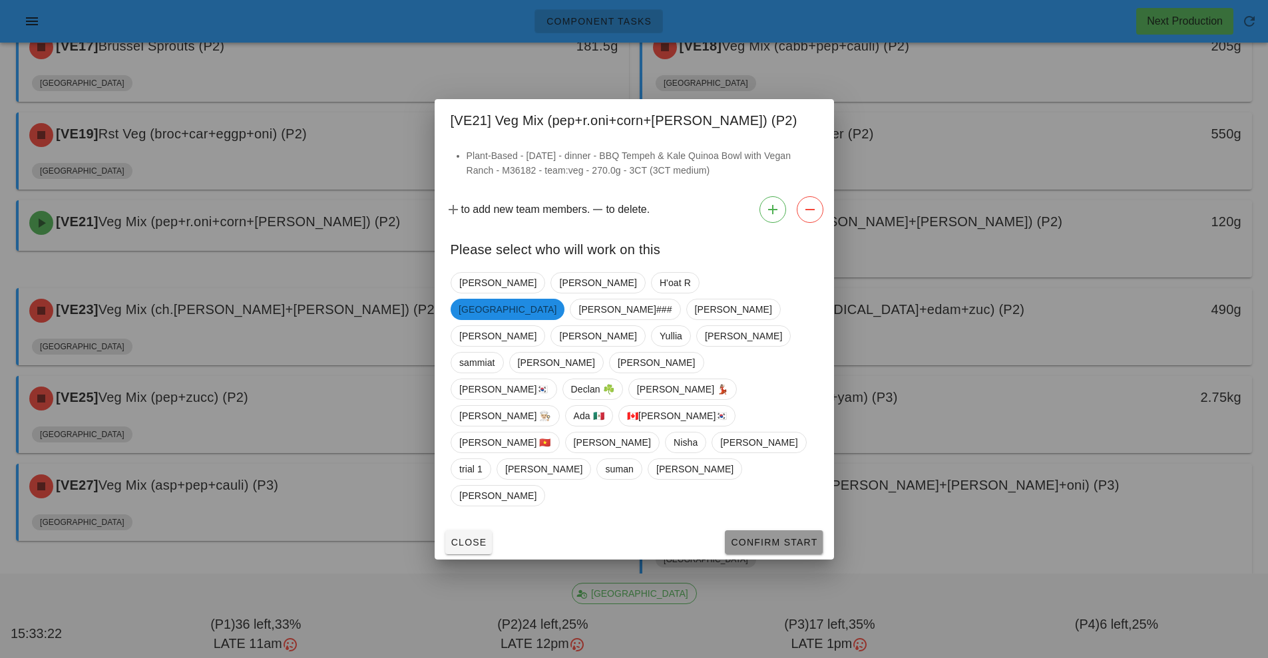
click at [772, 537] on span "Confirm Start" at bounding box center [773, 542] width 87 height 11
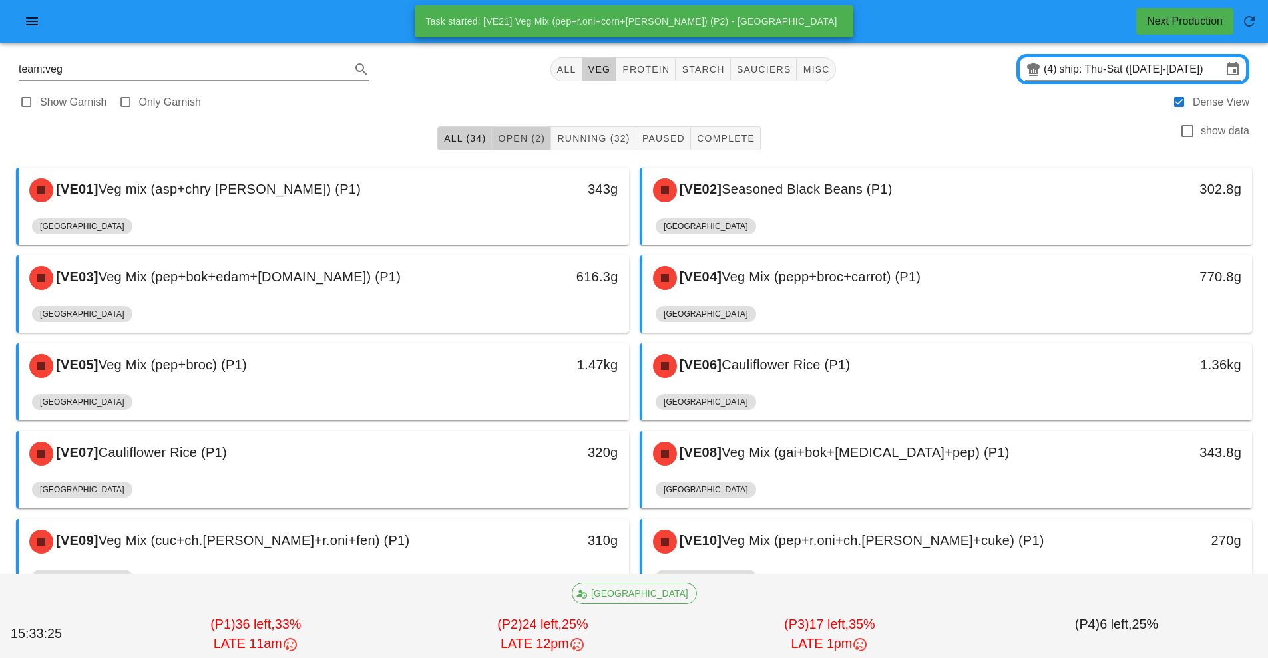
click at [549, 127] on button "Open (2)" at bounding box center [521, 138] width 59 height 24
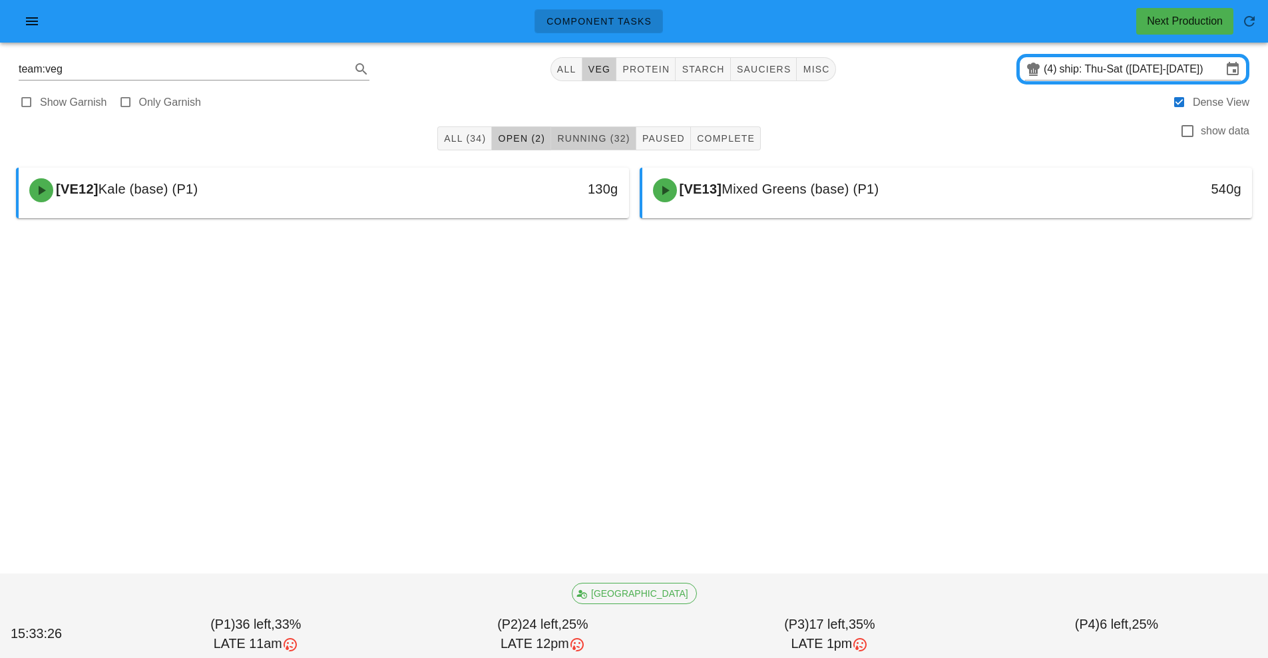
click at [606, 139] on span "Running (32)" at bounding box center [593, 138] width 73 height 11
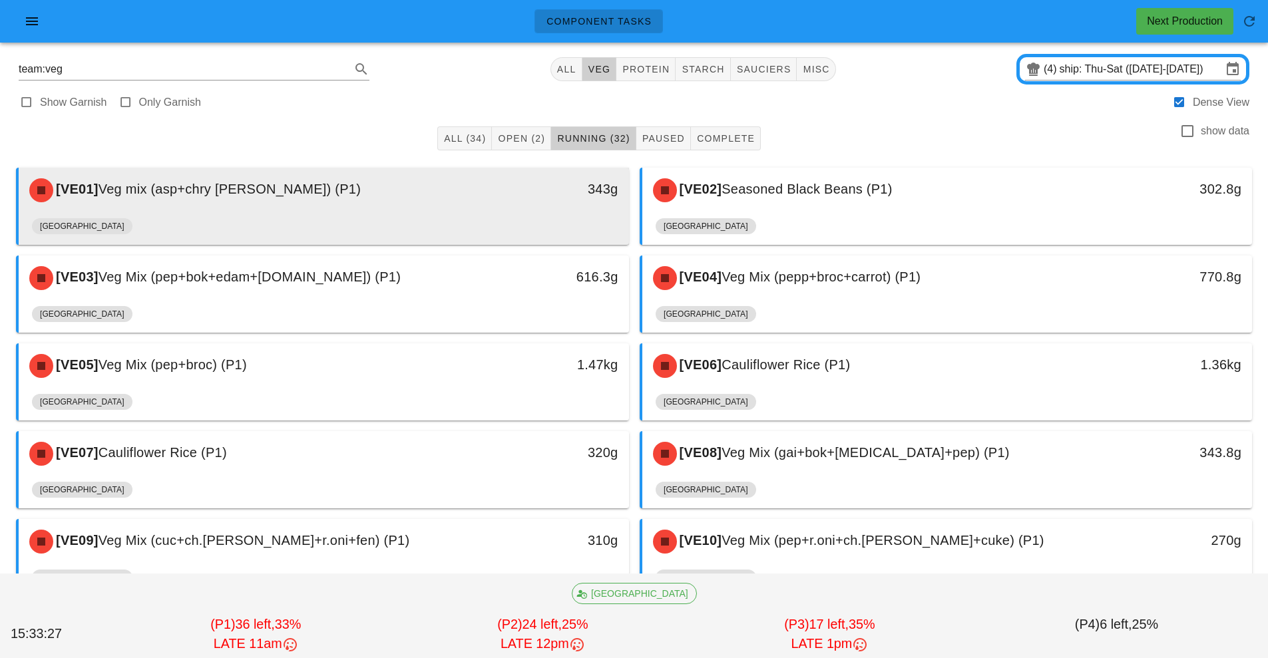
click at [168, 226] on div "[GEOGRAPHIC_DATA]" at bounding box center [324, 229] width 584 height 32
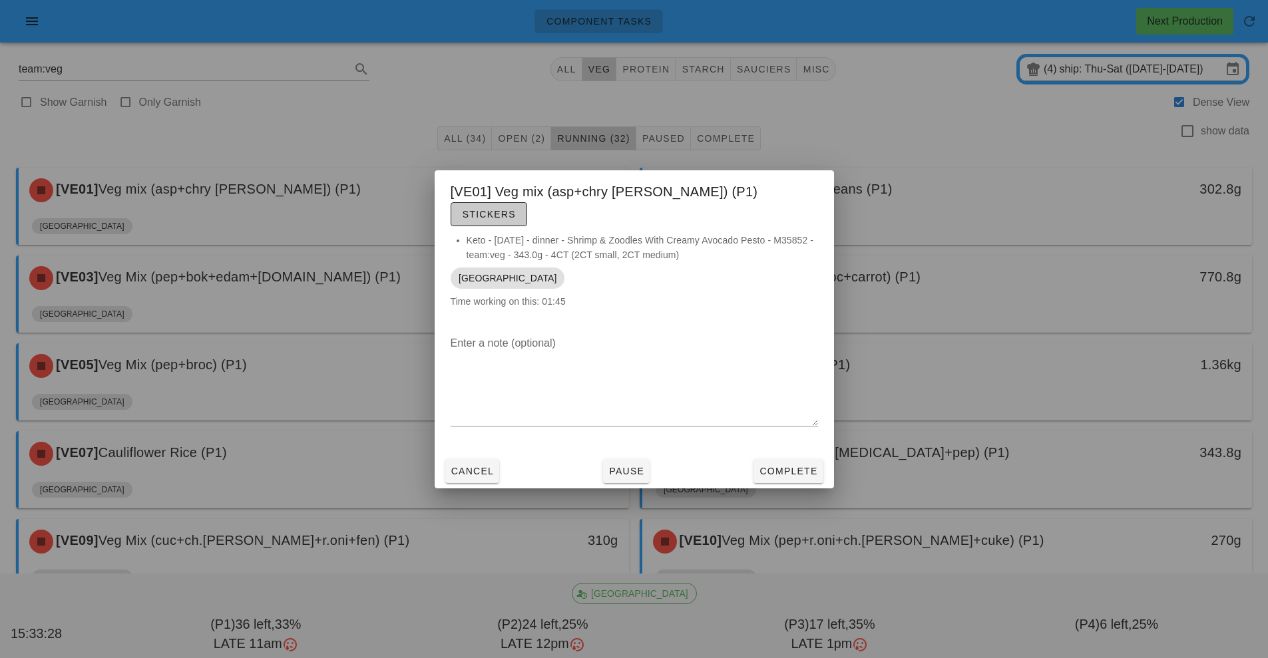
click at [516, 209] on span "Stickers" at bounding box center [489, 214] width 54 height 11
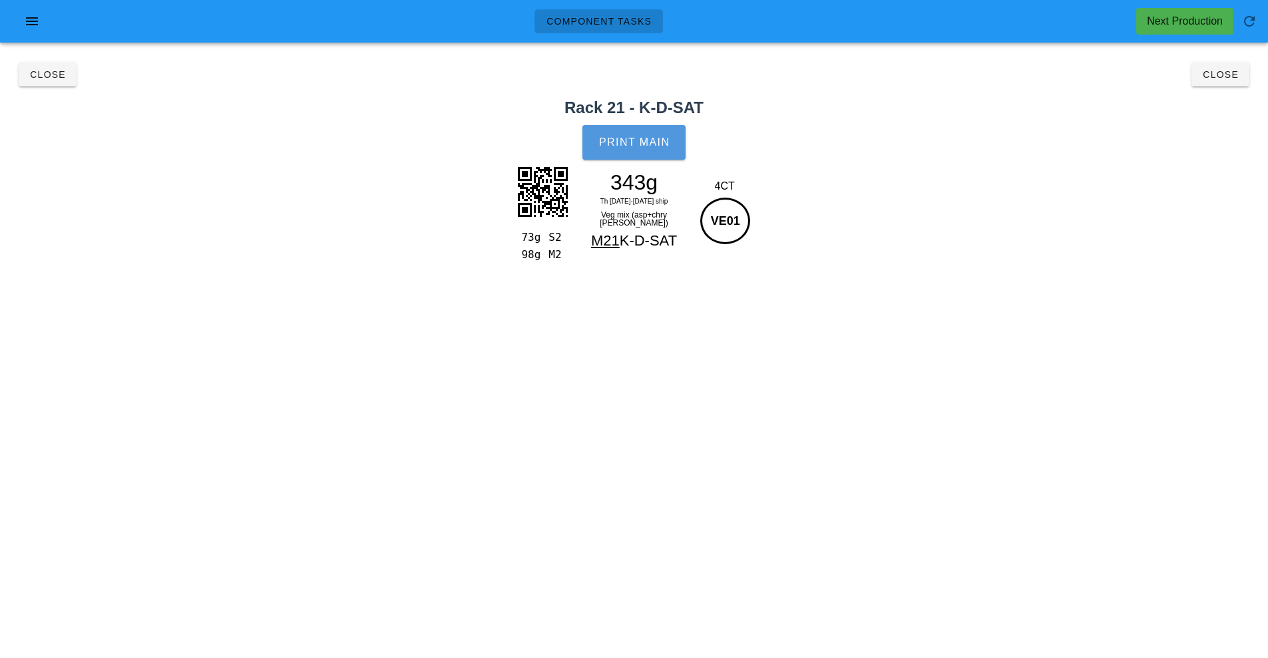
click at [652, 126] on button "Print Main" at bounding box center [633, 142] width 103 height 35
click at [1224, 77] on span "Close" at bounding box center [1220, 74] width 37 height 11
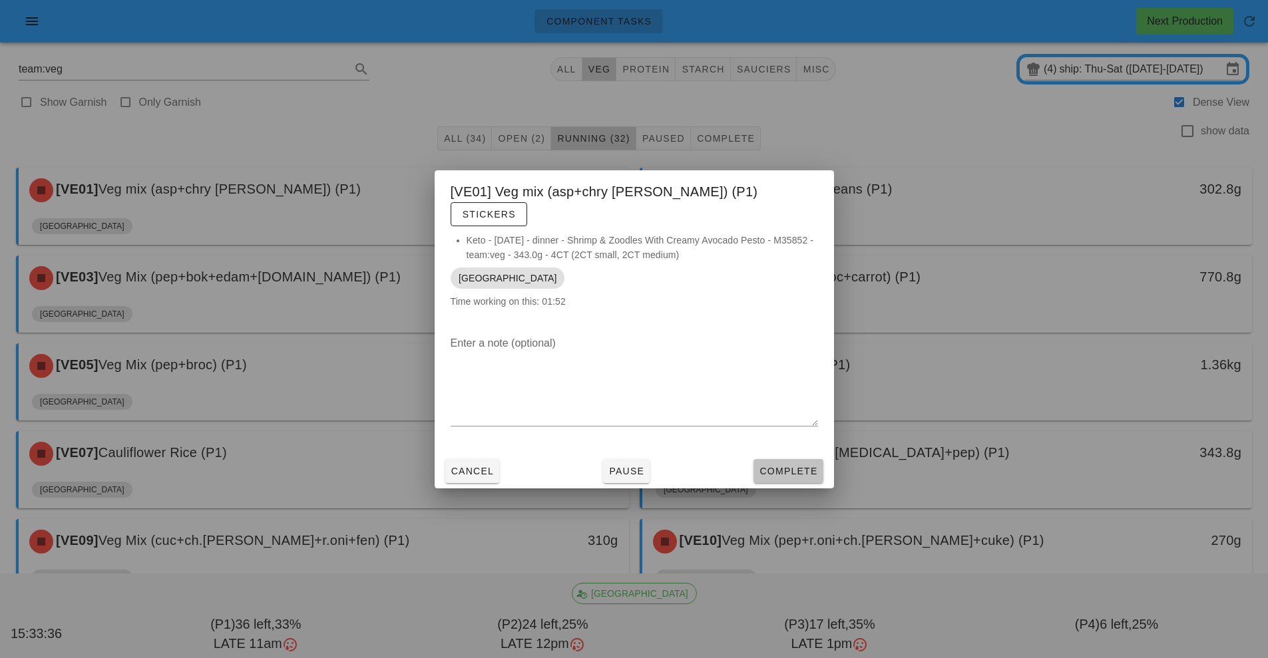
click at [794, 466] on span "Complete" at bounding box center [788, 471] width 59 height 11
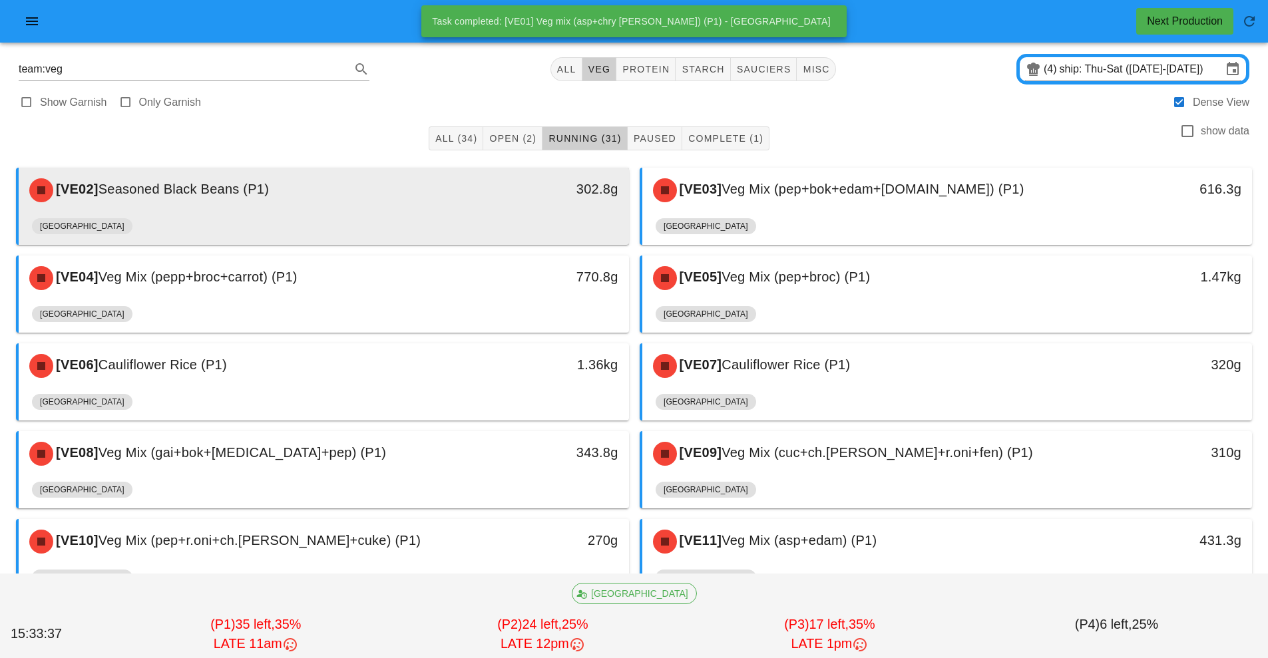
click at [559, 208] on div "302.8g" at bounding box center [550, 190] width 151 height 40
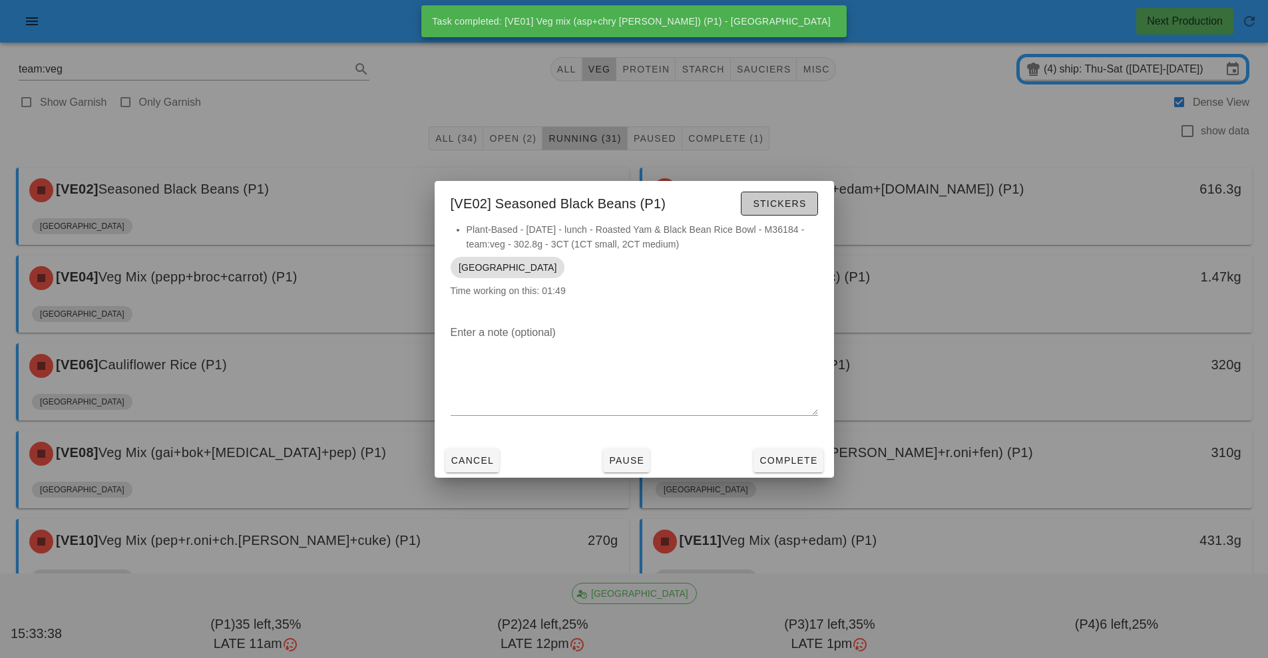
click at [788, 202] on span "Stickers" at bounding box center [779, 203] width 54 height 11
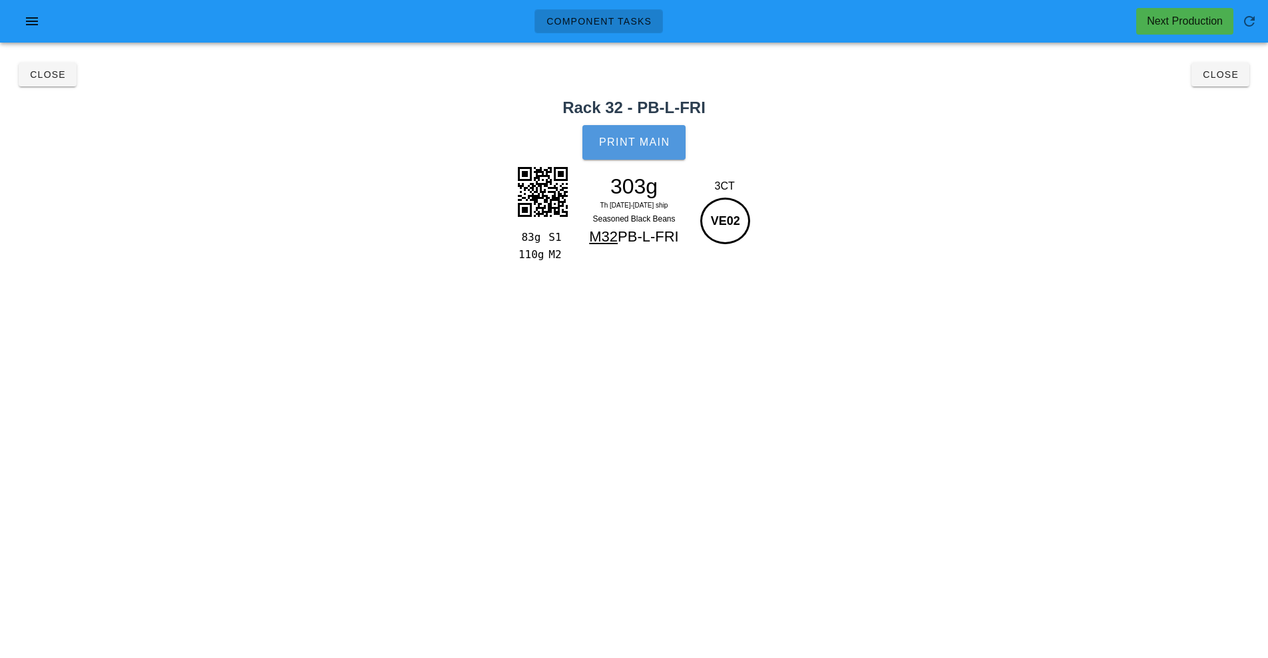
click at [675, 144] on button "Print Main" at bounding box center [633, 142] width 103 height 35
click at [1223, 73] on span "Close" at bounding box center [1220, 74] width 37 height 11
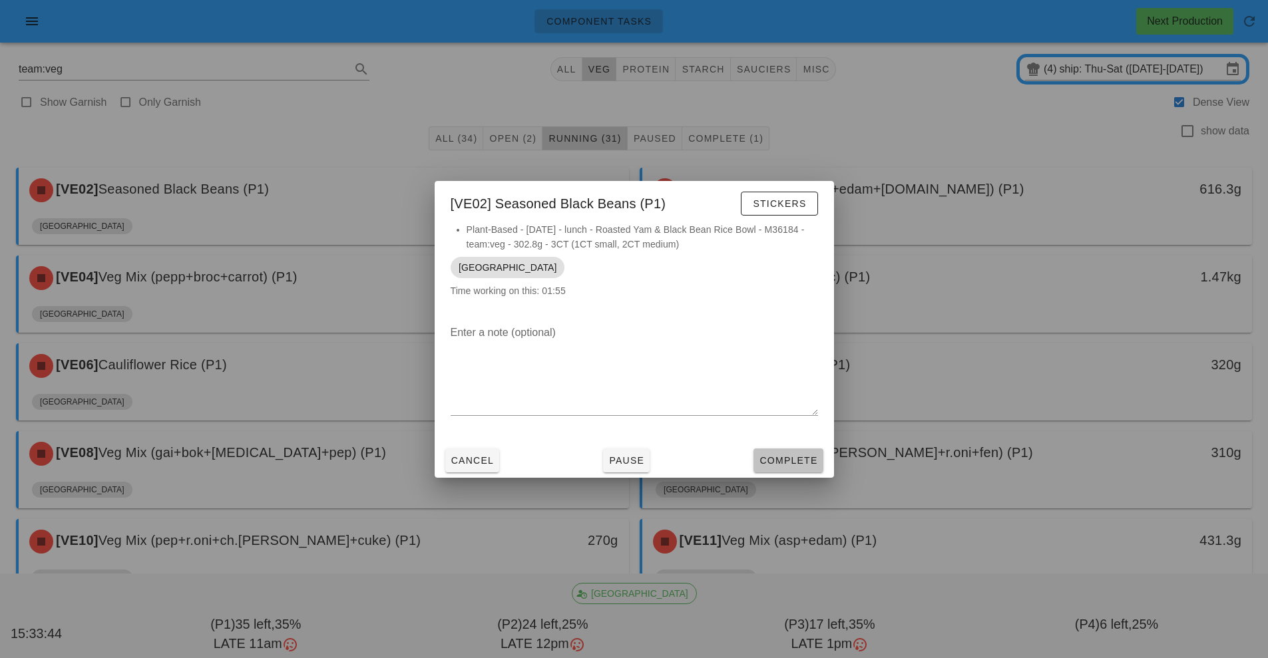
click at [791, 472] on button "Complete" at bounding box center [788, 461] width 69 height 24
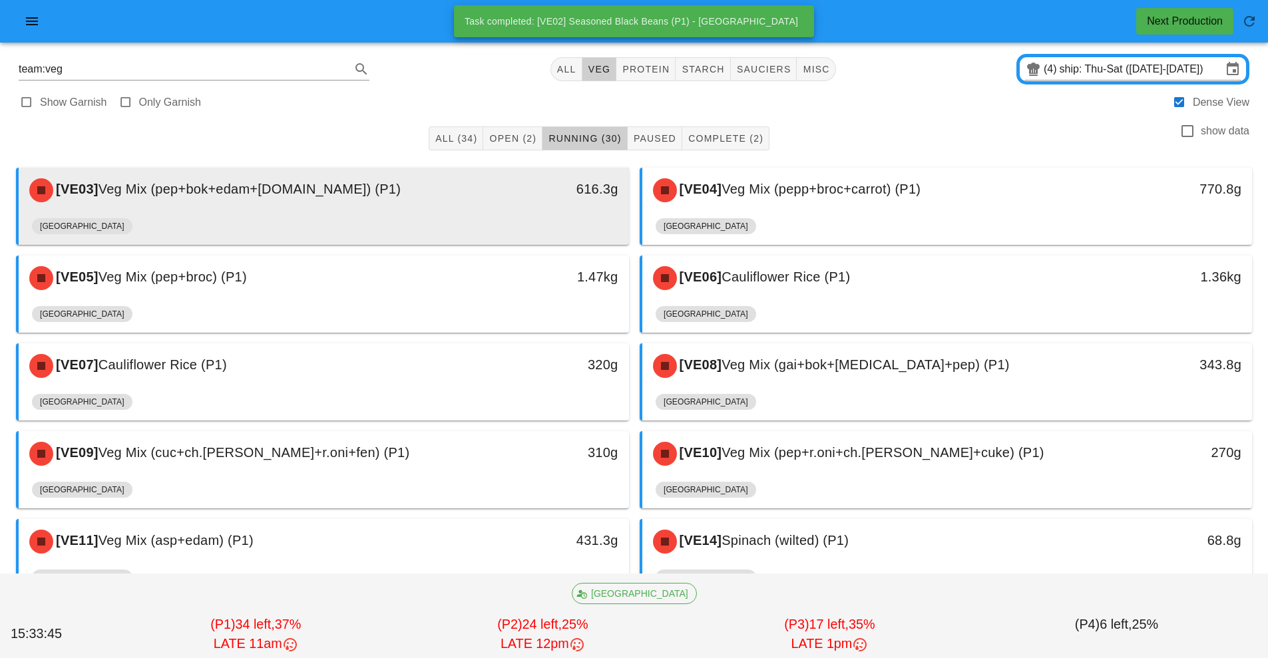
click at [525, 200] on div "616.3g" at bounding box center [550, 190] width 151 height 40
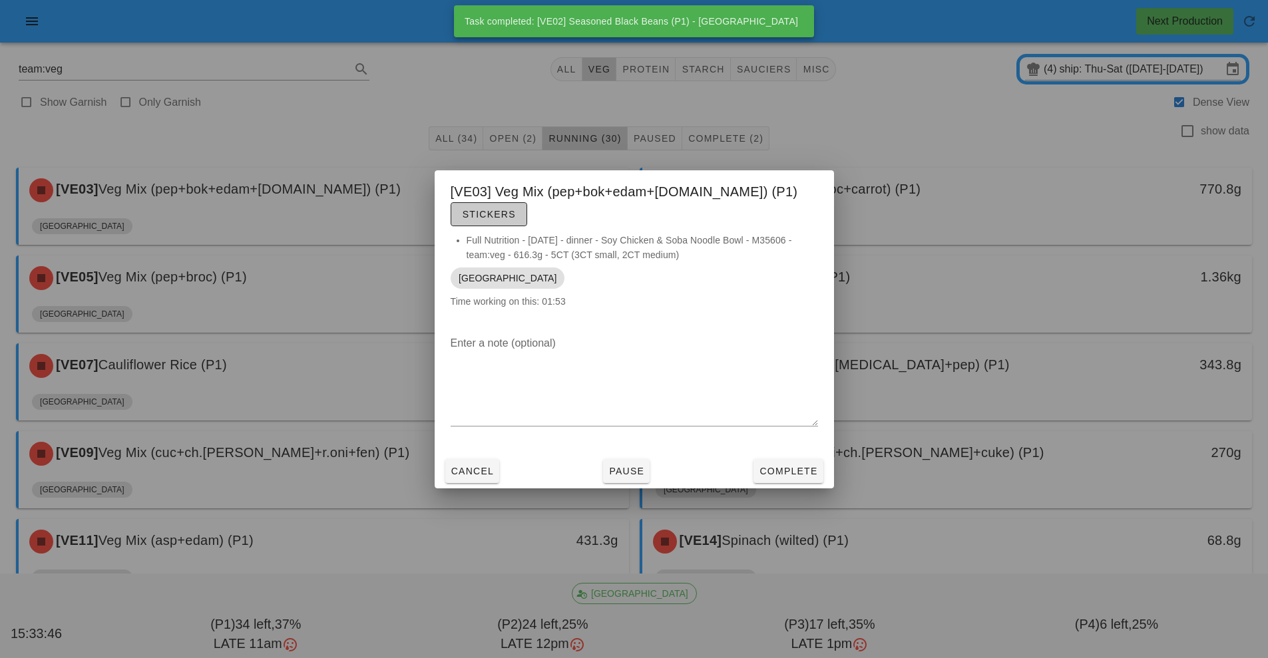
click at [516, 209] on span "Stickers" at bounding box center [489, 214] width 54 height 11
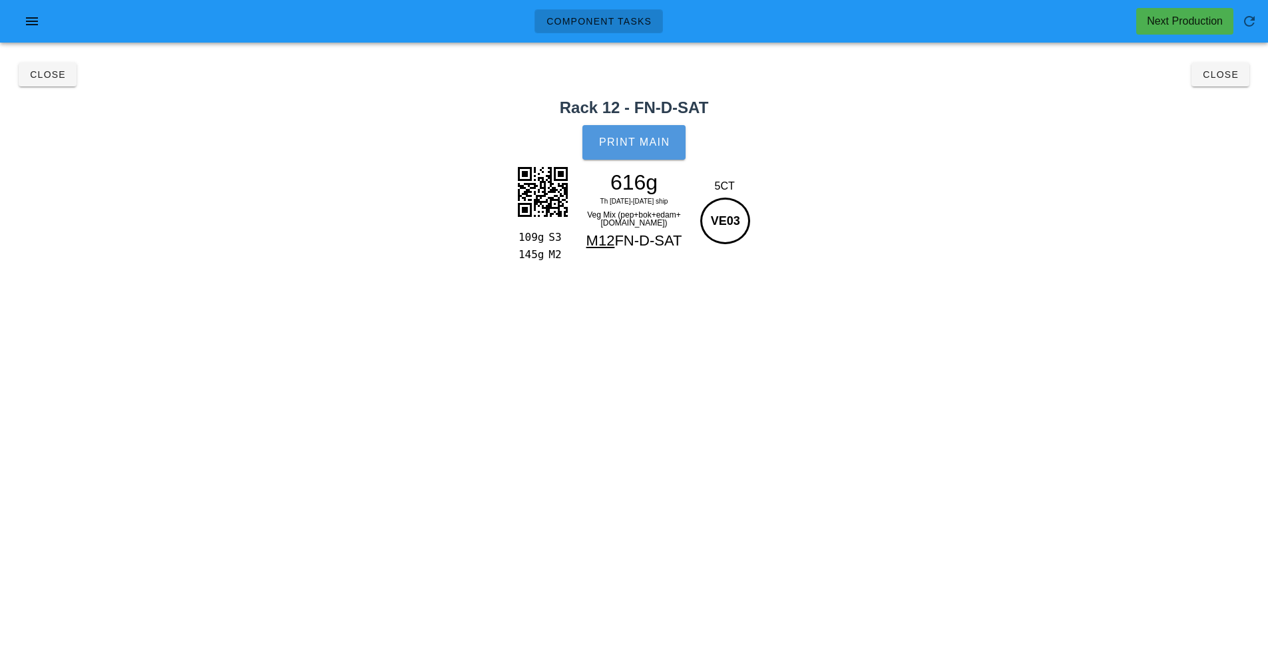
click at [665, 141] on span "Print Main" at bounding box center [634, 142] width 72 height 12
click at [1233, 86] on button "Close" at bounding box center [1221, 75] width 58 height 24
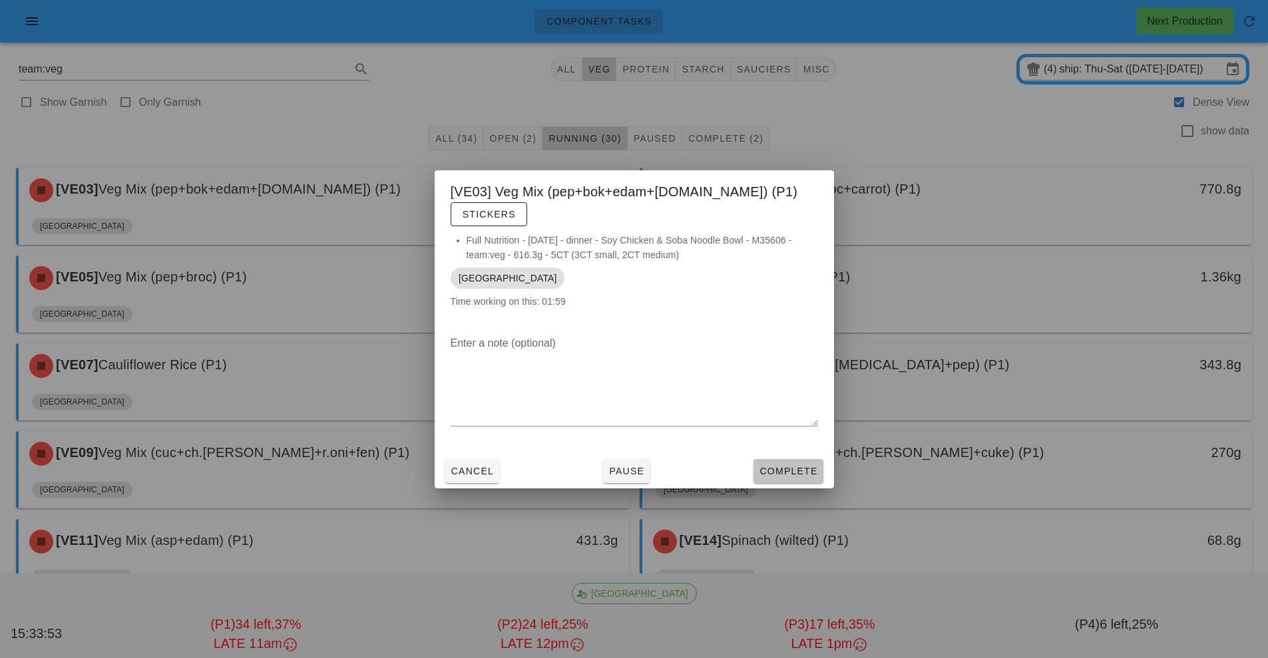
click at [793, 469] on button "Complete" at bounding box center [788, 471] width 69 height 24
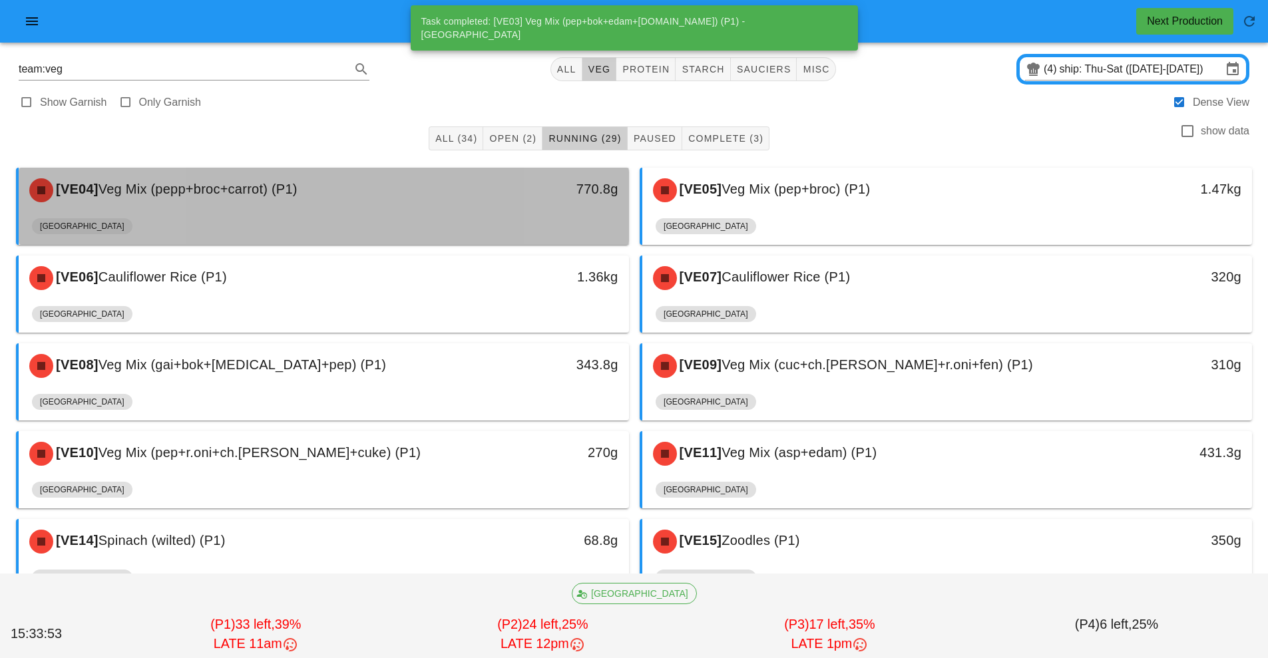
click at [493, 217] on div "[GEOGRAPHIC_DATA]" at bounding box center [324, 229] width 584 height 32
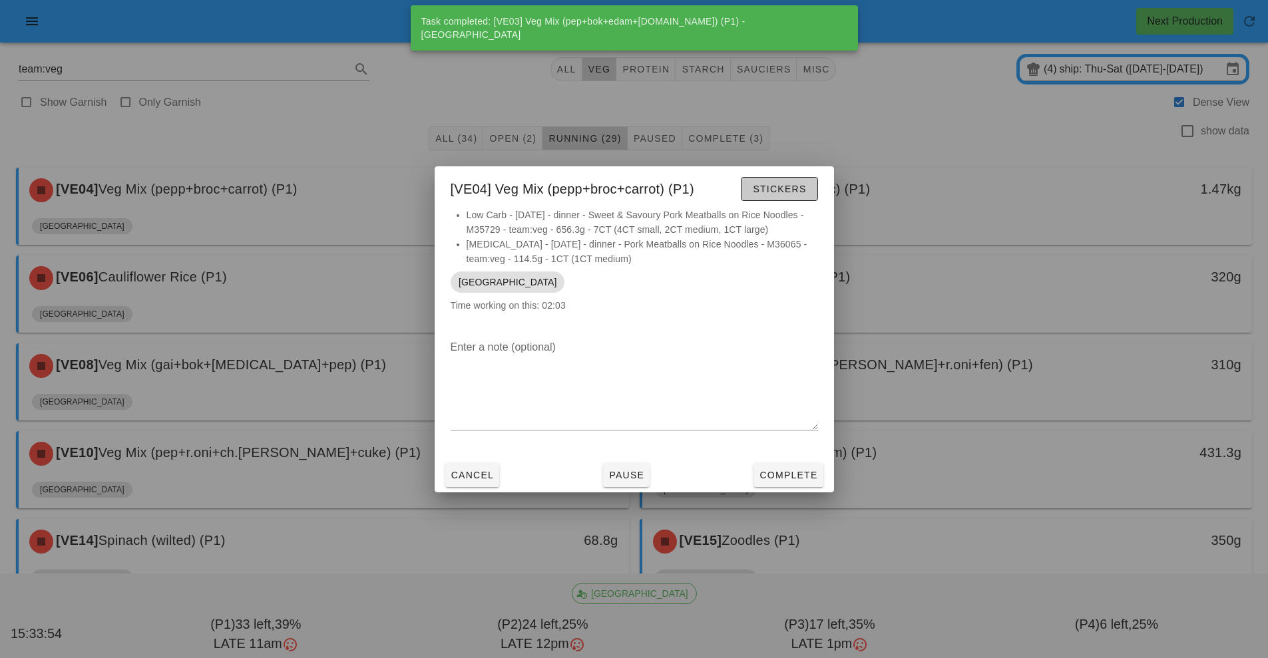
click at [799, 188] on span "Stickers" at bounding box center [779, 189] width 54 height 11
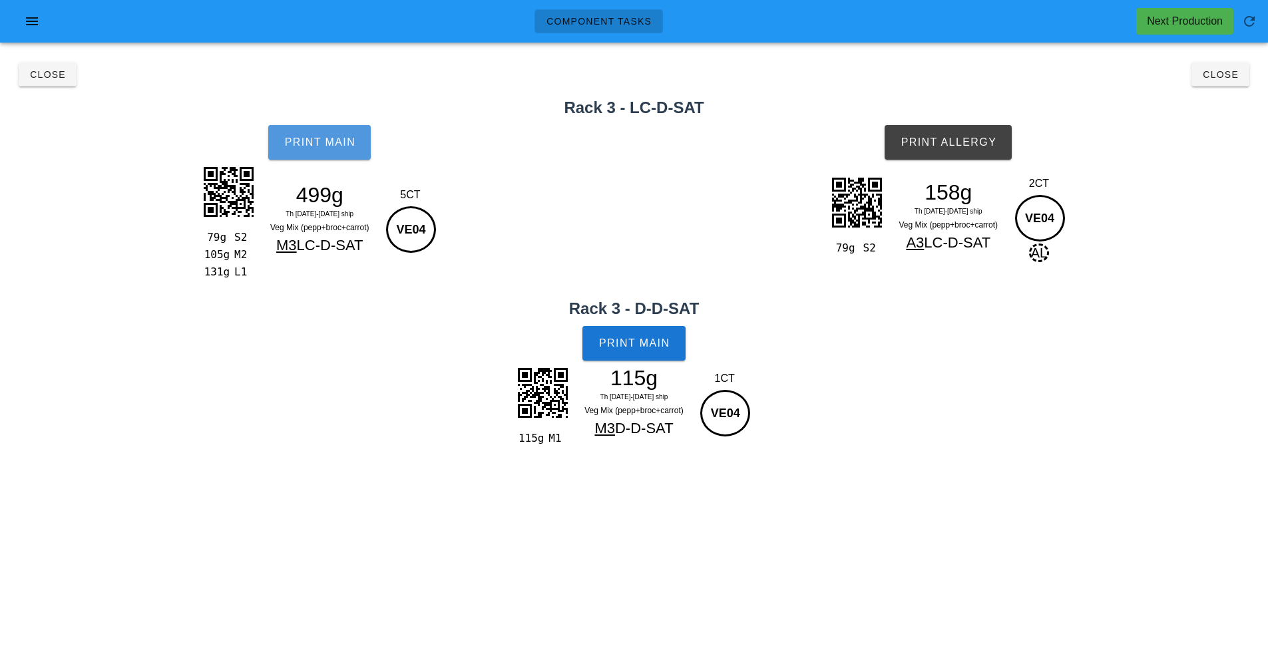
click at [363, 155] on button "Print Main" at bounding box center [319, 142] width 103 height 35
click at [658, 344] on span "Print Main" at bounding box center [634, 344] width 72 height 12
click at [995, 151] on button "Print Allergy" at bounding box center [948, 142] width 127 height 35
click at [1236, 81] on button "Close" at bounding box center [1221, 75] width 58 height 24
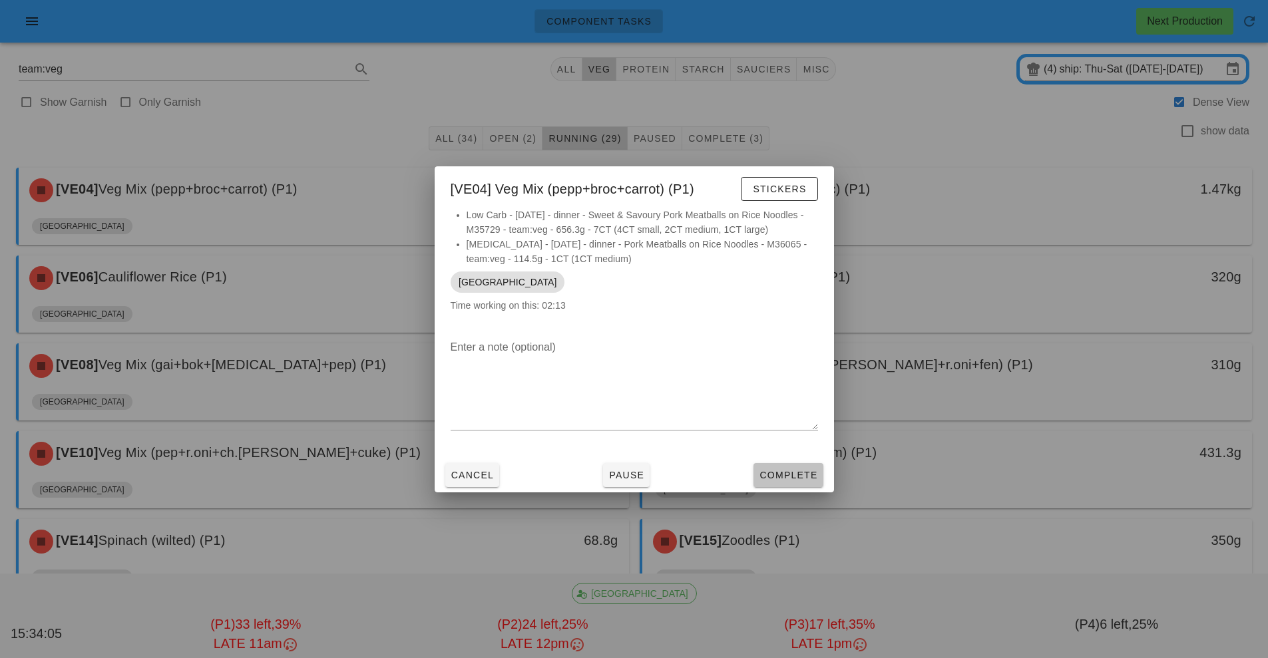
click at [795, 479] on span "Complete" at bounding box center [788, 475] width 59 height 11
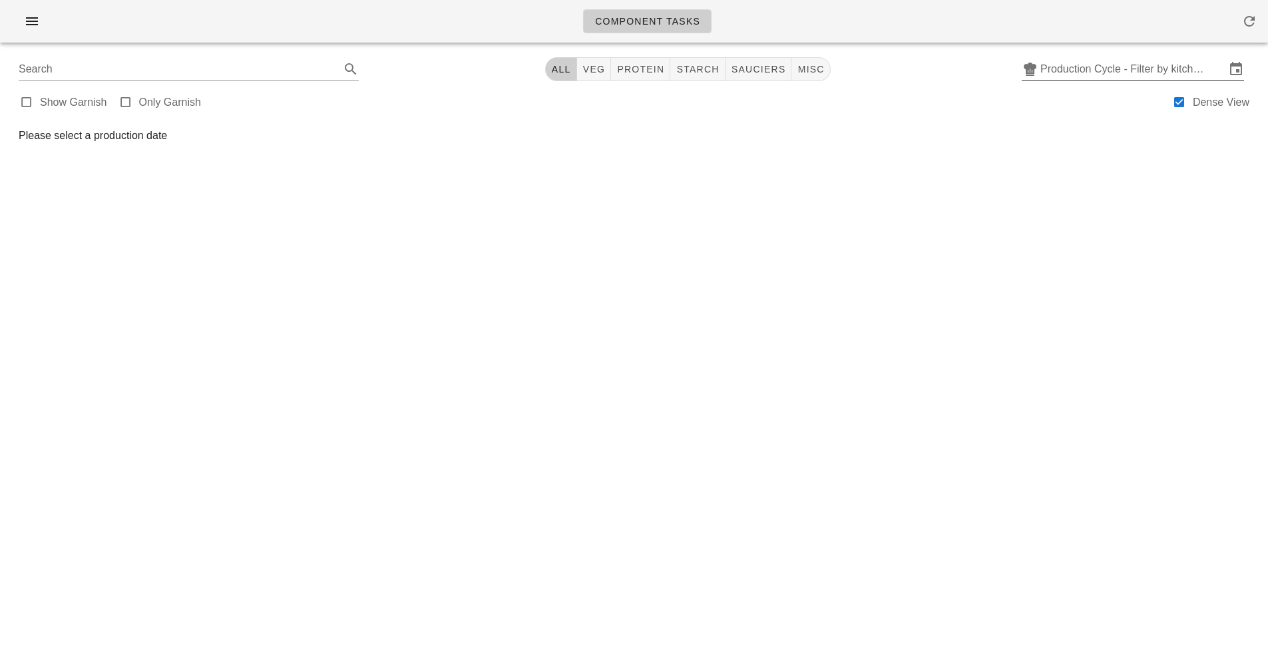
click at [1130, 63] on input "Production Cycle - Filter by kitchen production schedules" at bounding box center [1132, 69] width 185 height 21
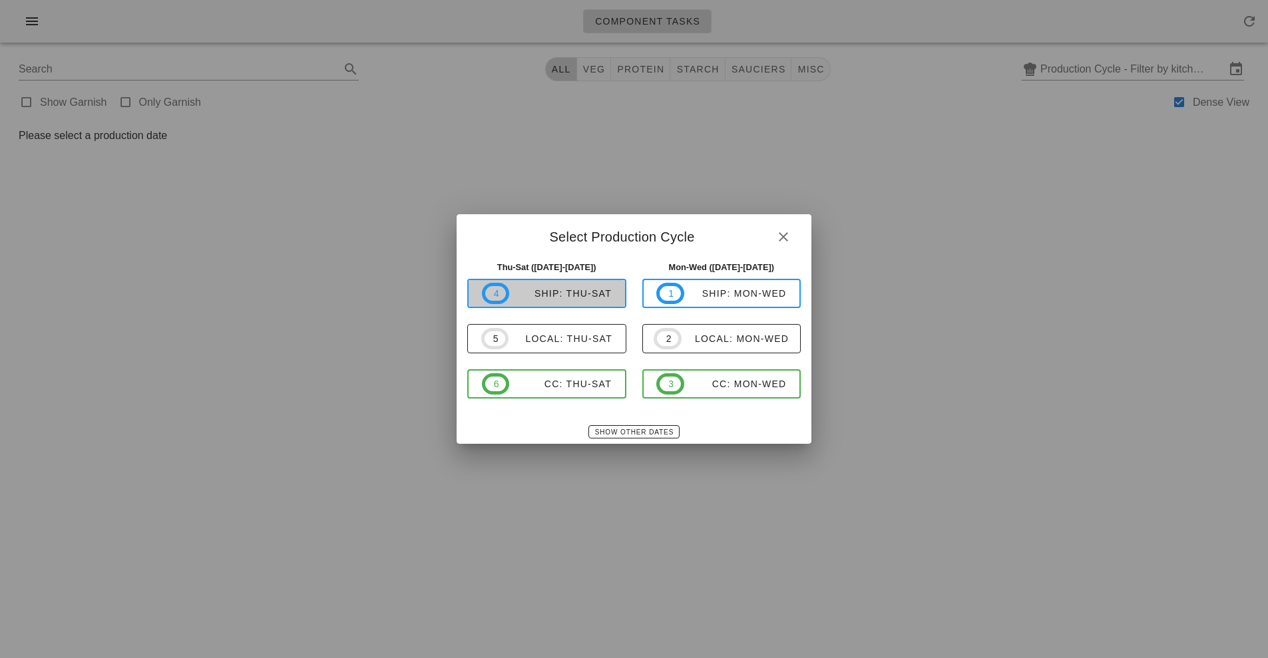
click at [585, 300] on span "4 ship: Thu-Sat" at bounding box center [547, 293] width 130 height 21
type input "ship: Thu-Sat ([DATE]-[DATE])"
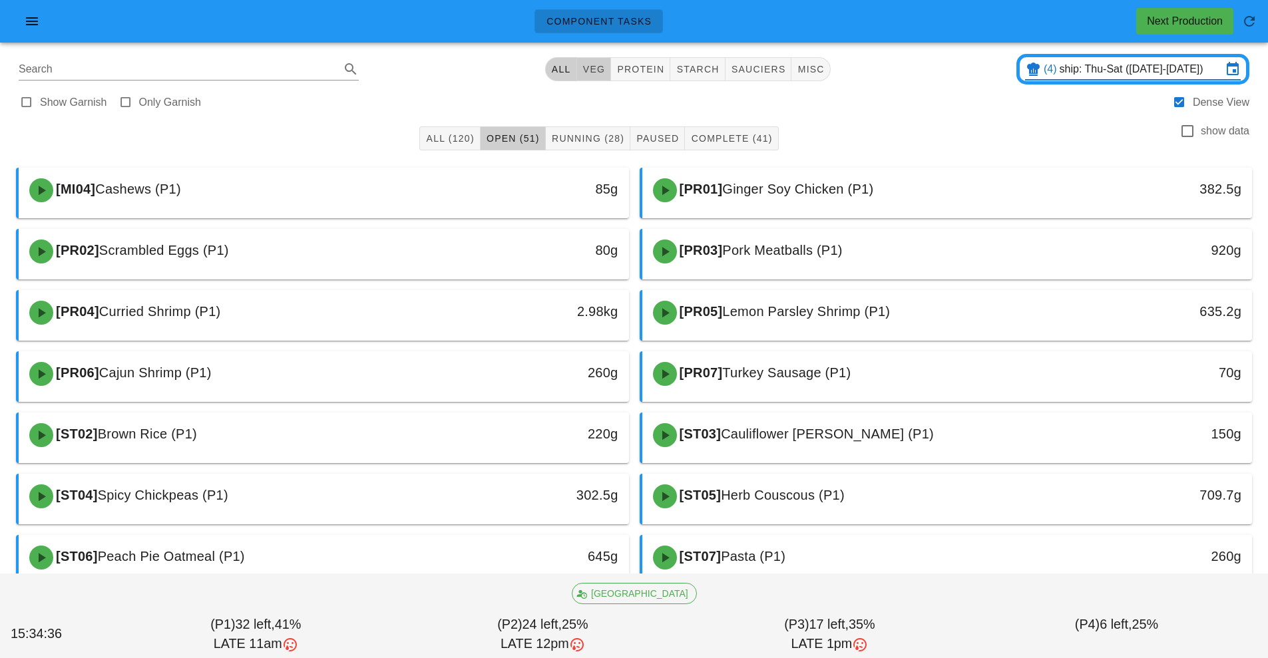
click at [594, 67] on span "veg" at bounding box center [593, 69] width 23 height 11
type input "team:veg"
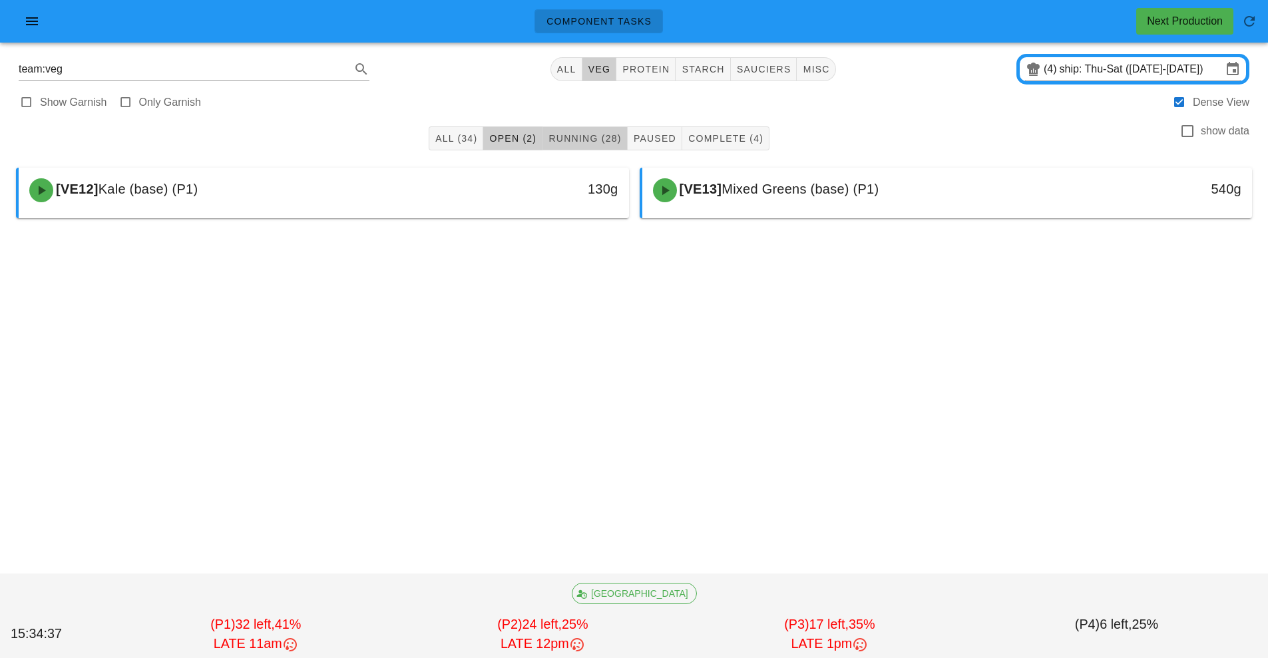
click at [598, 143] on span "Running (28)" at bounding box center [584, 138] width 73 height 11
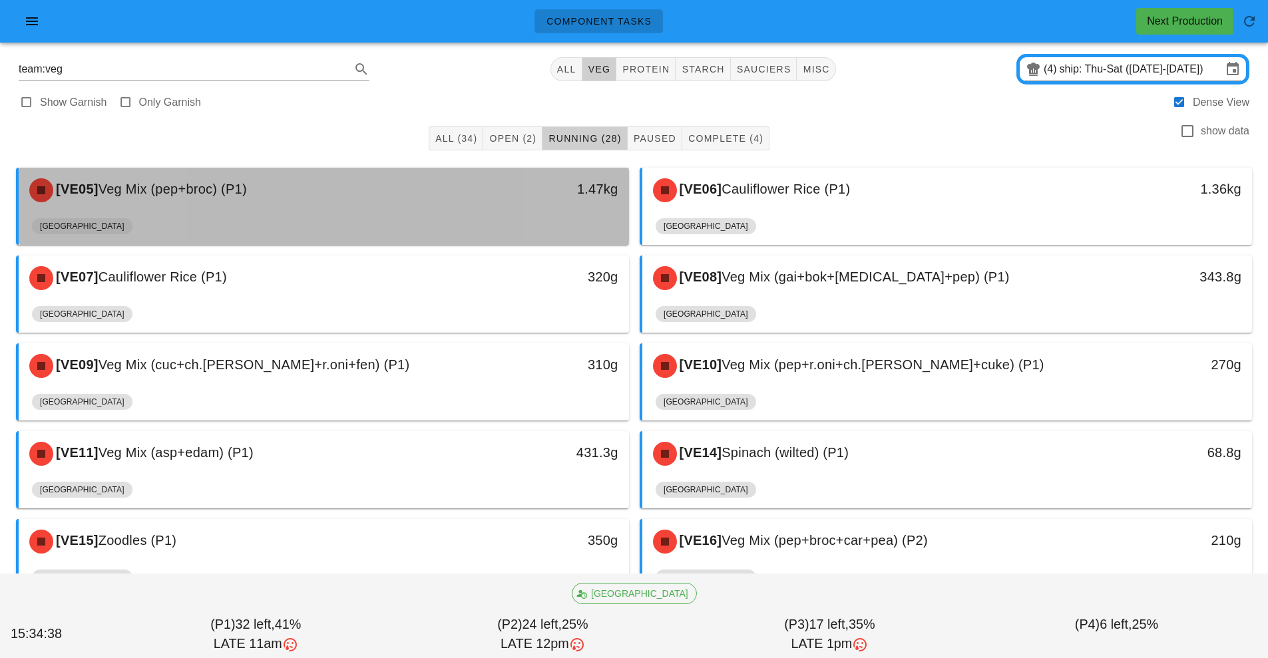
click at [489, 212] on div "[VE05] Veg Mix (pep+broc) (P1) 1.47kg" at bounding box center [324, 190] width 610 height 45
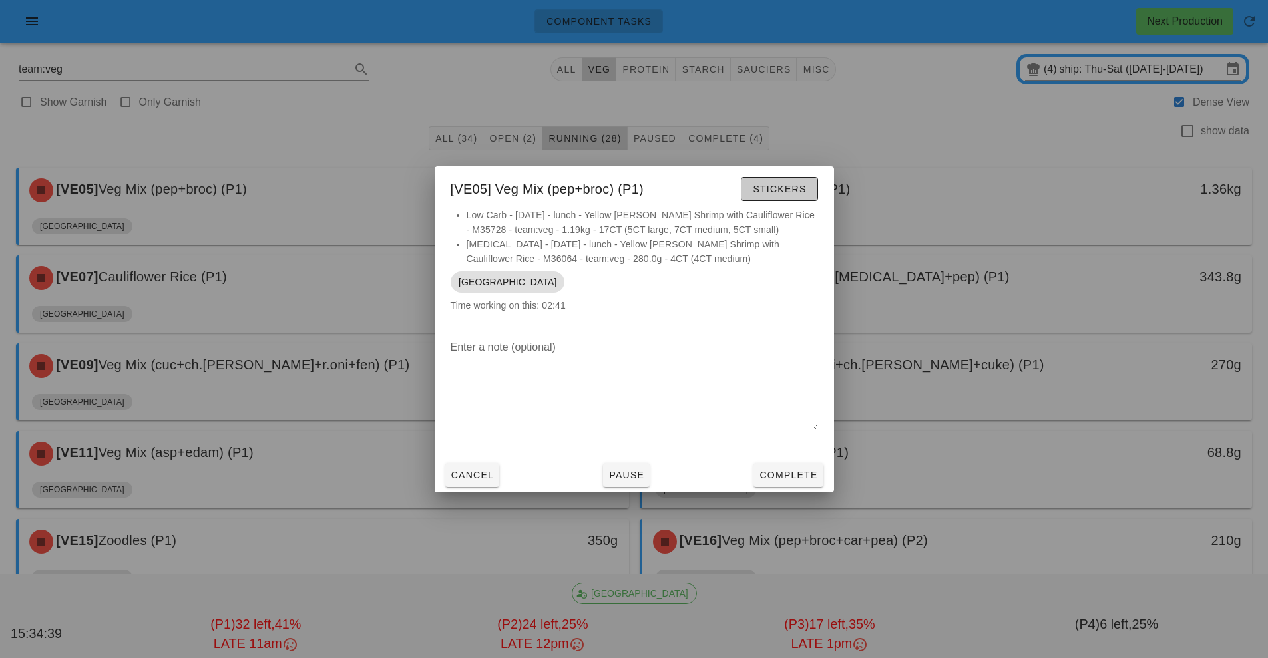
click at [804, 190] on span "Stickers" at bounding box center [779, 189] width 54 height 11
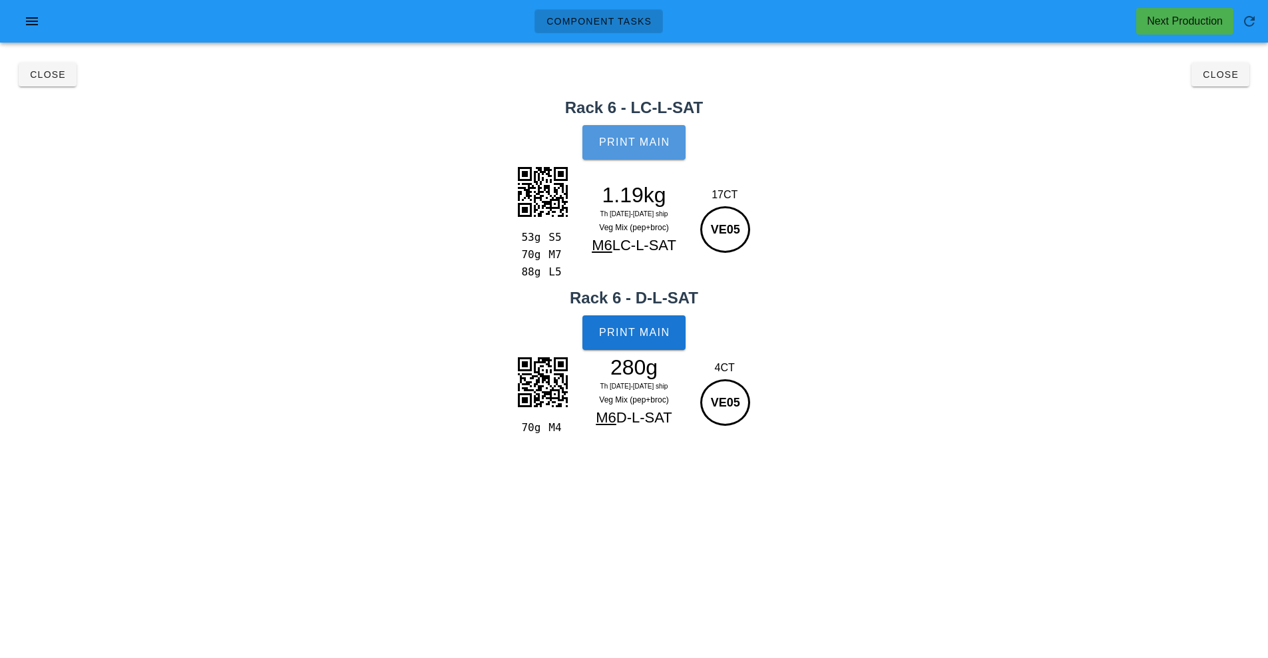
click at [660, 137] on span "Print Main" at bounding box center [634, 142] width 72 height 12
click at [655, 339] on button "Print Main" at bounding box center [633, 333] width 103 height 35
click at [1208, 82] on button "Close" at bounding box center [1221, 75] width 58 height 24
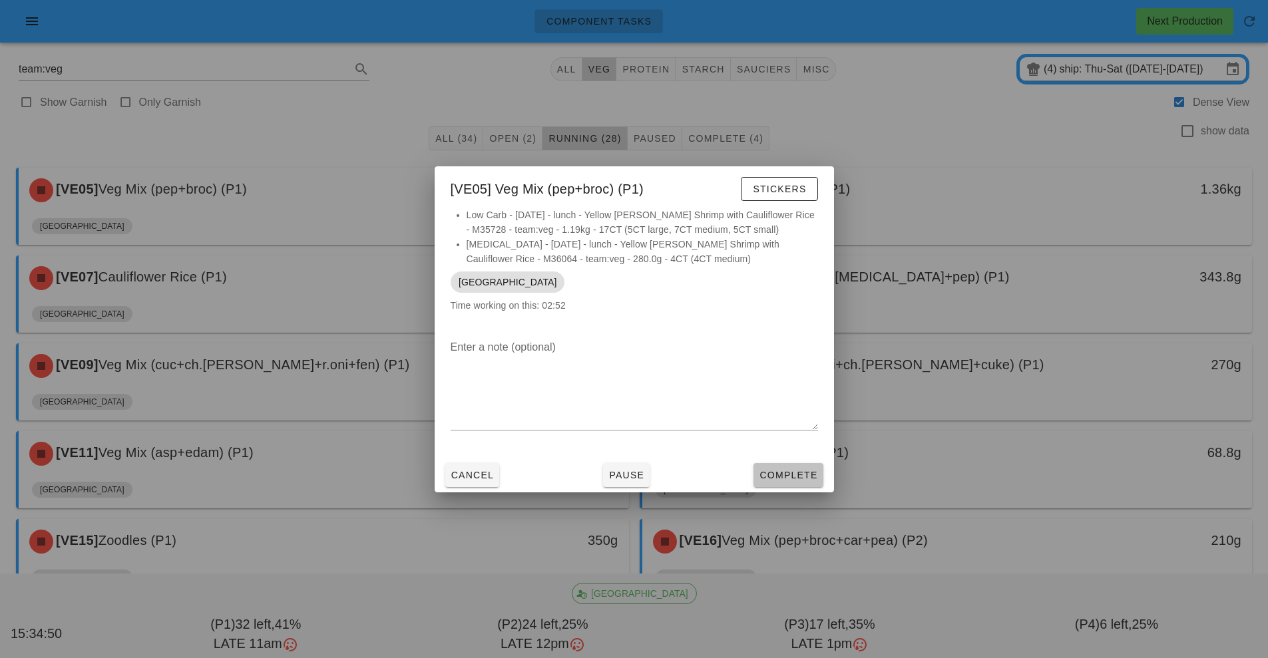
click at [795, 485] on button "Complete" at bounding box center [788, 475] width 69 height 24
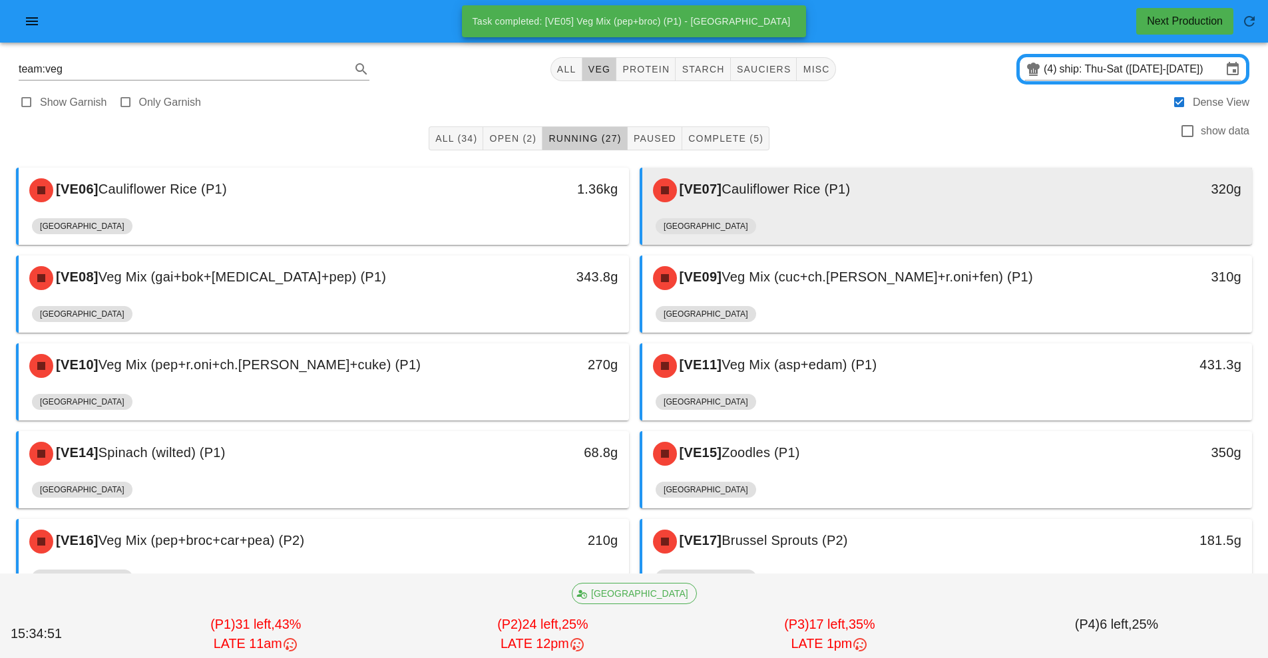
click at [849, 202] on div "[VE07] Cauliflower Rice (P1)" at bounding box center [871, 190] width 453 height 40
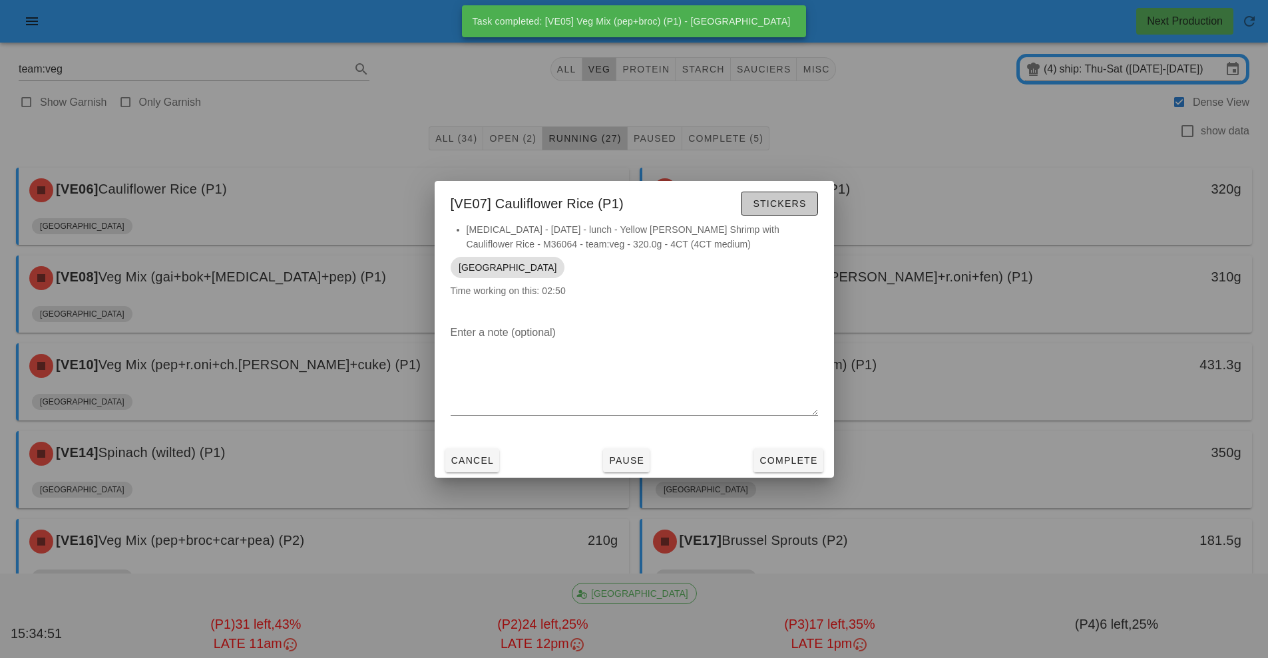
click at [786, 205] on span "Stickers" at bounding box center [779, 203] width 54 height 11
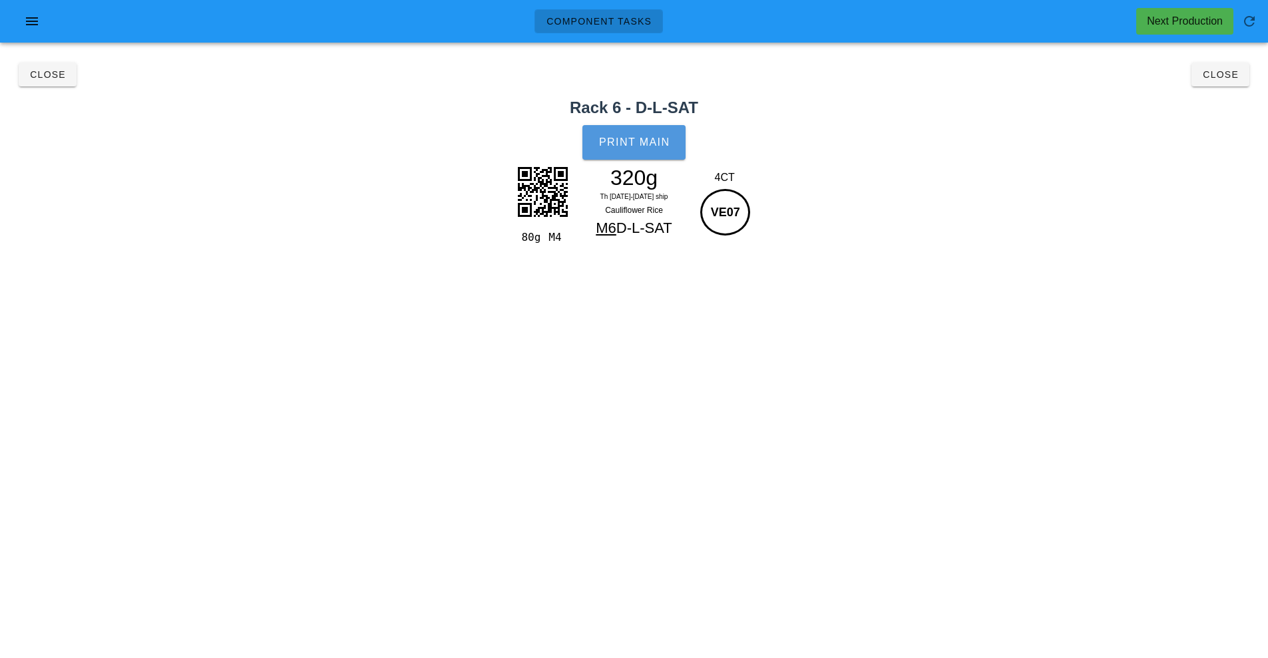
click at [674, 142] on button "Print Main" at bounding box center [633, 142] width 103 height 35
click at [1234, 84] on button "Close" at bounding box center [1221, 75] width 58 height 24
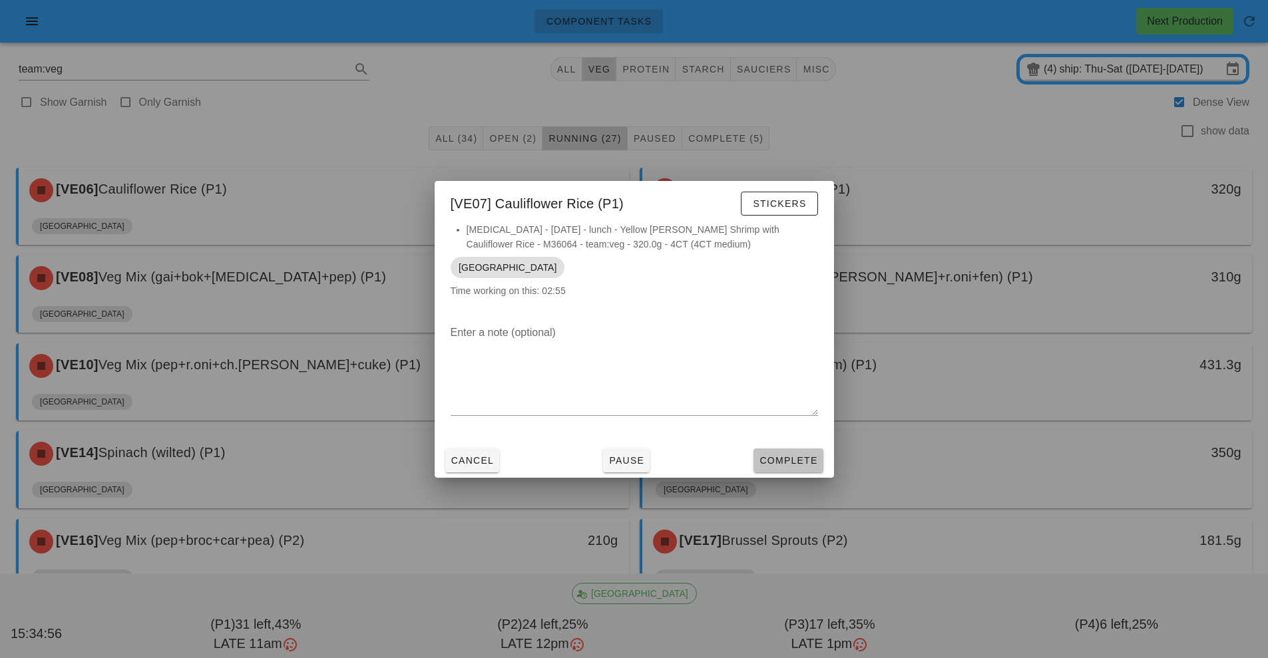
click at [808, 463] on span "Complete" at bounding box center [788, 460] width 59 height 11
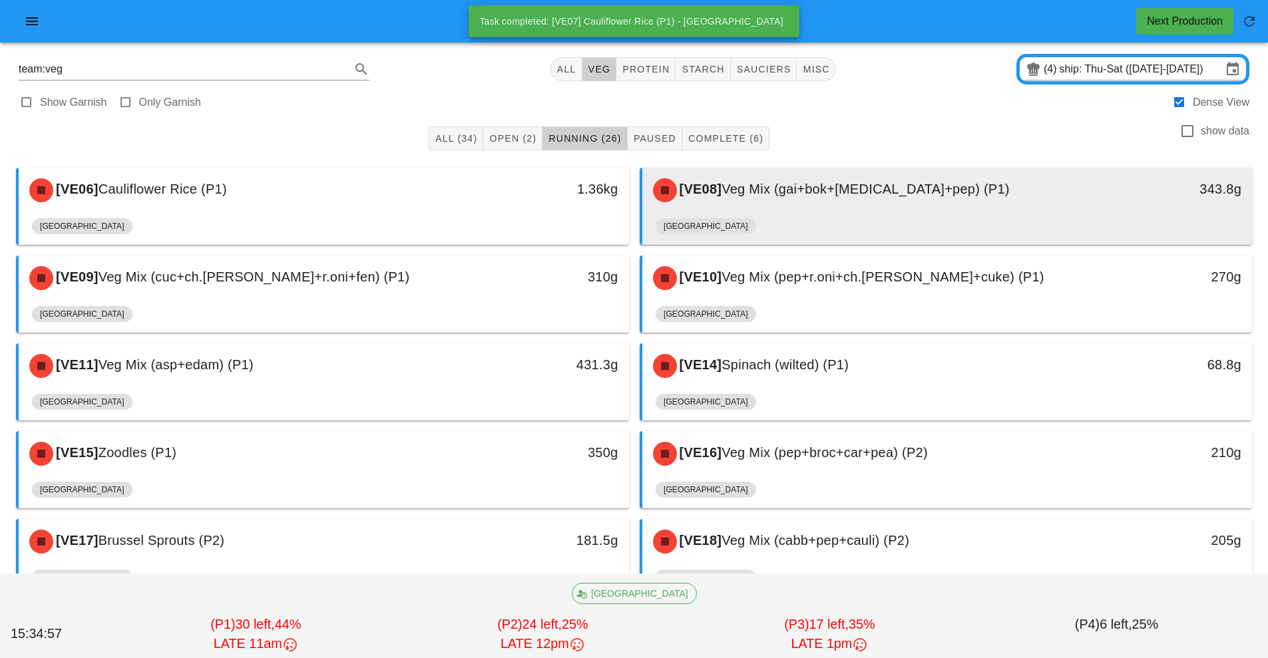
click at [852, 206] on div "[VE08] Veg Mix (gai+bok+caul+pep) (P1)" at bounding box center [871, 190] width 453 height 40
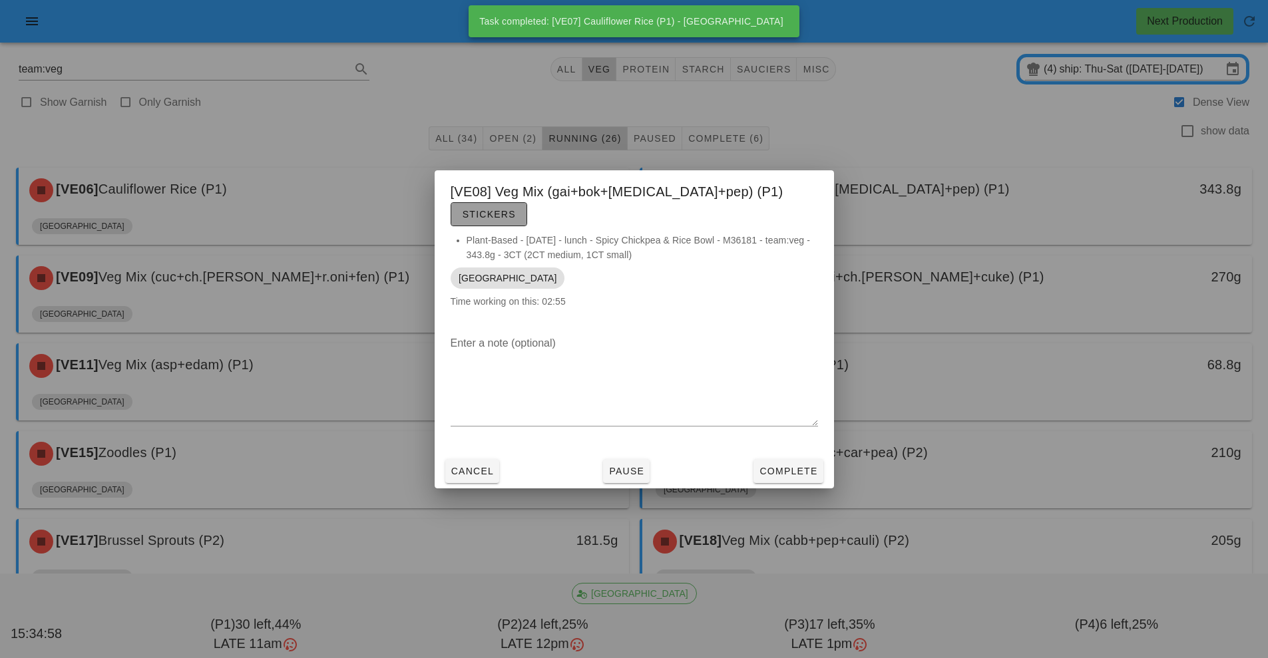
click at [516, 209] on span "Stickers" at bounding box center [489, 214] width 54 height 11
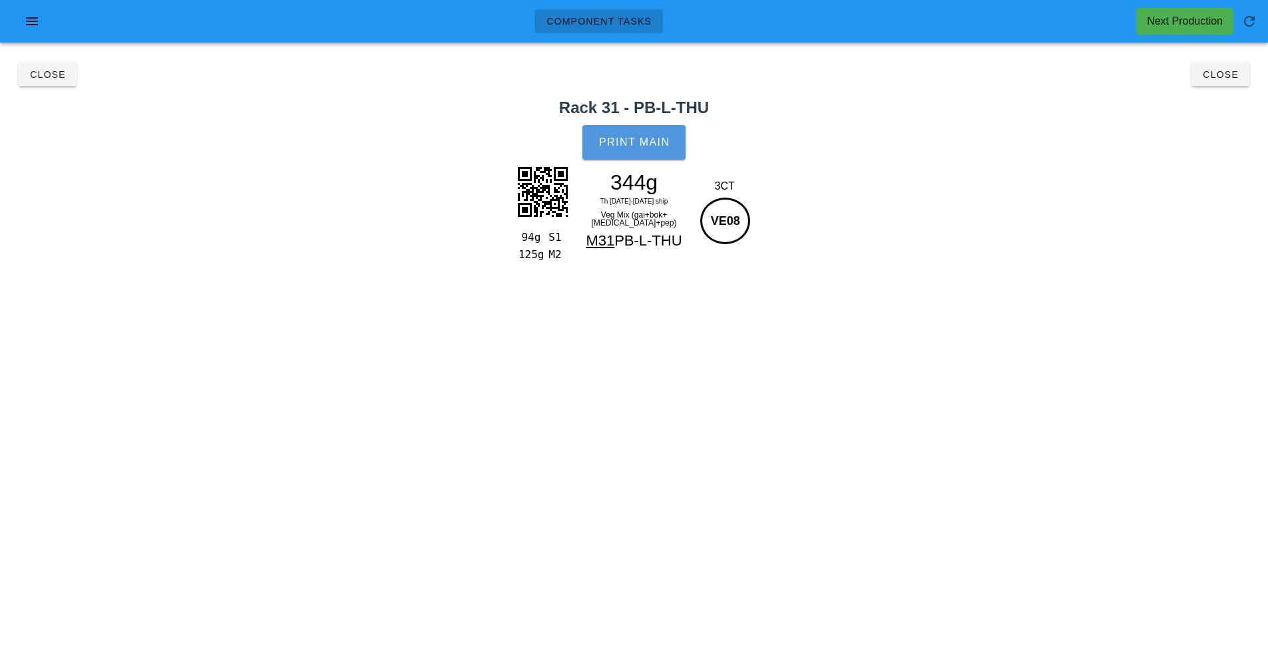
click at [634, 151] on button "Print Main" at bounding box center [633, 142] width 103 height 35
click at [1228, 66] on button "Close" at bounding box center [1221, 75] width 58 height 24
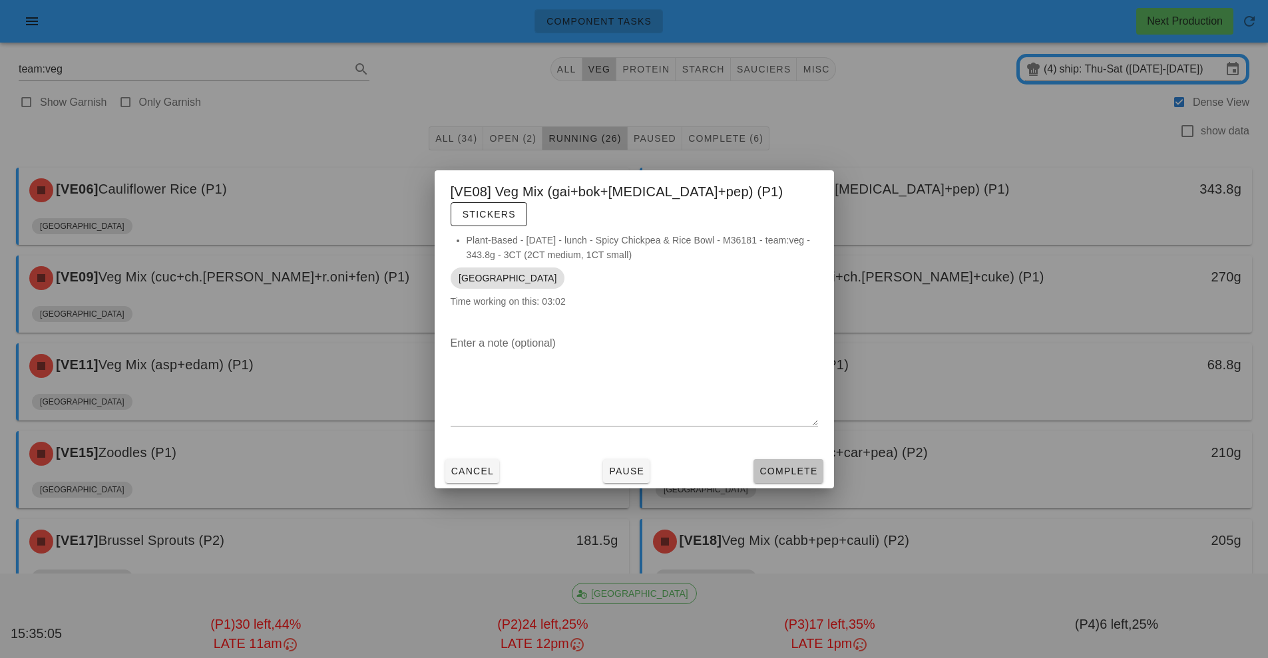
click at [800, 469] on button "Complete" at bounding box center [788, 471] width 69 height 24
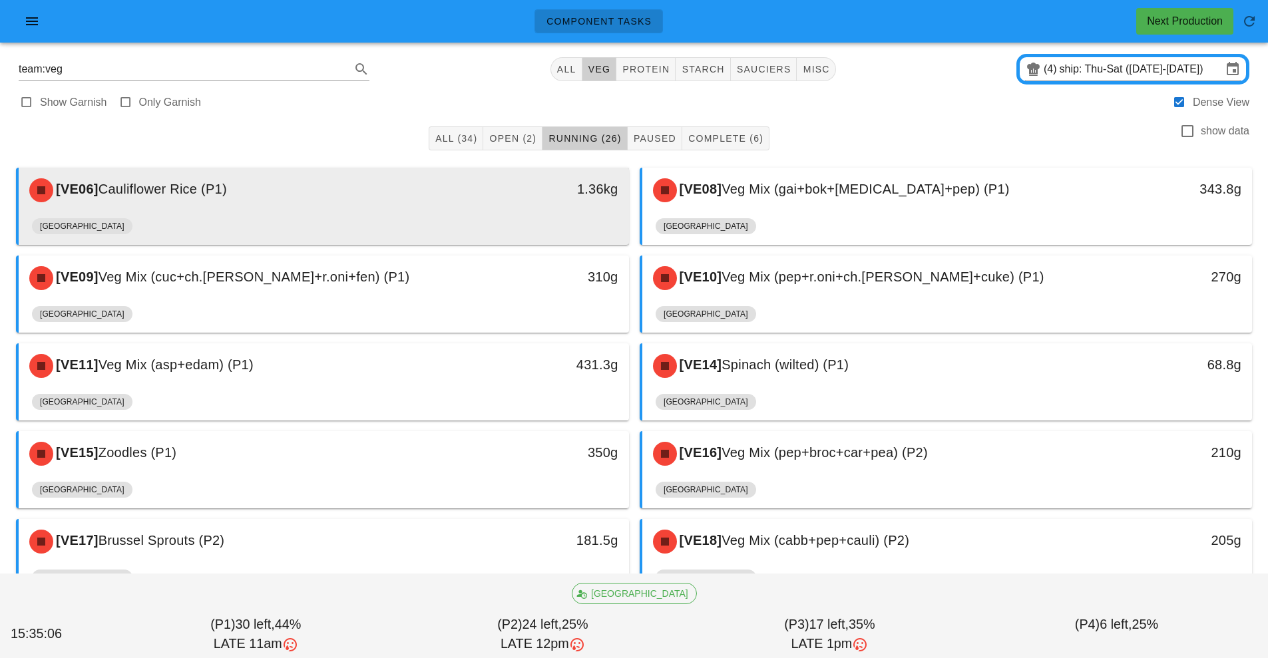
click at [456, 217] on div "[GEOGRAPHIC_DATA]" at bounding box center [324, 229] width 584 height 32
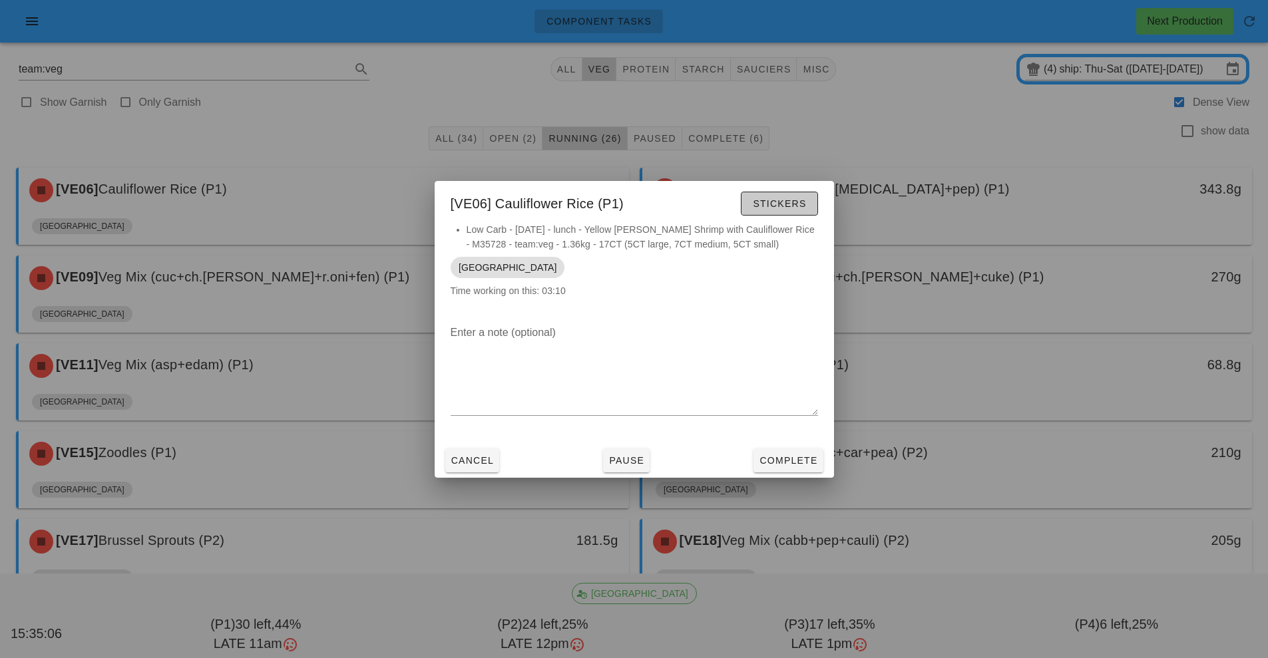
click at [788, 194] on button "Stickers" at bounding box center [779, 204] width 77 height 24
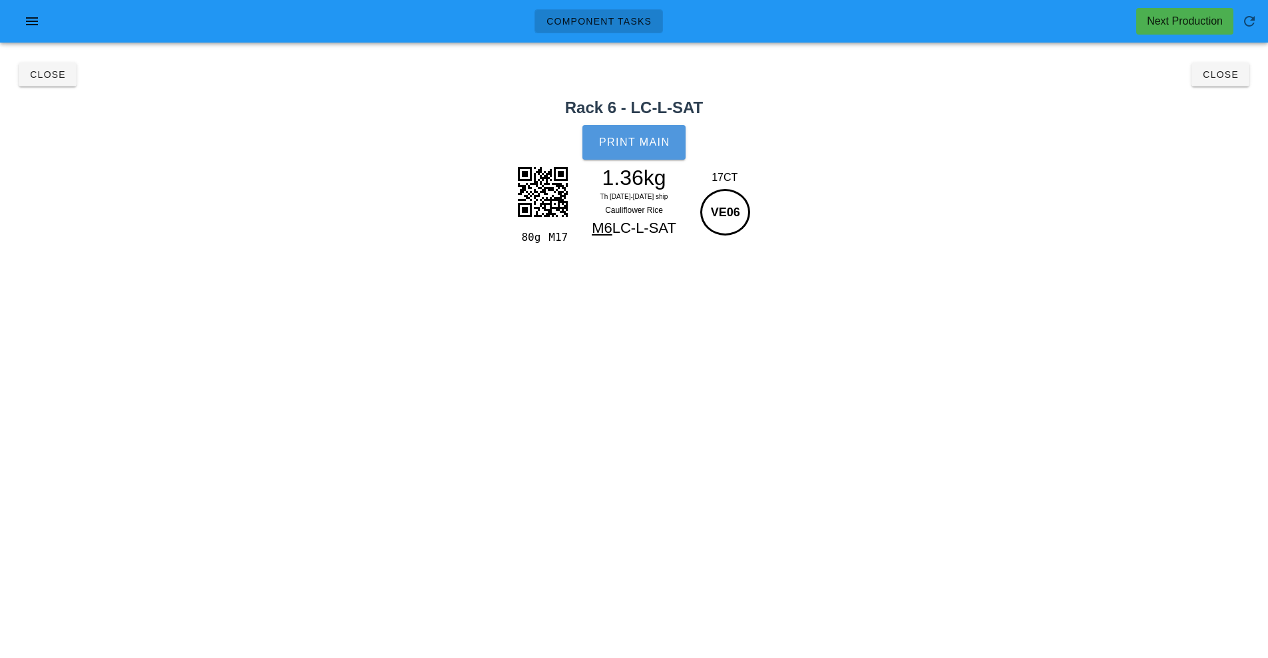
click at [667, 154] on button "Print Main" at bounding box center [633, 142] width 103 height 35
click at [1228, 74] on span "Close" at bounding box center [1220, 74] width 37 height 11
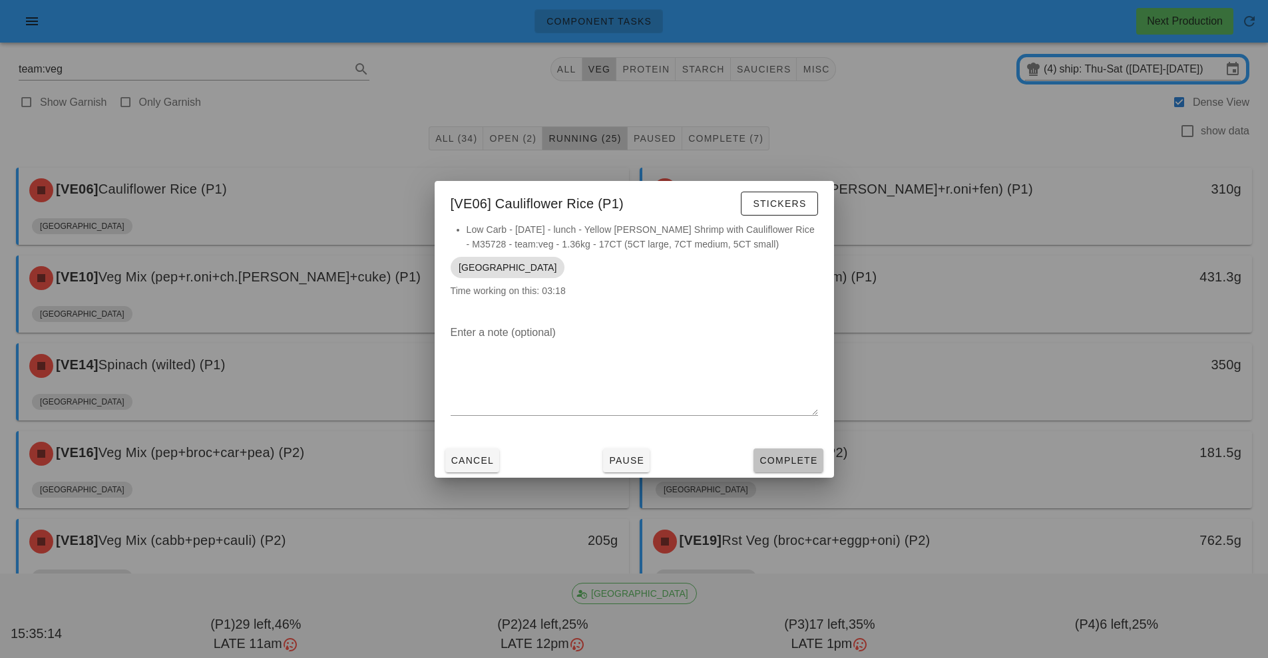
click at [798, 472] on button "Complete" at bounding box center [788, 461] width 69 height 24
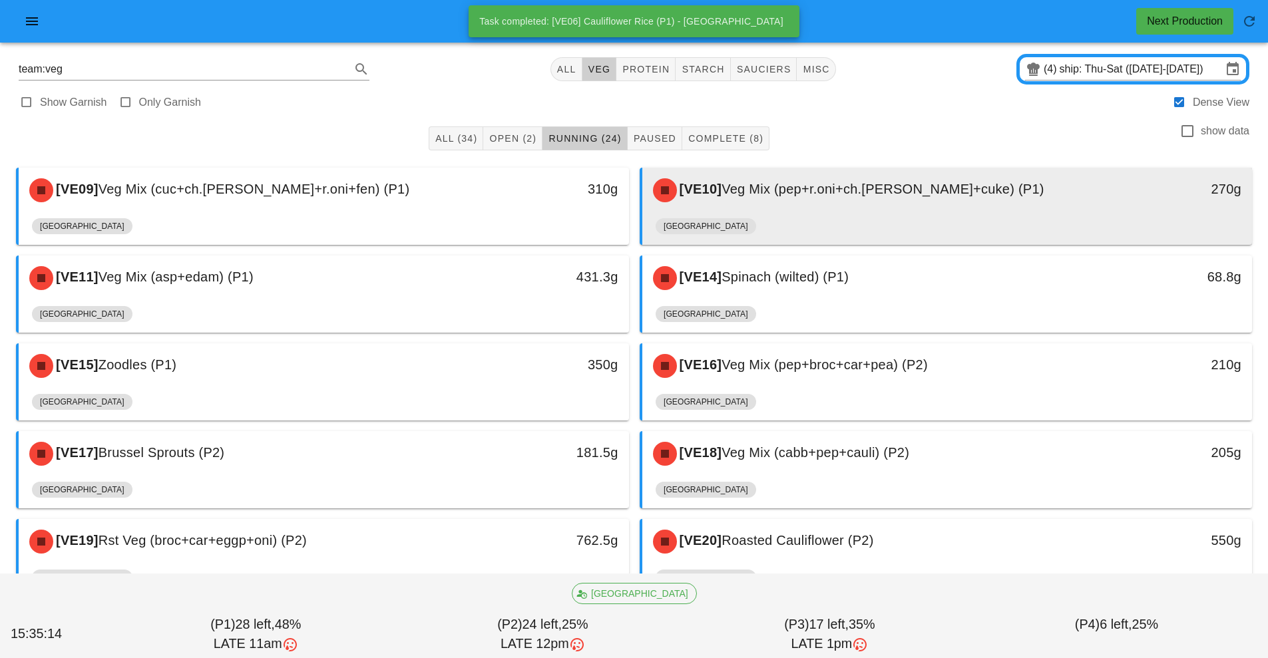
click at [848, 219] on div "[GEOGRAPHIC_DATA]" at bounding box center [948, 229] width 584 height 32
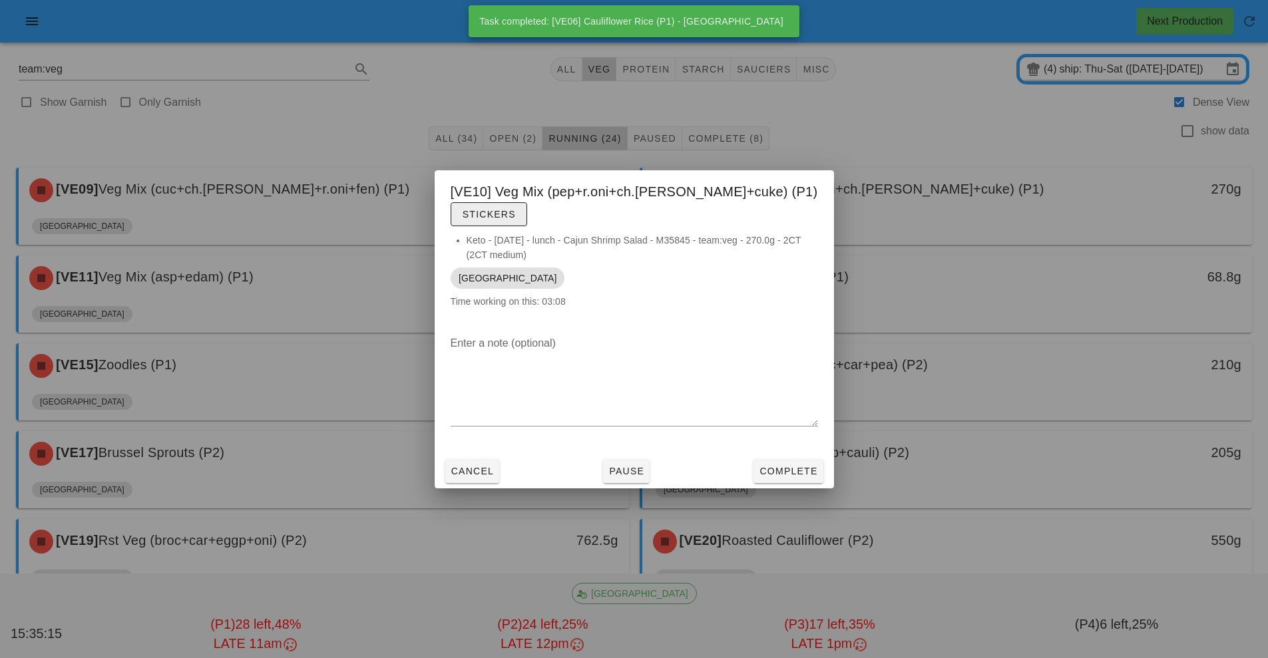
click at [516, 209] on span "Stickers" at bounding box center [489, 214] width 54 height 11
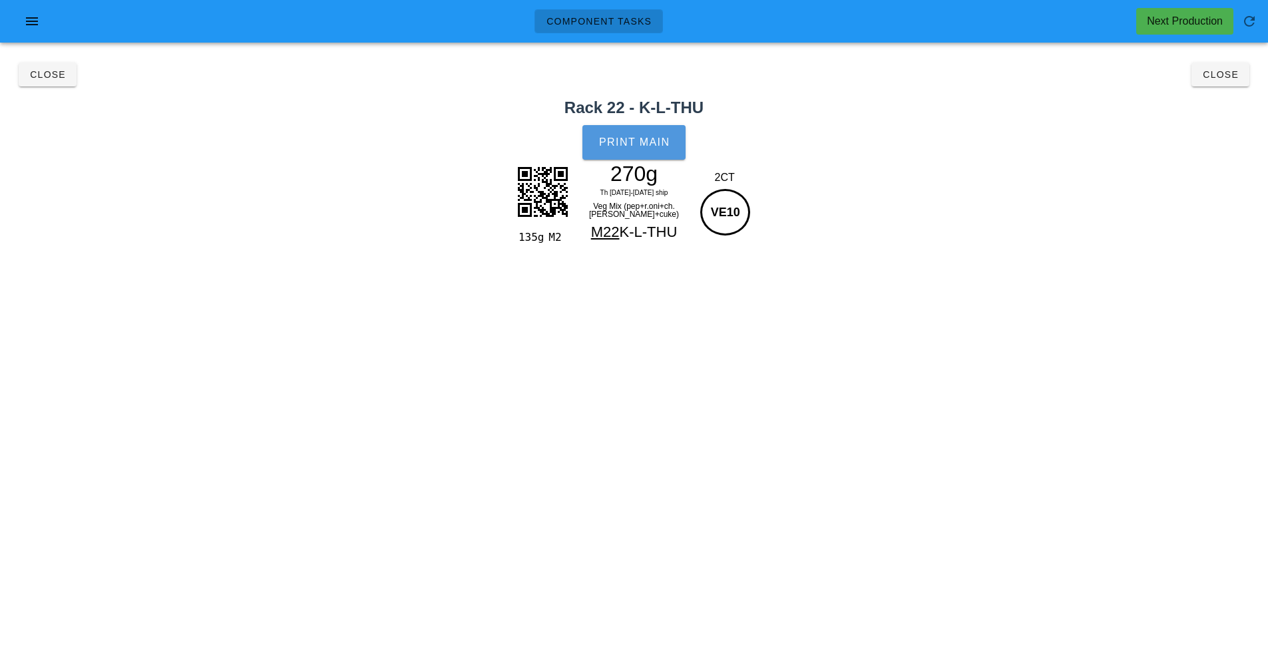
click at [652, 144] on span "Print Main" at bounding box center [634, 142] width 72 height 12
click at [1232, 73] on span "Close" at bounding box center [1220, 74] width 37 height 11
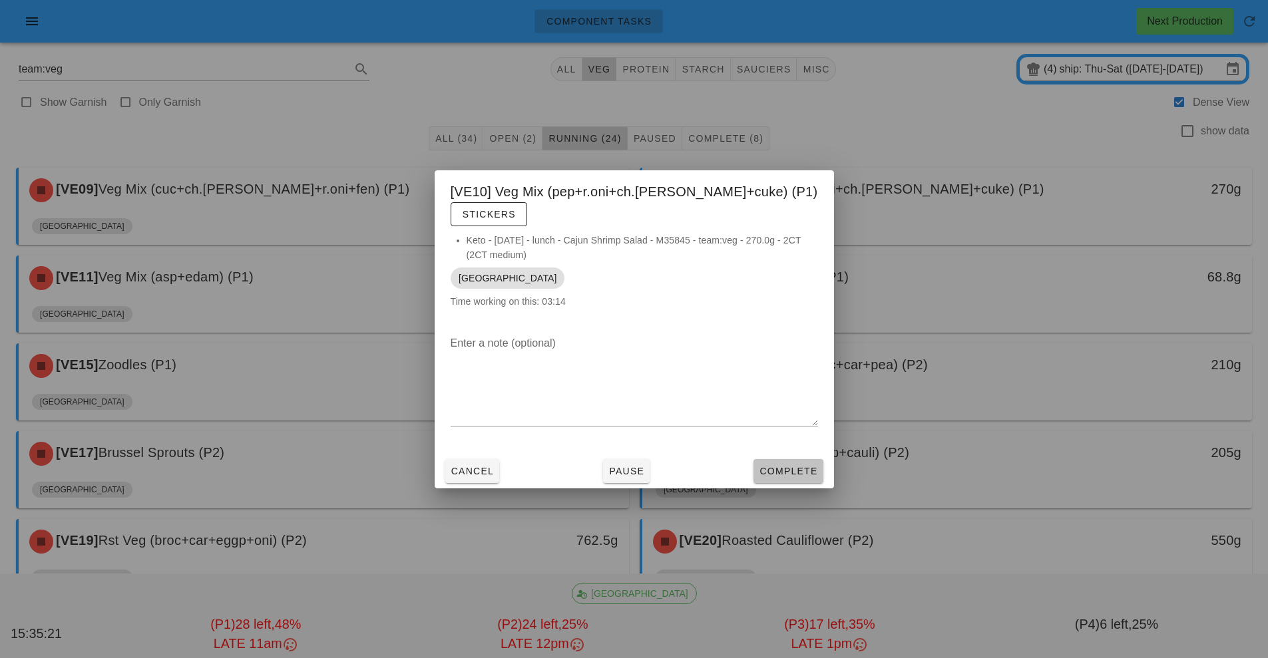
click at [792, 470] on button "Complete" at bounding box center [788, 471] width 69 height 24
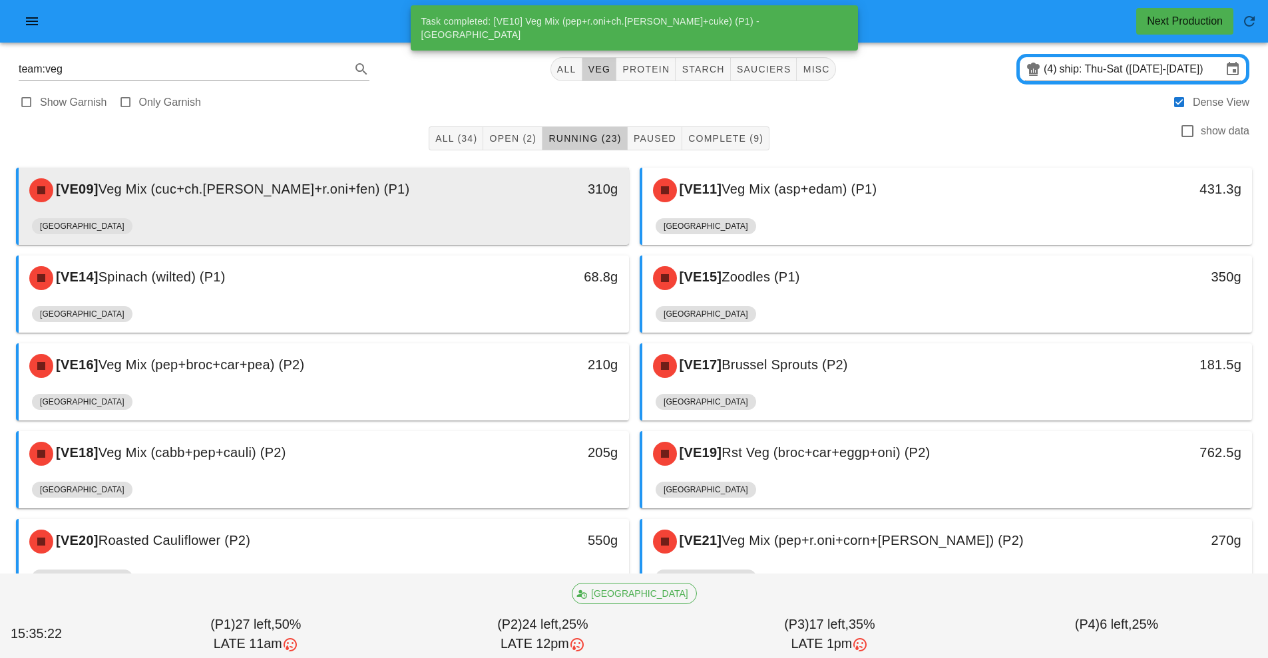
click at [533, 199] on div "310g" at bounding box center [550, 188] width 135 height 21
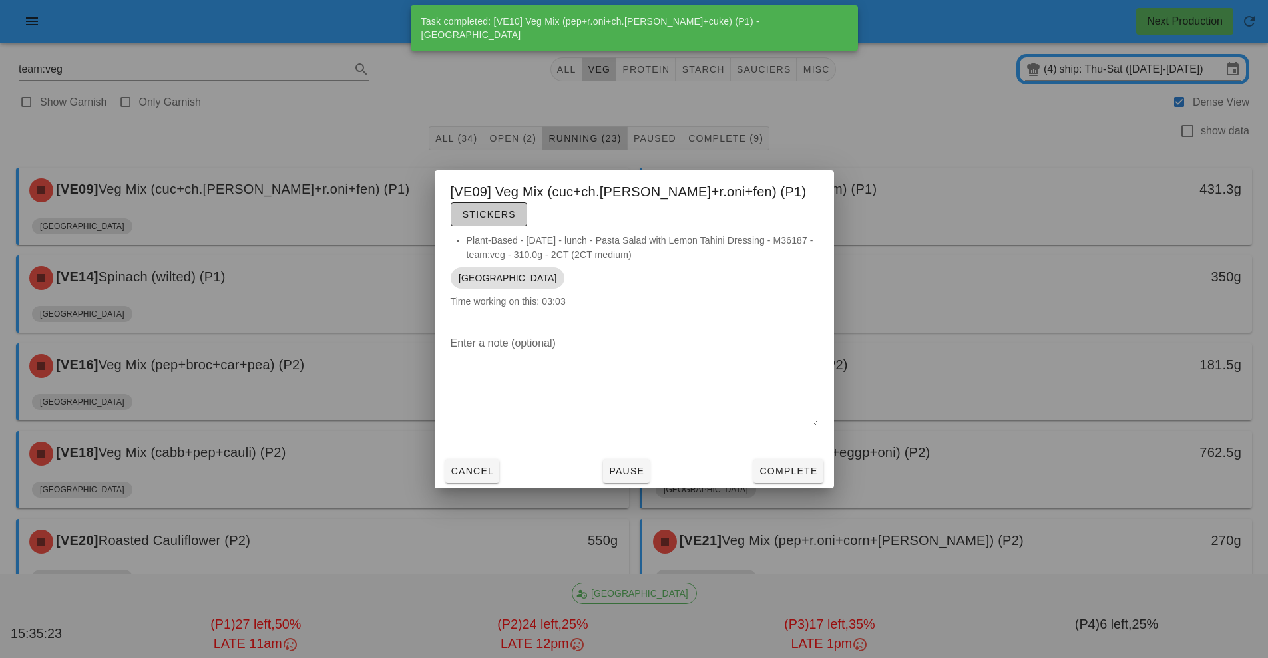
click at [527, 206] on button "Stickers" at bounding box center [489, 214] width 77 height 24
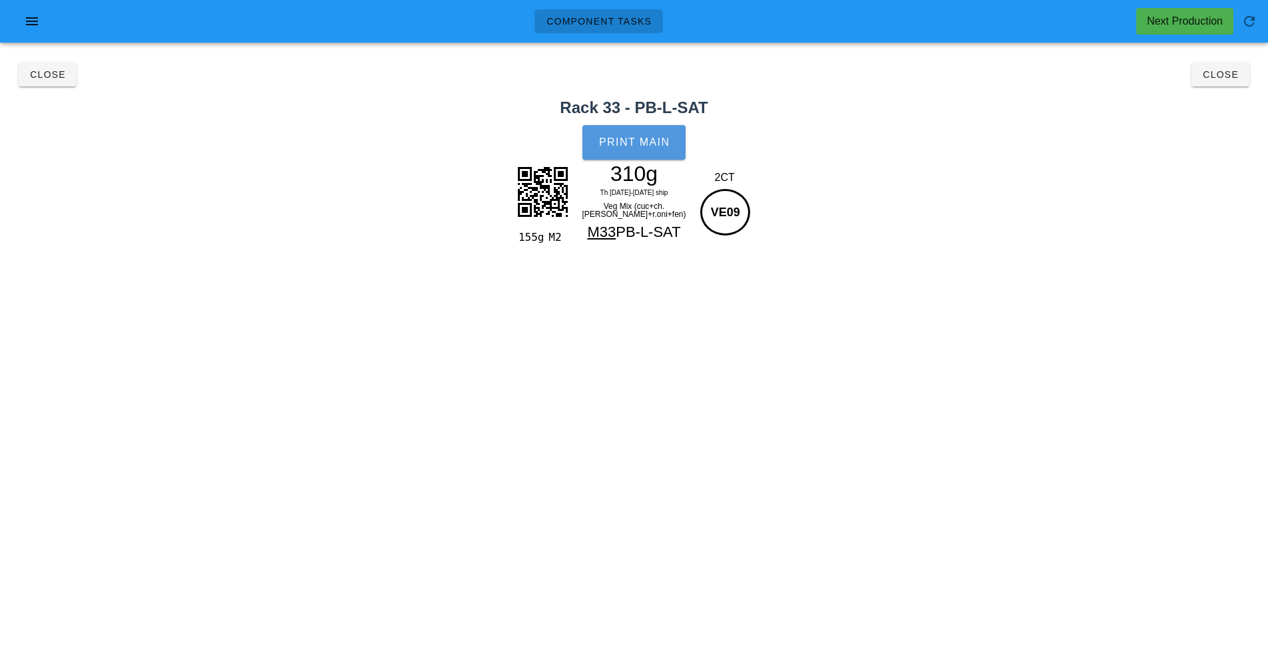
click at [658, 142] on span "Print Main" at bounding box center [634, 142] width 72 height 12
click at [1228, 74] on span "Close" at bounding box center [1220, 74] width 37 height 11
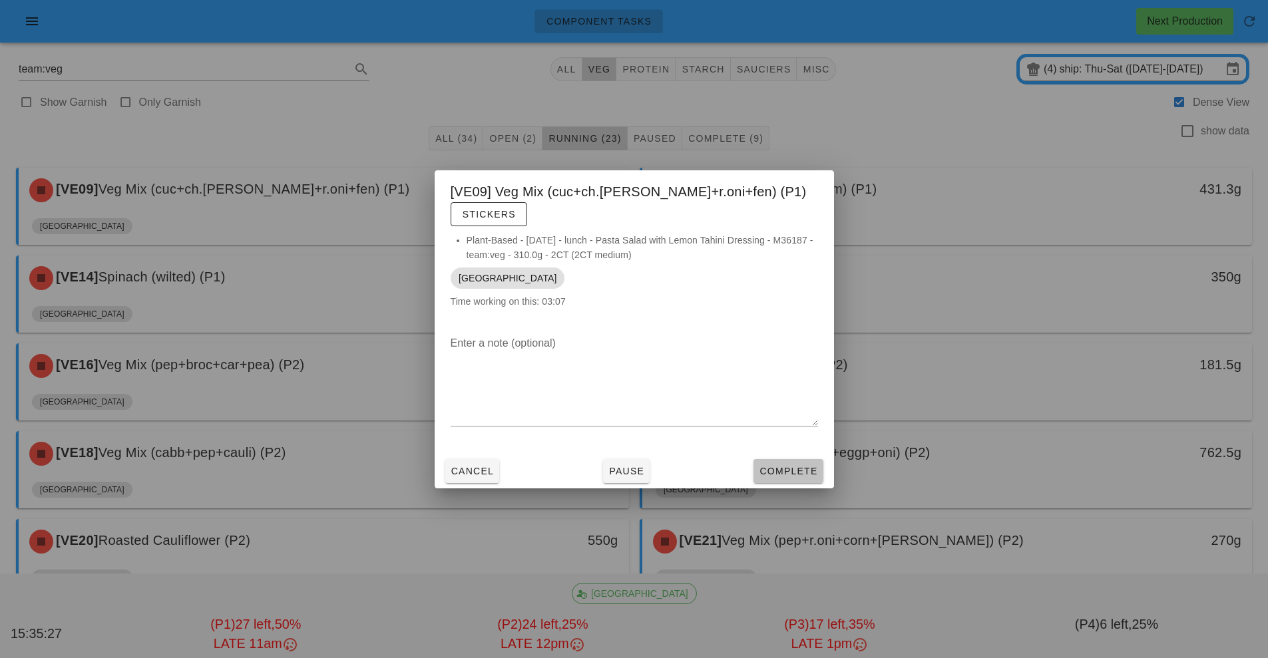
click at [786, 469] on button "Complete" at bounding box center [788, 471] width 69 height 24
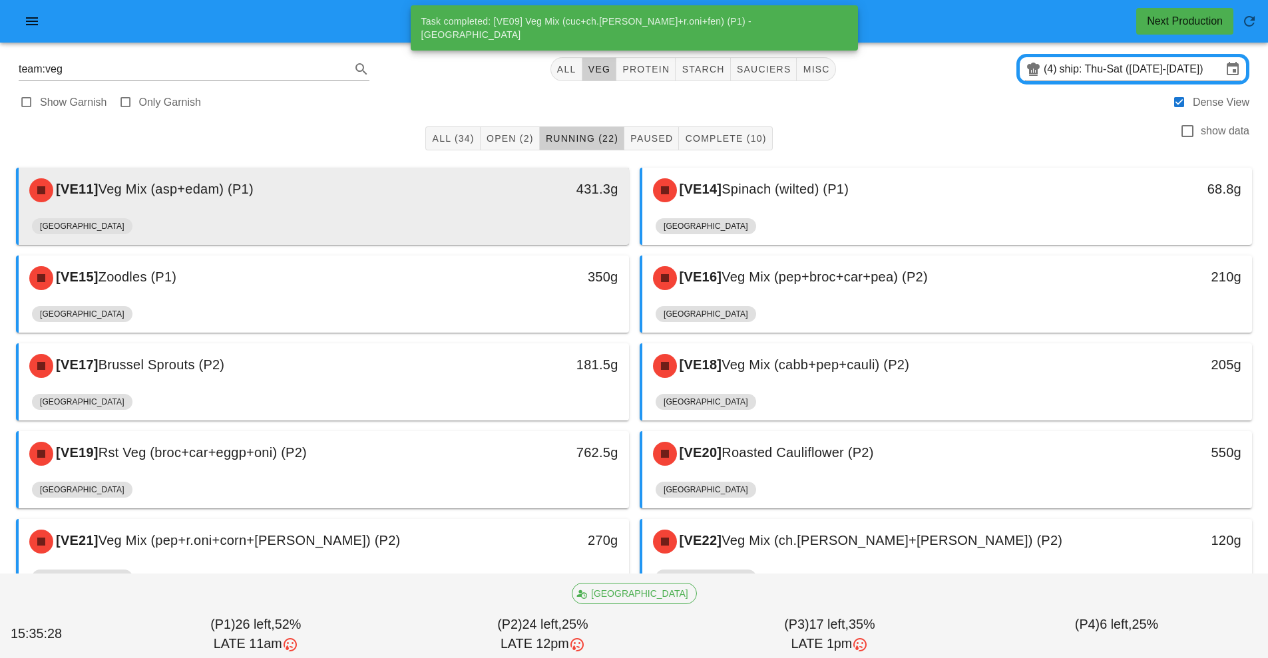
click at [539, 204] on div "431.3g" at bounding box center [550, 190] width 151 height 40
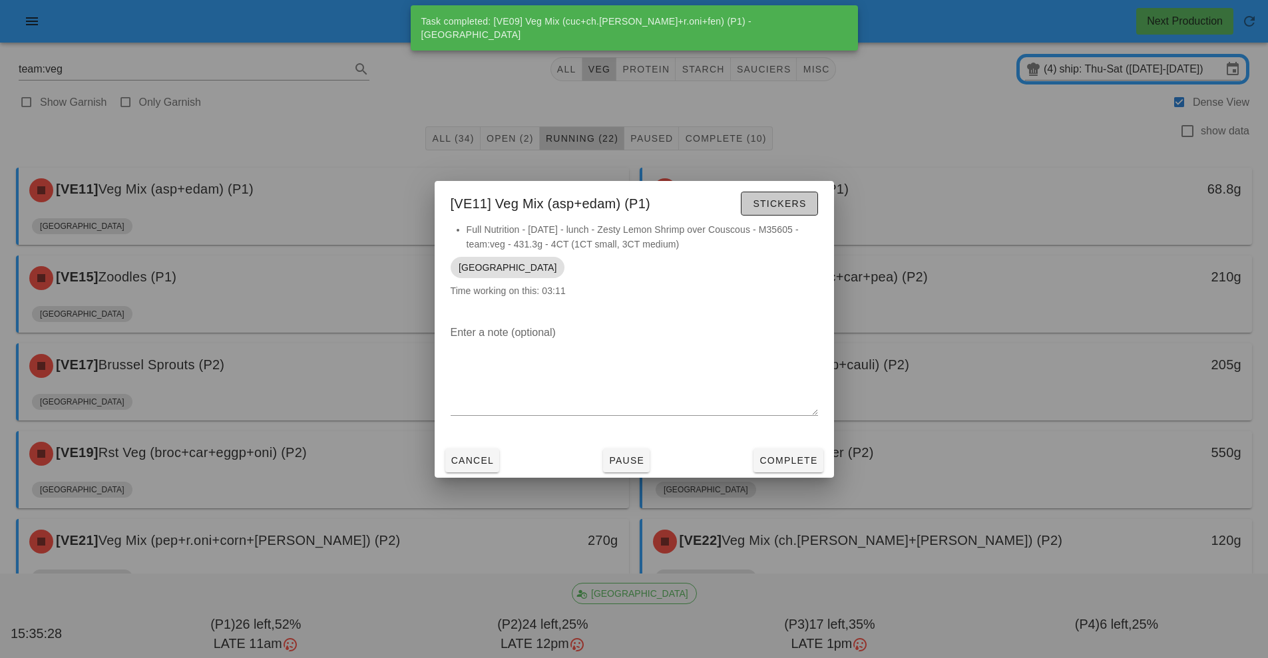
click at [798, 202] on span "Stickers" at bounding box center [779, 203] width 54 height 11
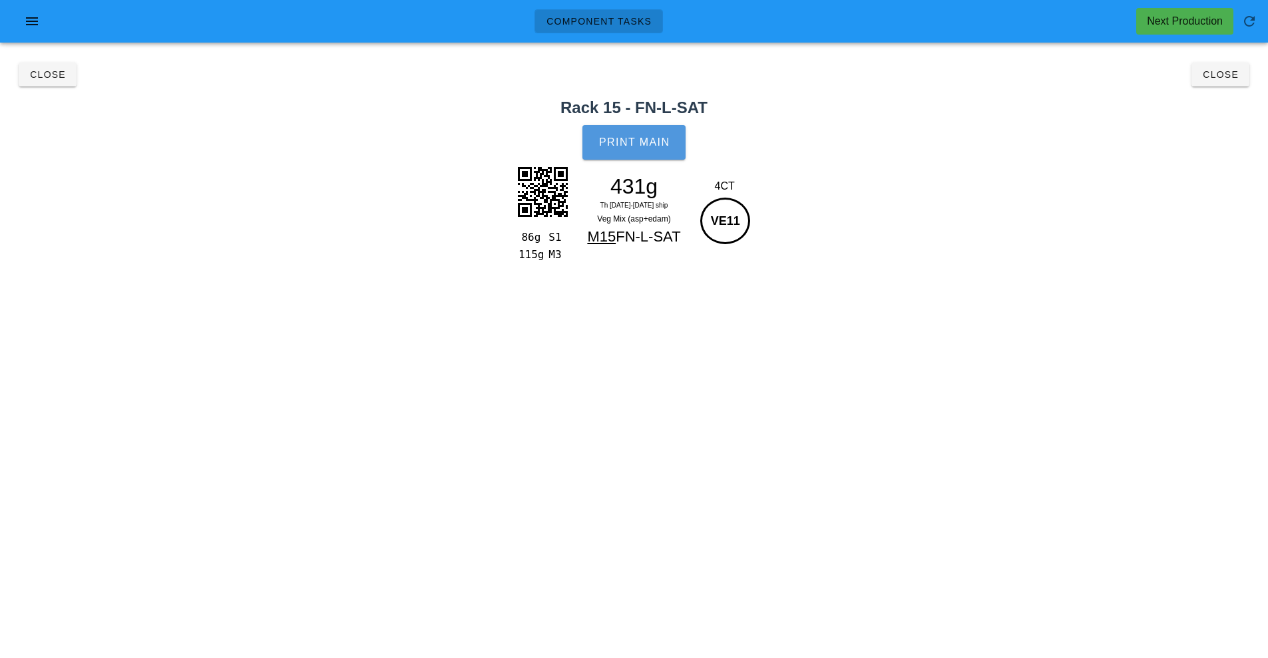
click at [652, 134] on button "Print Main" at bounding box center [633, 142] width 103 height 35
click at [1236, 71] on span "Close" at bounding box center [1220, 74] width 37 height 11
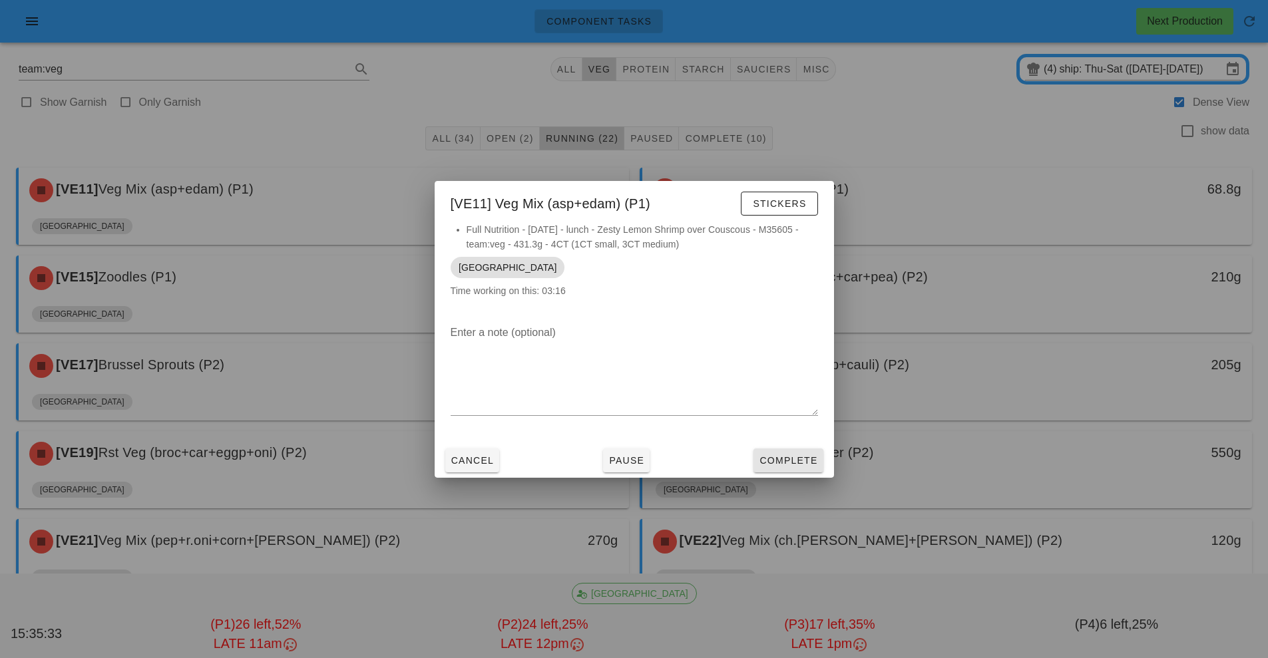
click at [820, 469] on button "Complete" at bounding box center [788, 461] width 69 height 24
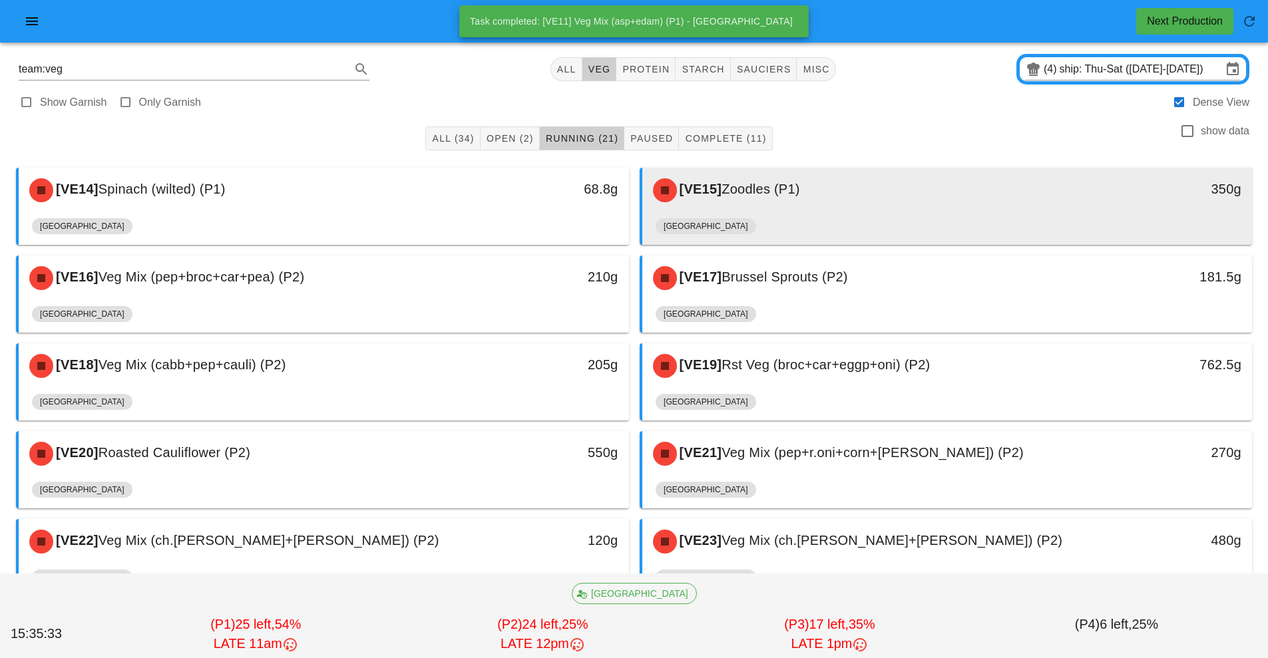
click at [817, 192] on div "[VE15] Zoodles (P1)" at bounding box center [871, 190] width 453 height 40
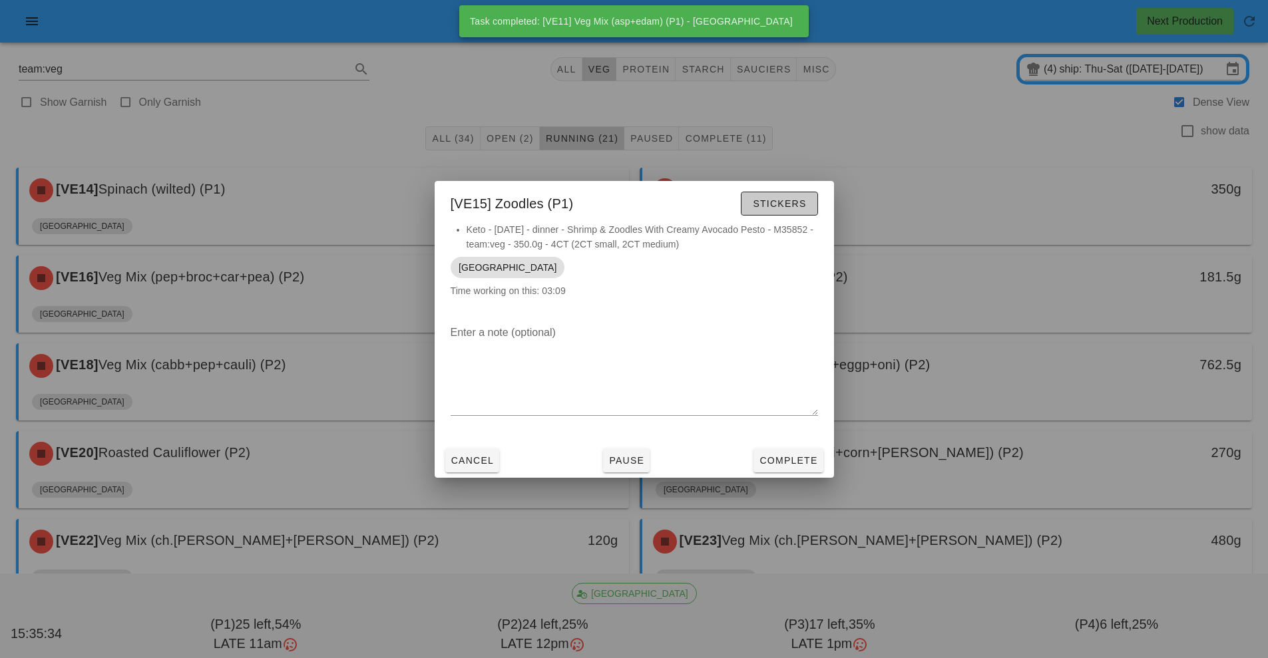
click at [806, 200] on span "Stickers" at bounding box center [779, 203] width 54 height 11
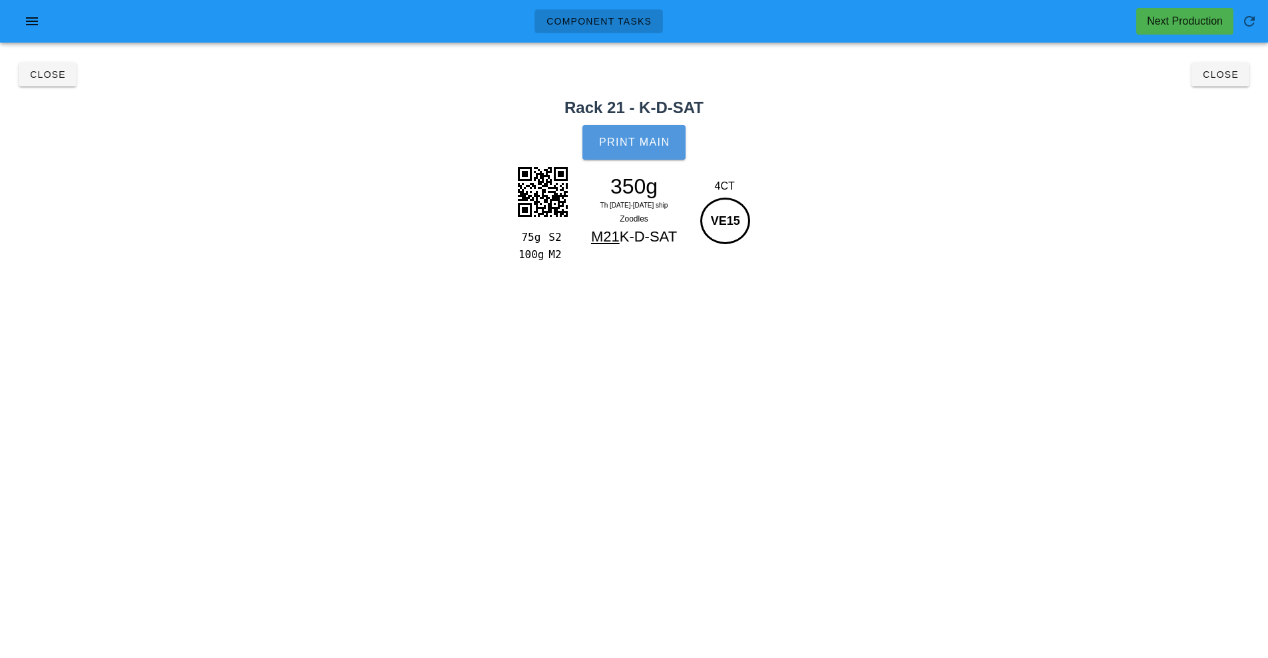
click at [672, 144] on button "Print Main" at bounding box center [633, 142] width 103 height 35
click at [1224, 83] on div "Close Close" at bounding box center [634, 74] width 1252 height 43
click at [1224, 76] on span "Close" at bounding box center [1220, 74] width 37 height 11
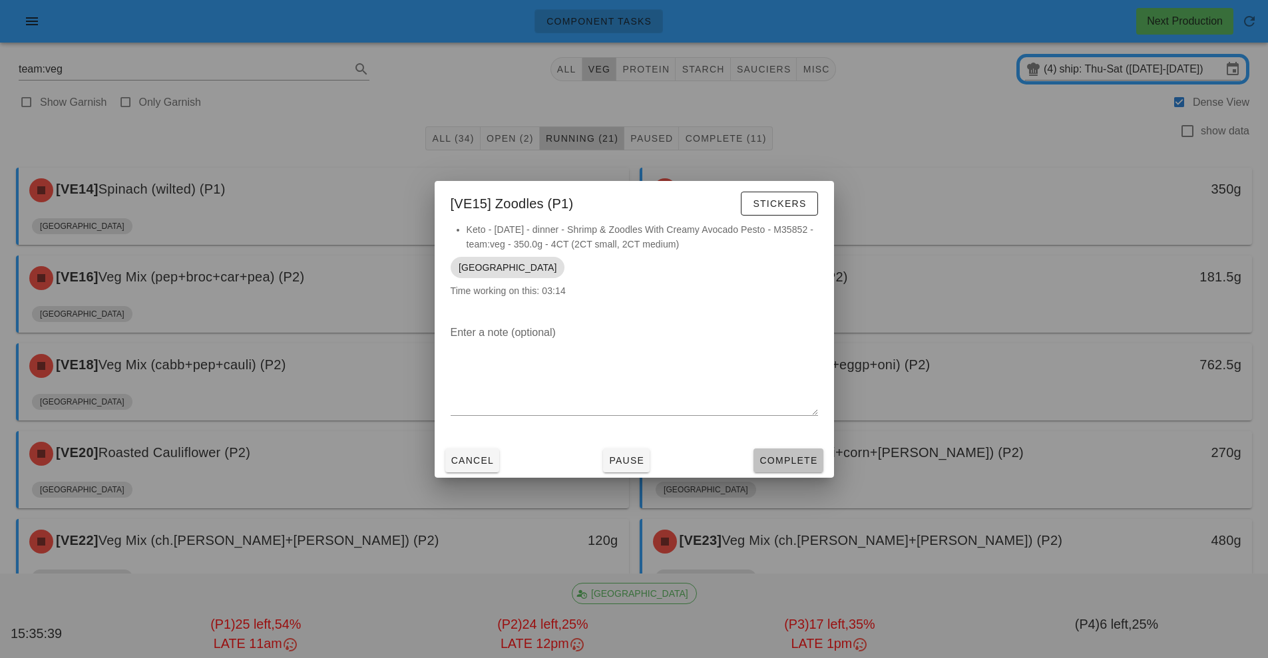
click at [798, 461] on span "Complete" at bounding box center [788, 460] width 59 height 11
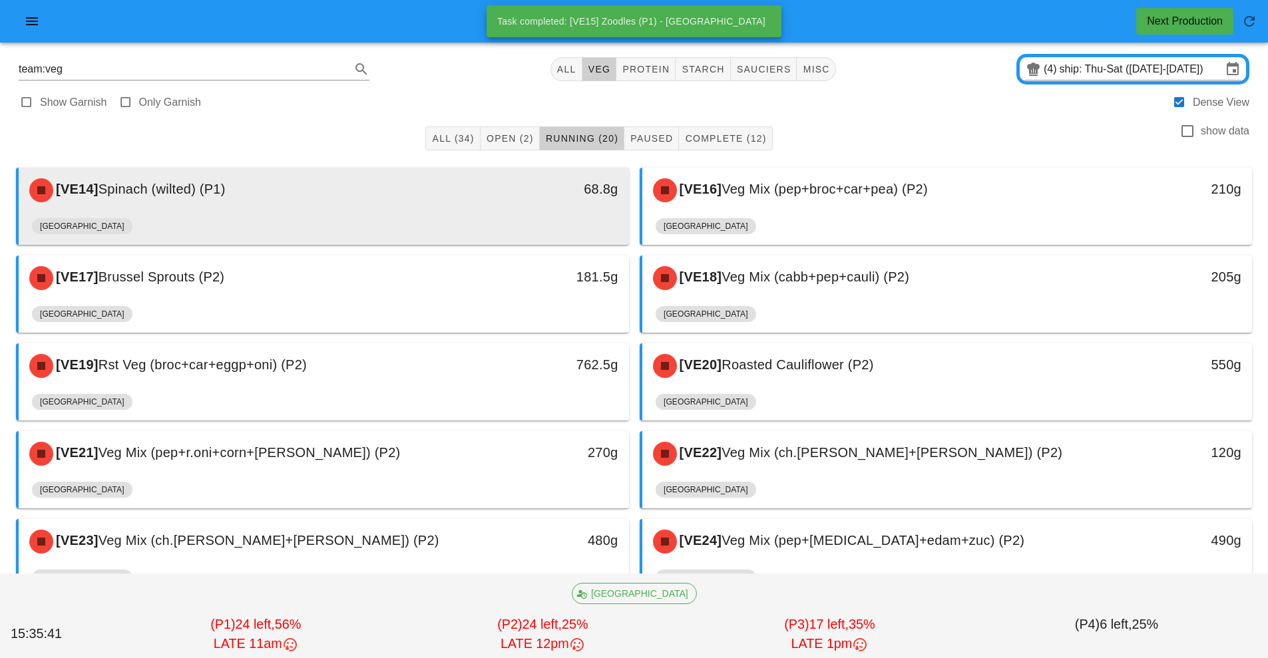
click at [471, 220] on div "[GEOGRAPHIC_DATA]" at bounding box center [324, 229] width 584 height 32
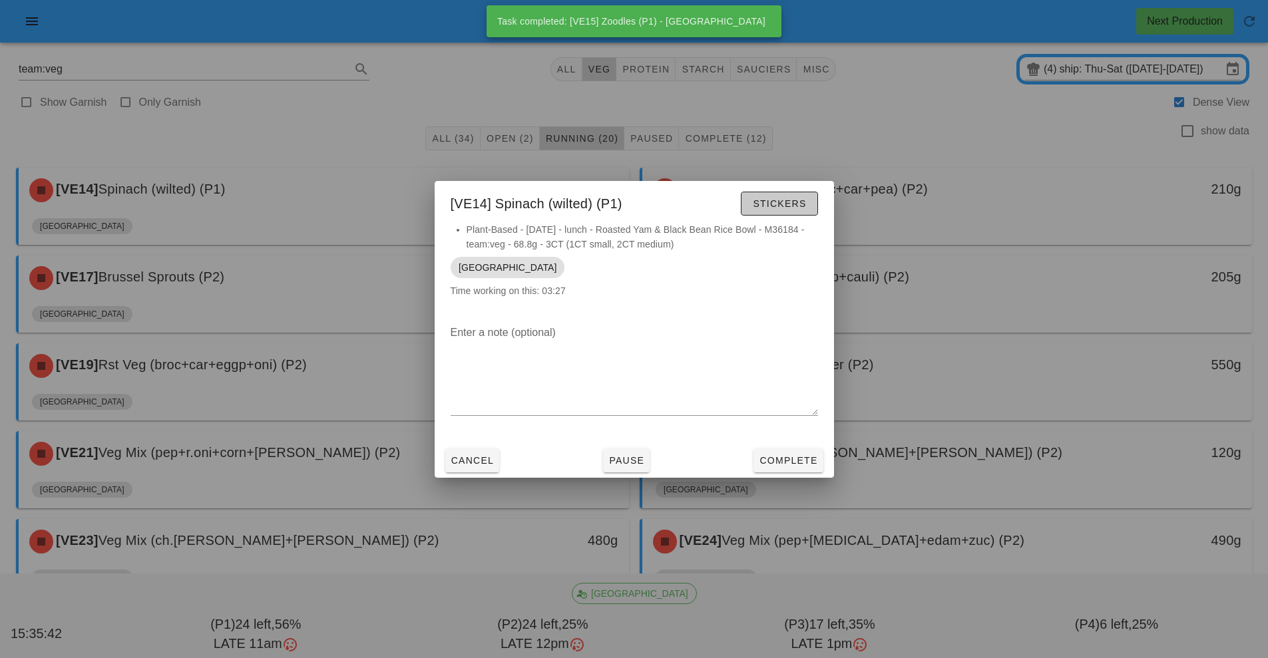
click at [795, 214] on button "Stickers" at bounding box center [779, 204] width 77 height 24
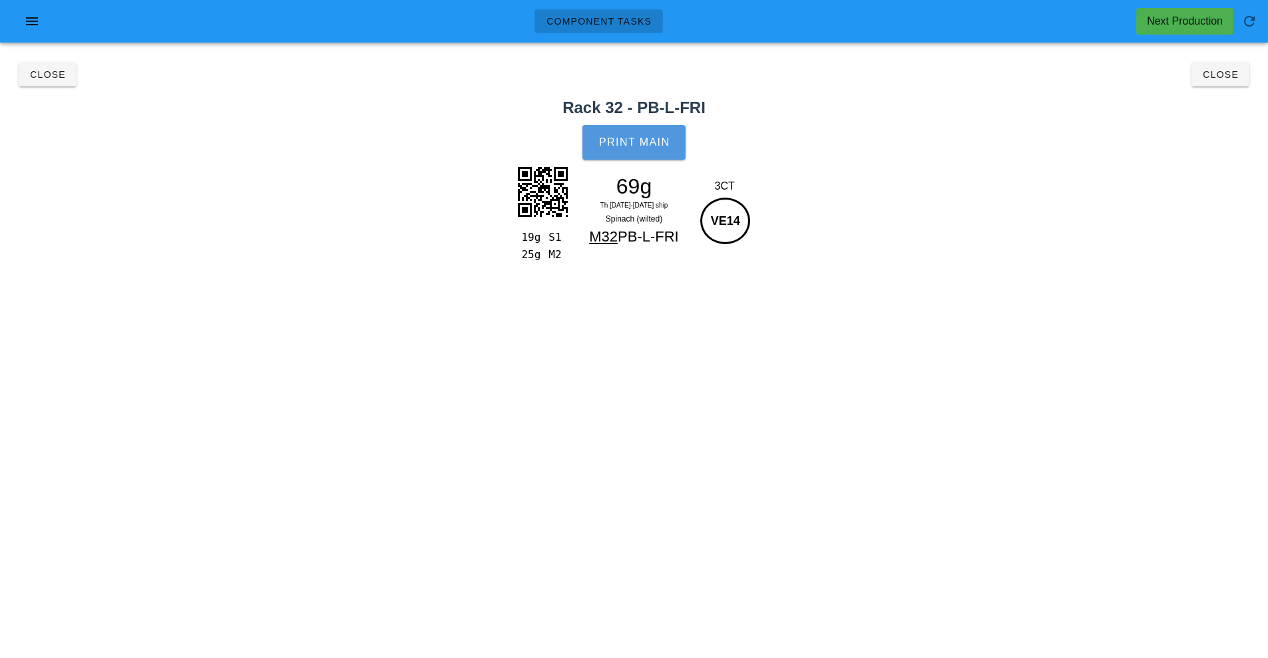
click at [664, 148] on button "Print Main" at bounding box center [633, 142] width 103 height 35
click at [1248, 83] on button "Close" at bounding box center [1221, 75] width 58 height 24
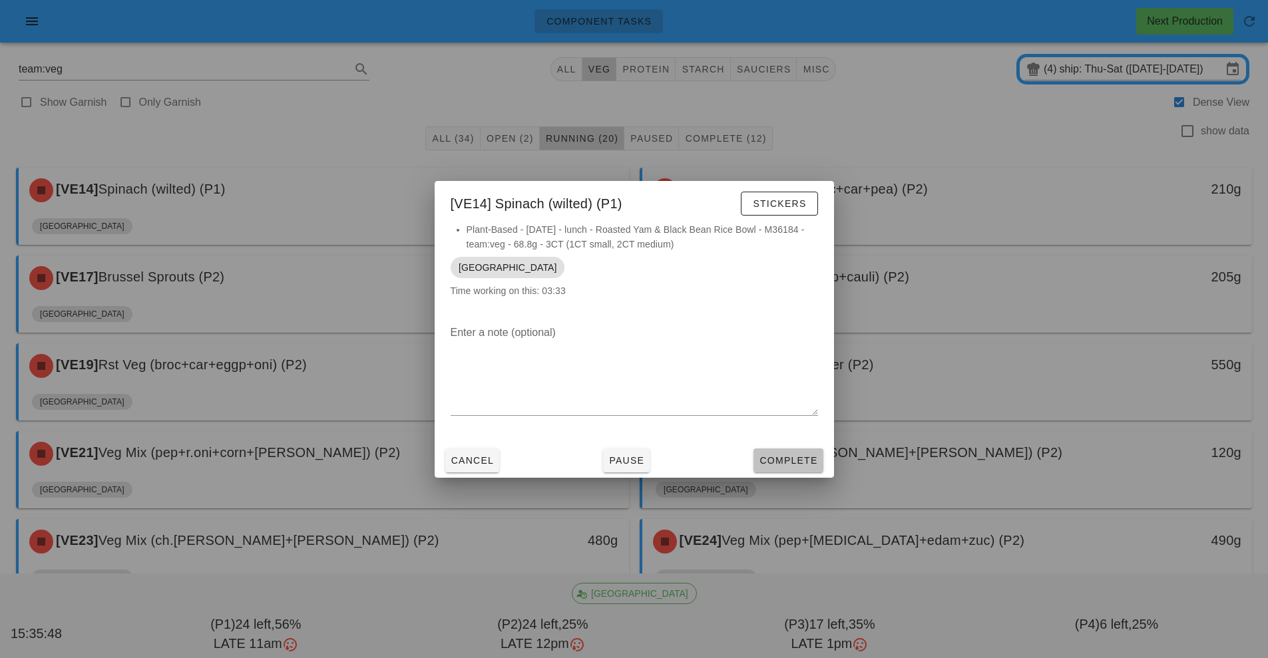
click at [799, 467] on button "Complete" at bounding box center [788, 461] width 69 height 24
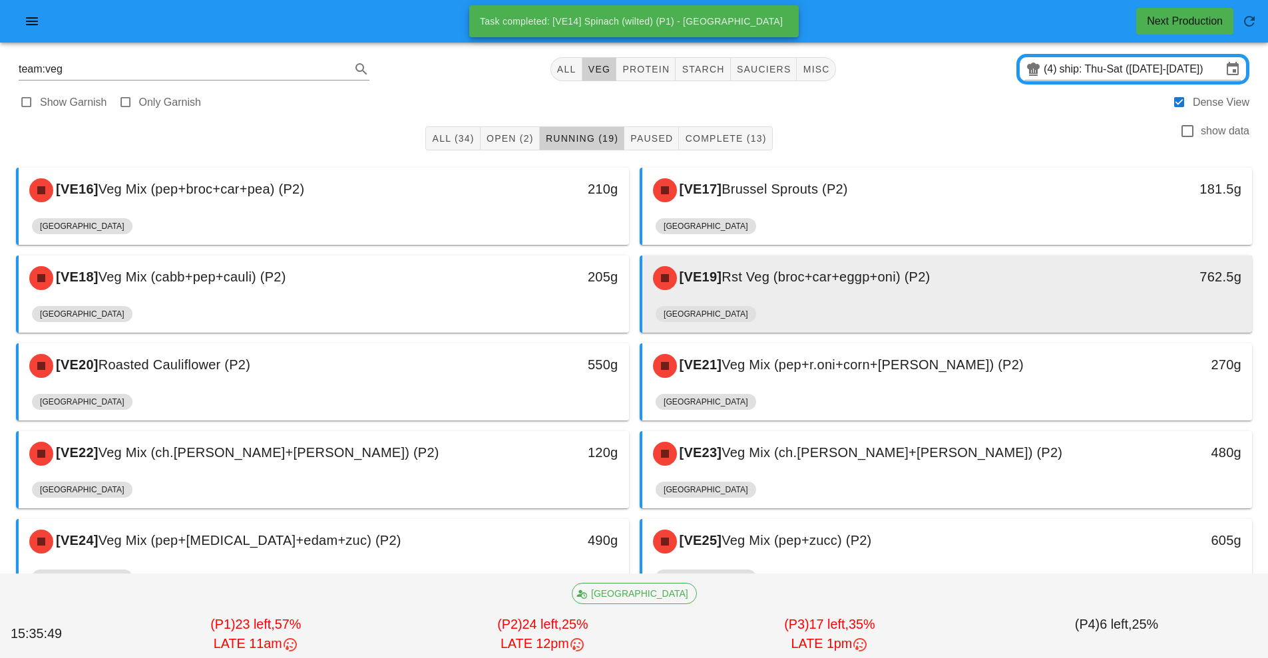
click at [875, 284] on span "Rst Veg (broc+car+eggp+oni) (P2)" at bounding box center [826, 277] width 208 height 15
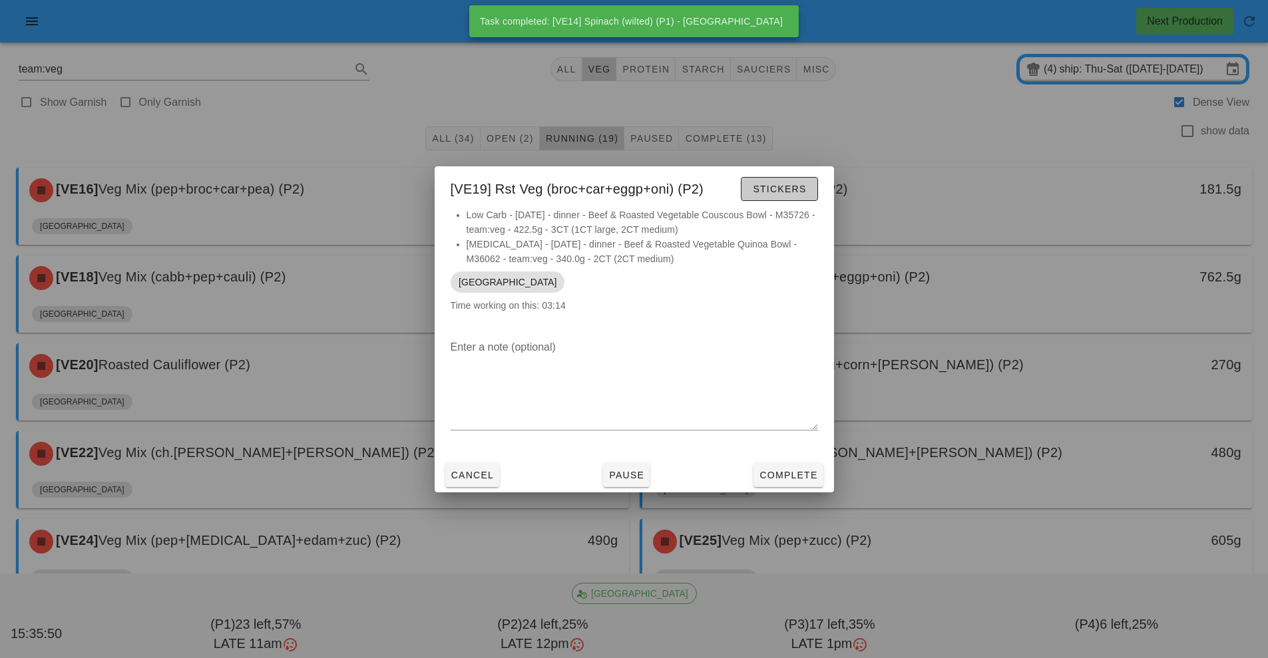
click at [801, 198] on button "Stickers" at bounding box center [779, 189] width 77 height 24
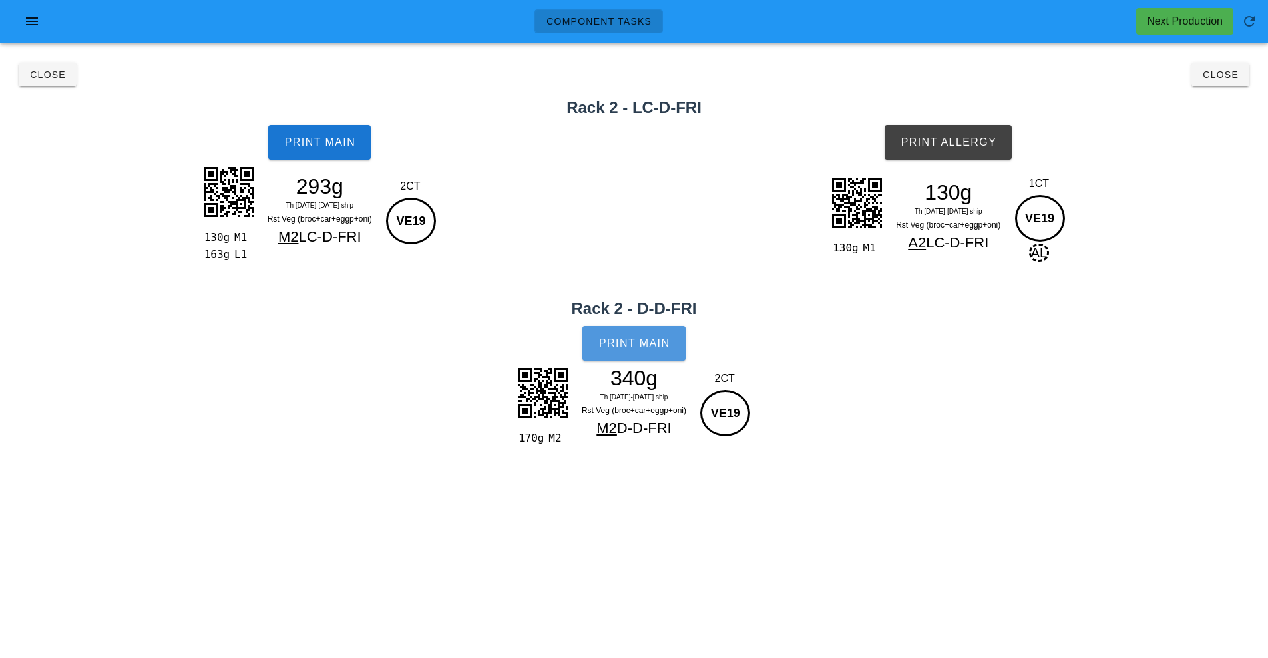
click at [677, 348] on button "Print Main" at bounding box center [633, 343] width 103 height 35
click at [988, 146] on span "Print Allergy" at bounding box center [948, 142] width 97 height 12
click at [339, 145] on span "Print Main" at bounding box center [320, 142] width 72 height 12
click at [1220, 77] on span "Close" at bounding box center [1220, 74] width 37 height 11
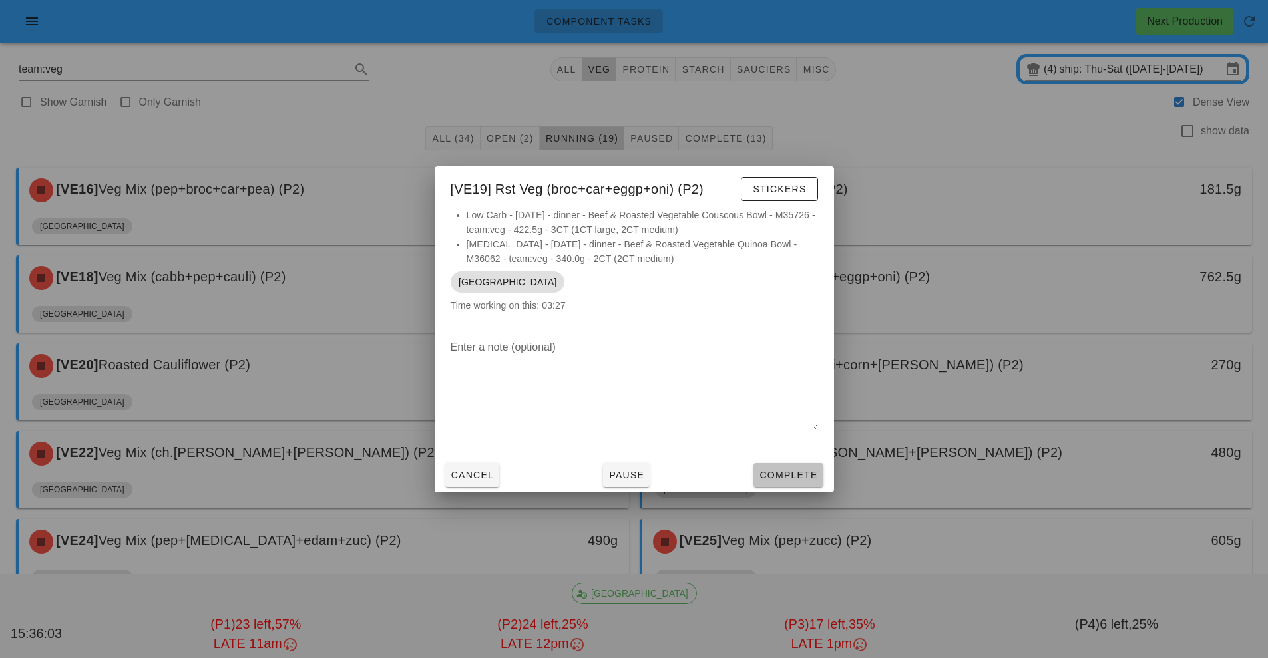
click at [813, 473] on span "Complete" at bounding box center [788, 475] width 59 height 11
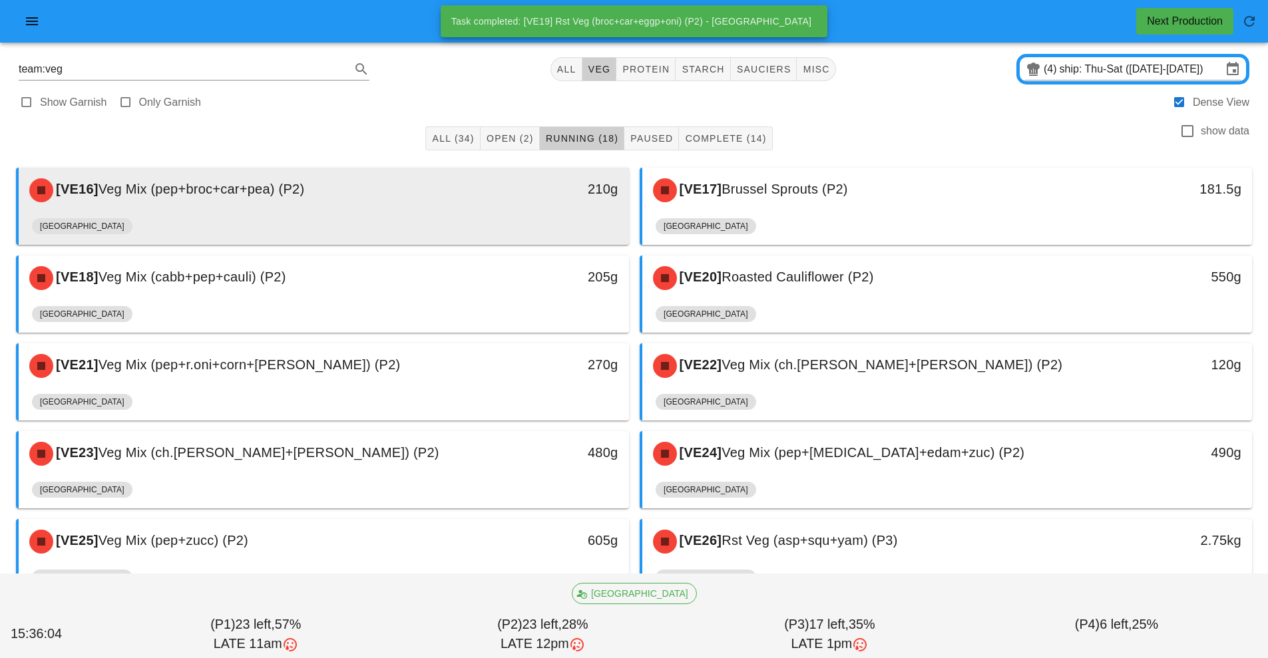
click at [484, 199] on div "210g" at bounding box center [550, 188] width 135 height 21
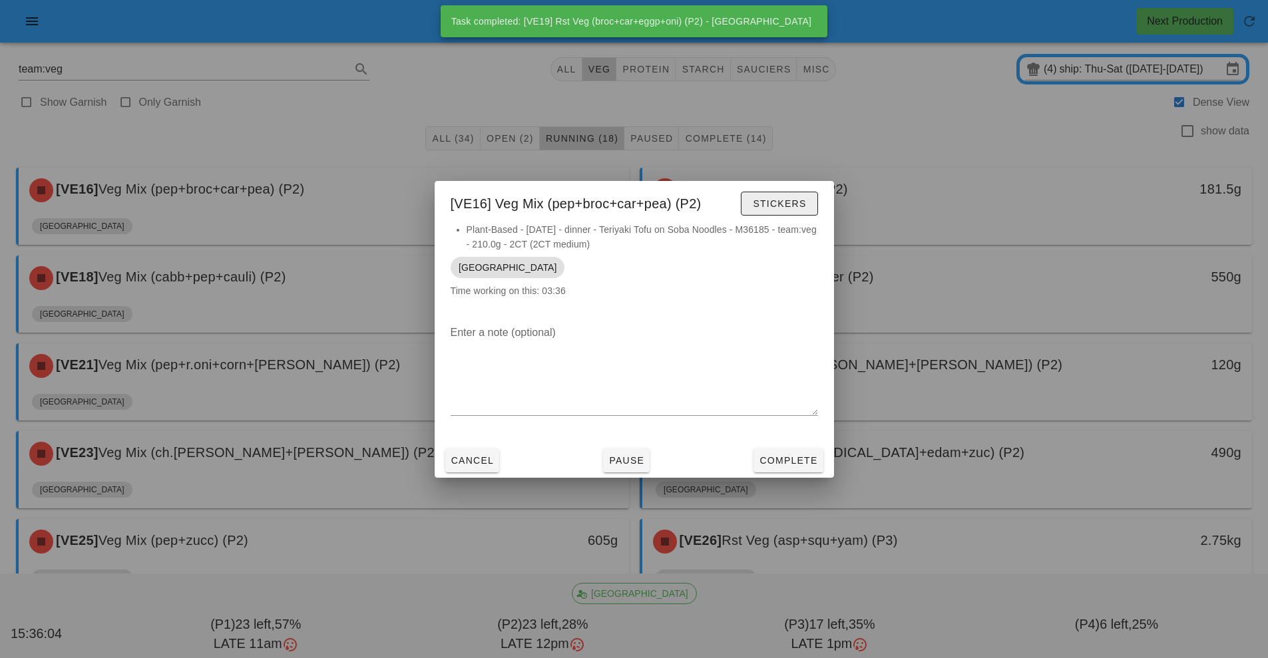
click at [805, 202] on span "Stickers" at bounding box center [779, 203] width 54 height 11
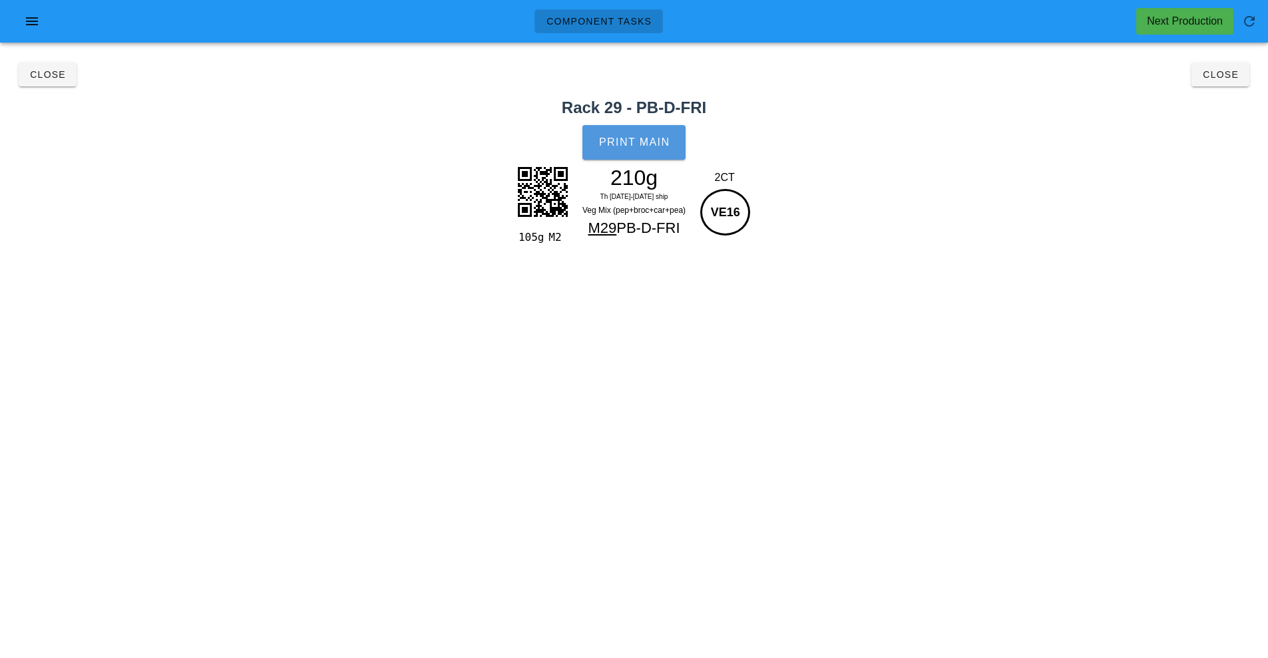
click at [651, 140] on span "Print Main" at bounding box center [634, 142] width 72 height 12
click at [1211, 71] on span "Close" at bounding box center [1220, 74] width 37 height 11
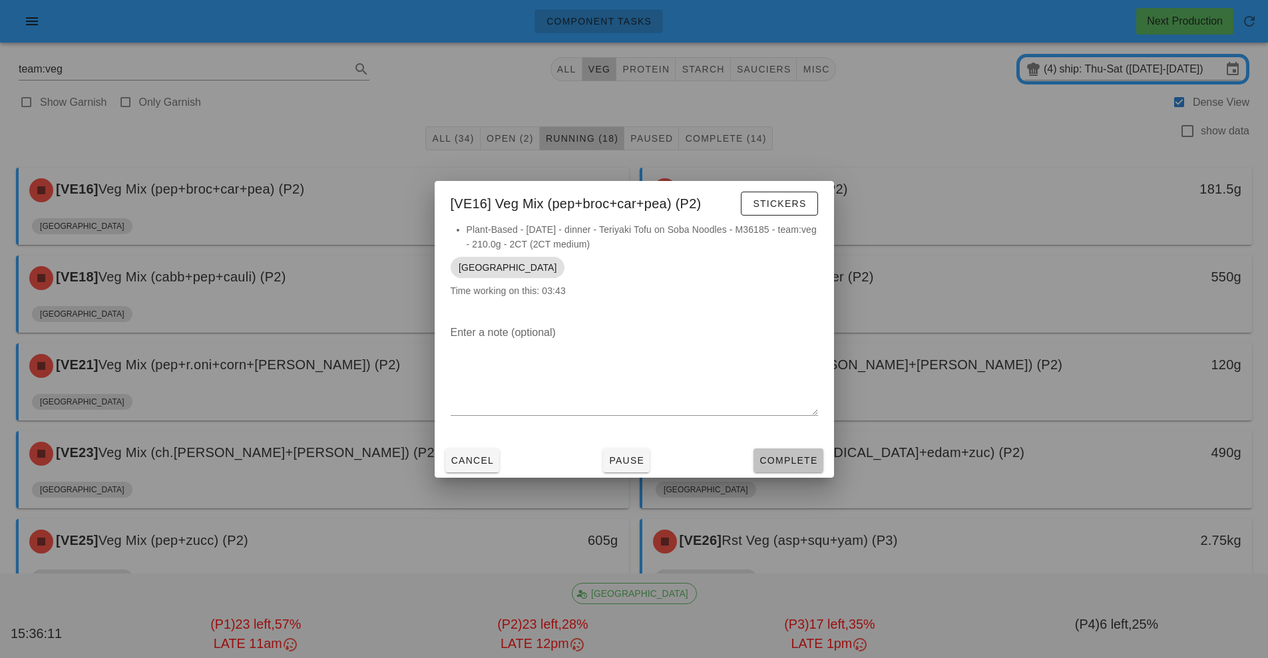
click at [792, 469] on button "Complete" at bounding box center [788, 461] width 69 height 24
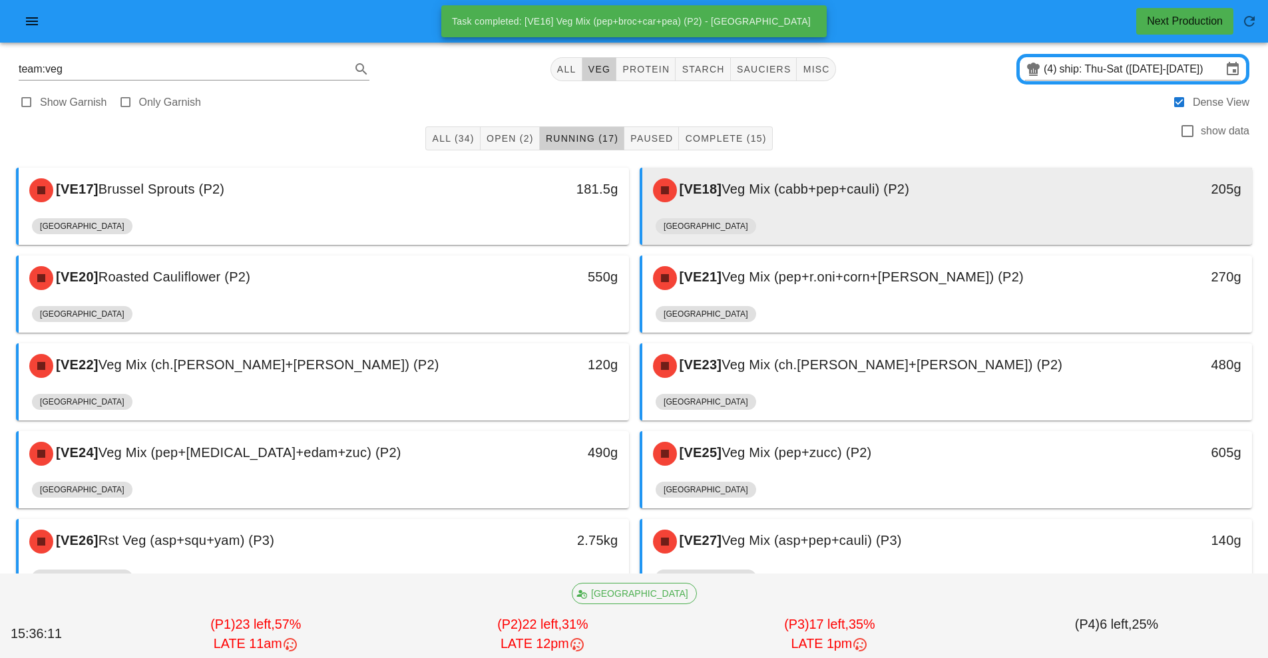
click at [871, 200] on div "[VE18] Veg Mix (cabb+pep+cauli) (P2)" at bounding box center [871, 190] width 453 height 40
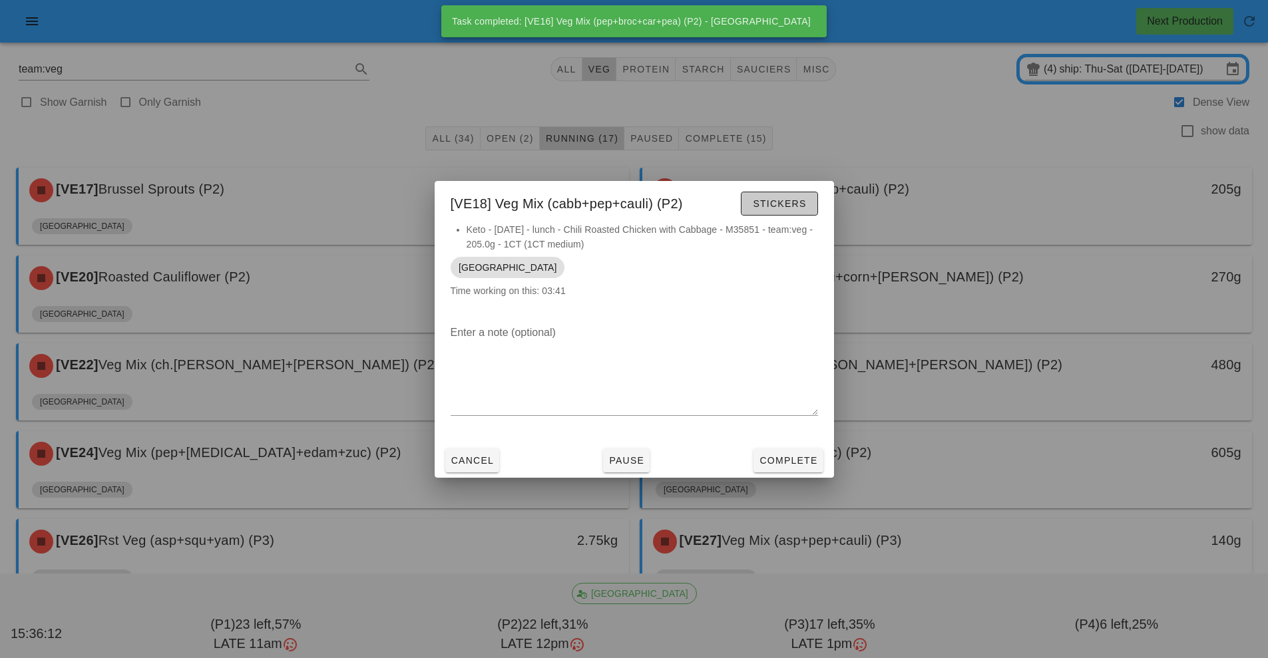
click at [777, 208] on span "Stickers" at bounding box center [779, 203] width 54 height 11
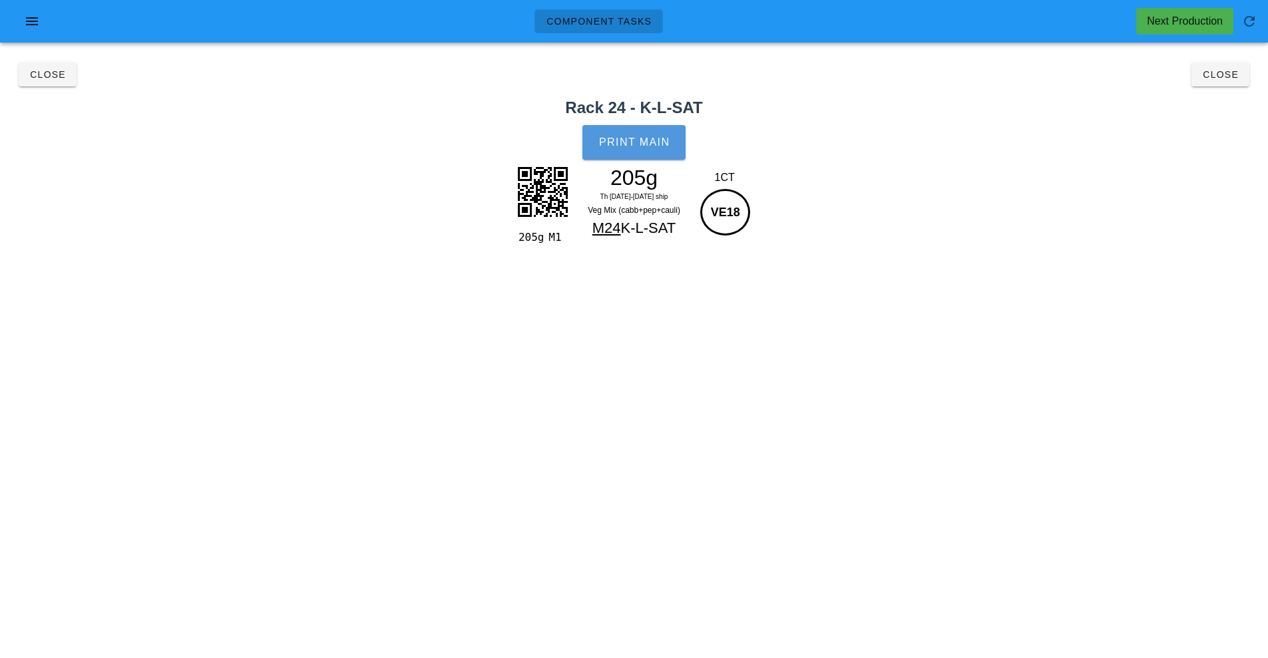
click at [654, 126] on button "Print Main" at bounding box center [633, 142] width 103 height 35
click at [1232, 75] on span "Close" at bounding box center [1220, 74] width 37 height 11
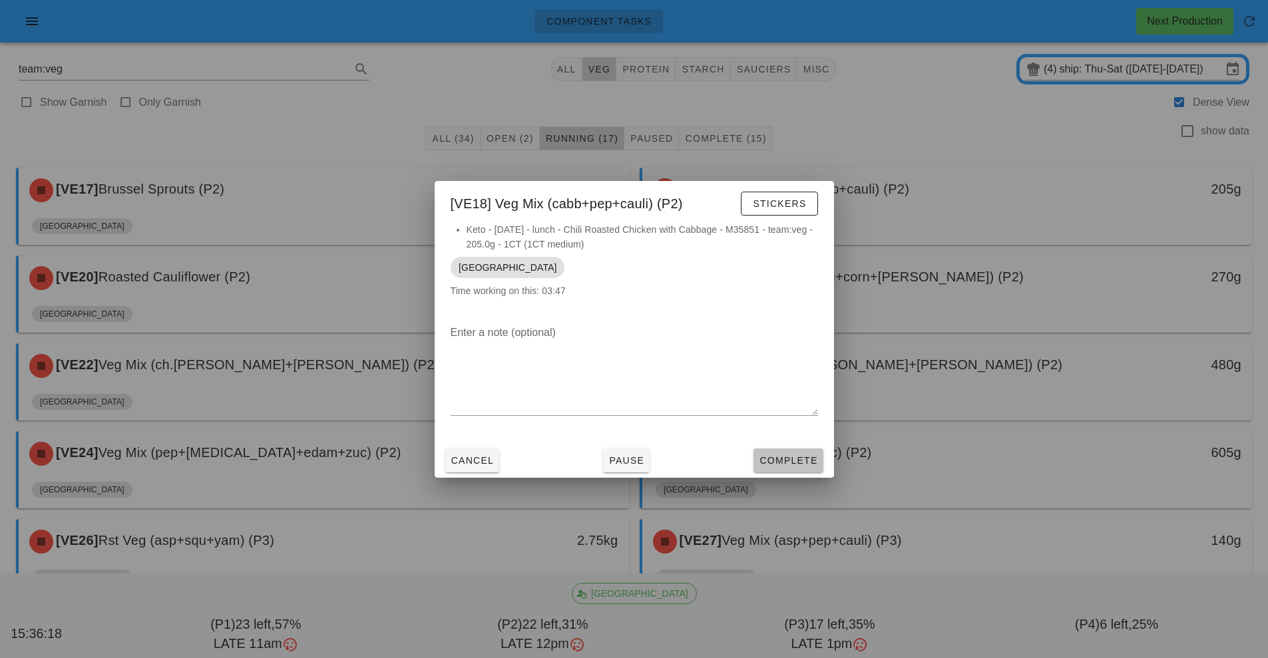
click at [786, 469] on button "Complete" at bounding box center [788, 461] width 69 height 24
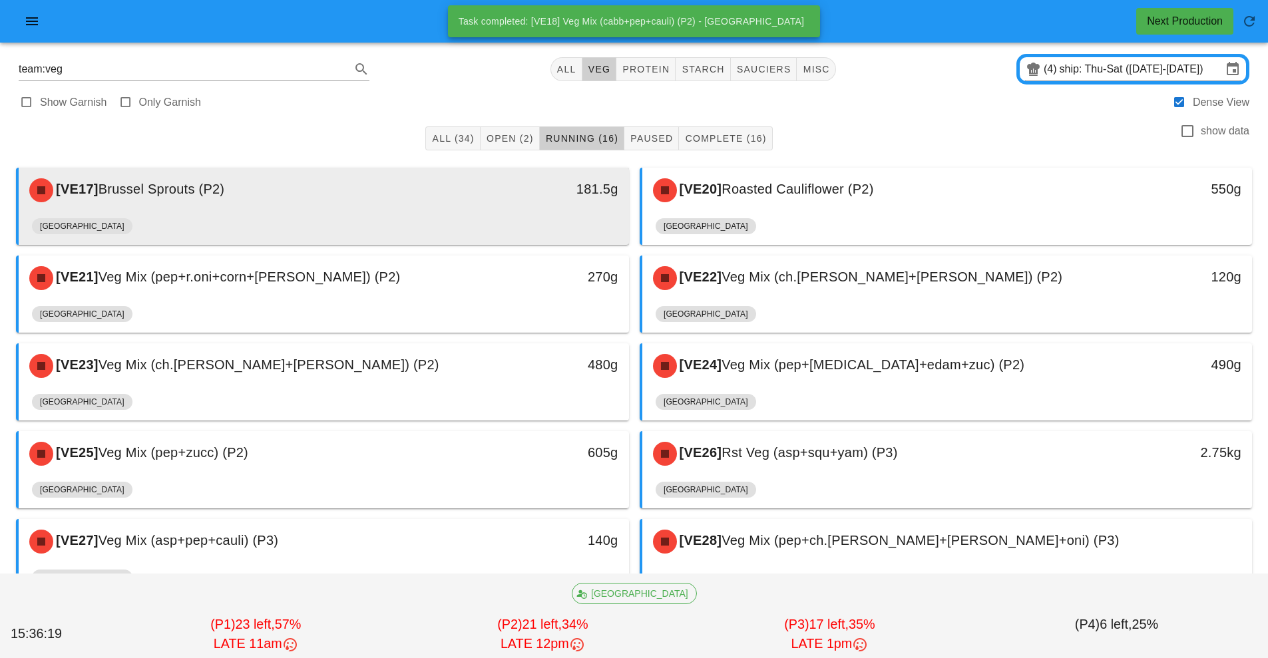
click at [479, 224] on div "[GEOGRAPHIC_DATA]" at bounding box center [324, 229] width 584 height 32
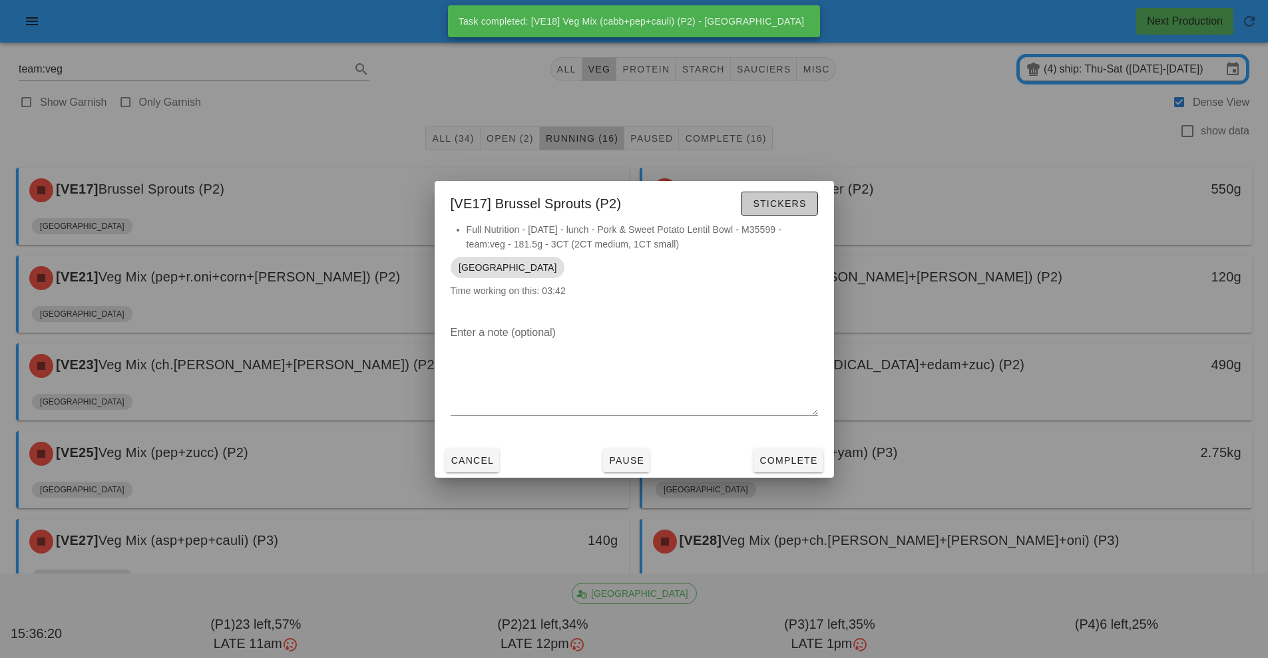
click at [803, 204] on span "Stickers" at bounding box center [779, 203] width 54 height 11
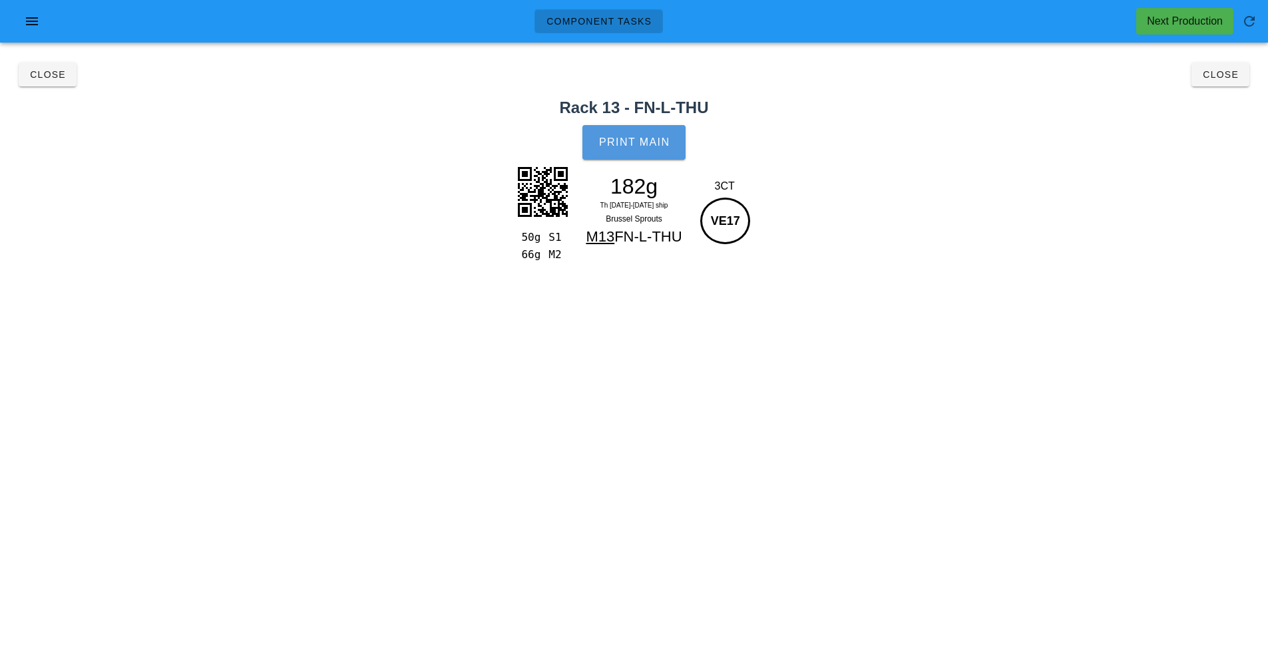
click at [658, 143] on span "Print Main" at bounding box center [634, 142] width 72 height 12
click at [1233, 80] on button "Close" at bounding box center [1221, 75] width 58 height 24
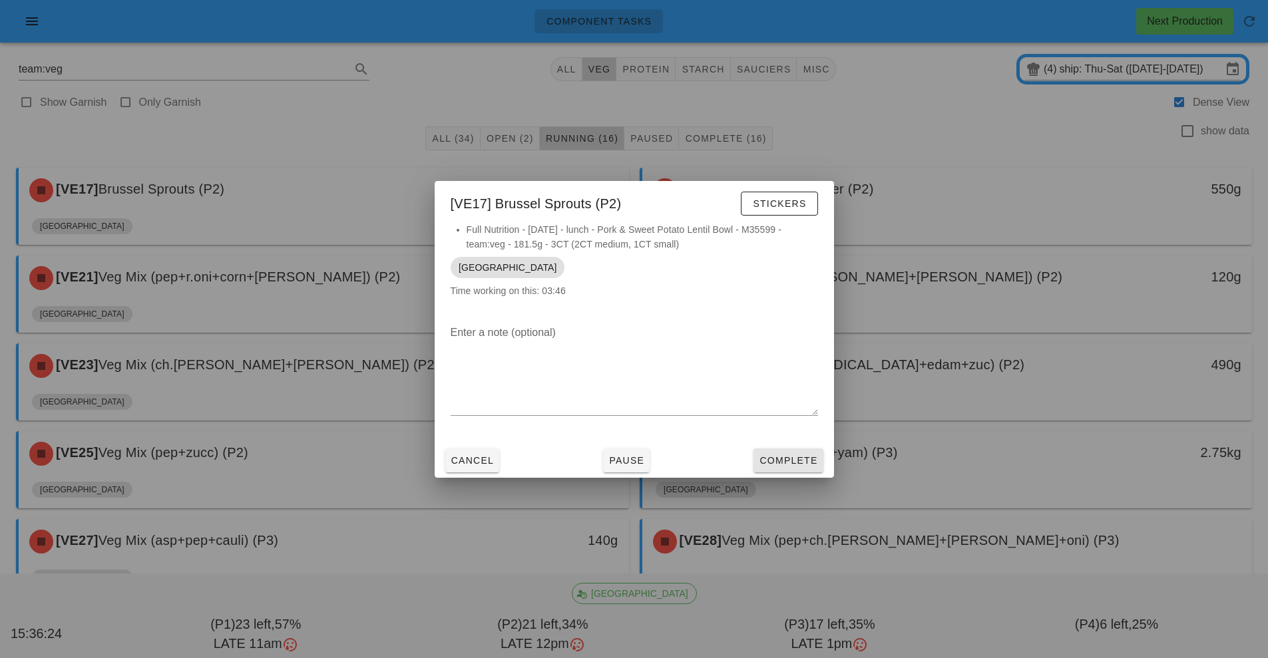
click at [809, 457] on span "Complete" at bounding box center [788, 460] width 59 height 11
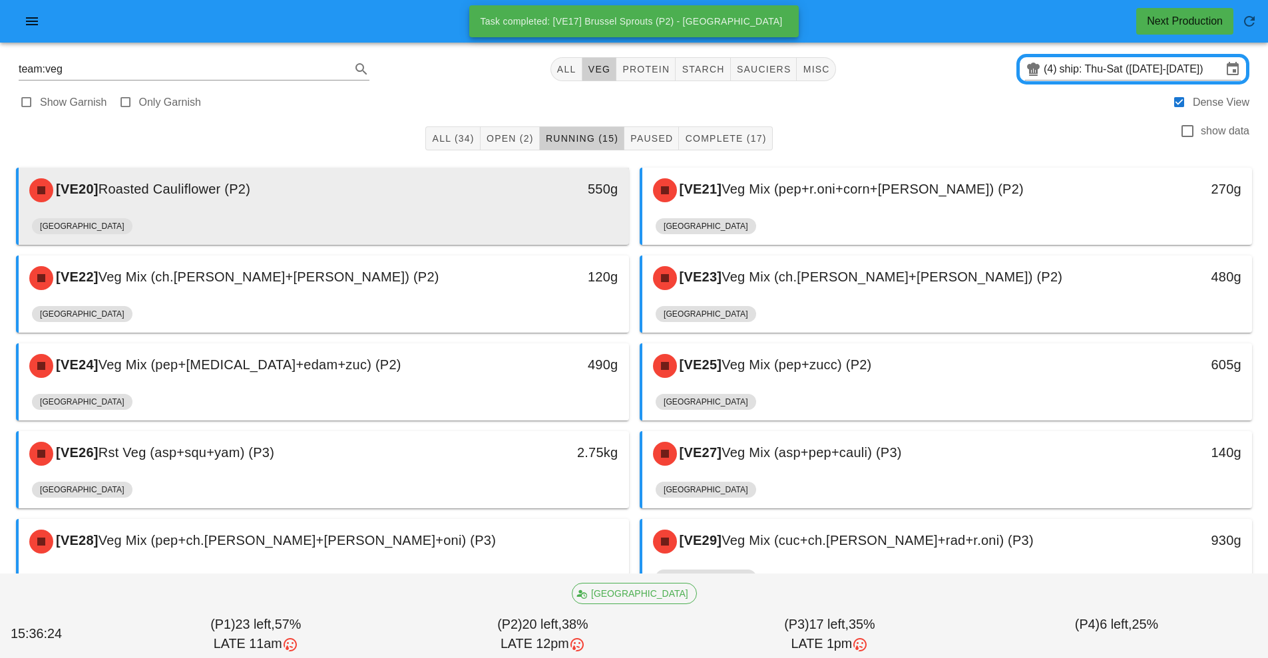
click at [441, 202] on div "[VE20] Roasted Cauliflower (P2)" at bounding box center [247, 190] width 453 height 40
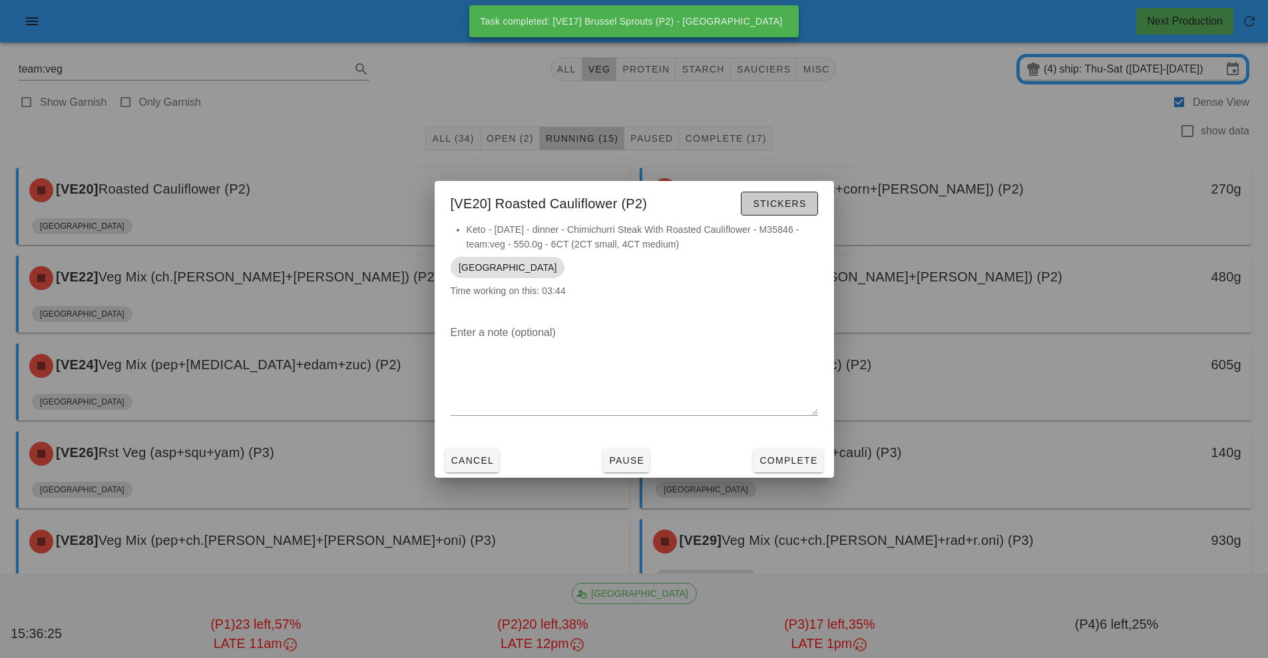
click at [793, 202] on span "Stickers" at bounding box center [779, 203] width 54 height 11
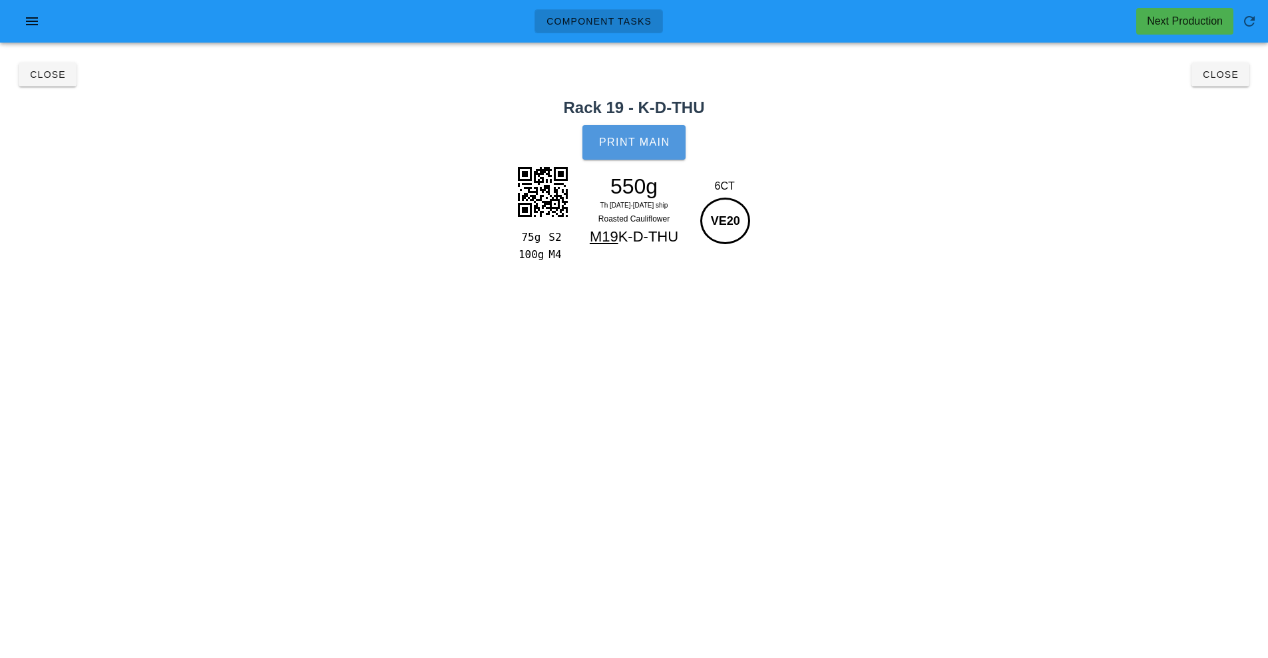
click at [650, 150] on button "Print Main" at bounding box center [633, 142] width 103 height 35
click at [1232, 75] on span "Close" at bounding box center [1220, 74] width 37 height 11
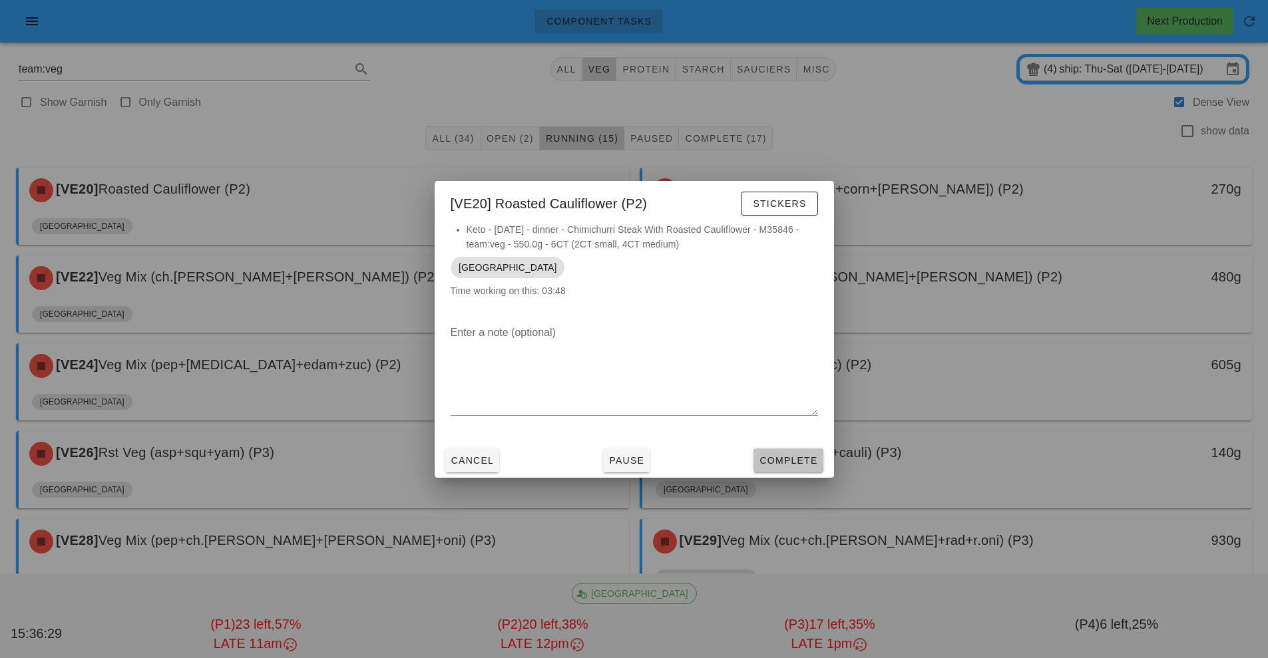
click at [793, 460] on span "Complete" at bounding box center [788, 460] width 59 height 11
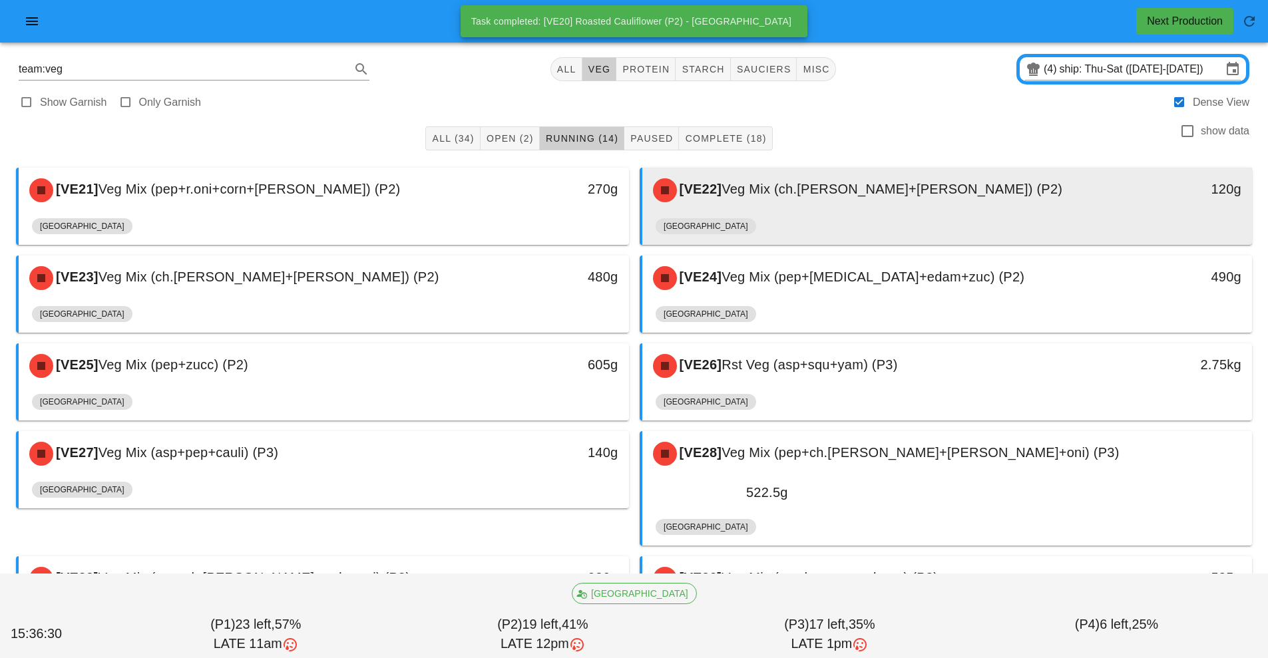
click at [873, 200] on div "[VE22] Veg Mix (ch.tom+cuc) (P2)" at bounding box center [871, 190] width 453 height 40
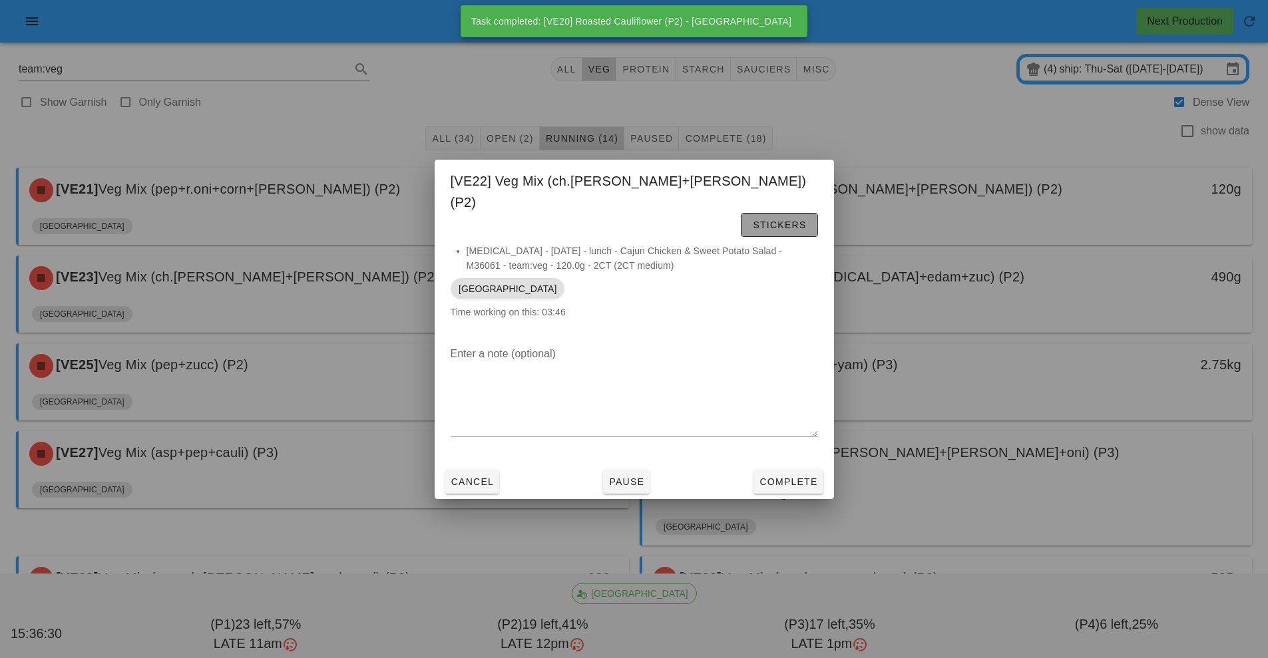
click at [804, 214] on button "Stickers" at bounding box center [779, 225] width 77 height 24
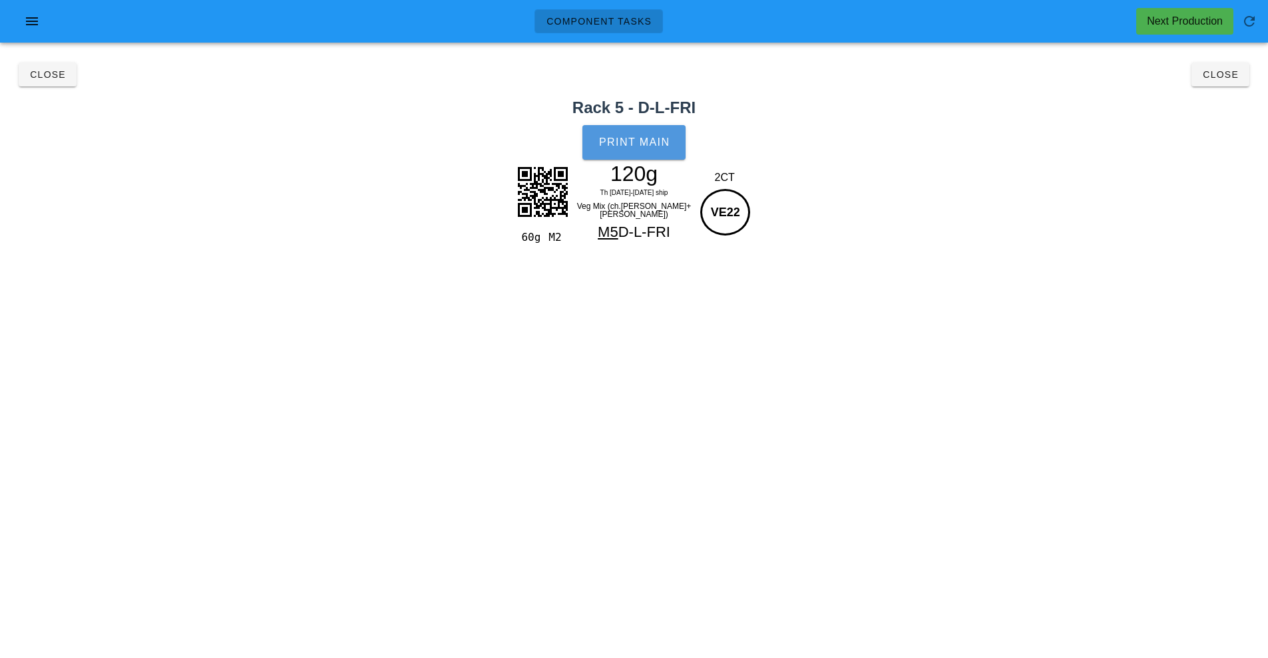
click at [624, 134] on button "Print Main" at bounding box center [633, 142] width 103 height 35
click at [1228, 86] on button "Close" at bounding box center [1221, 75] width 58 height 24
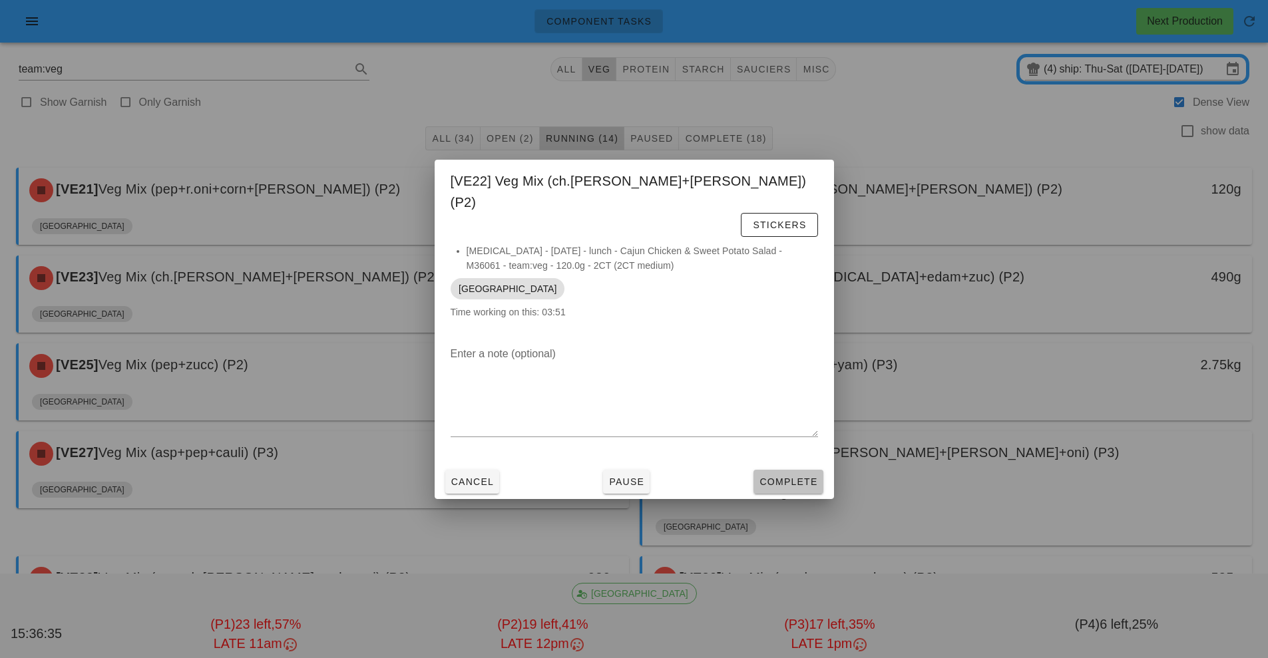
click at [805, 477] on span "Complete" at bounding box center [788, 482] width 59 height 11
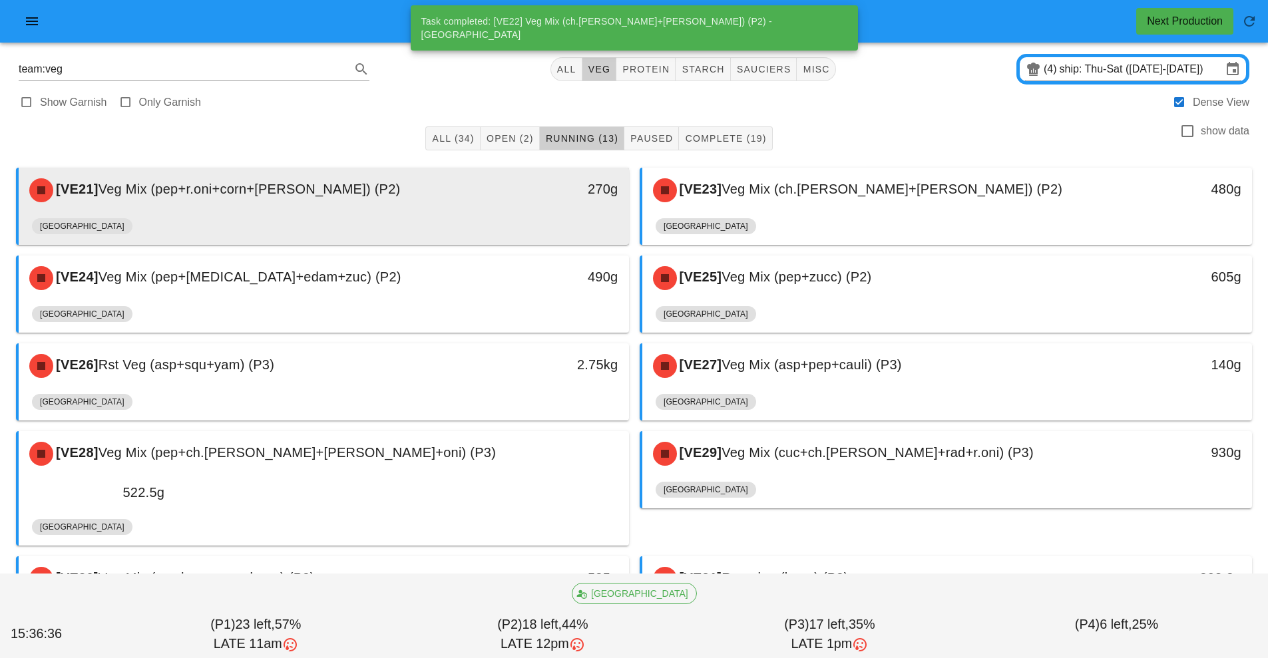
click at [531, 238] on div "[GEOGRAPHIC_DATA]" at bounding box center [324, 229] width 584 height 32
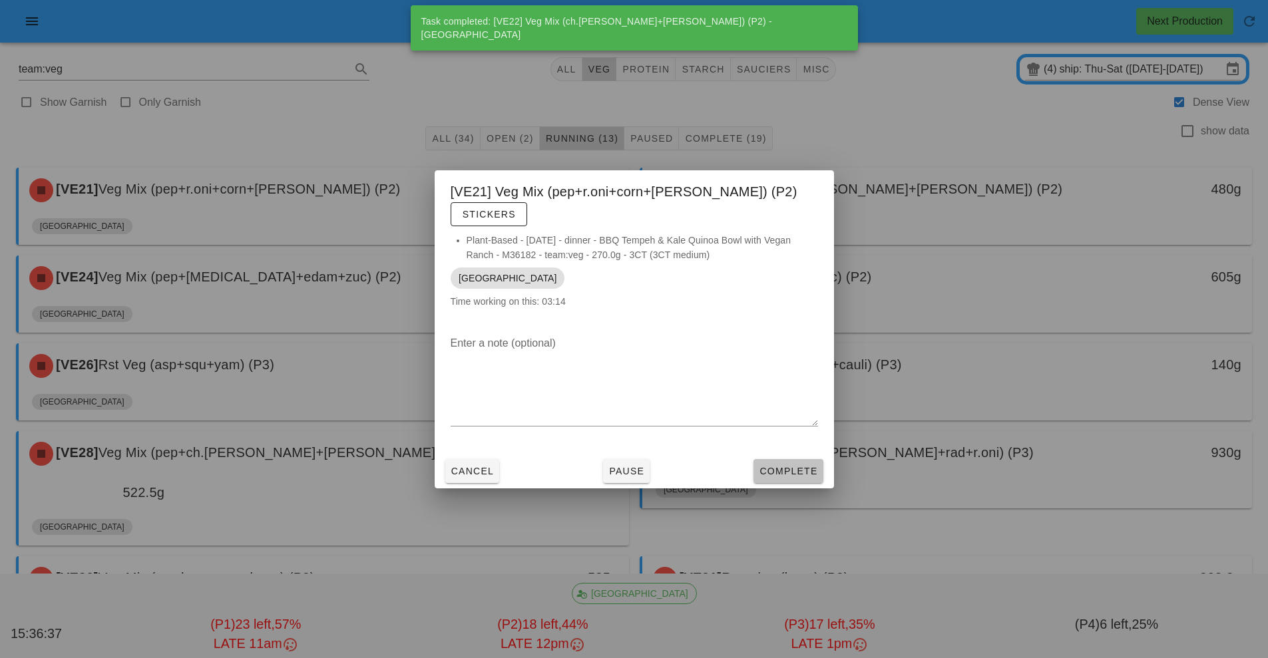
click at [807, 466] on span "Complete" at bounding box center [788, 471] width 59 height 11
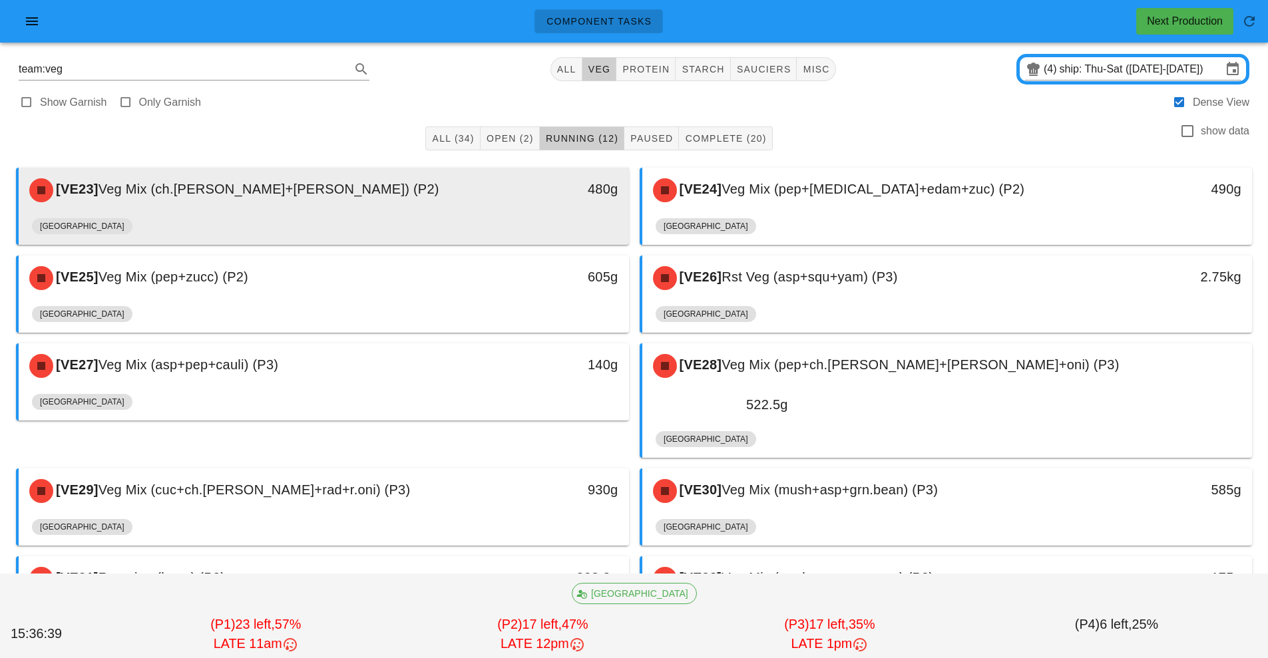
click at [568, 208] on div "480g" at bounding box center [550, 190] width 151 height 40
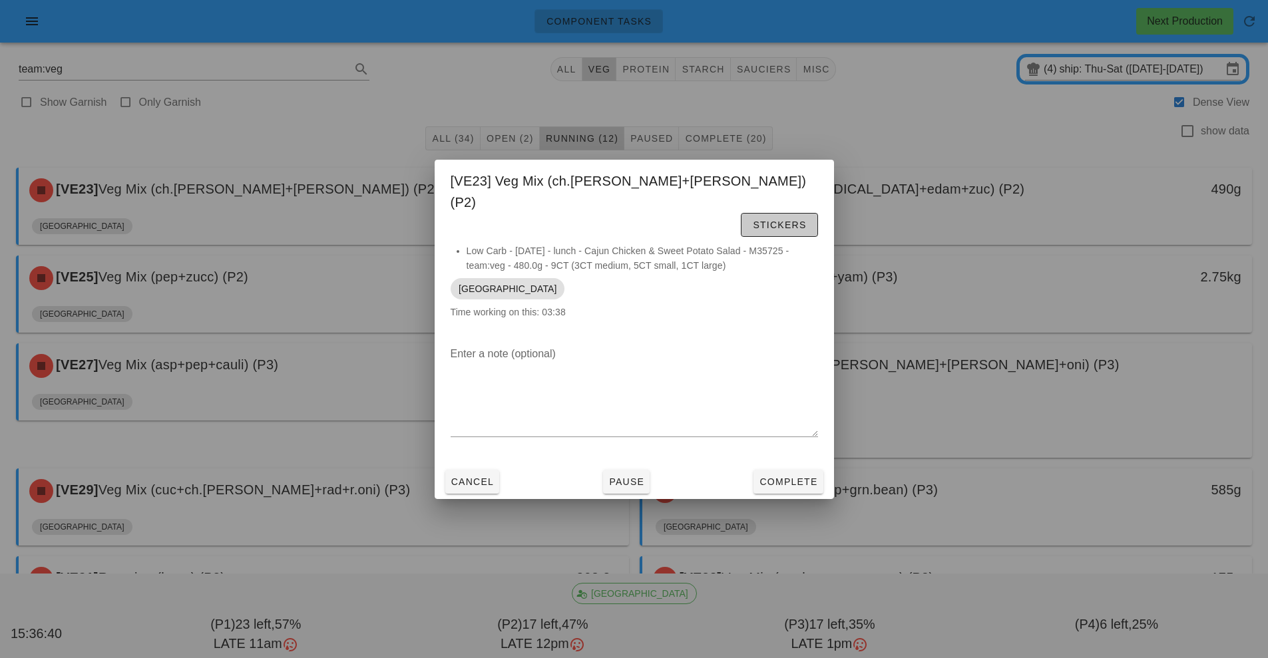
click at [793, 220] on span "Stickers" at bounding box center [779, 225] width 54 height 11
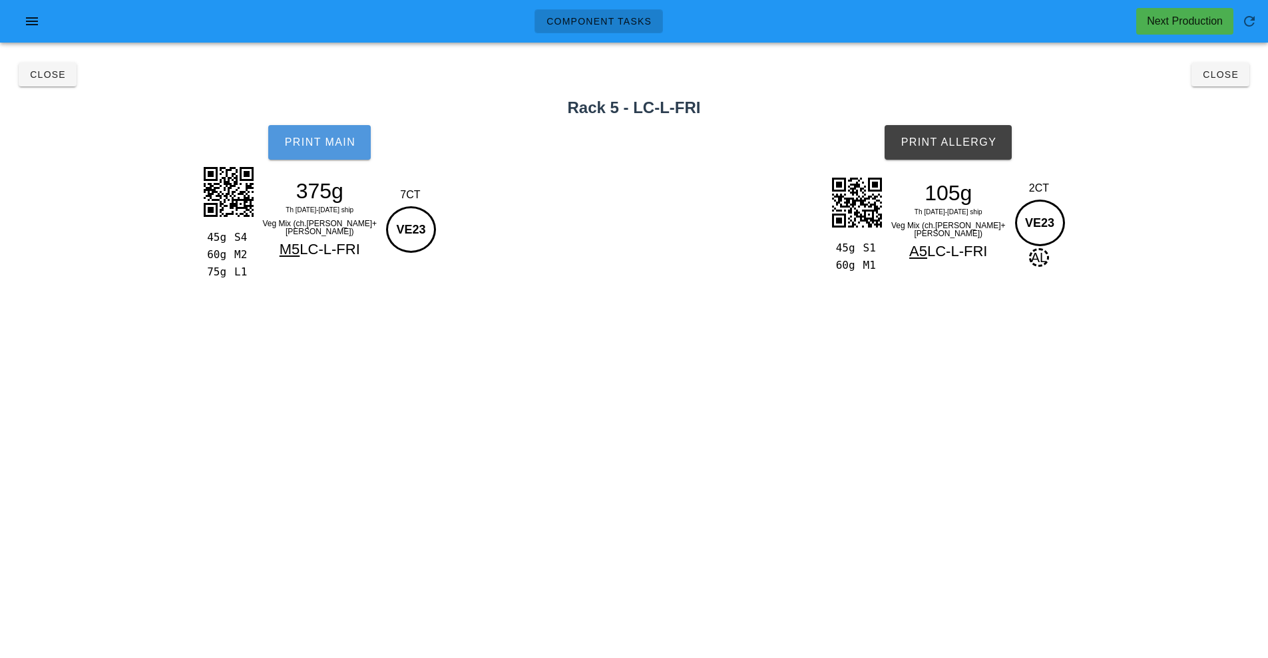
click at [359, 137] on button "Print Main" at bounding box center [319, 142] width 103 height 35
click at [971, 144] on span "Print Allergy" at bounding box center [948, 142] width 97 height 12
click at [1236, 85] on button "Close" at bounding box center [1221, 75] width 58 height 24
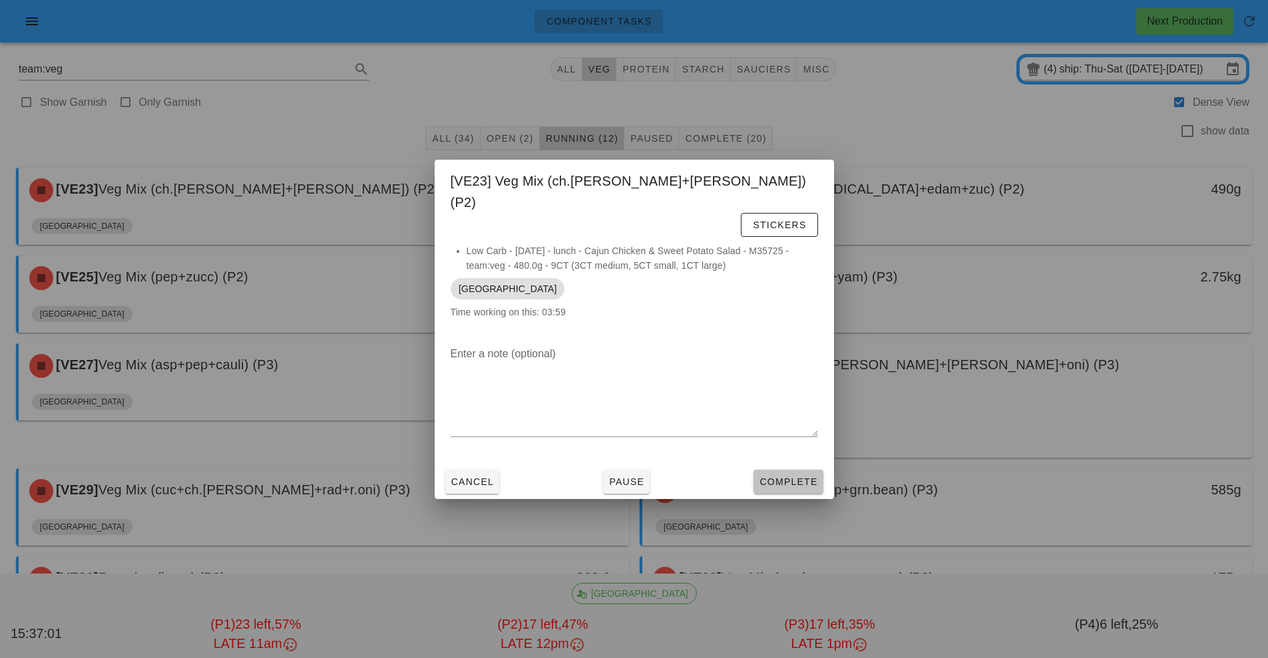
click at [795, 477] on span "Complete" at bounding box center [788, 482] width 59 height 11
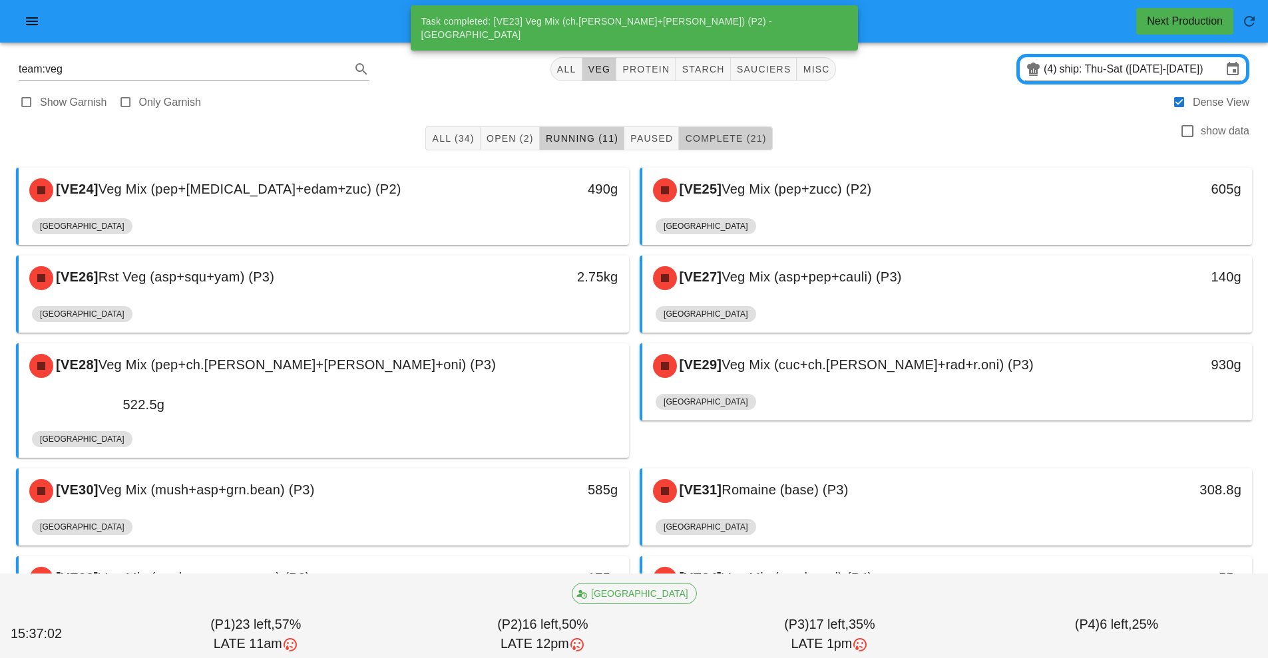
click at [746, 136] on span "Complete (21)" at bounding box center [725, 138] width 82 height 11
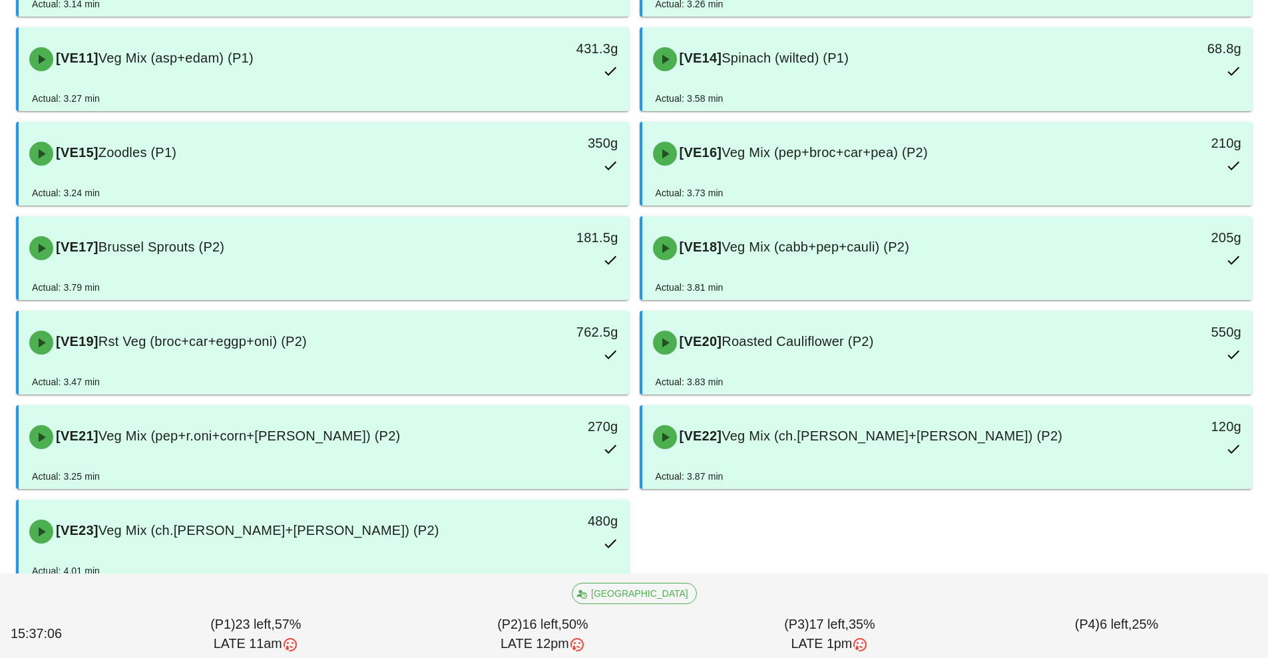
scroll to position [634, 0]
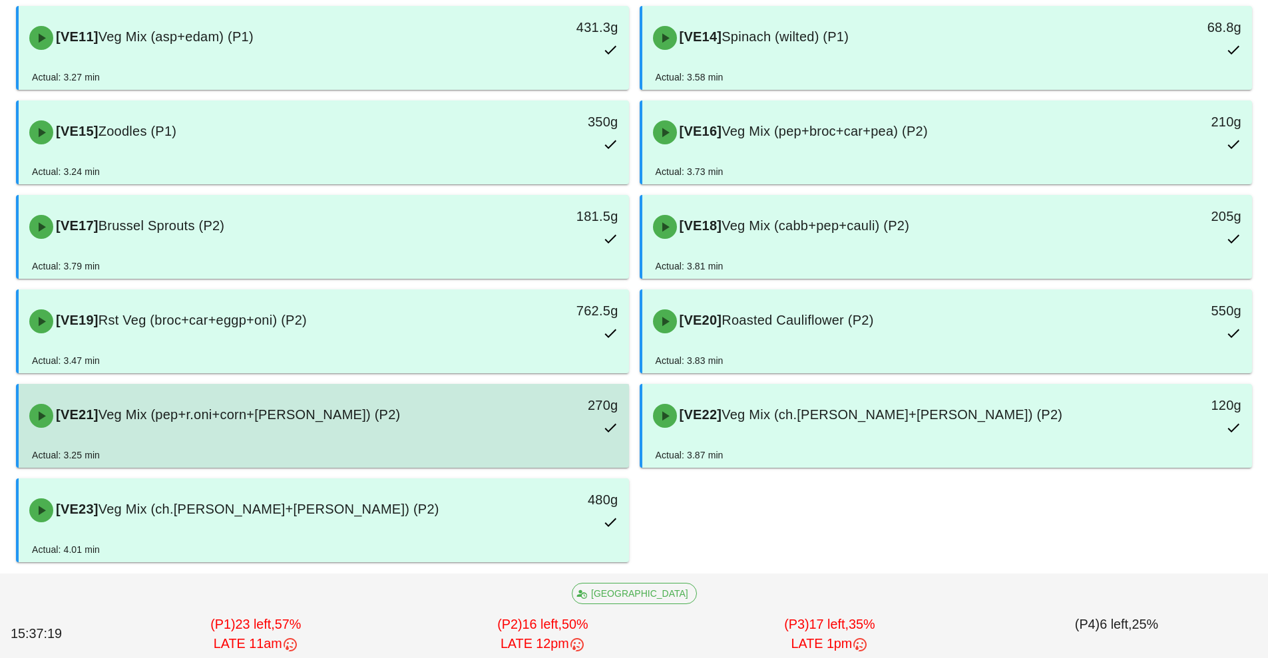
click at [472, 426] on div "[VE21] Veg Mix (pep+r.oni+corn+tom) (P2)" at bounding box center [247, 416] width 453 height 40
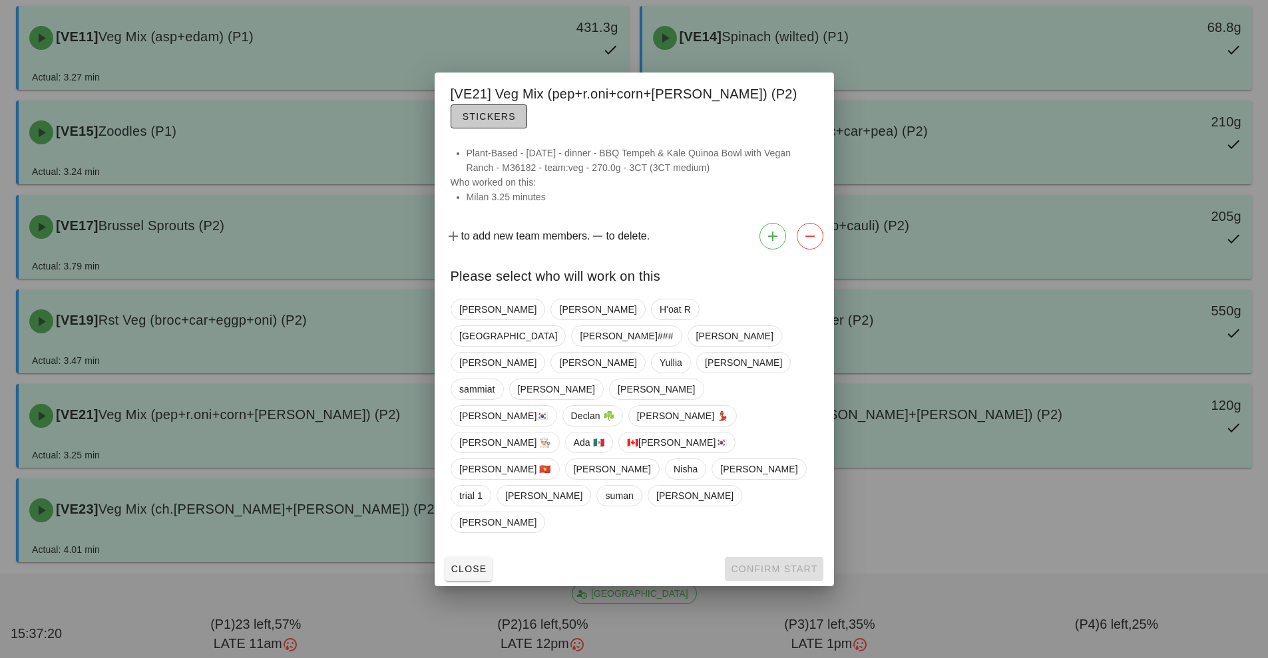
click at [527, 128] on button "Stickers" at bounding box center [489, 117] width 77 height 24
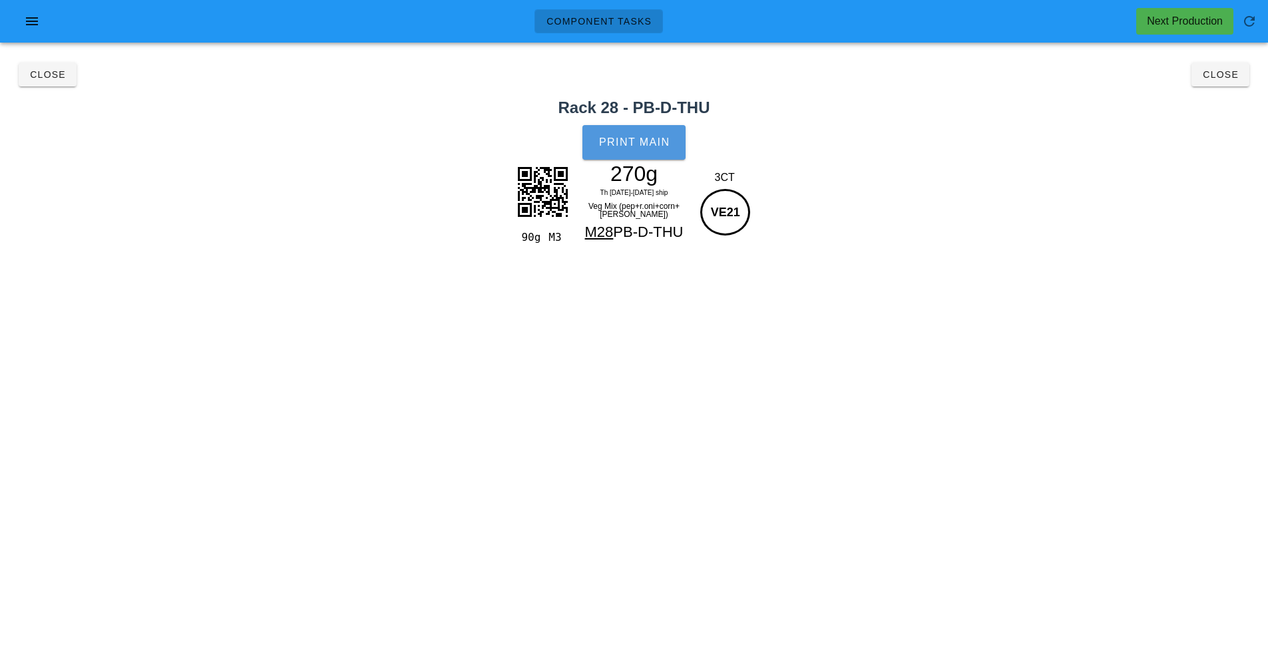
click at [666, 153] on button "Print Main" at bounding box center [633, 142] width 103 height 35
click at [1232, 82] on button "Close" at bounding box center [1221, 75] width 58 height 24
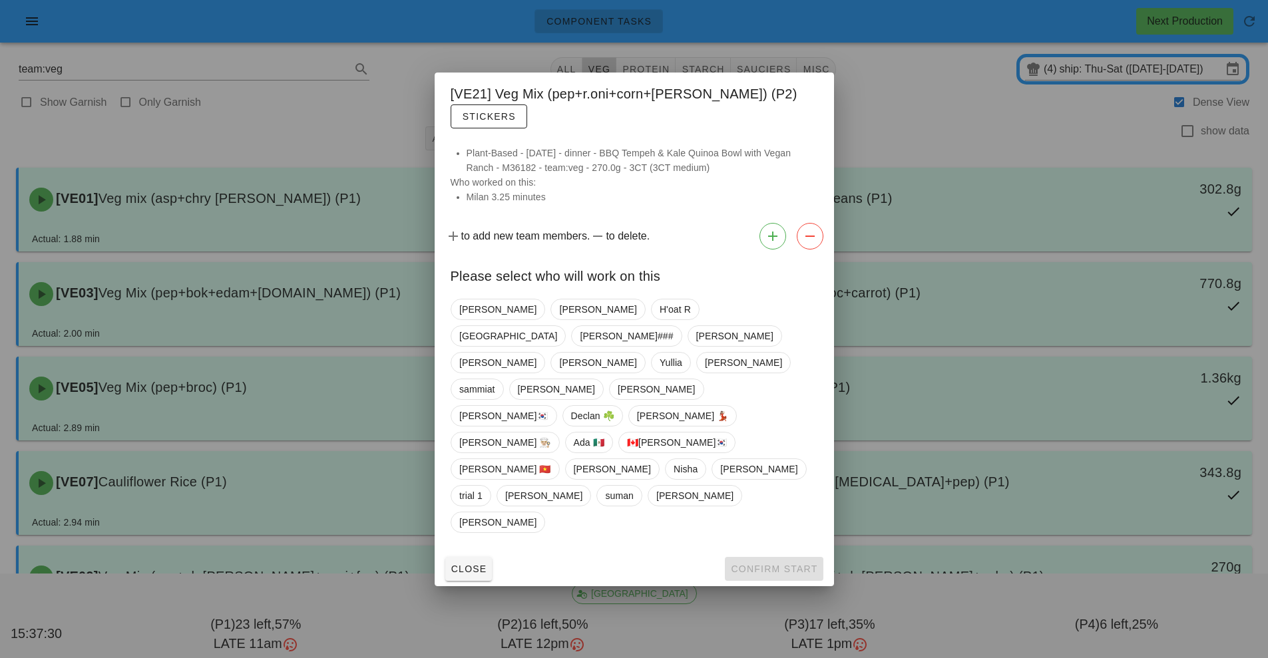
click at [808, 552] on div "Close Confirm Start" at bounding box center [634, 569] width 399 height 35
click at [781, 552] on div "Close Confirm Start" at bounding box center [634, 569] width 399 height 35
click at [875, 118] on div at bounding box center [634, 329] width 1268 height 658
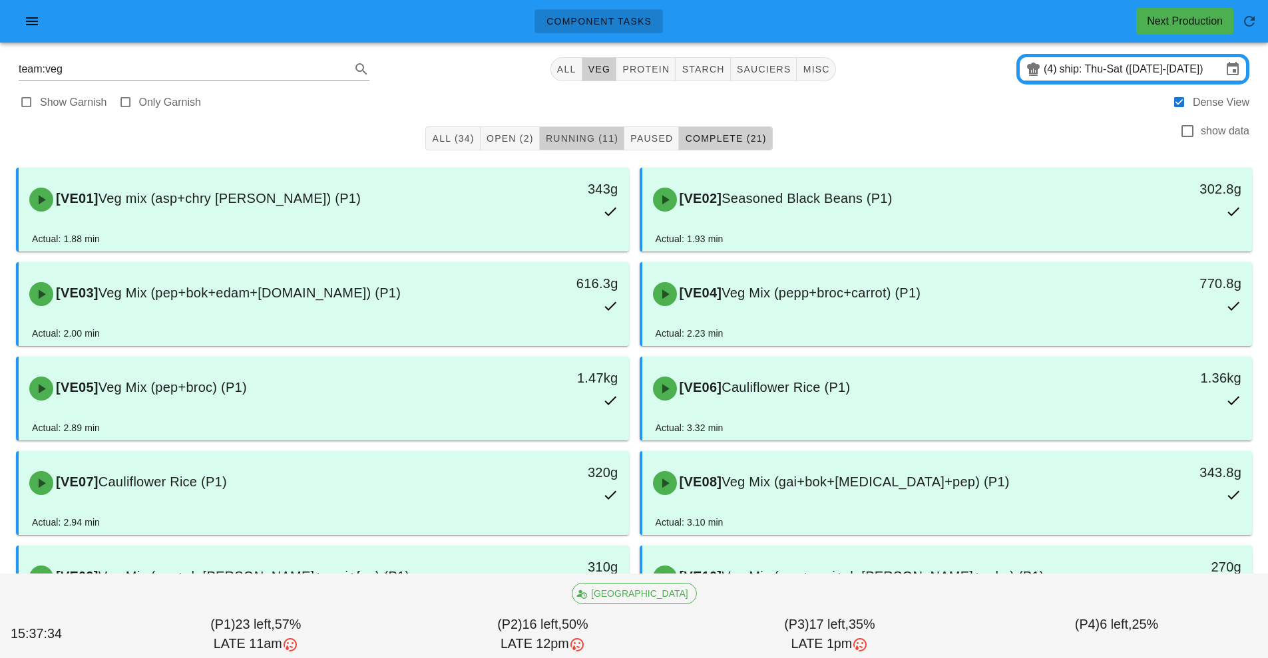
click at [598, 143] on span "Running (11)" at bounding box center [581, 138] width 73 height 11
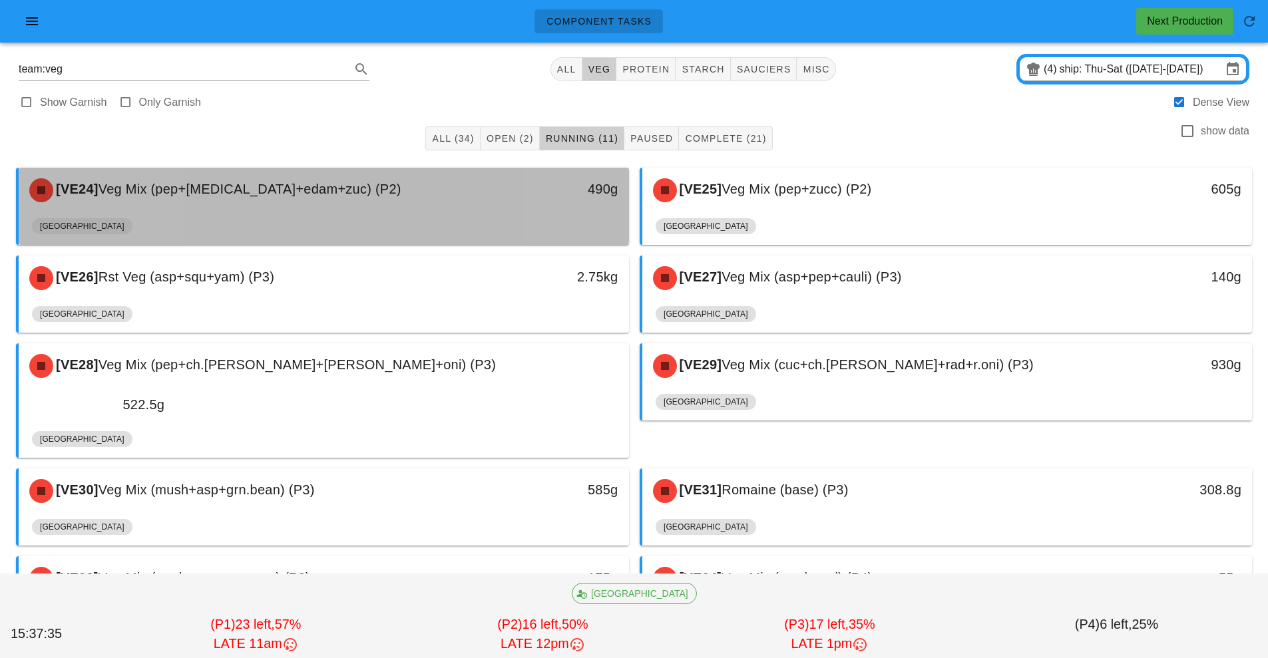
click at [441, 218] on div "[GEOGRAPHIC_DATA]" at bounding box center [324, 229] width 584 height 32
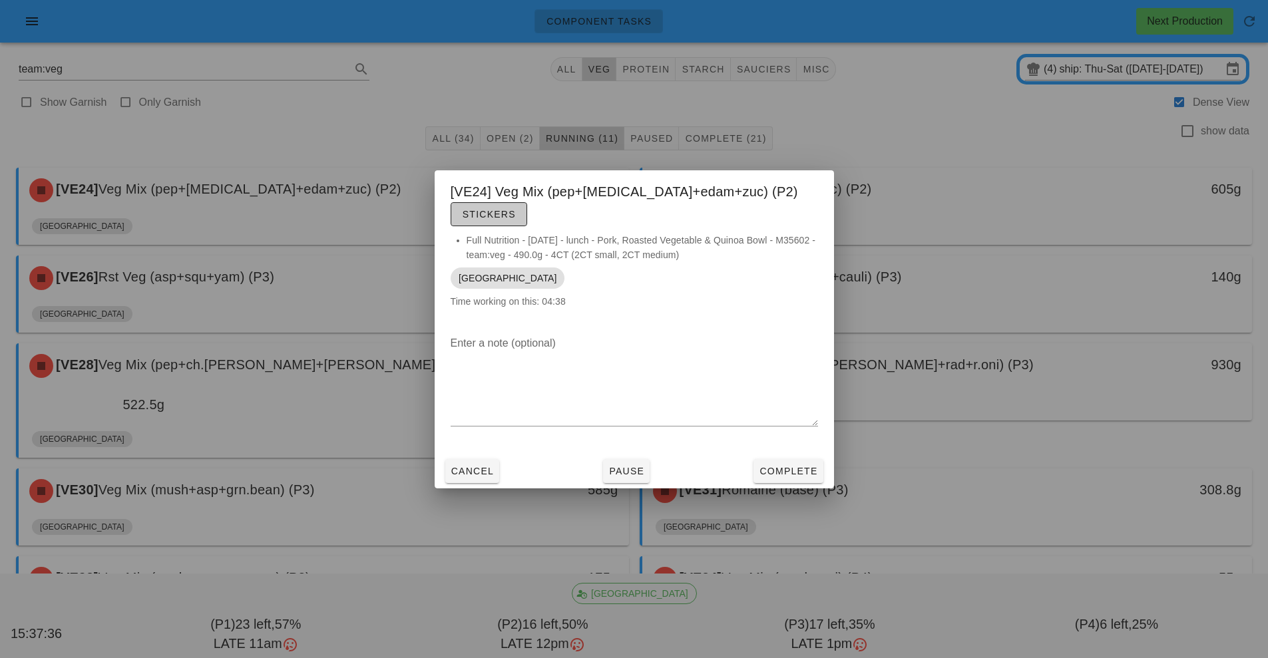
click at [516, 209] on span "Stickers" at bounding box center [489, 214] width 54 height 11
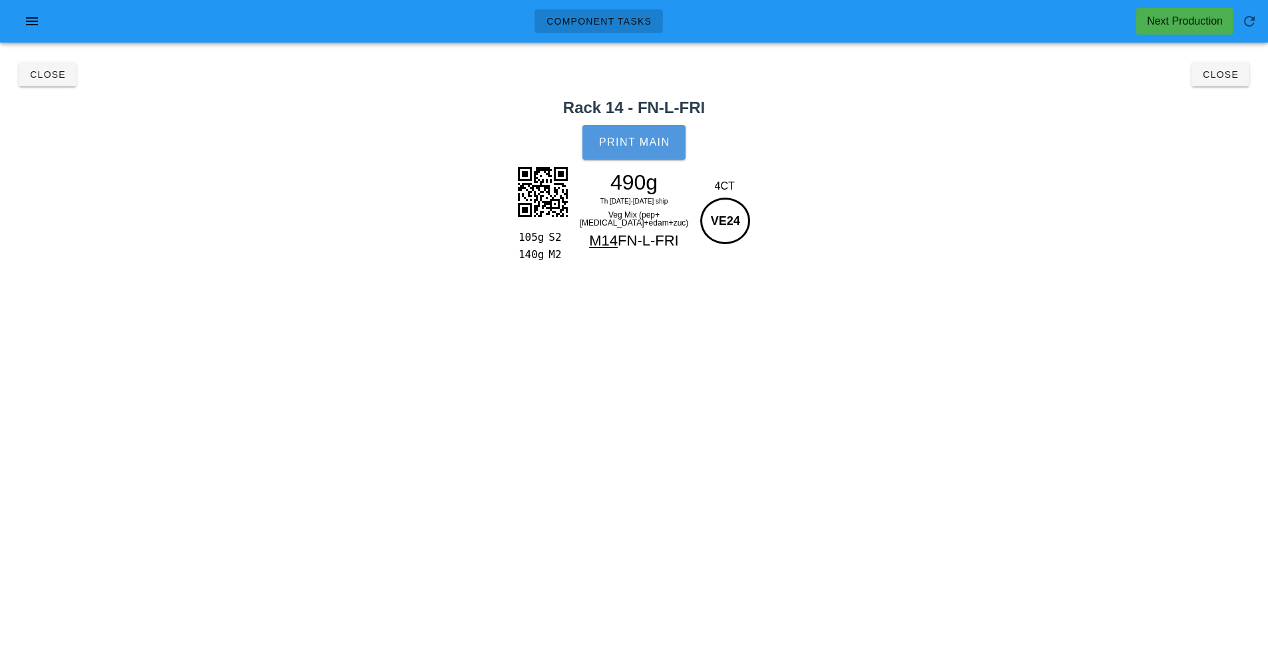
click at [662, 132] on button "Print Main" at bounding box center [633, 142] width 103 height 35
click at [1224, 69] on span "Close" at bounding box center [1220, 74] width 37 height 11
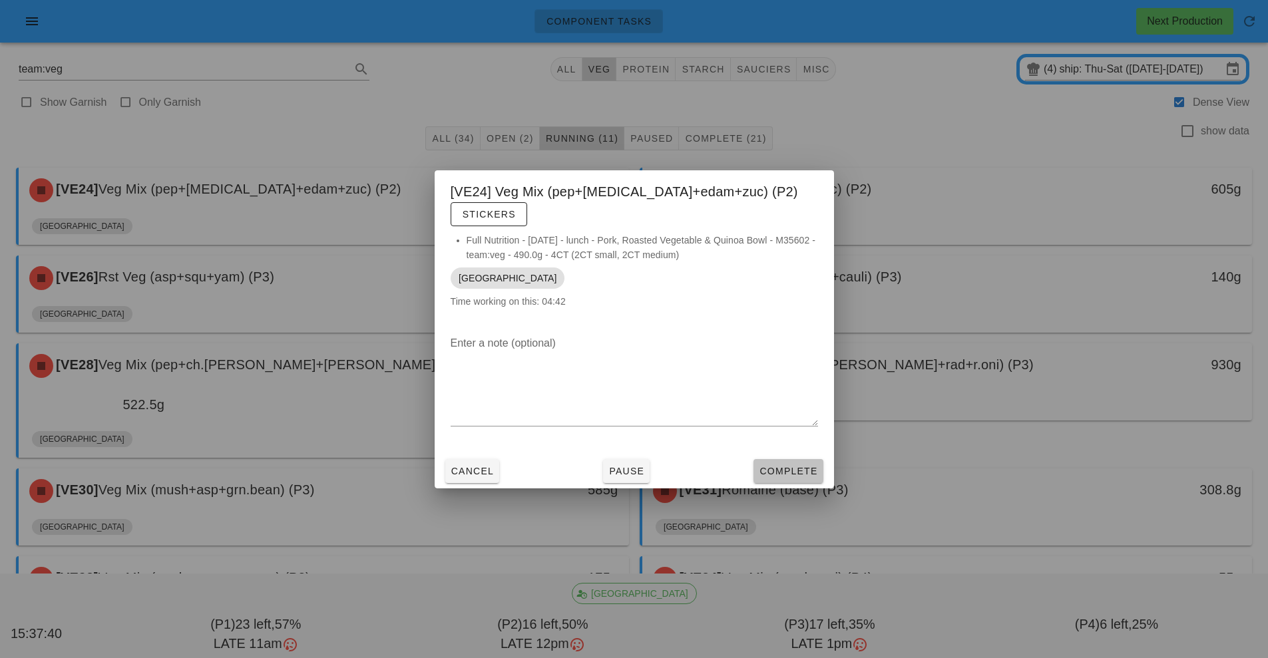
click at [808, 466] on span "Complete" at bounding box center [788, 471] width 59 height 11
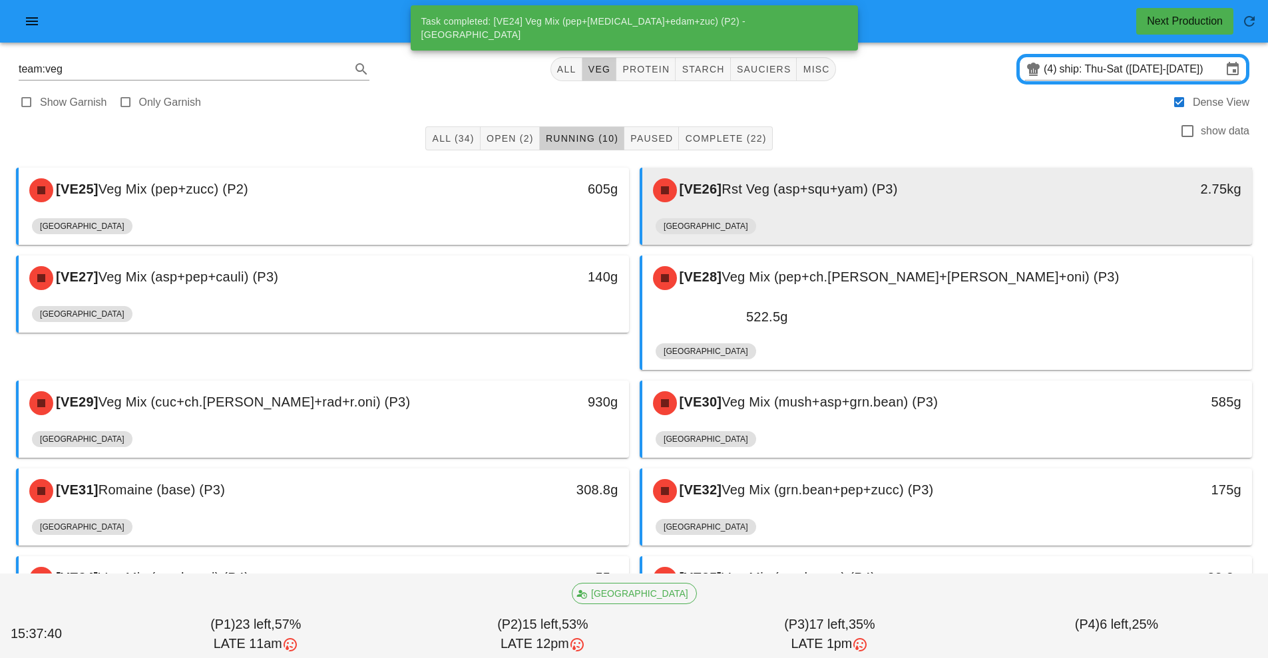
click at [750, 207] on div "[VE26] Rst Veg (asp+squ+yam) (P3)" at bounding box center [871, 190] width 453 height 40
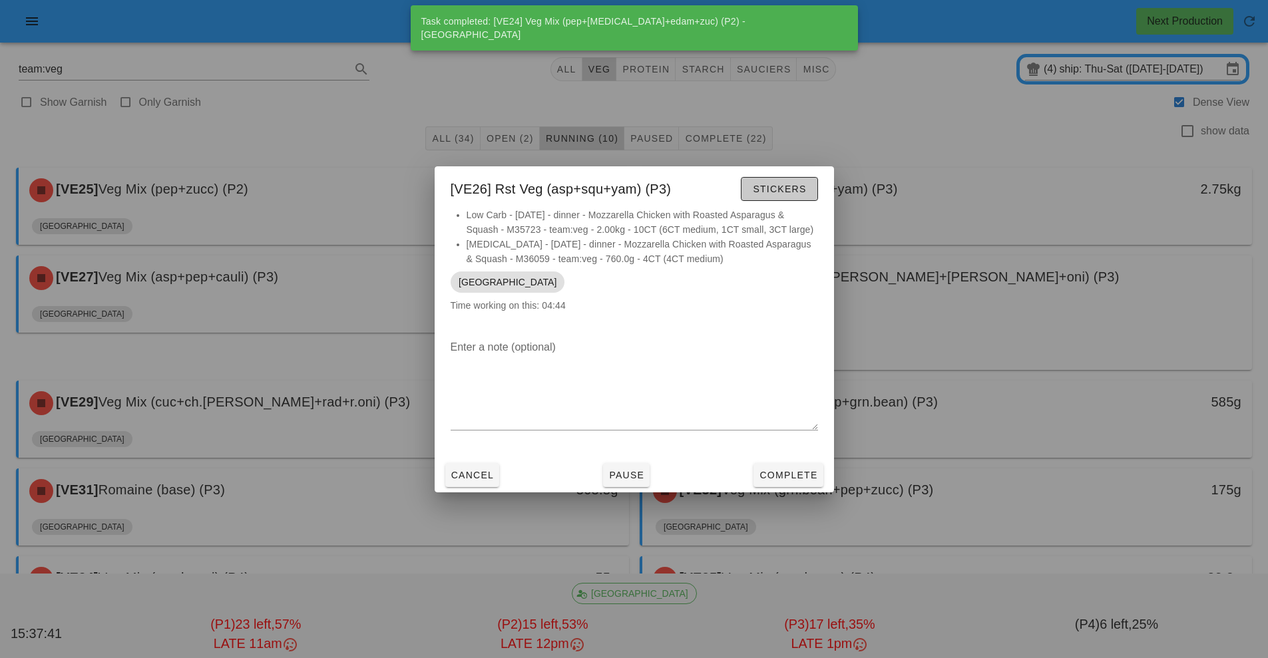
click at [780, 184] on span "Stickers" at bounding box center [779, 189] width 54 height 11
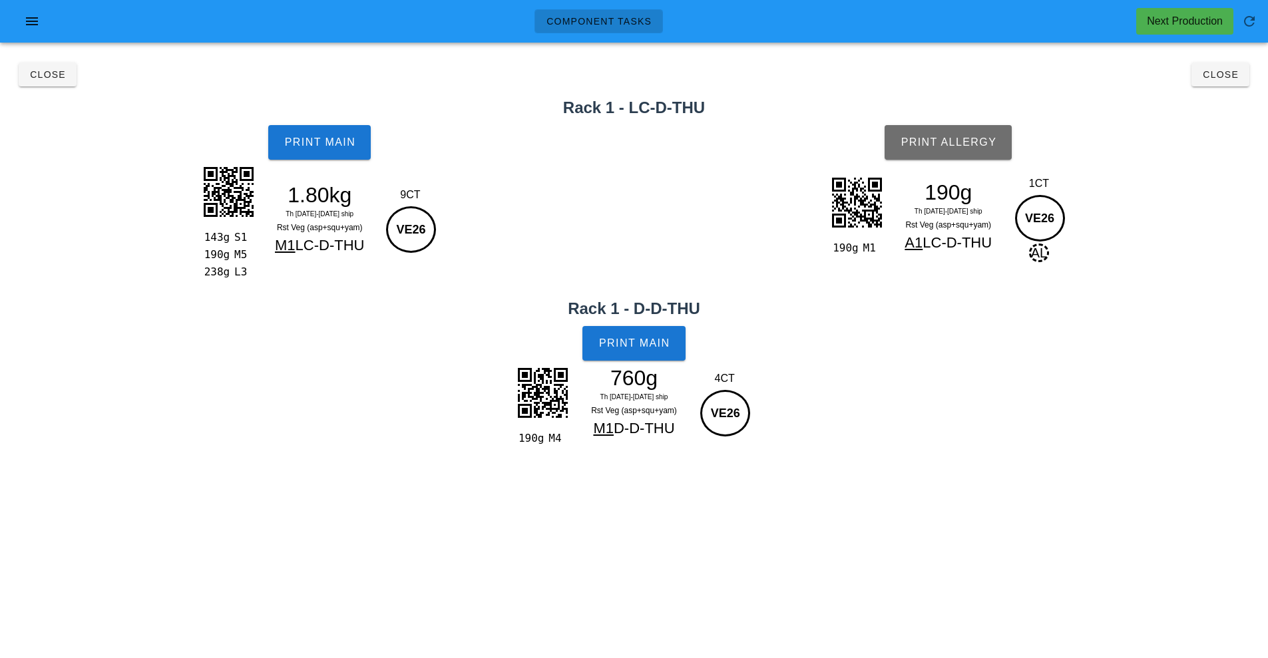
click at [963, 136] on span "Print Allergy" at bounding box center [948, 142] width 97 height 12
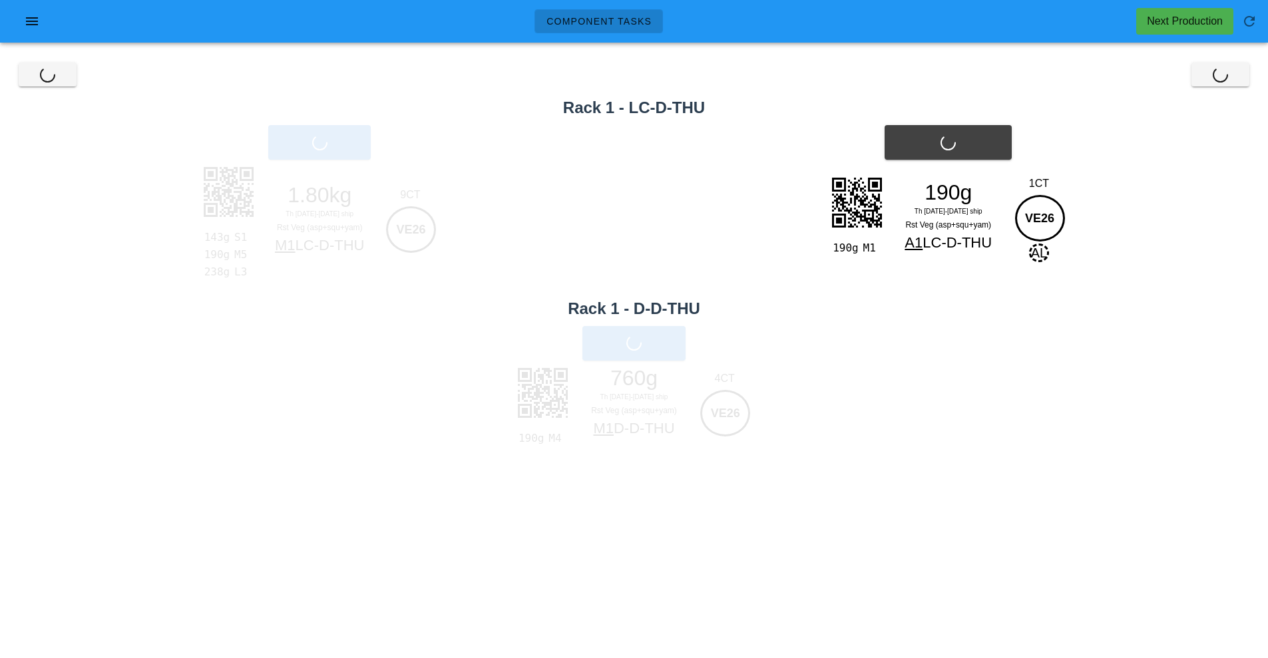
click at [661, 349] on div "Print Main" at bounding box center [634, 343] width 1268 height 51
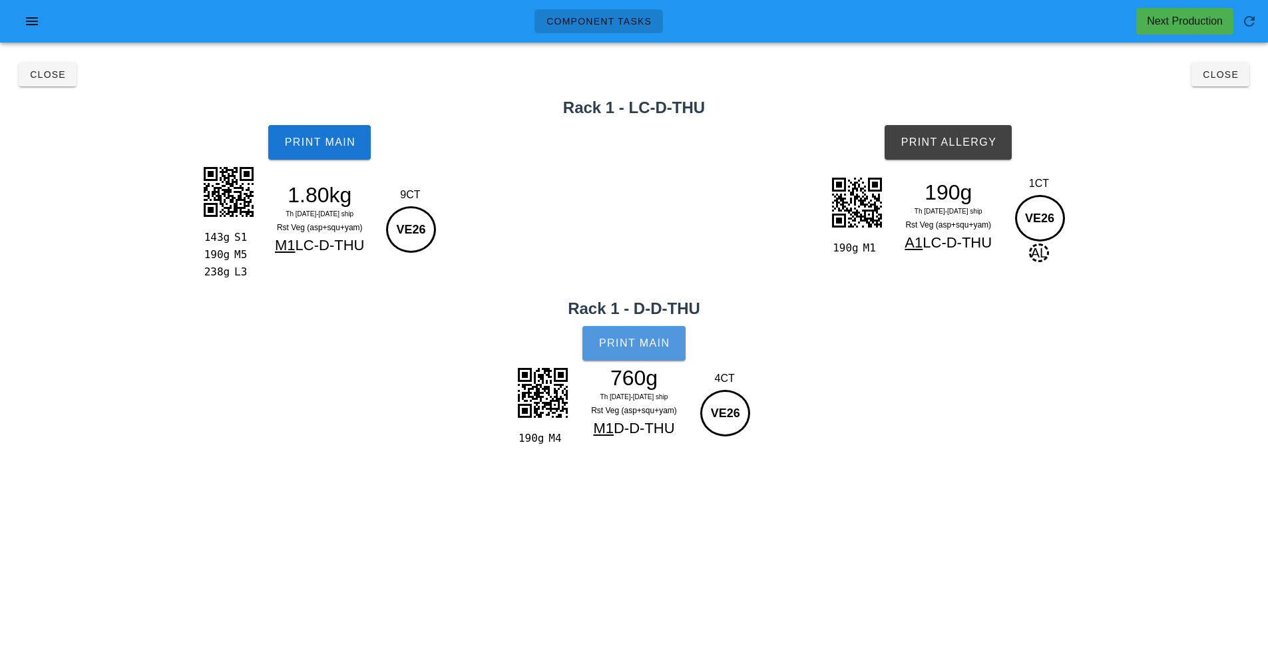
click at [651, 355] on button "Print Main" at bounding box center [633, 343] width 103 height 35
click at [345, 126] on button "Print Main" at bounding box center [319, 142] width 103 height 35
click at [1232, 68] on button "Close" at bounding box center [1221, 75] width 58 height 24
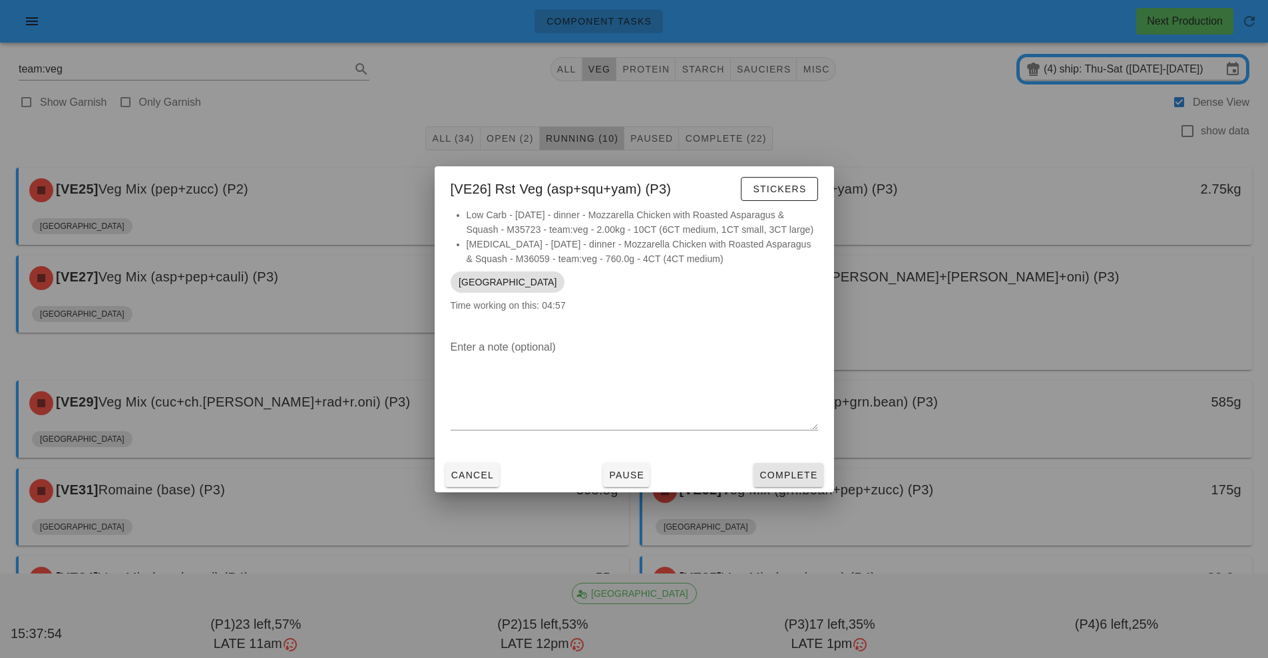
click at [789, 471] on span "Complete" at bounding box center [788, 475] width 59 height 11
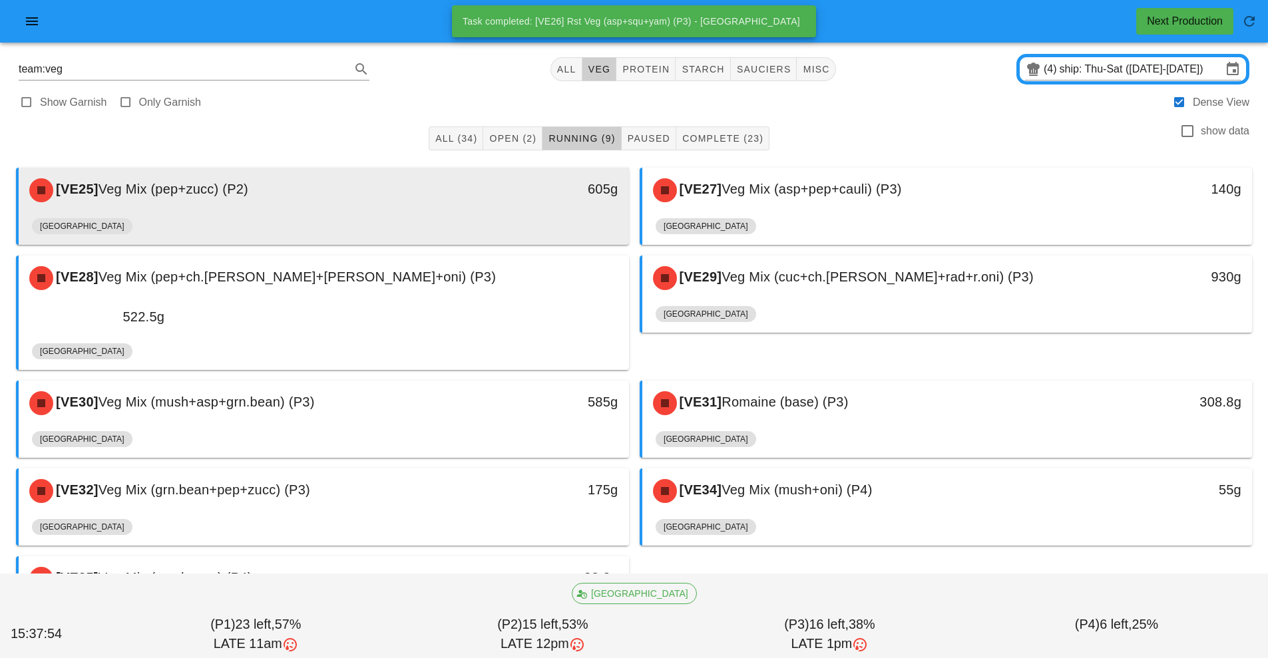
click at [387, 194] on div "[VE25] Veg Mix (pep+zucc) (P2)" at bounding box center [247, 190] width 453 height 40
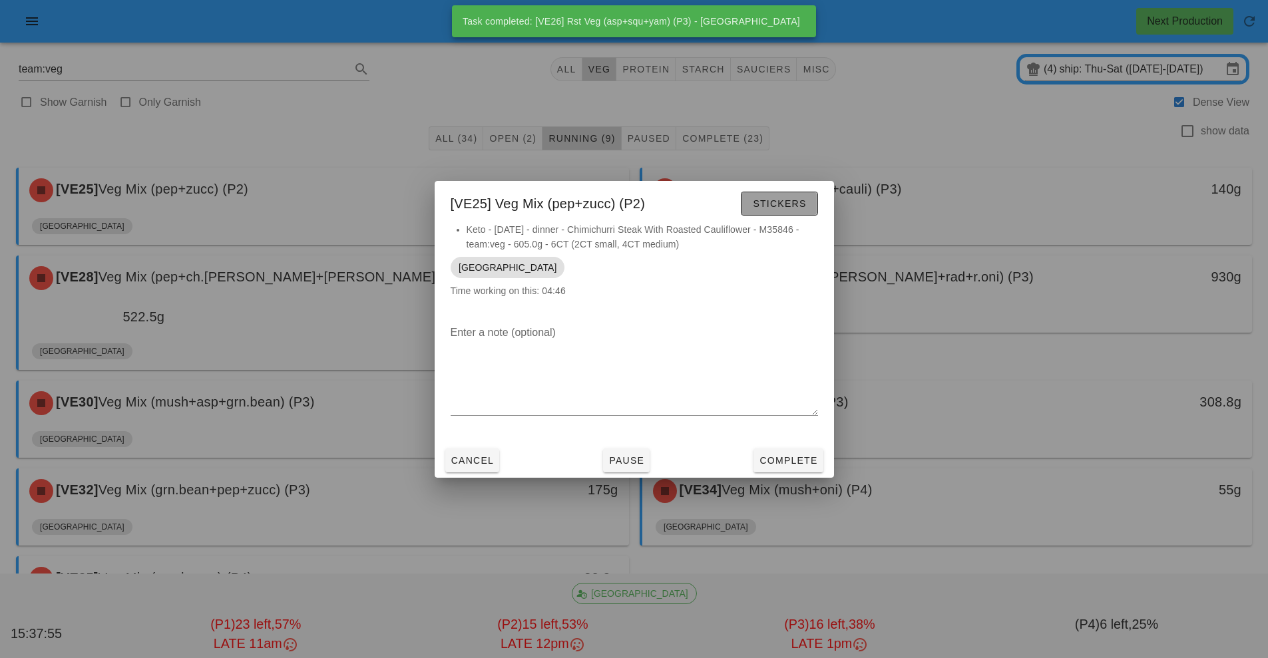
click at [790, 200] on span "Stickers" at bounding box center [779, 203] width 54 height 11
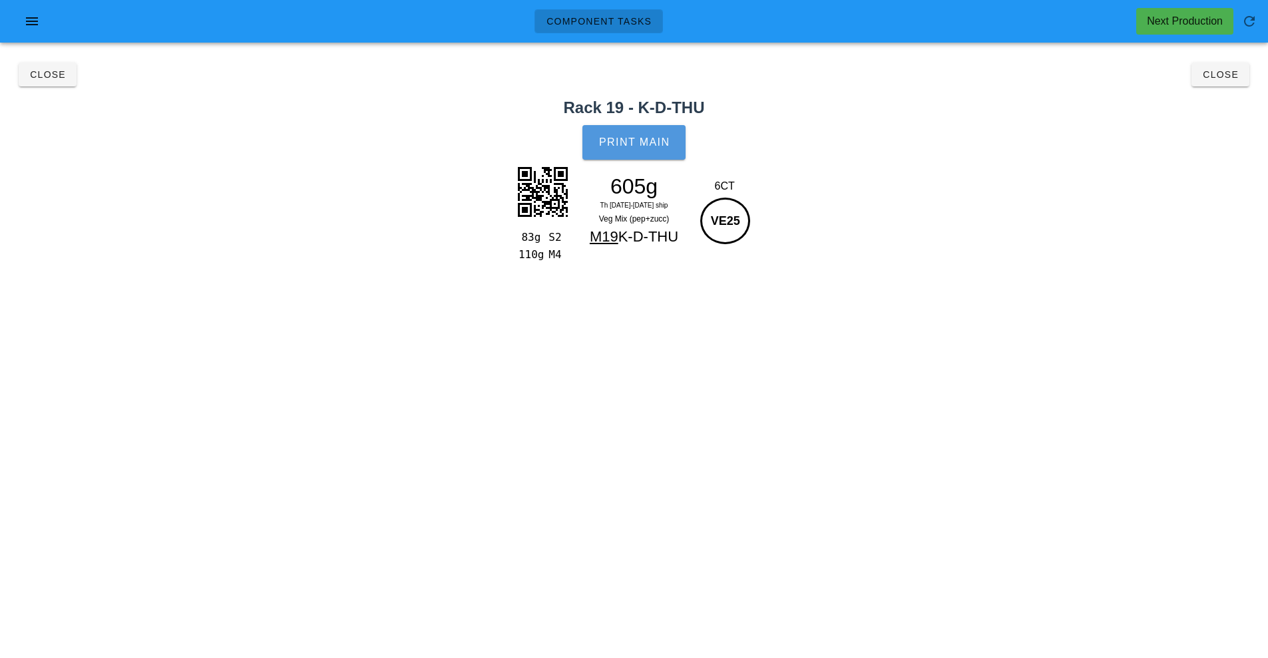
click at [657, 144] on span "Print Main" at bounding box center [634, 142] width 72 height 12
click at [1236, 75] on span "Close" at bounding box center [1220, 74] width 37 height 11
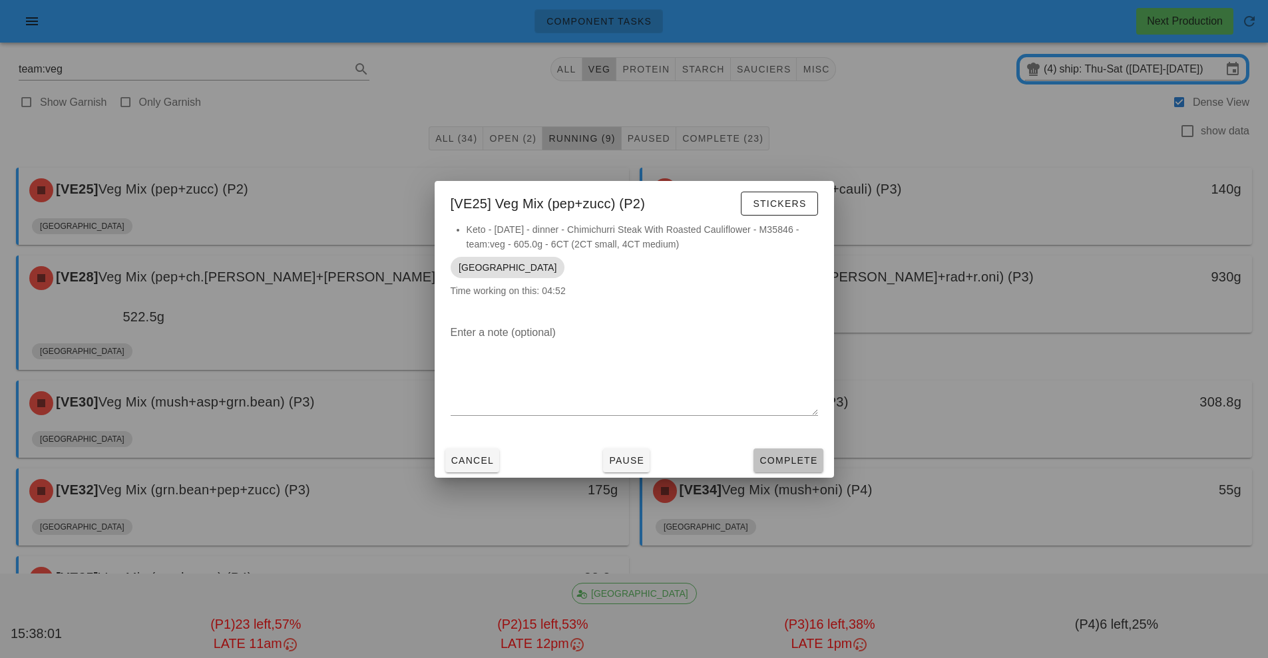
click at [790, 472] on button "Complete" at bounding box center [788, 461] width 69 height 24
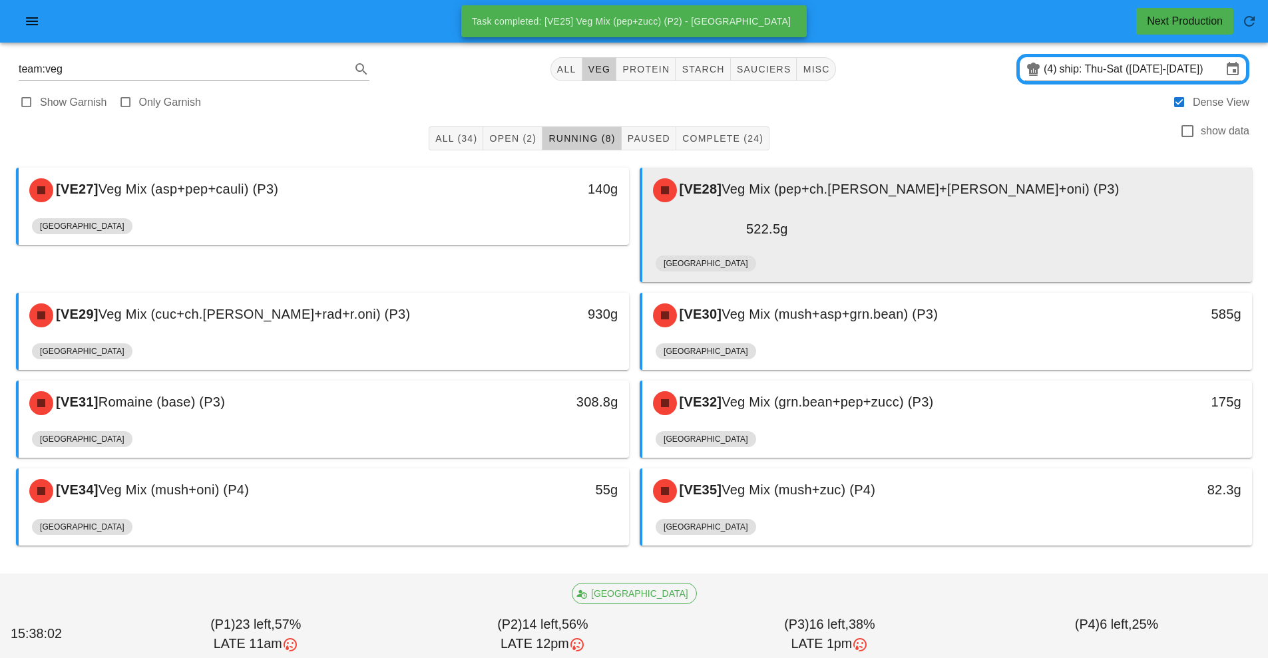
click at [892, 250] on div "[GEOGRAPHIC_DATA]" at bounding box center [948, 266] width 584 height 32
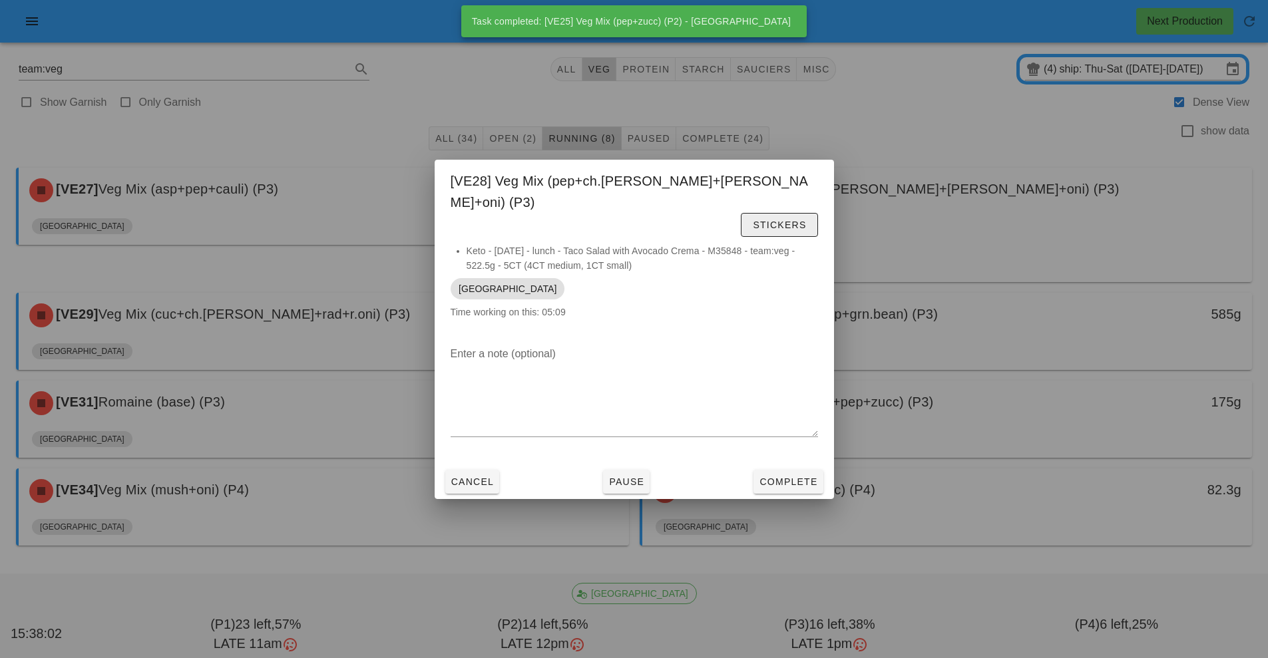
click at [786, 220] on span "Stickers" at bounding box center [779, 225] width 54 height 11
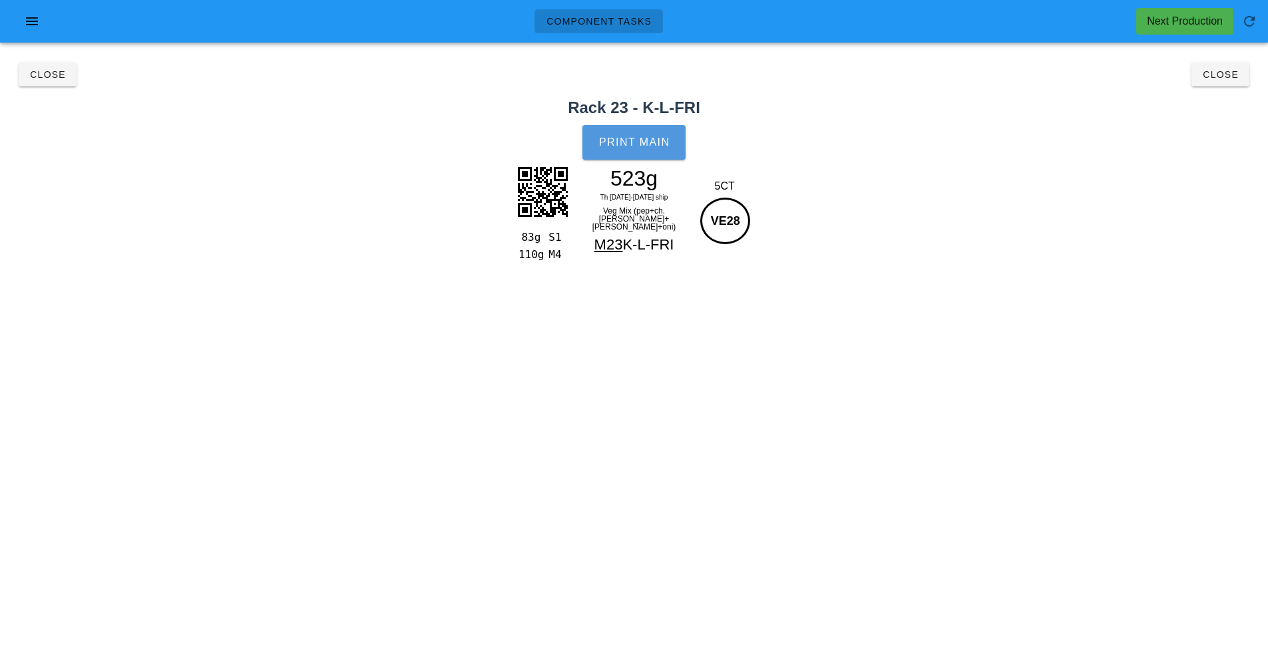
click at [648, 139] on span "Print Main" at bounding box center [634, 142] width 72 height 12
click at [1235, 79] on span "Close" at bounding box center [1220, 74] width 37 height 11
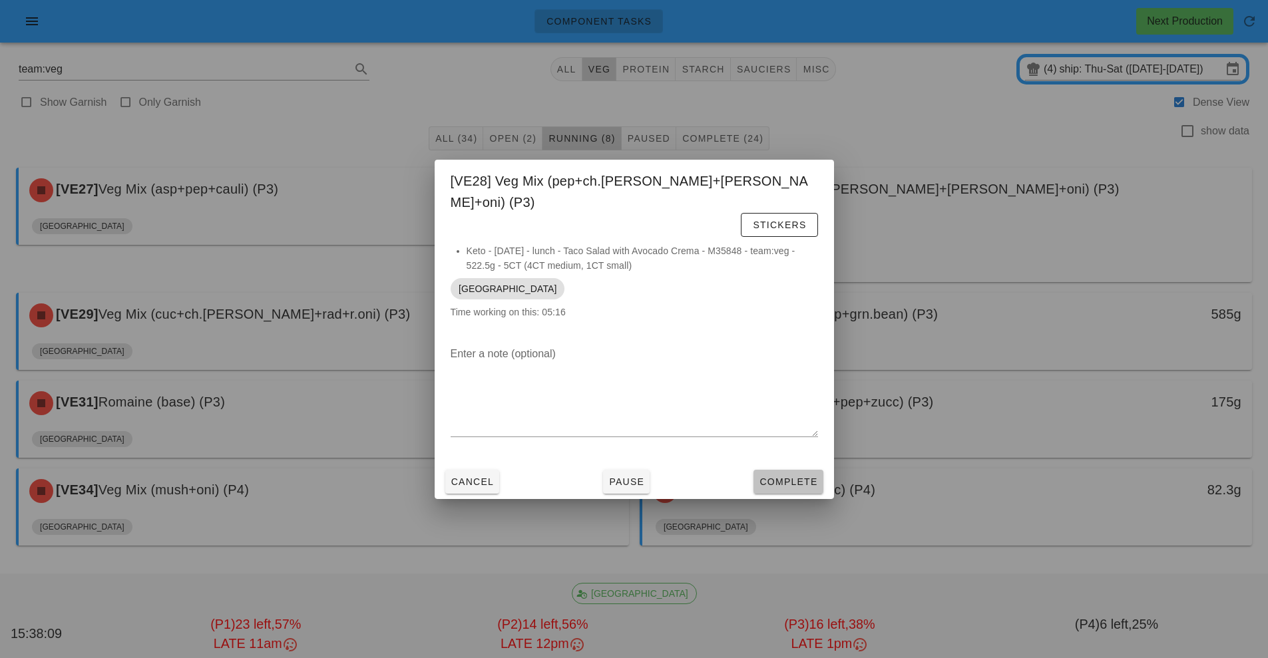
click at [802, 477] on span "Complete" at bounding box center [788, 482] width 59 height 11
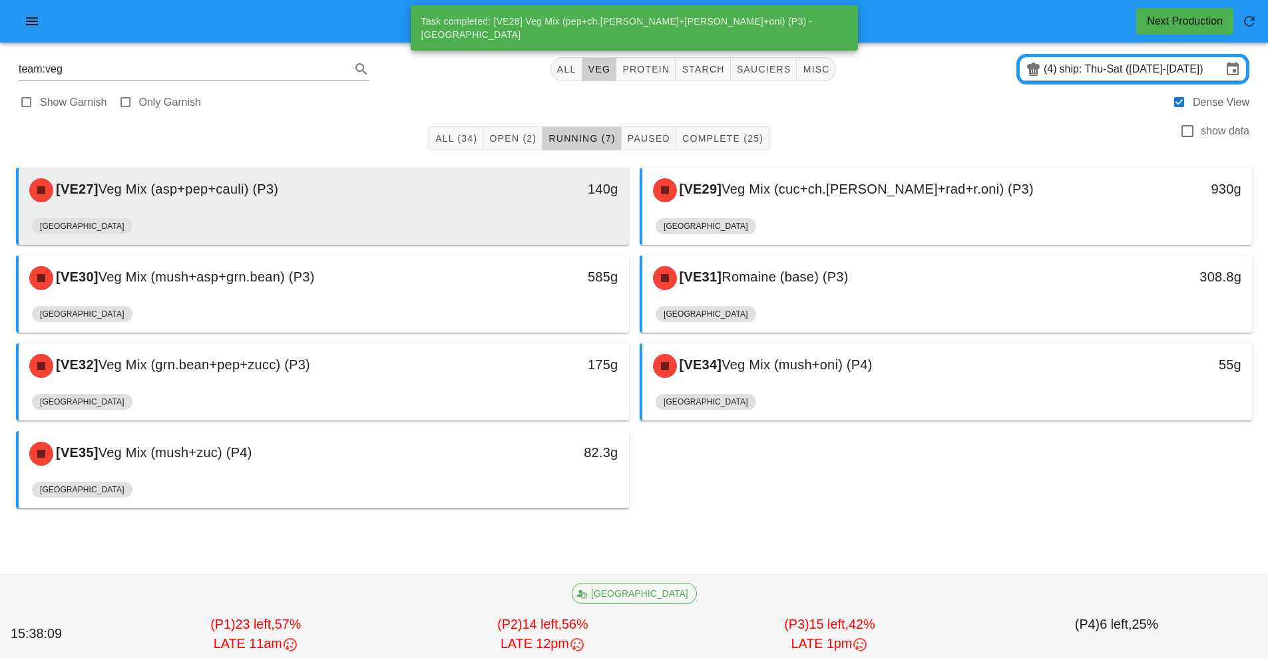
click at [467, 195] on div "[VE27] Veg Mix (asp+pep+cauli) (P3)" at bounding box center [247, 190] width 453 height 40
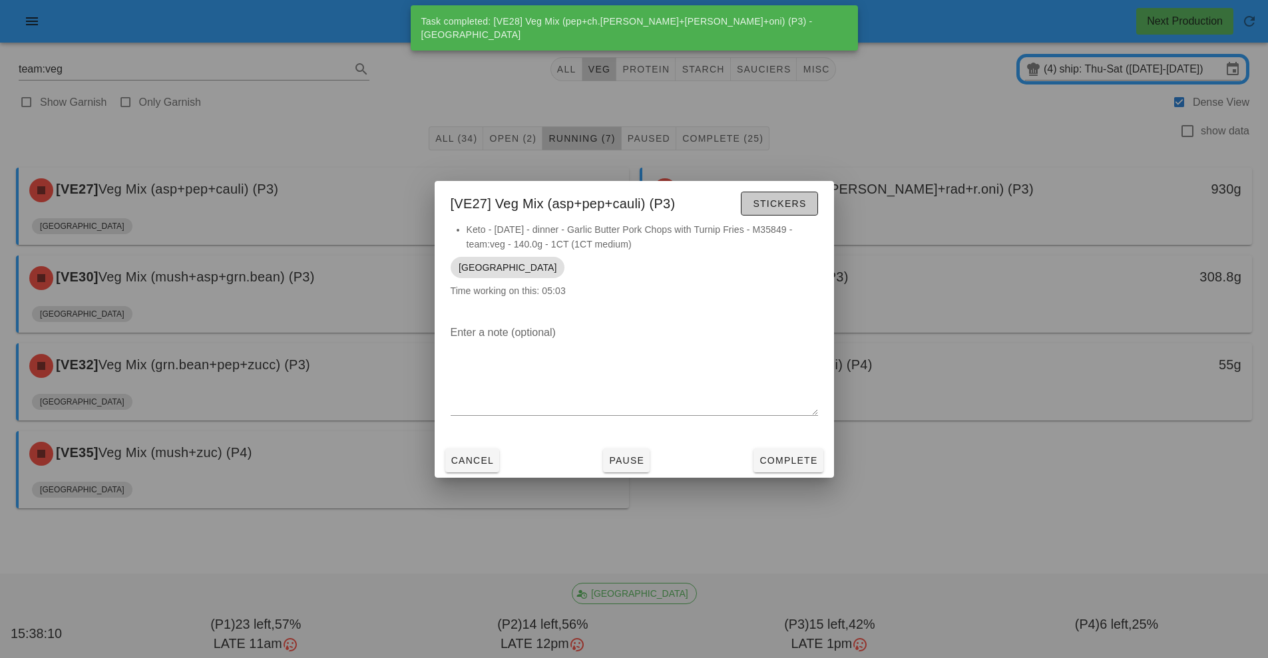
click at [798, 196] on button "Stickers" at bounding box center [779, 204] width 77 height 24
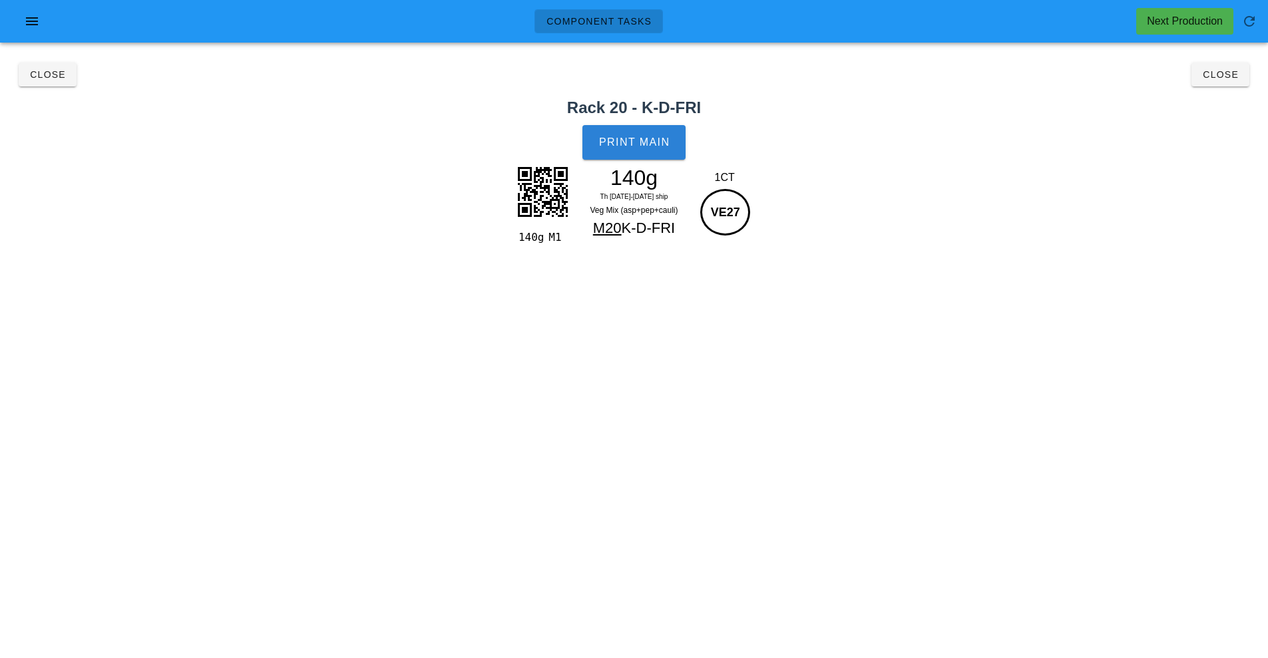
click at [659, 155] on button "Print Main" at bounding box center [633, 142] width 103 height 35
click at [1226, 73] on span "Close" at bounding box center [1220, 74] width 37 height 11
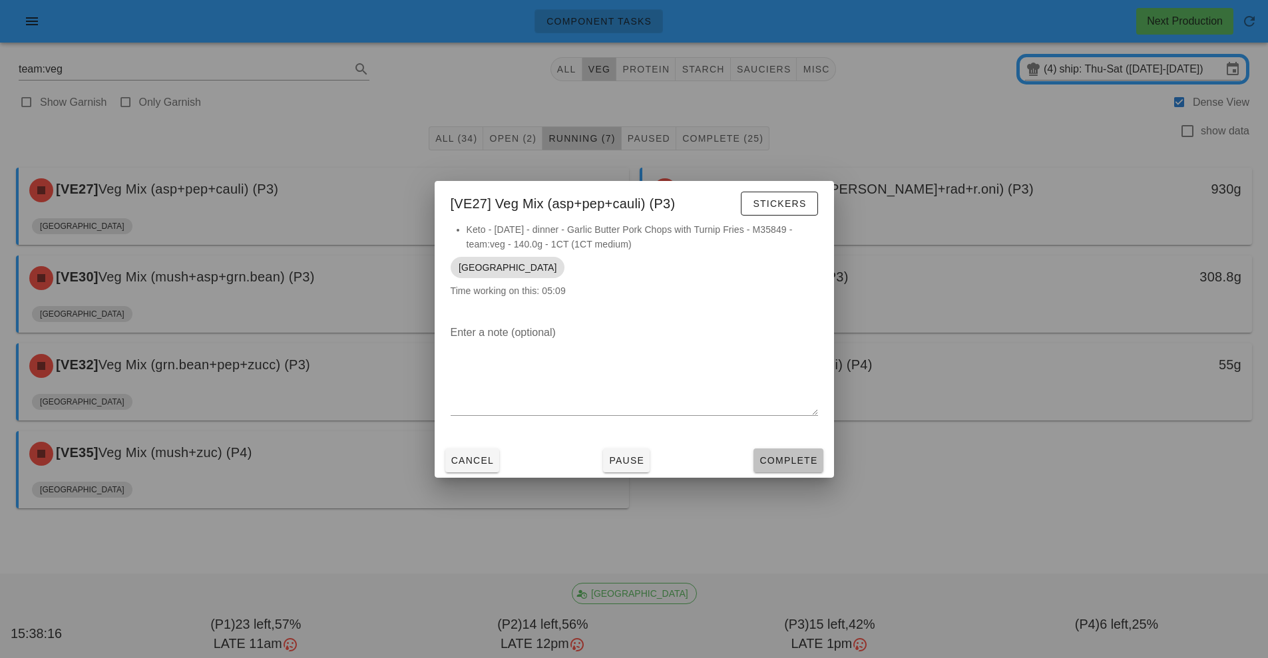
click at [809, 449] on button "Complete" at bounding box center [788, 461] width 69 height 24
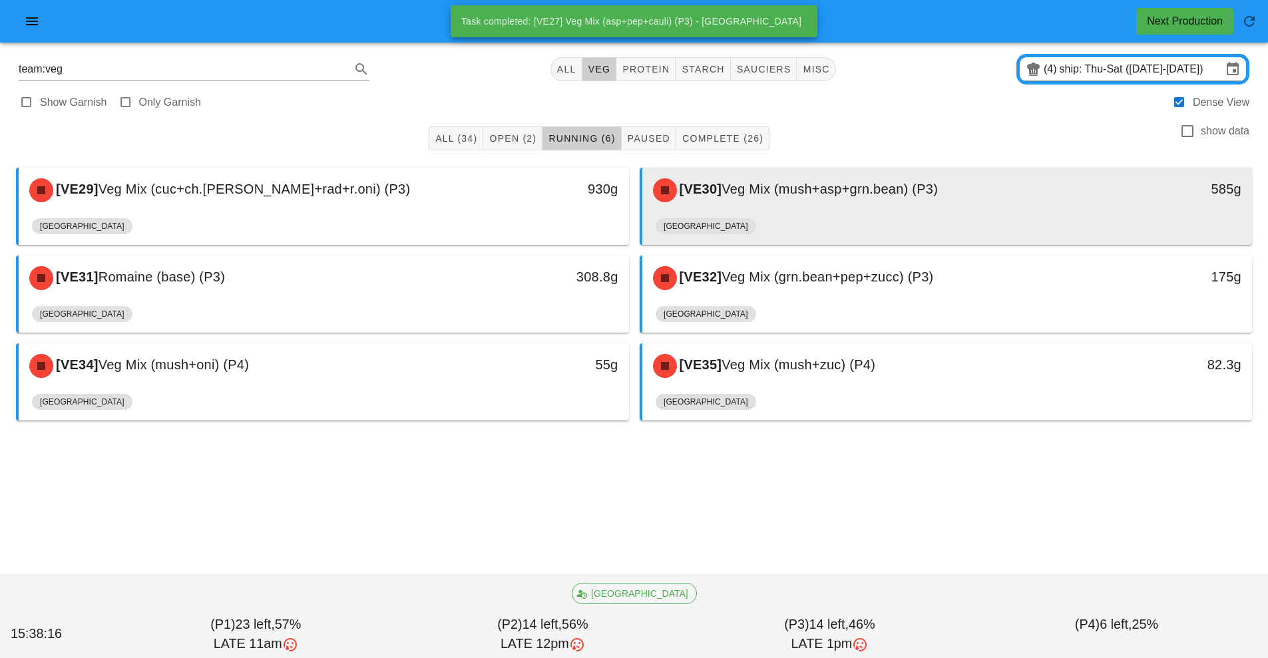
click at [890, 208] on div "[VE30] Veg Mix (mush+asp+grn.bean) (P3)" at bounding box center [871, 190] width 453 height 40
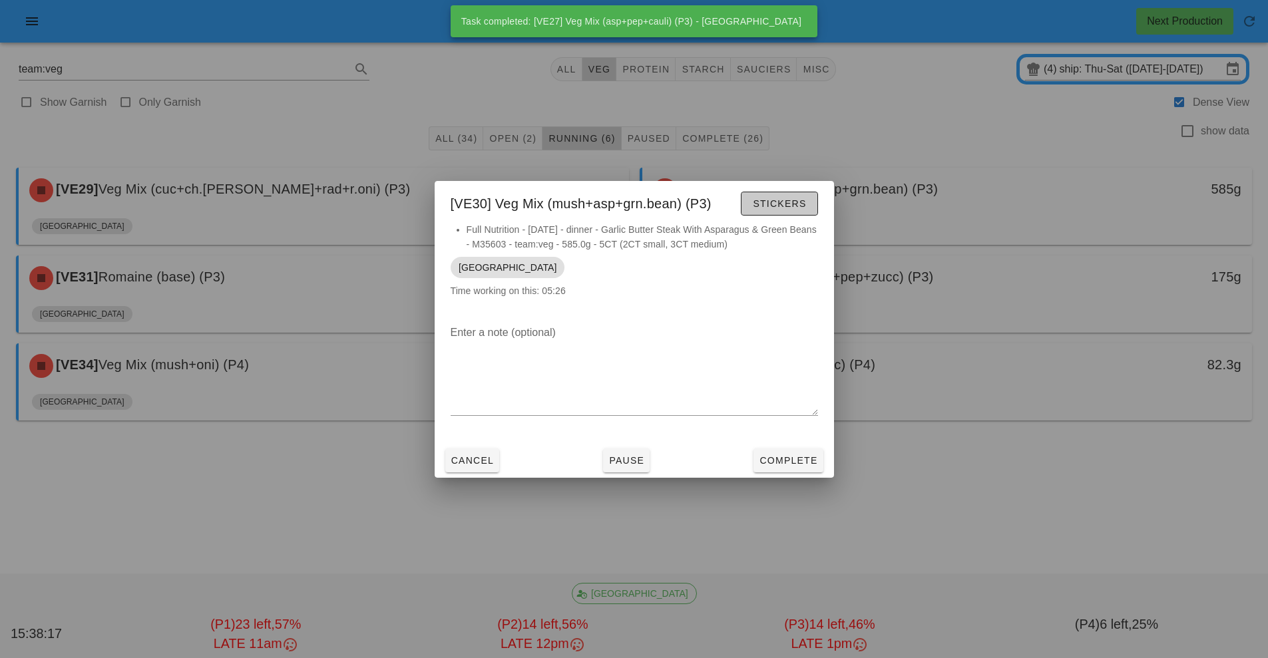
click at [807, 212] on button "Stickers" at bounding box center [779, 204] width 77 height 24
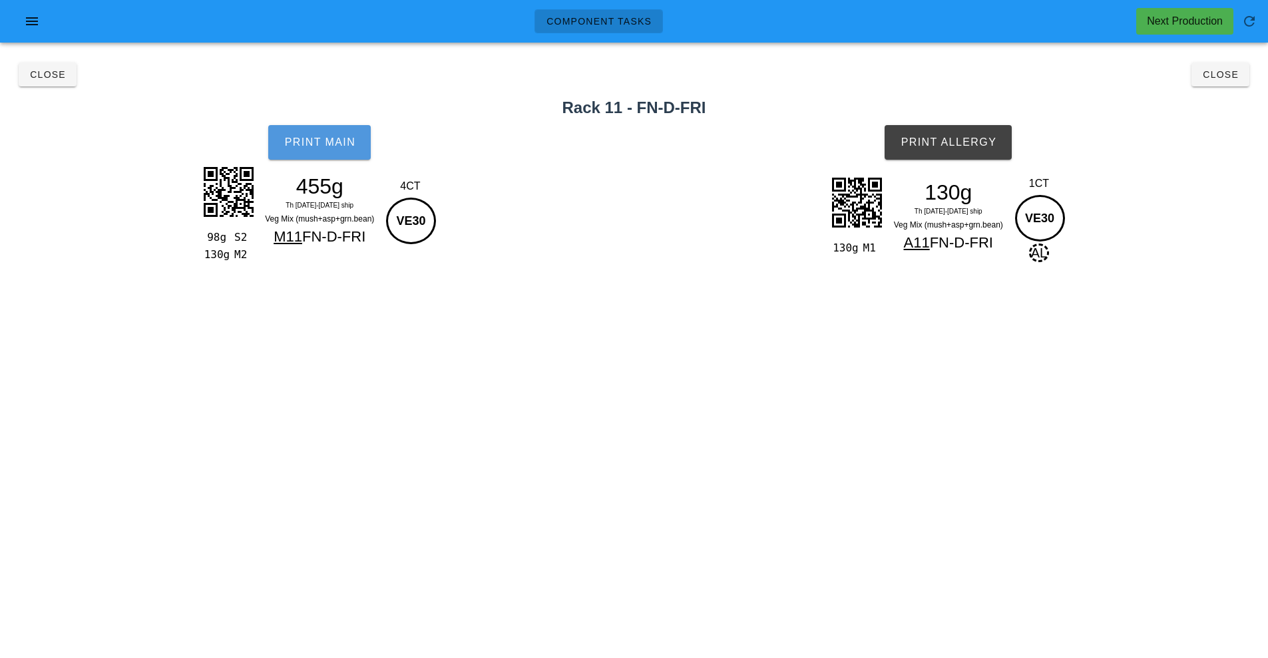
click at [317, 141] on span "Print Main" at bounding box center [320, 142] width 72 height 12
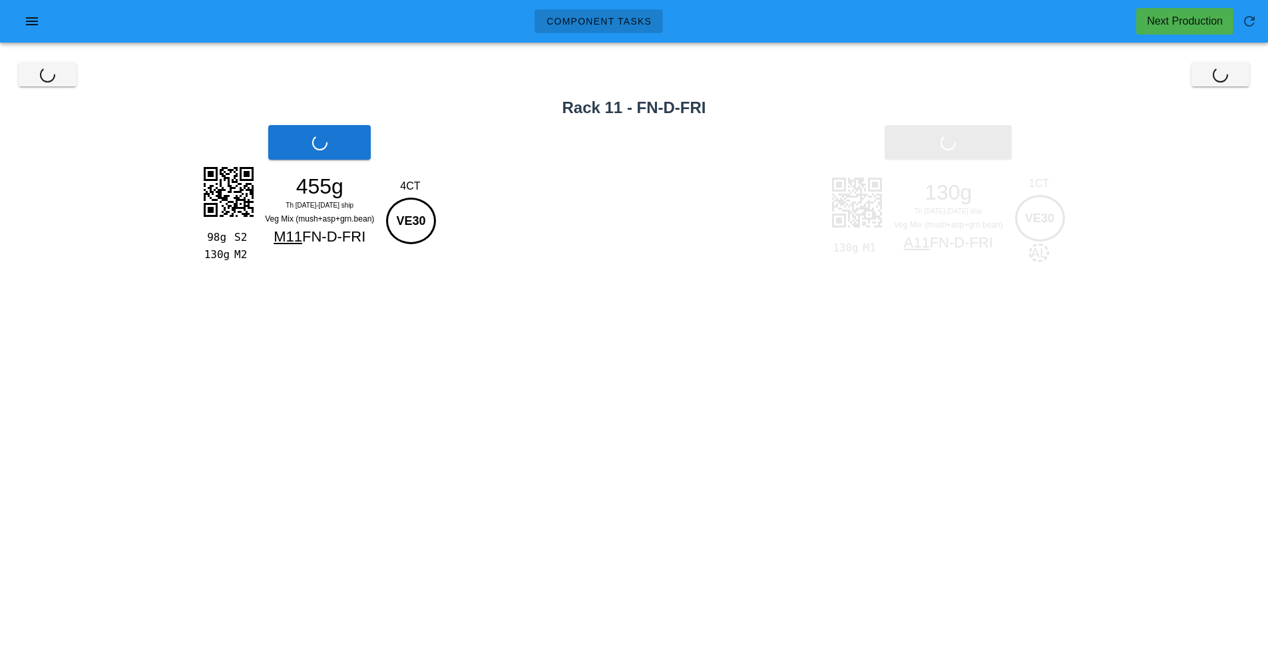
click at [991, 134] on div "Print Allergy" at bounding box center [949, 142] width 640 height 51
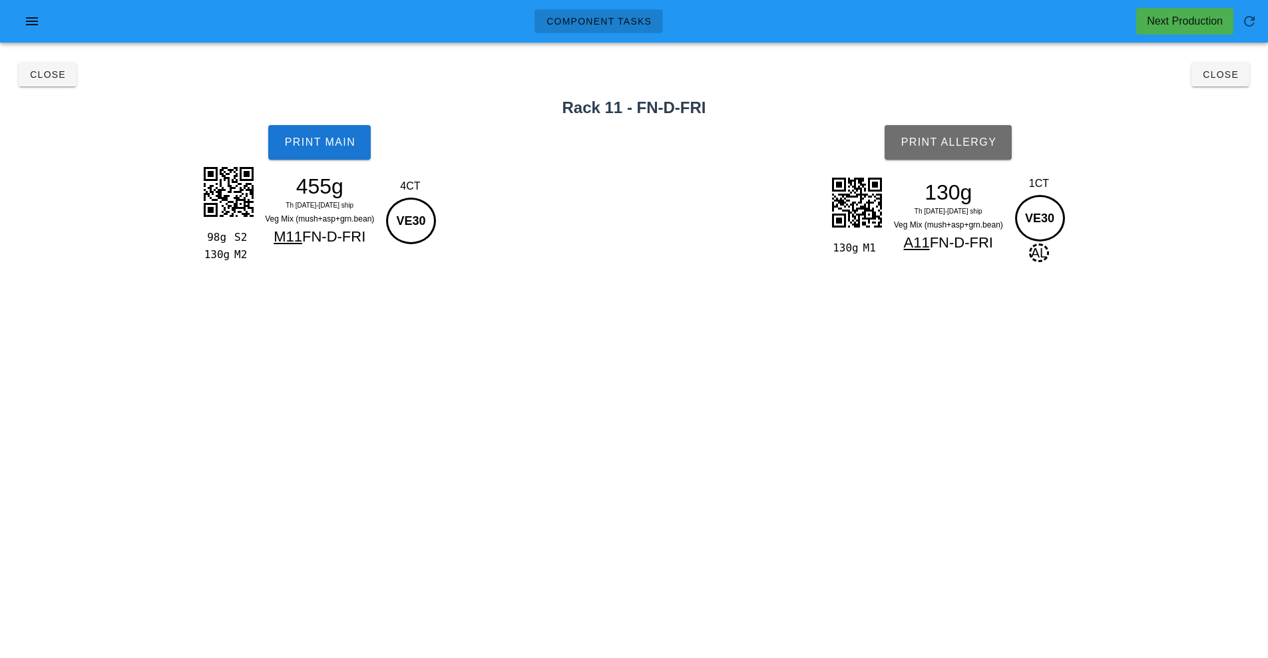
click at [981, 154] on button "Print Allergy" at bounding box center [948, 142] width 127 height 35
click at [1213, 71] on span "Close" at bounding box center [1220, 74] width 37 height 11
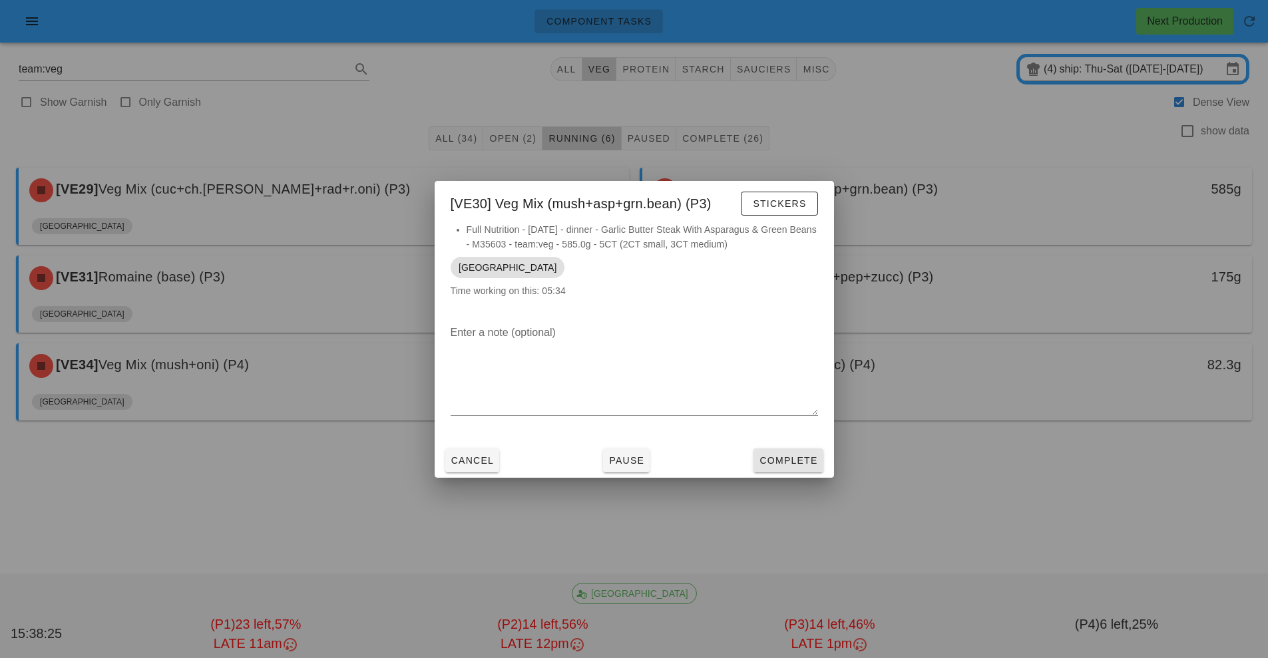
click at [809, 451] on button "Complete" at bounding box center [788, 461] width 69 height 24
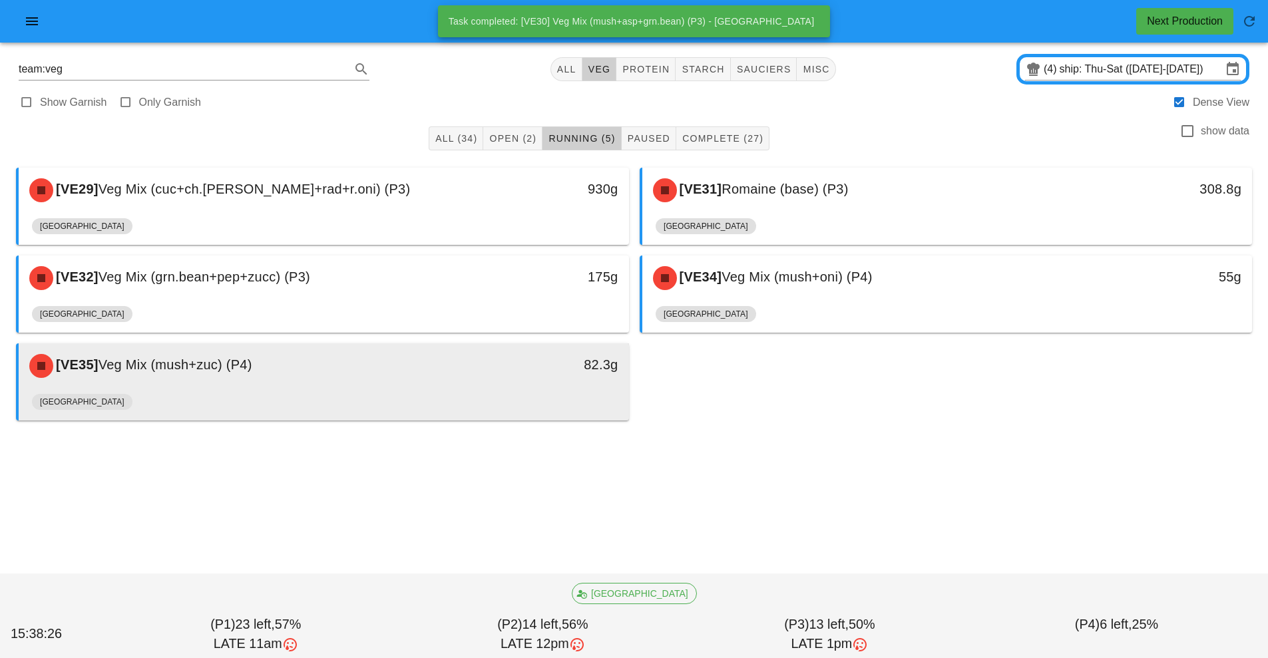
click at [531, 391] on div "[GEOGRAPHIC_DATA]" at bounding box center [324, 405] width 584 height 32
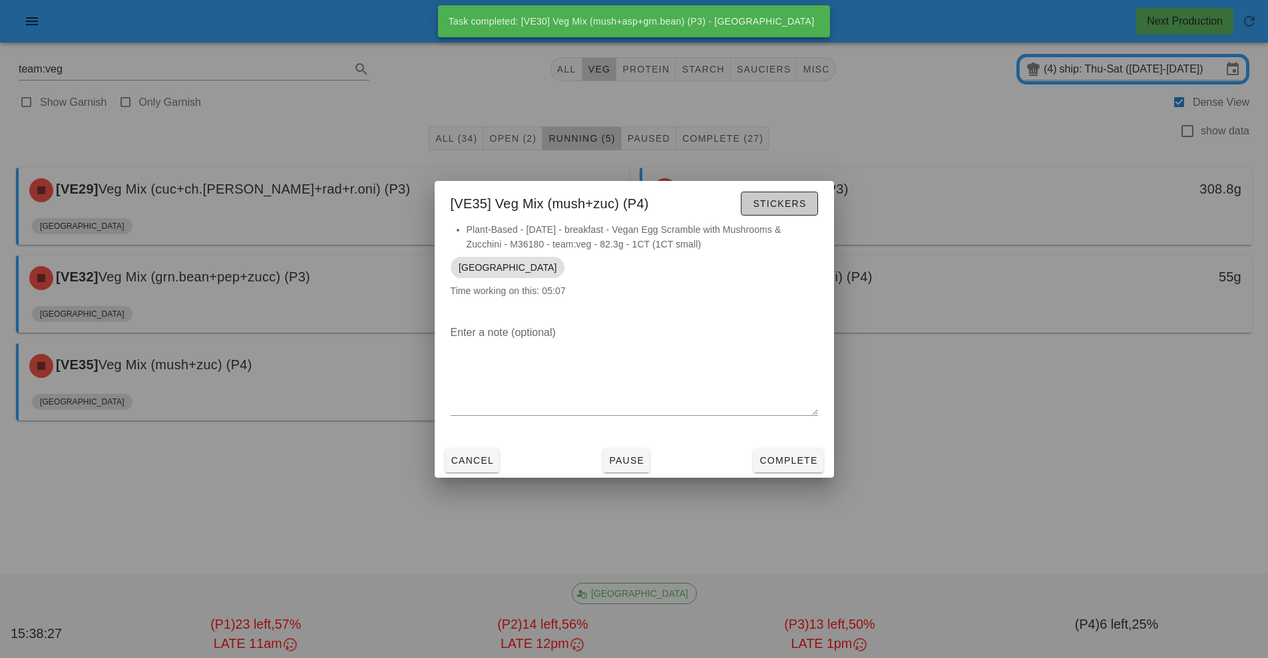
click at [776, 194] on button "Stickers" at bounding box center [779, 204] width 77 height 24
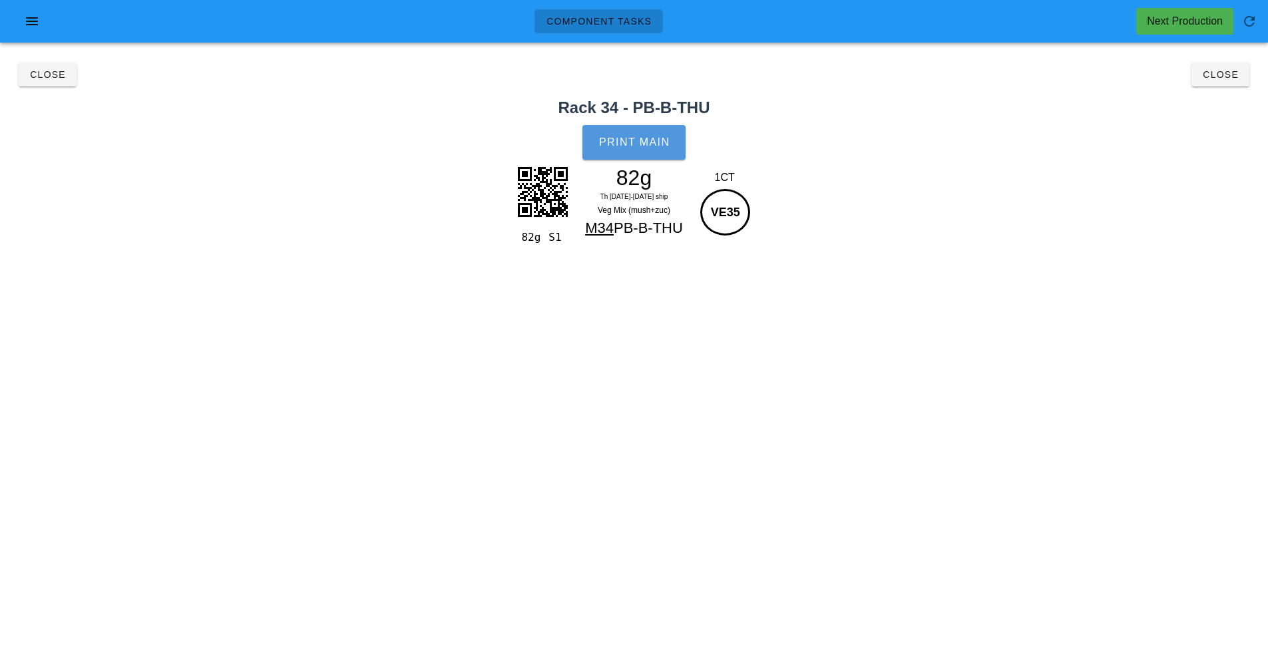
click at [660, 142] on span "Print Main" at bounding box center [634, 142] width 72 height 12
click at [1218, 73] on span "Close" at bounding box center [1220, 74] width 37 height 11
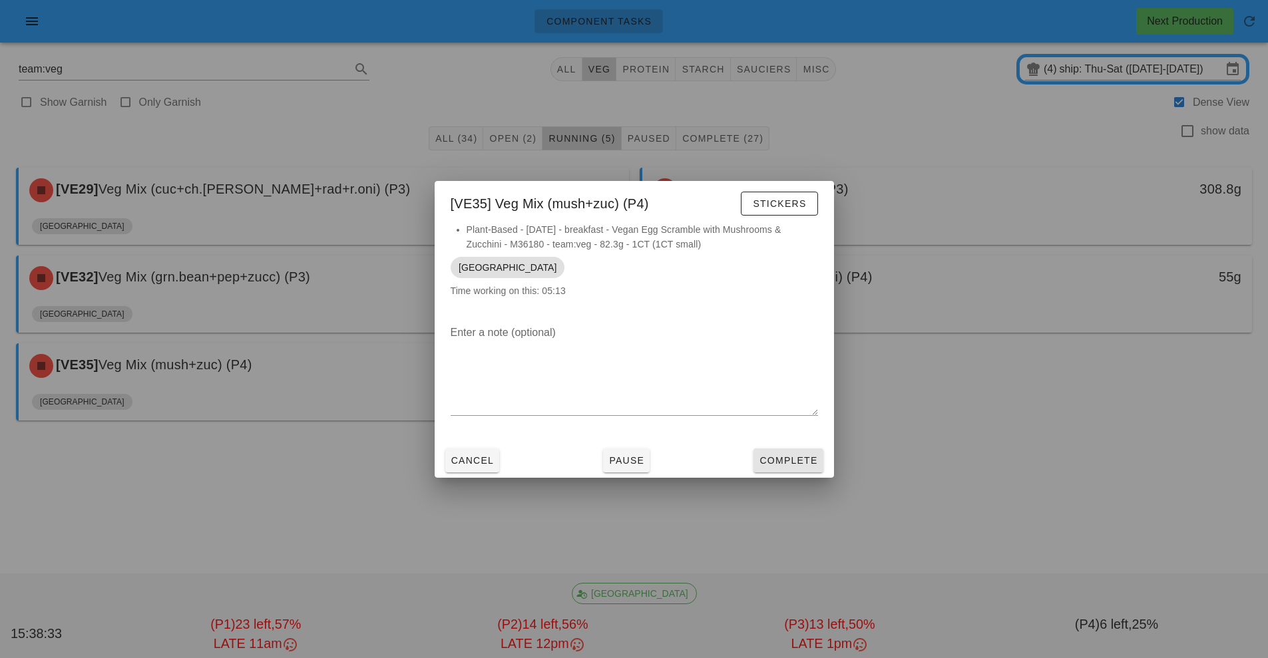
click at [804, 459] on span "Complete" at bounding box center [788, 460] width 59 height 11
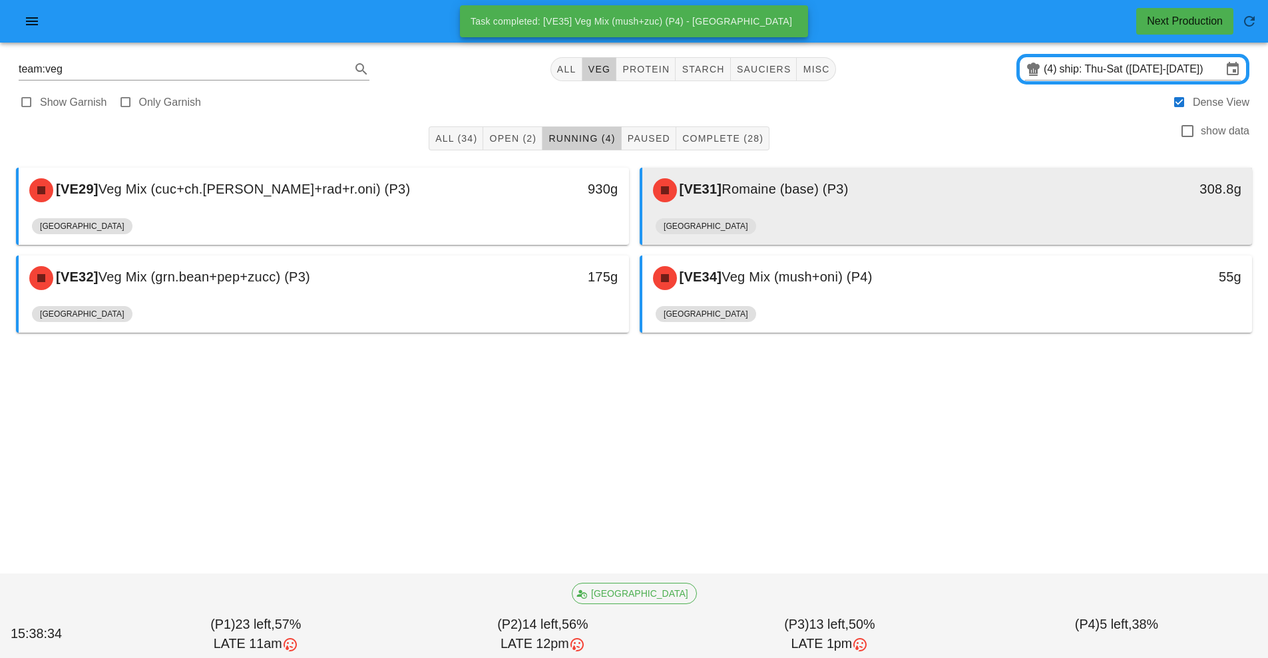
click at [876, 205] on div "[VE31] Romaine (base) (P3)" at bounding box center [871, 190] width 453 height 40
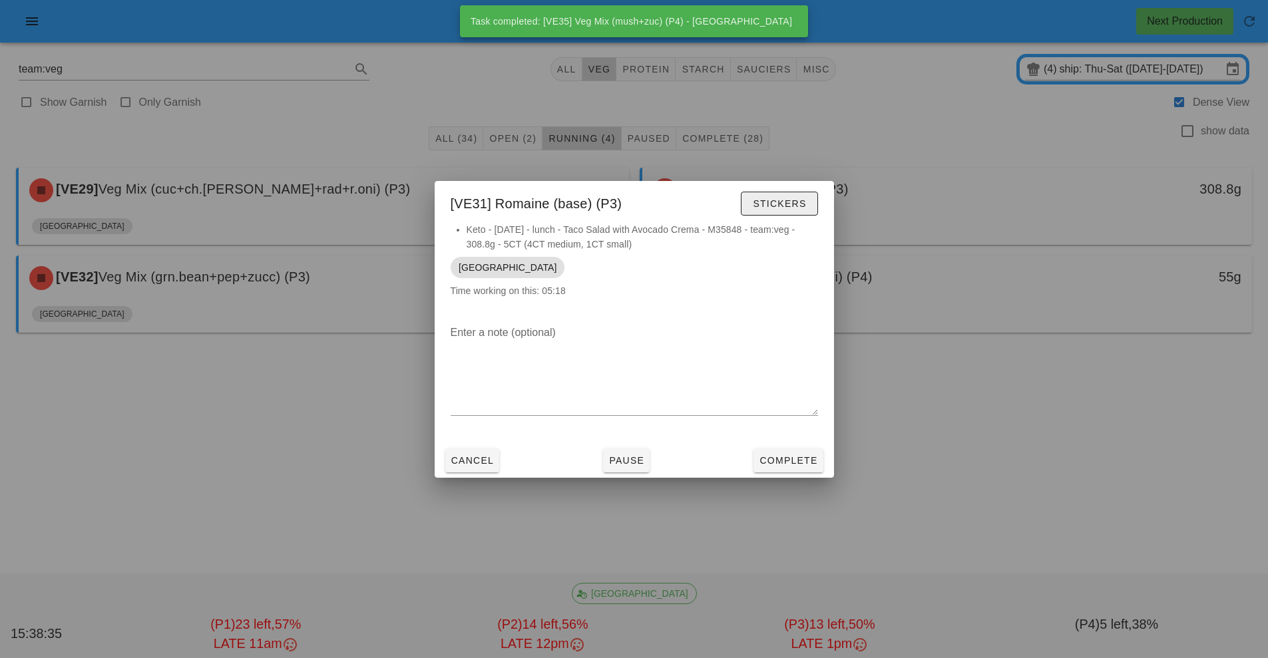
click at [796, 212] on button "Stickers" at bounding box center [779, 204] width 77 height 24
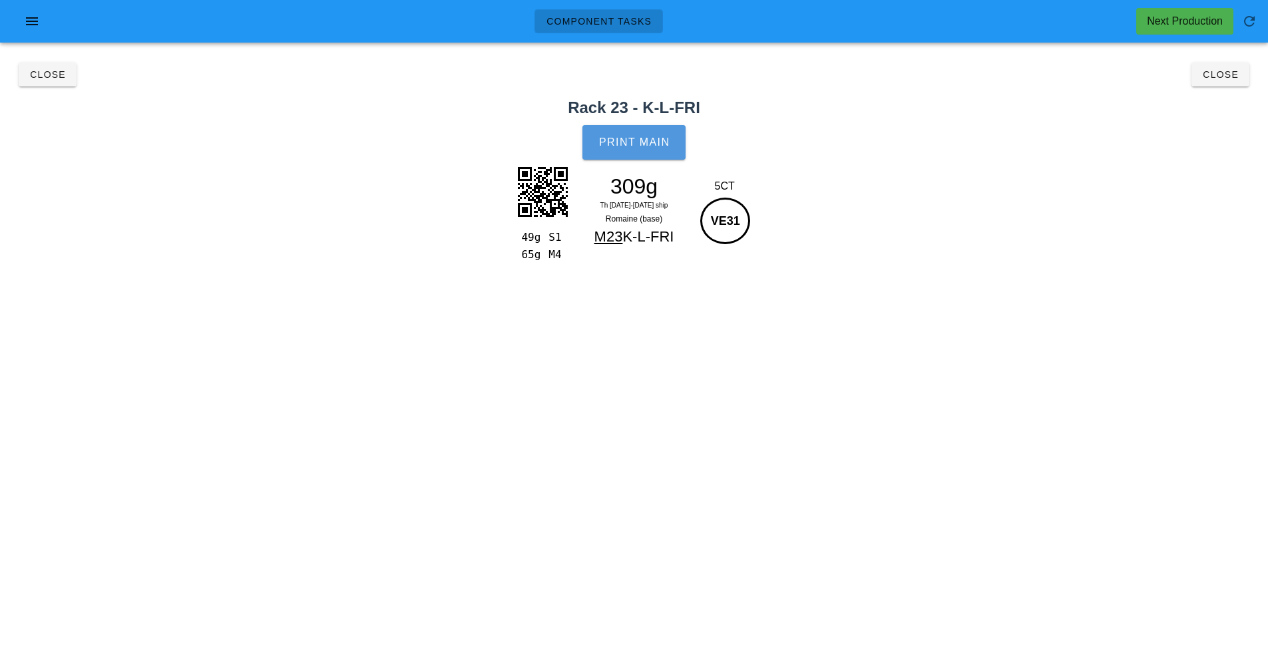
click at [656, 139] on span "Print Main" at bounding box center [634, 142] width 72 height 12
click at [1232, 66] on button "Close" at bounding box center [1221, 75] width 58 height 24
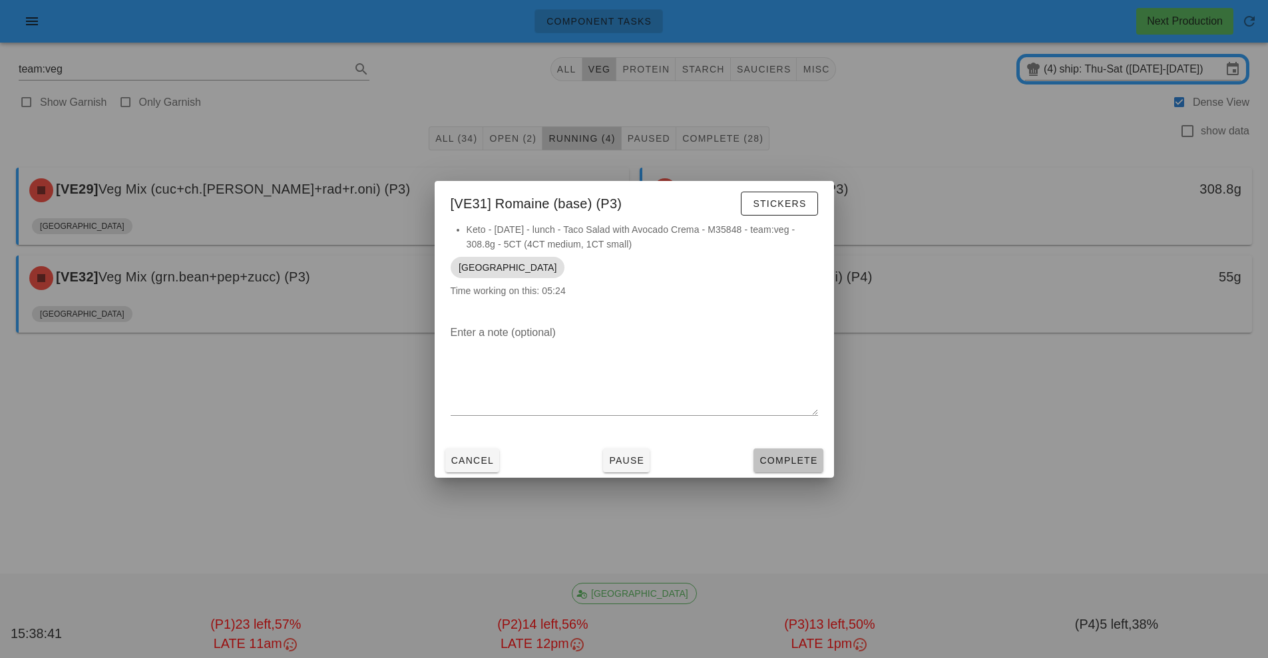
click at [797, 463] on span "Complete" at bounding box center [788, 460] width 59 height 11
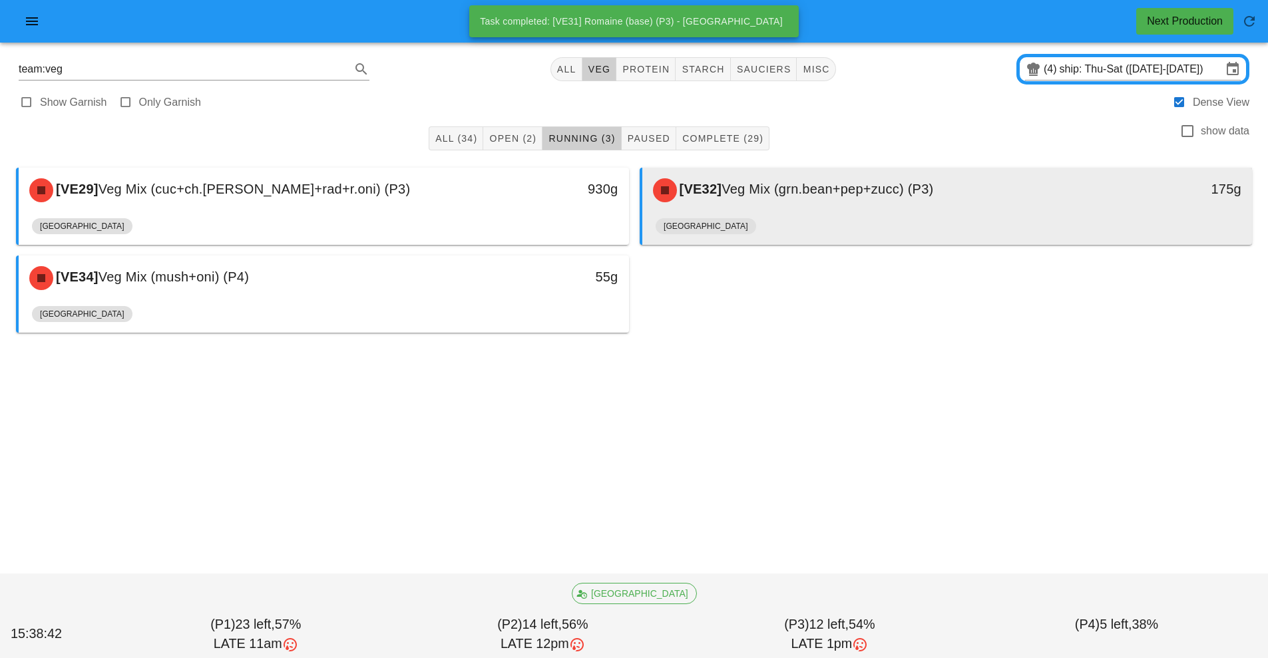
click at [841, 189] on span "Veg Mix (grn.bean+pep+zucc) (P3)" at bounding box center [828, 189] width 212 height 15
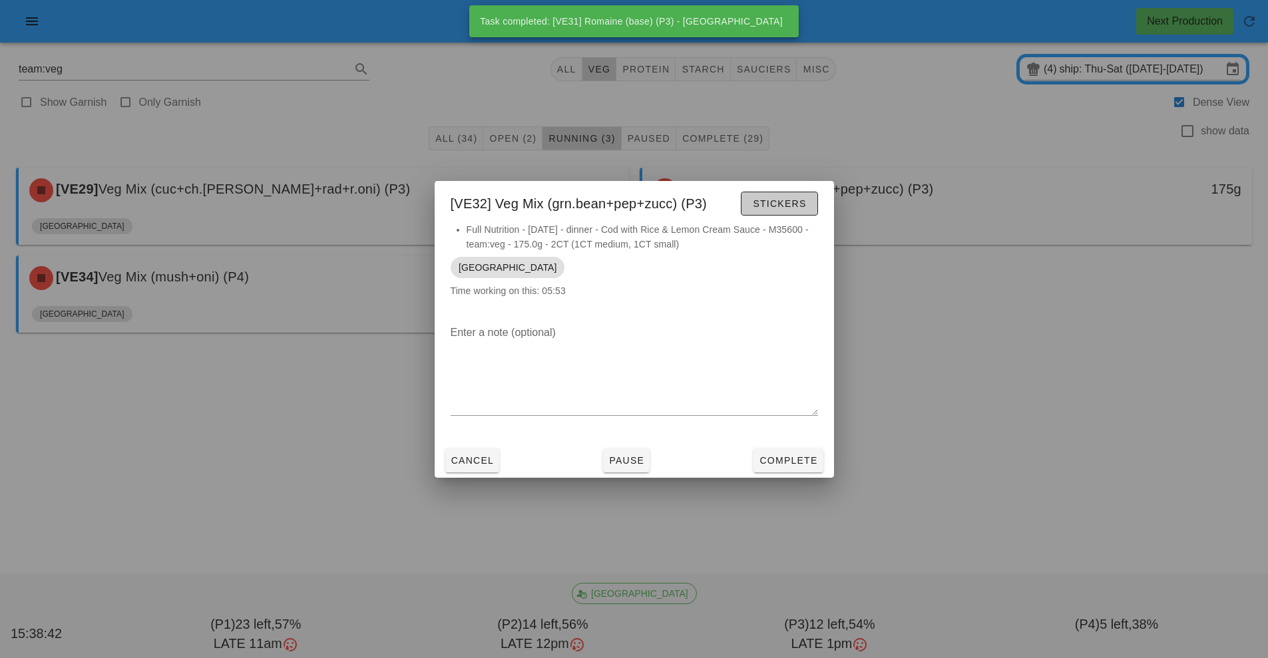
click at [790, 206] on span "Stickers" at bounding box center [779, 203] width 54 height 11
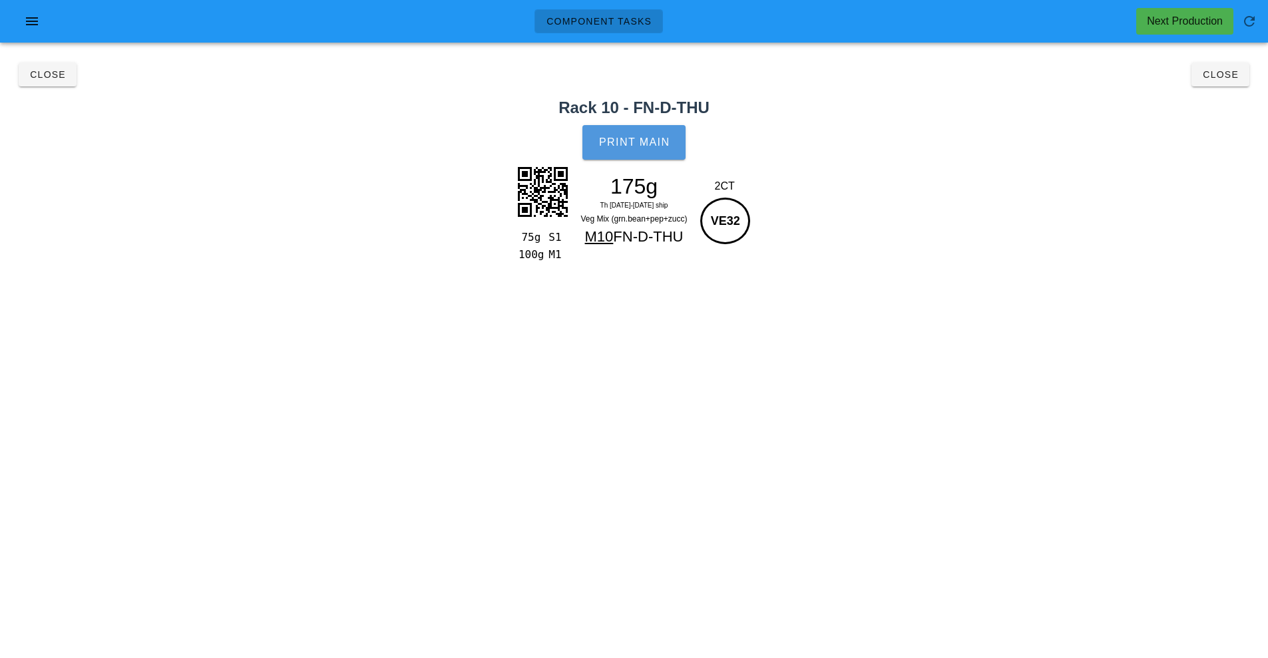
click at [673, 142] on button "Print Main" at bounding box center [633, 142] width 103 height 35
click at [1236, 77] on span "Close" at bounding box center [1220, 74] width 37 height 11
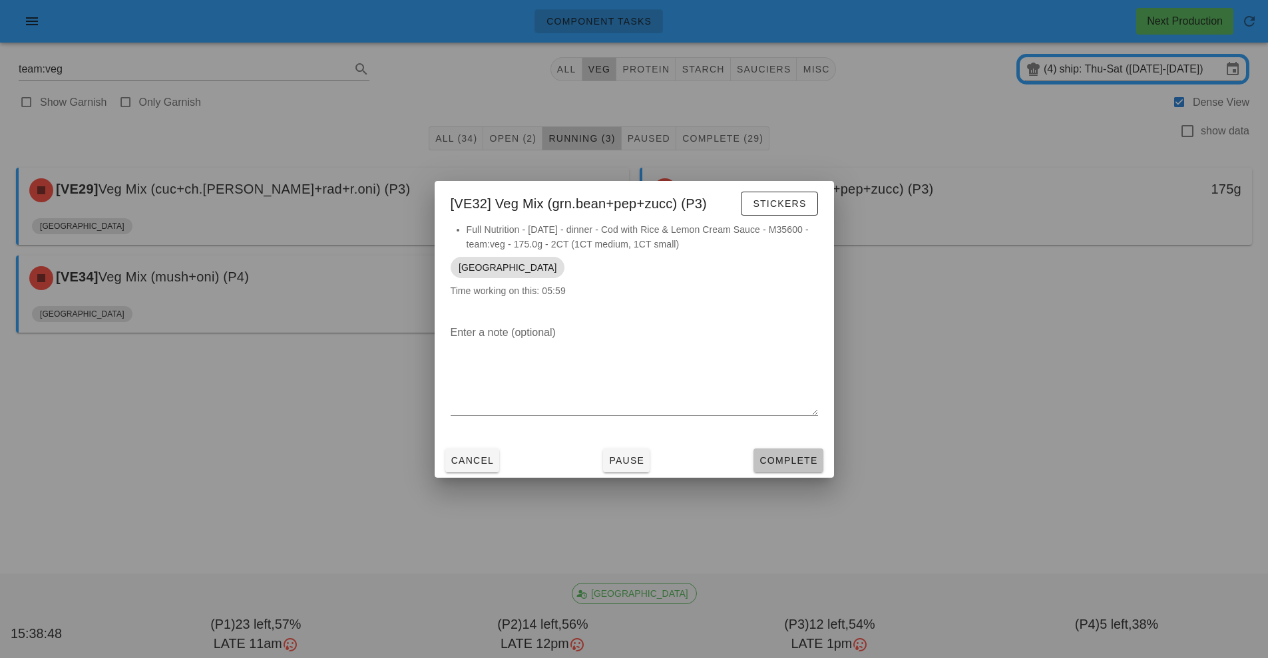
click at [802, 462] on span "Complete" at bounding box center [788, 460] width 59 height 11
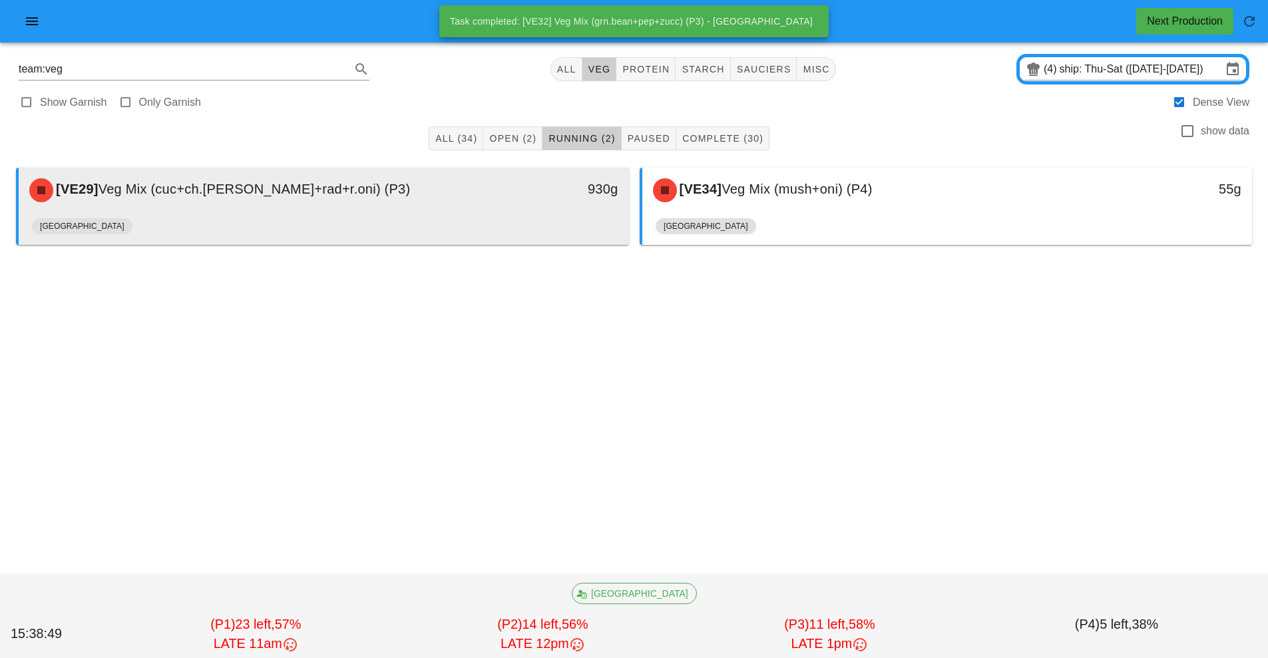
click at [421, 205] on div "[VE29] Veg Mix (cuc+ch.[PERSON_NAME]+rad+r.oni) (P3)" at bounding box center [247, 190] width 453 height 40
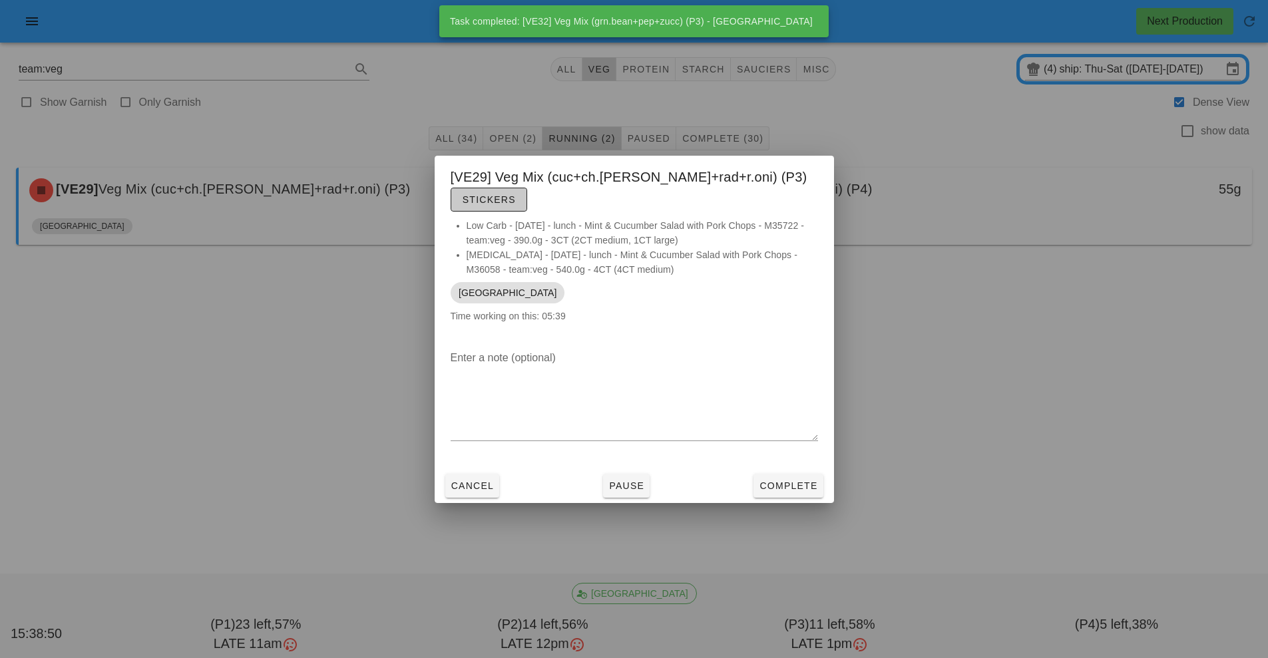
click at [527, 200] on button "Stickers" at bounding box center [489, 200] width 77 height 24
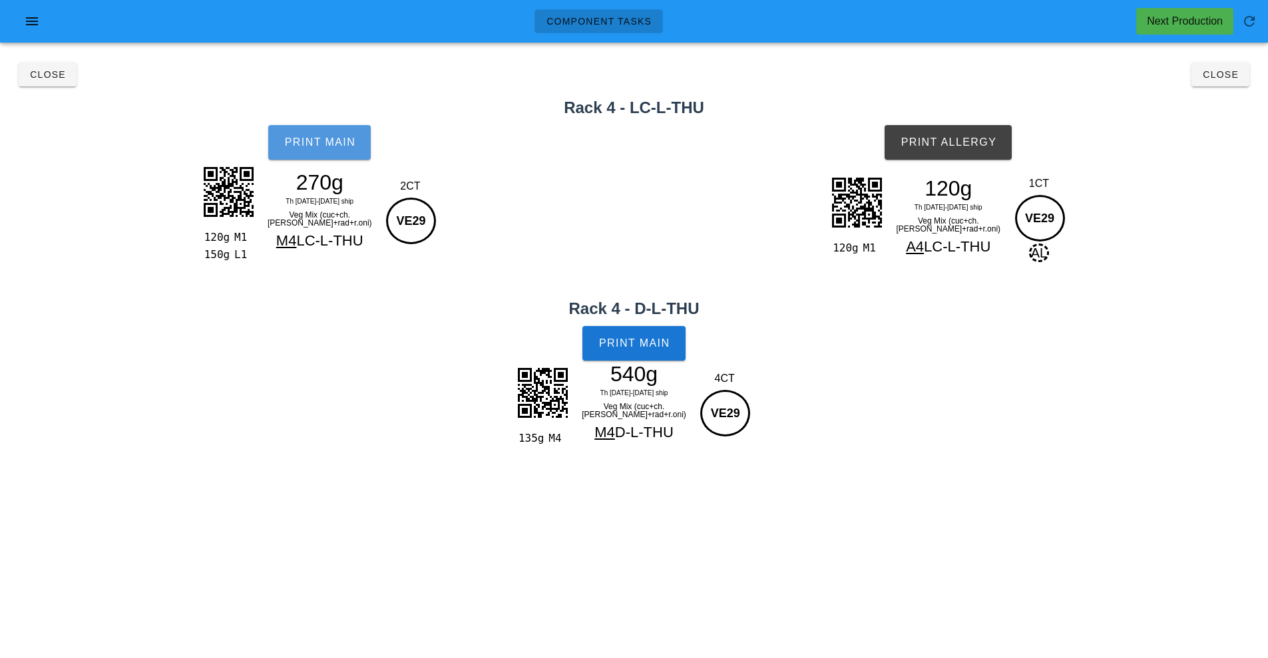
click at [363, 136] on button "Print Main" at bounding box center [319, 142] width 103 height 35
click at [654, 341] on span "Print Main" at bounding box center [634, 344] width 72 height 12
click at [979, 139] on span "Print Allergy" at bounding box center [948, 142] width 97 height 12
click at [1228, 81] on button "Close" at bounding box center [1221, 75] width 58 height 24
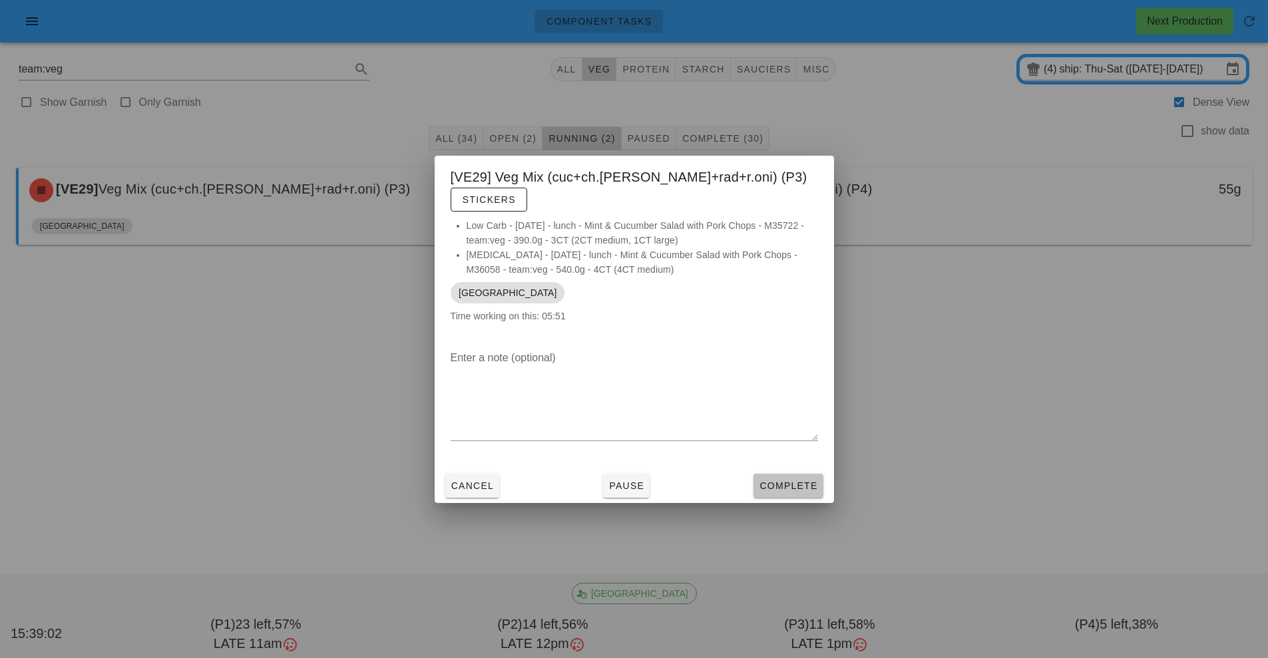
click at [803, 481] on span "Complete" at bounding box center [788, 486] width 59 height 11
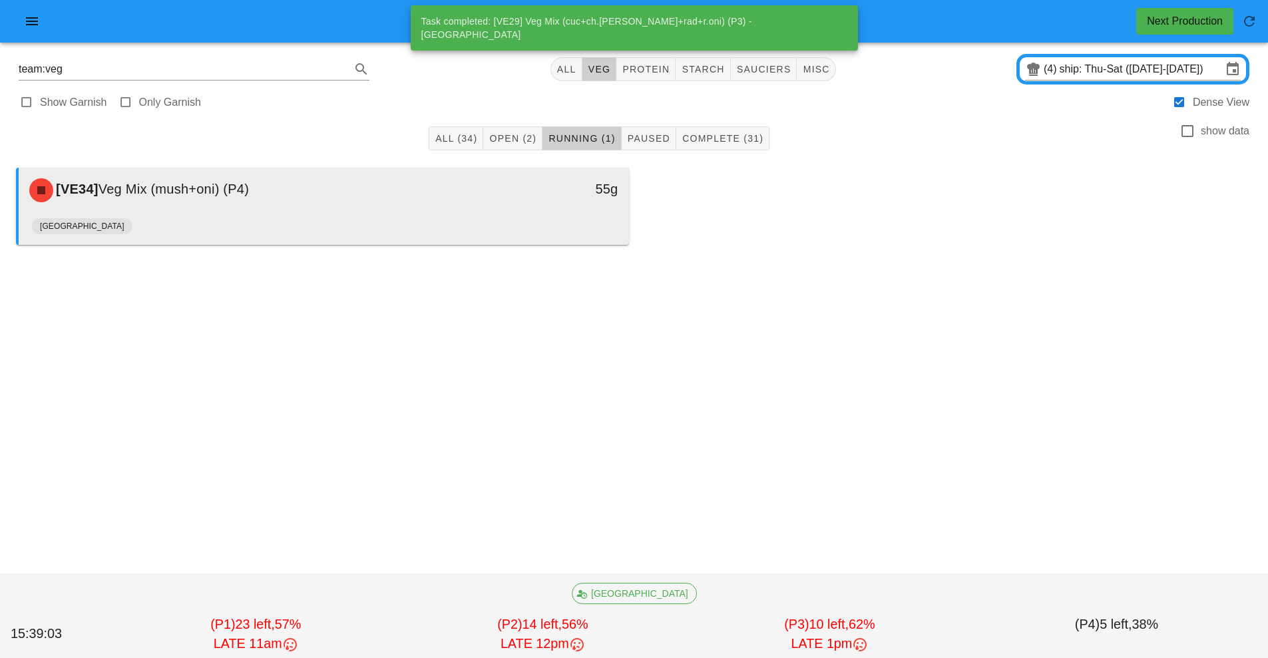
click at [531, 196] on div "55g" at bounding box center [550, 188] width 135 height 21
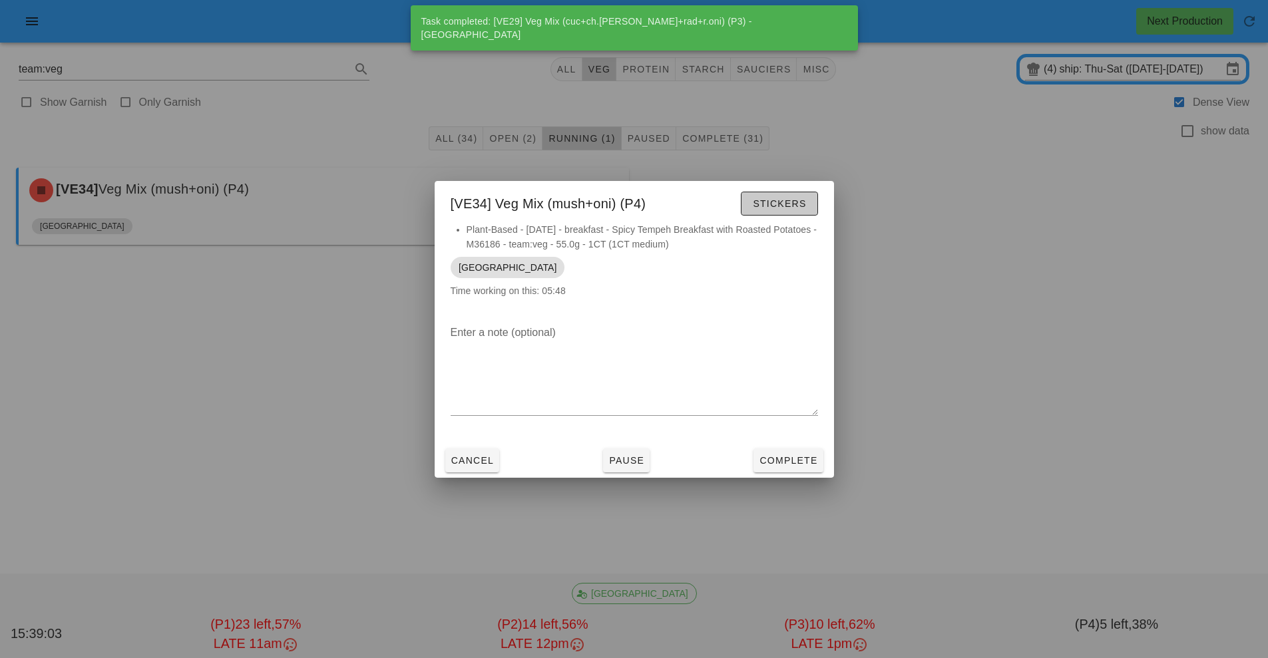
click at [771, 214] on button "Stickers" at bounding box center [779, 204] width 77 height 24
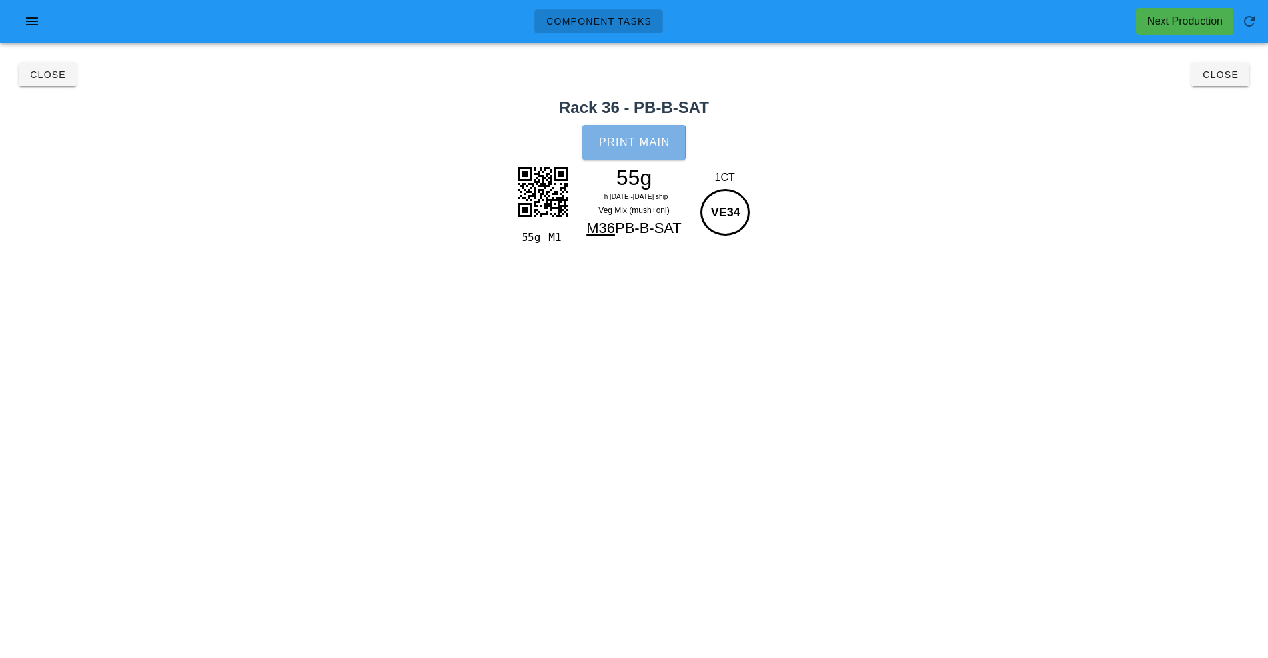
click at [647, 136] on span "Print Main" at bounding box center [634, 142] width 72 height 12
click at [1200, 71] on button "Close" at bounding box center [1221, 75] width 58 height 24
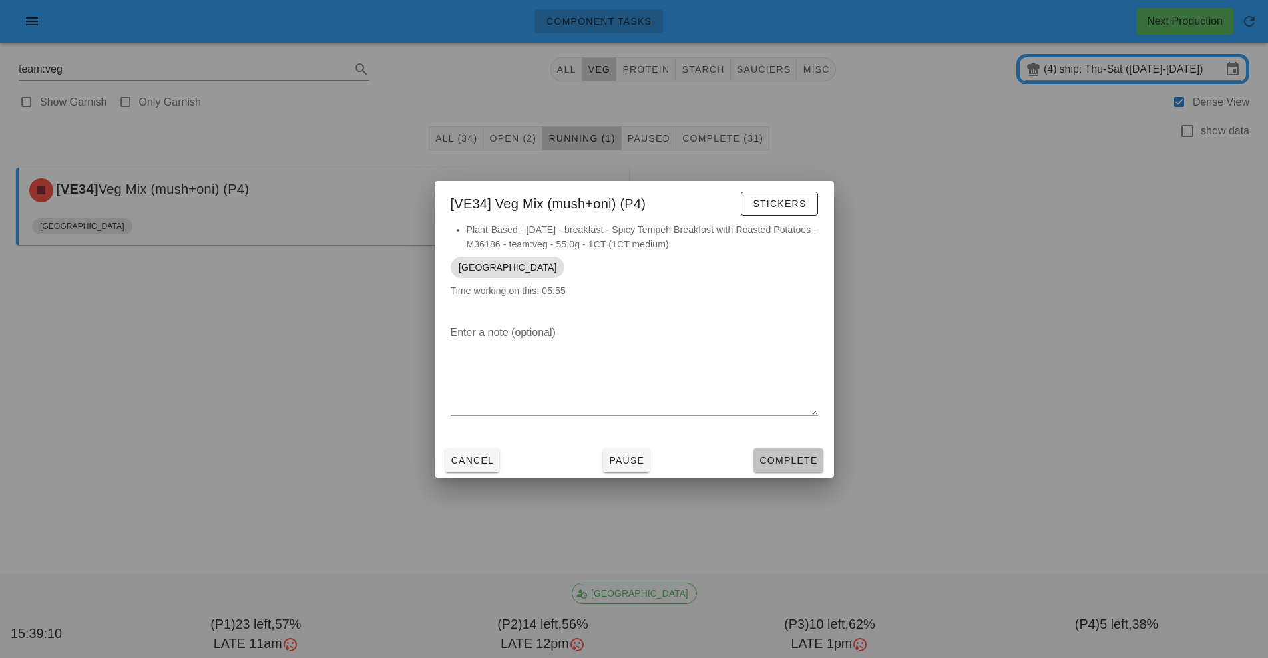
click at [805, 452] on button "Complete" at bounding box center [788, 461] width 69 height 24
